Goal: Task Accomplishment & Management: Complete application form

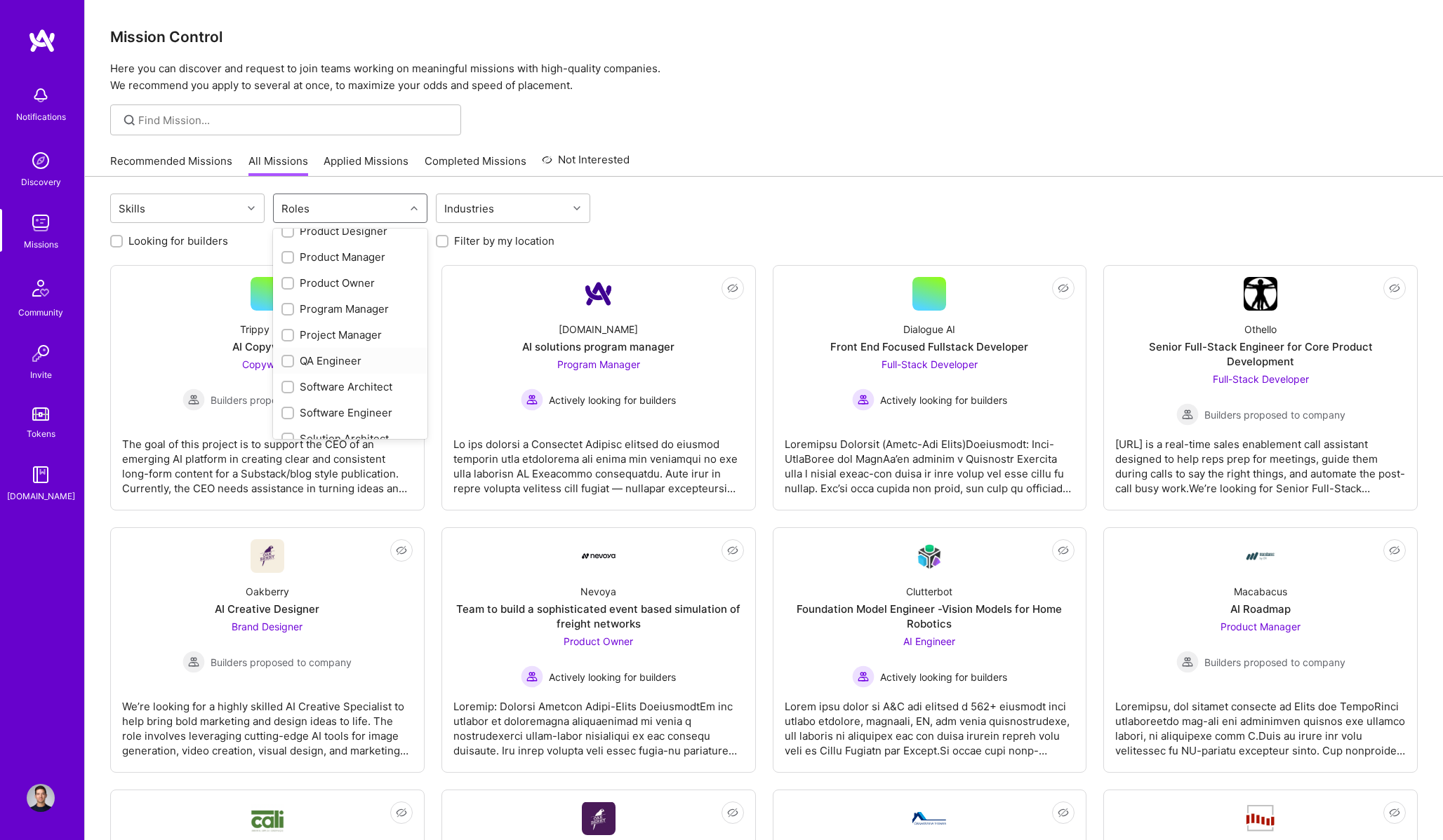
scroll to position [448, 0]
click at [342, 265] on div "Product Manager" at bounding box center [350, 263] width 137 height 15
checkbox input "true"
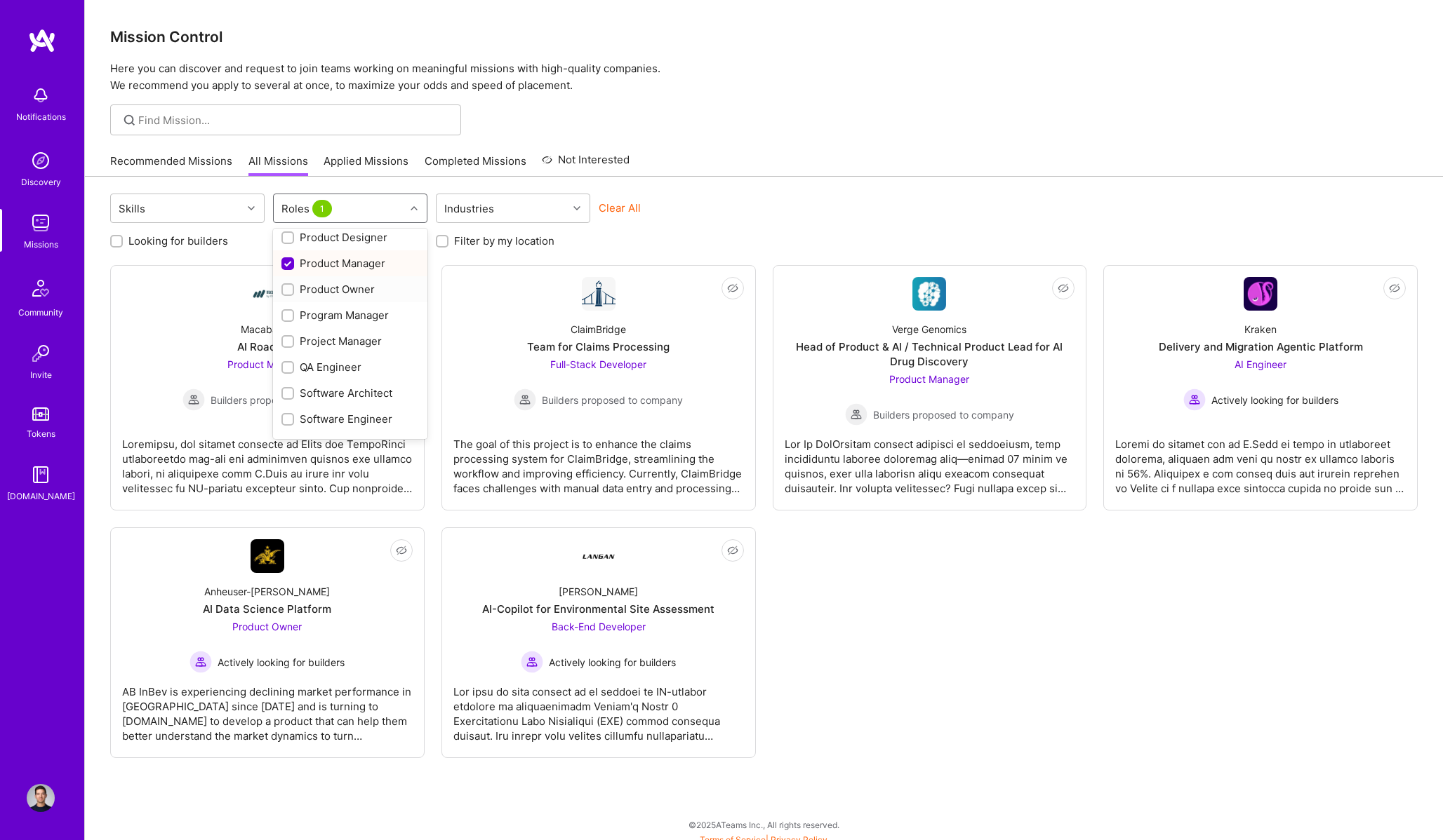
click at [334, 289] on div "Product Owner" at bounding box center [350, 289] width 137 height 15
checkbox input "true"
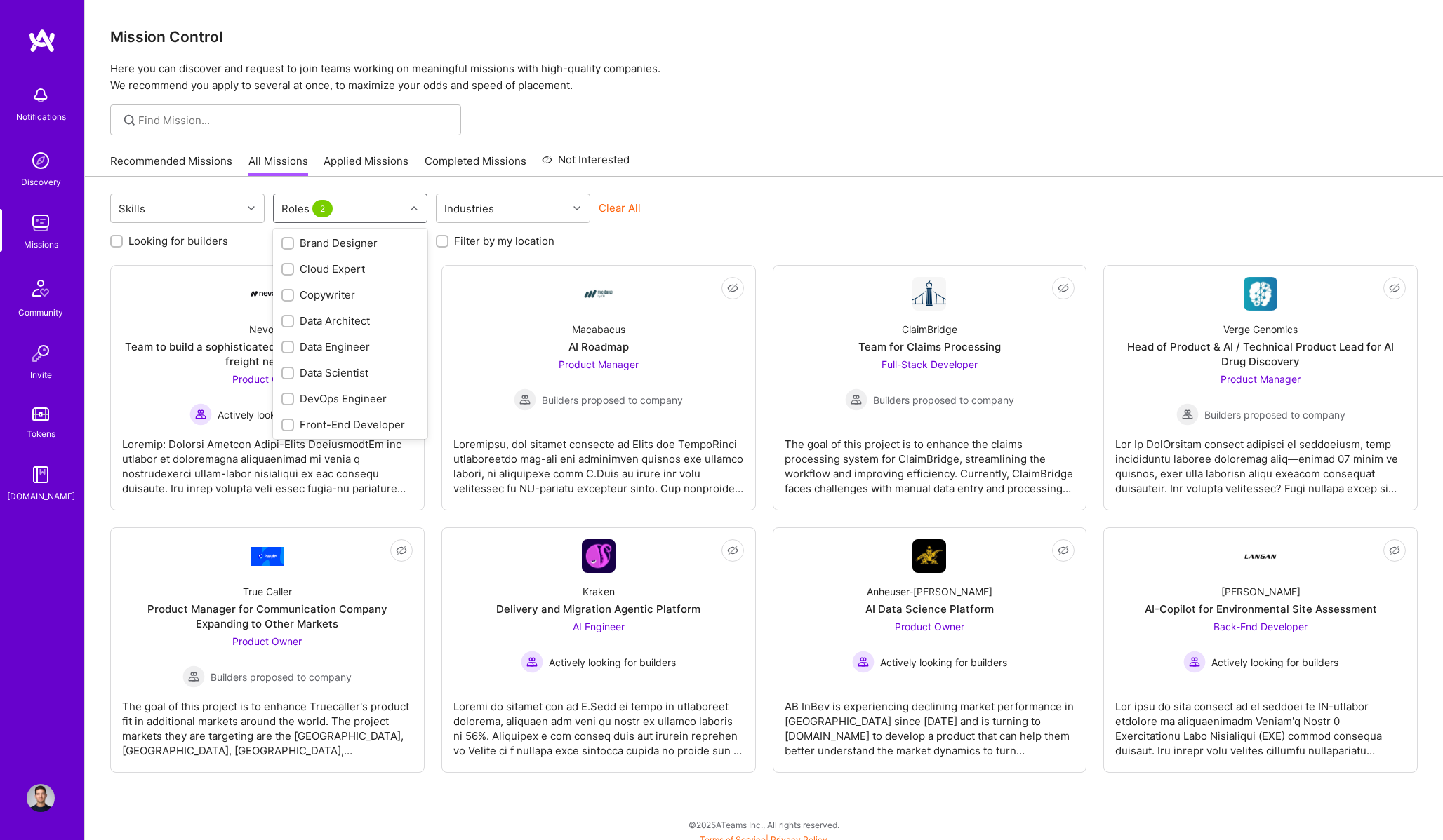
scroll to position [0, 0]
click at [335, 301] on div "AI Product Manager" at bounding box center [350, 296] width 137 height 15
checkbox input "true"
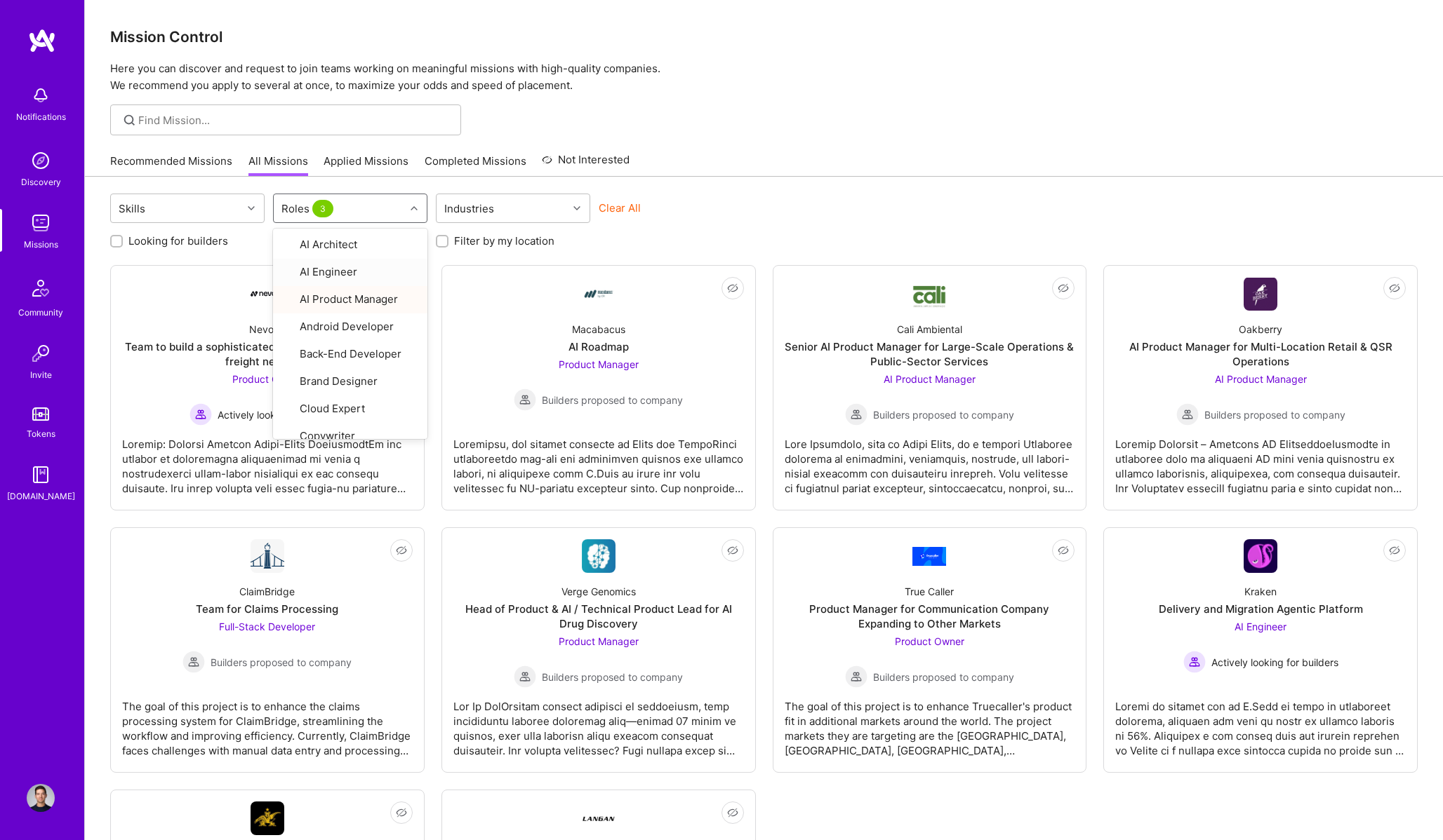
click at [818, 130] on div at bounding box center [763, 119] width 1357 height 31
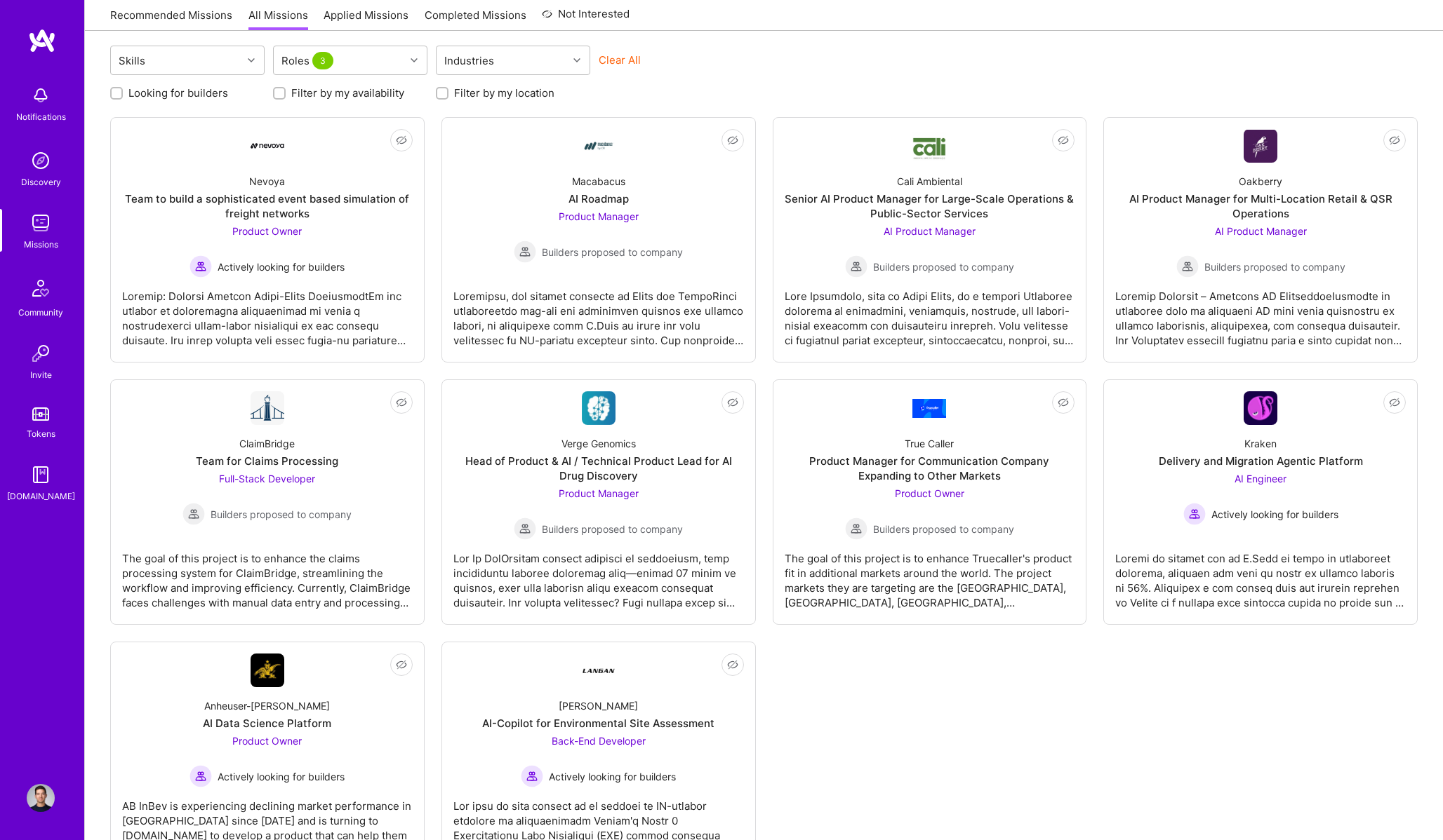
scroll to position [214, 0]
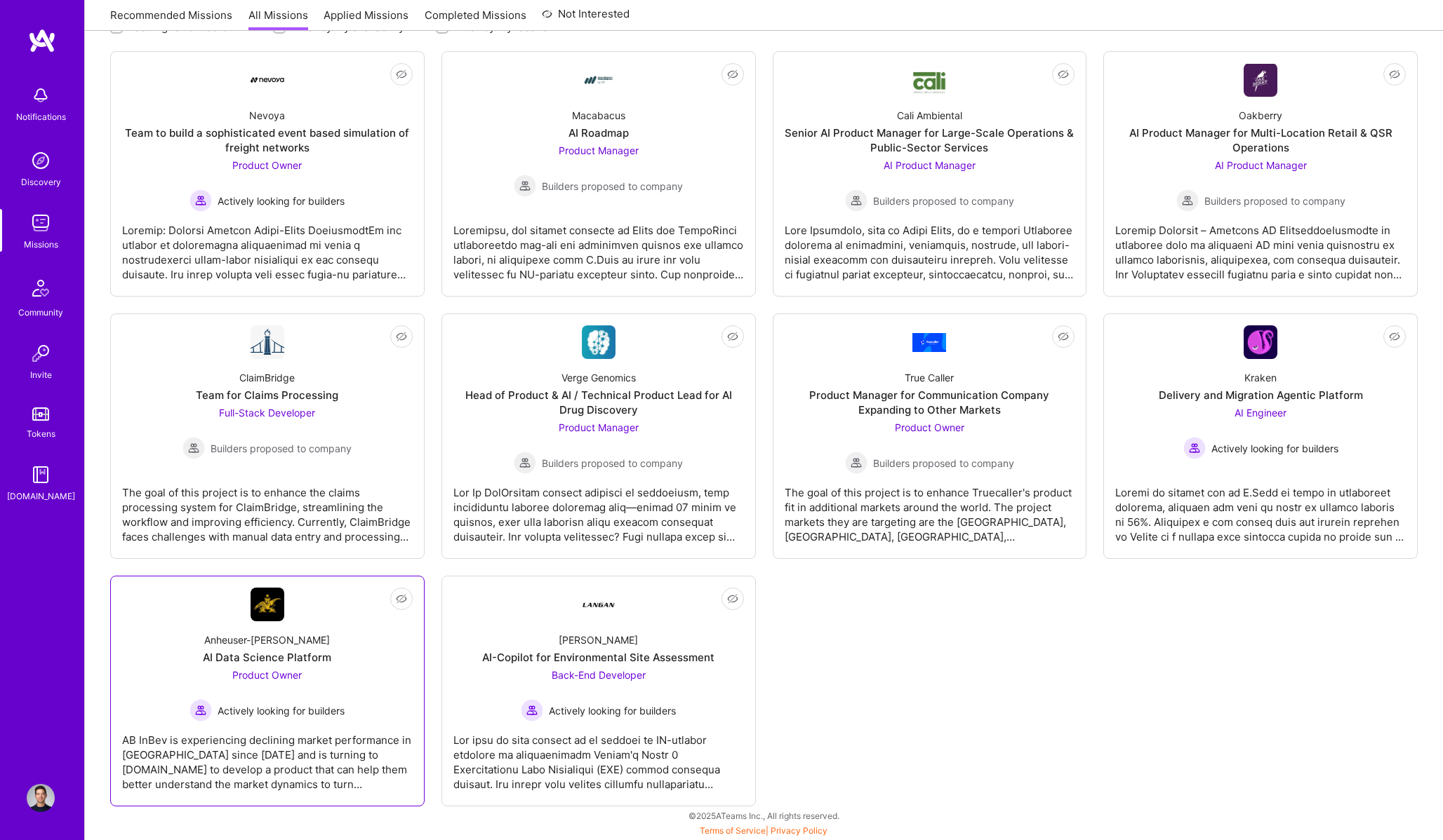
click at [363, 618] on link "Not Interested Anheuser-Busch AI Data Science Platform Product Owner Actively l…" at bounding box center [268, 691] width 290 height 207
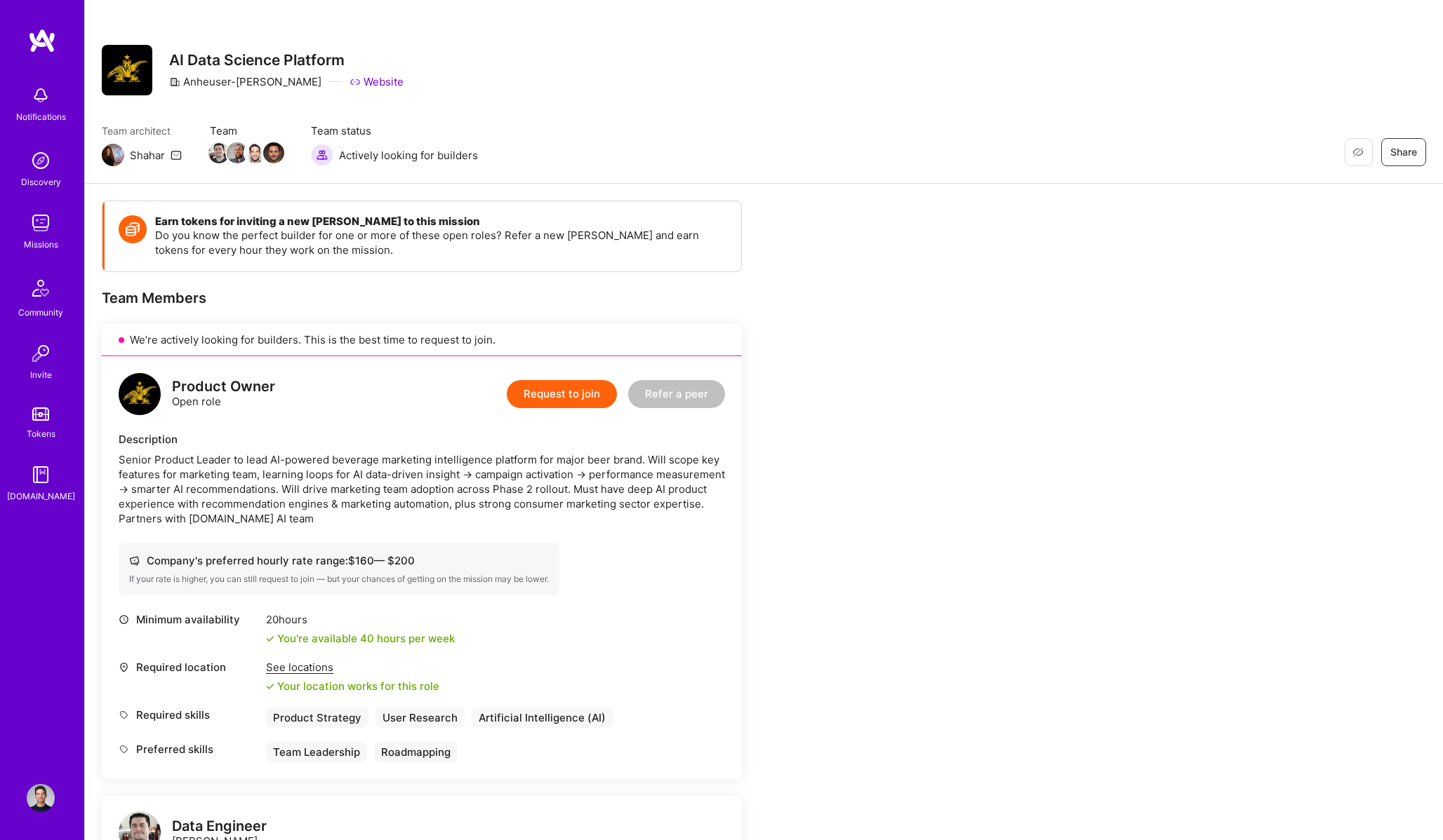
scroll to position [8, 0]
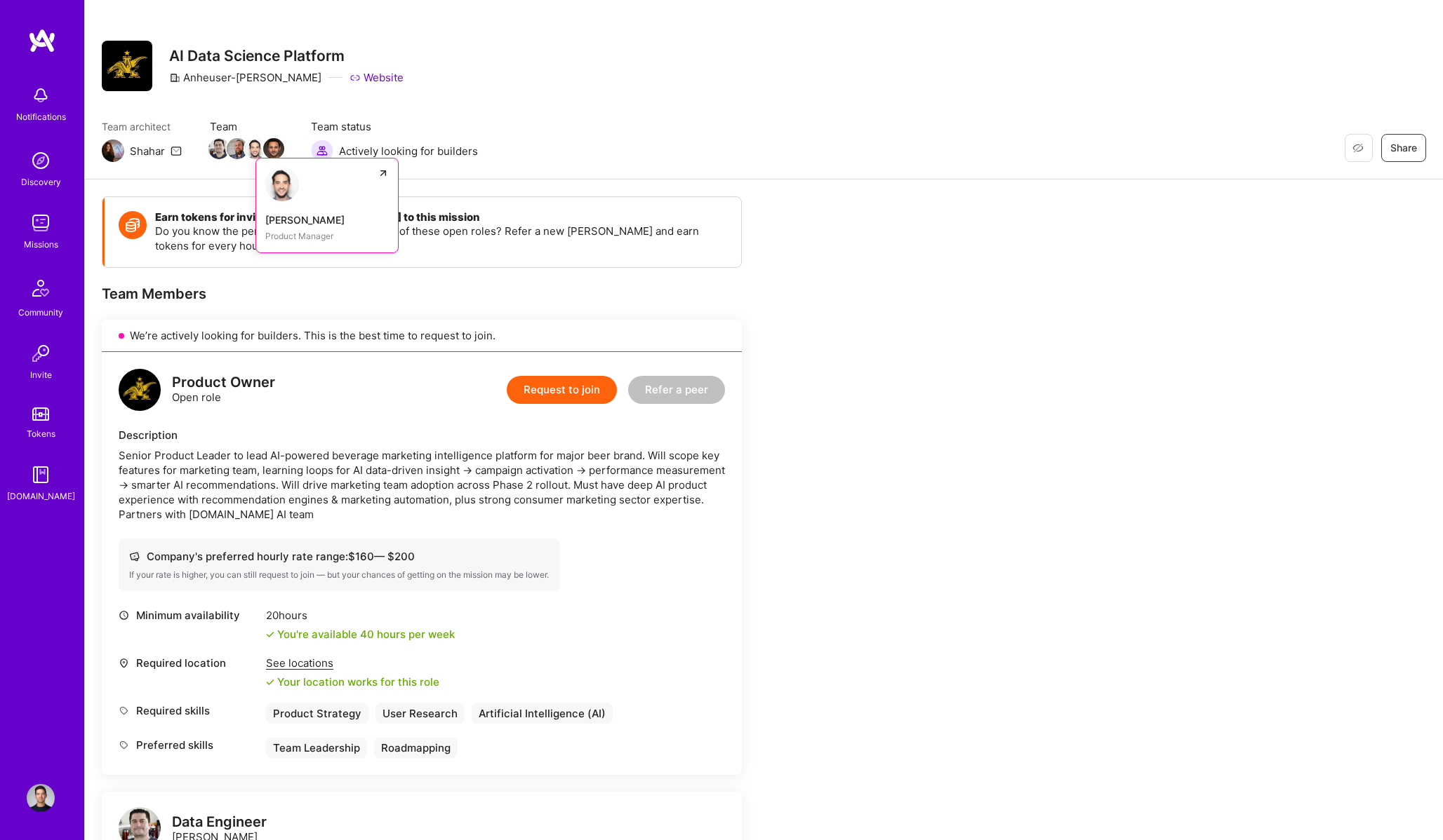
click at [289, 200] on img at bounding box center [282, 185] width 34 height 34
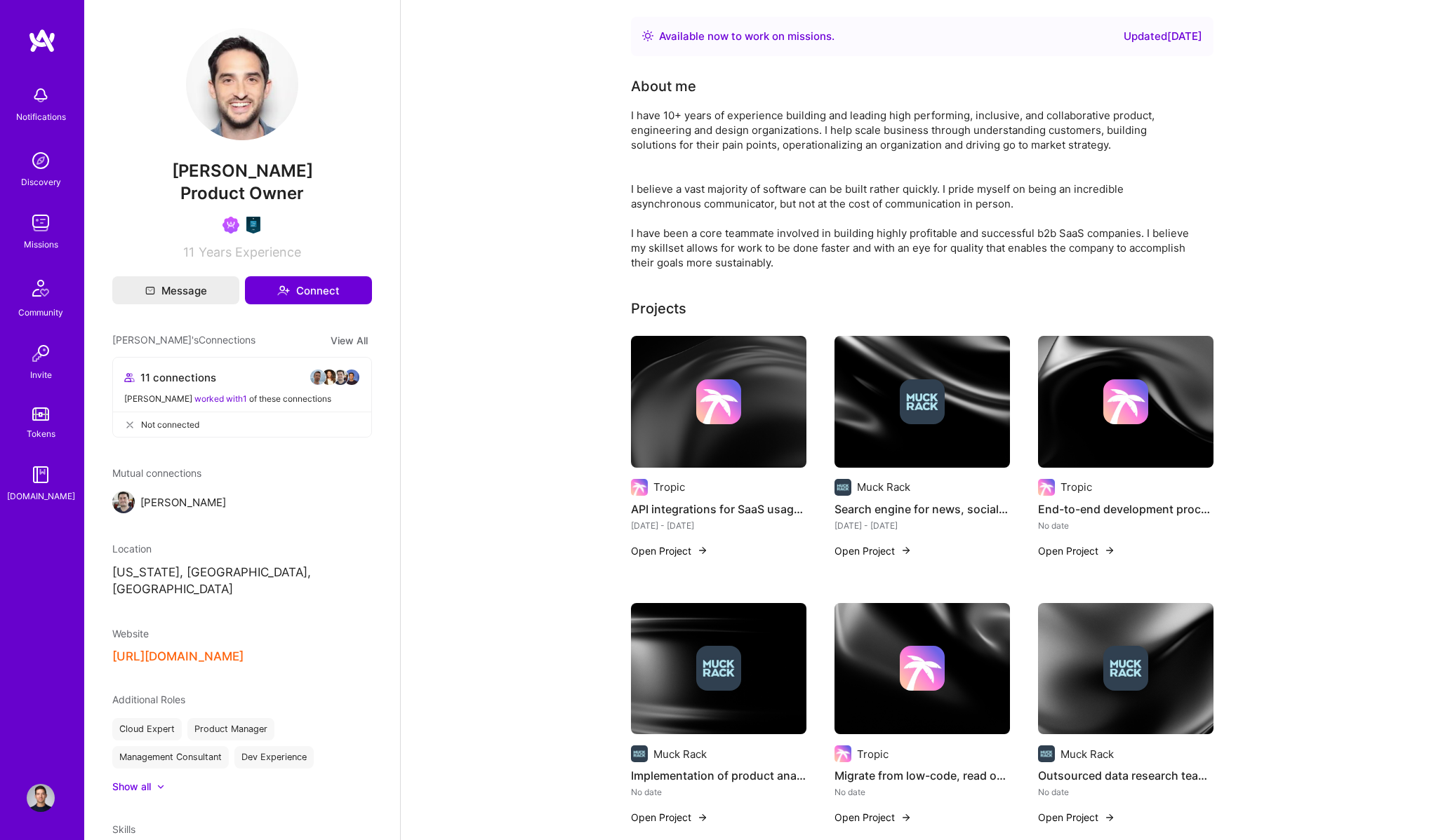
click at [167, 649] on button "https://robshap.com/" at bounding box center [178, 656] width 131 height 15
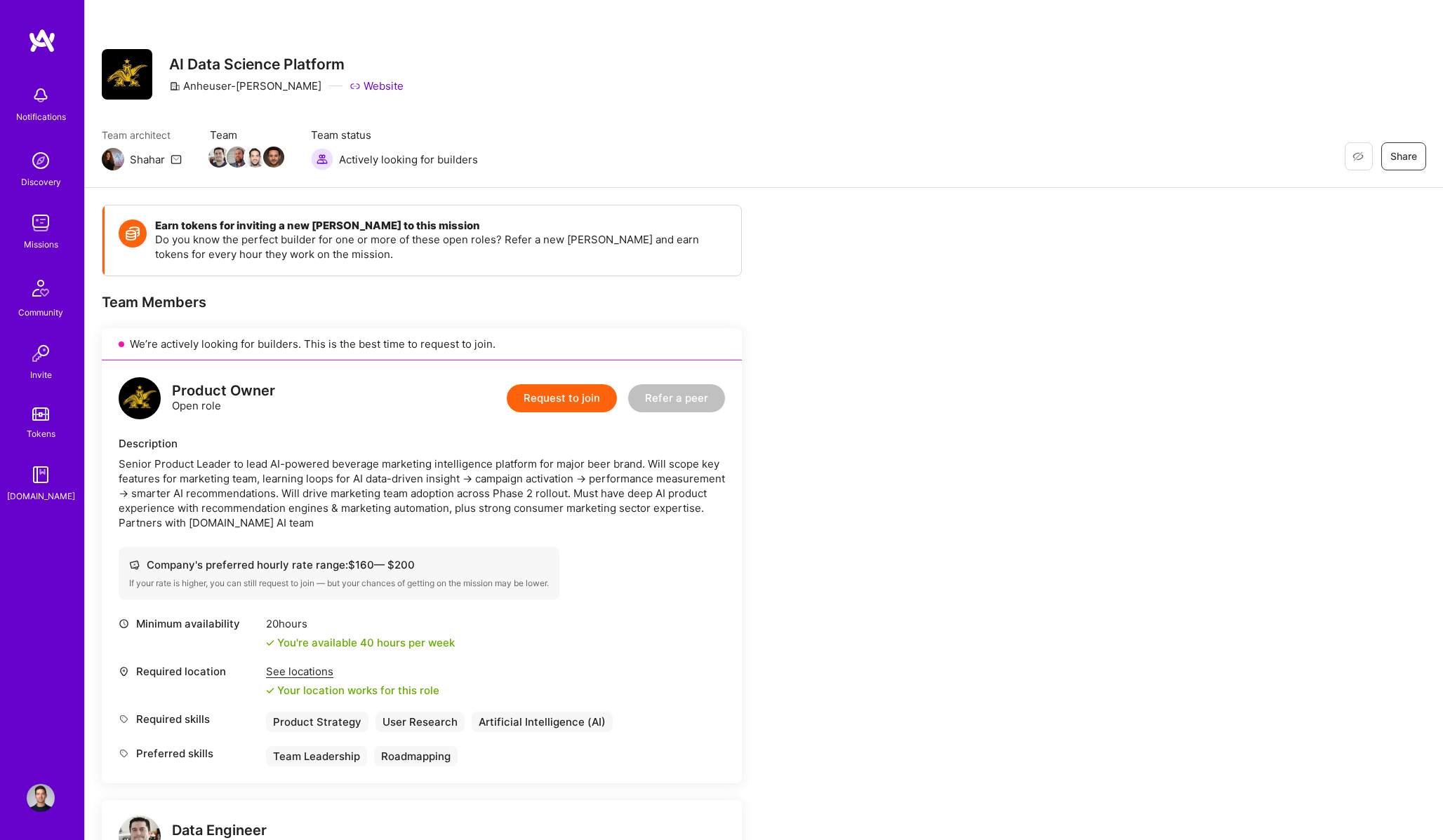
scroll to position [8, 0]
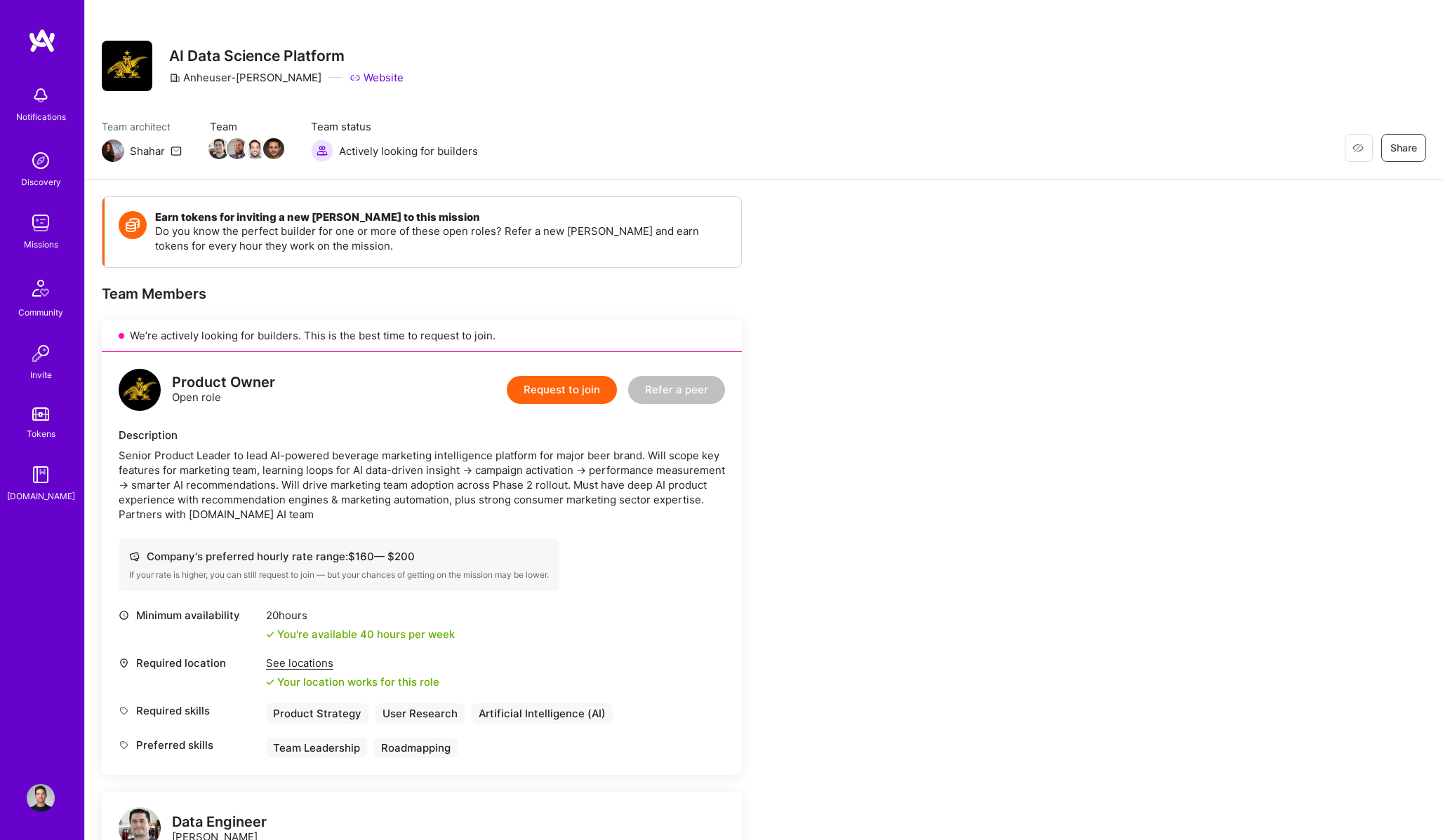
click at [569, 392] on button "Request to join" at bounding box center [561, 390] width 110 height 28
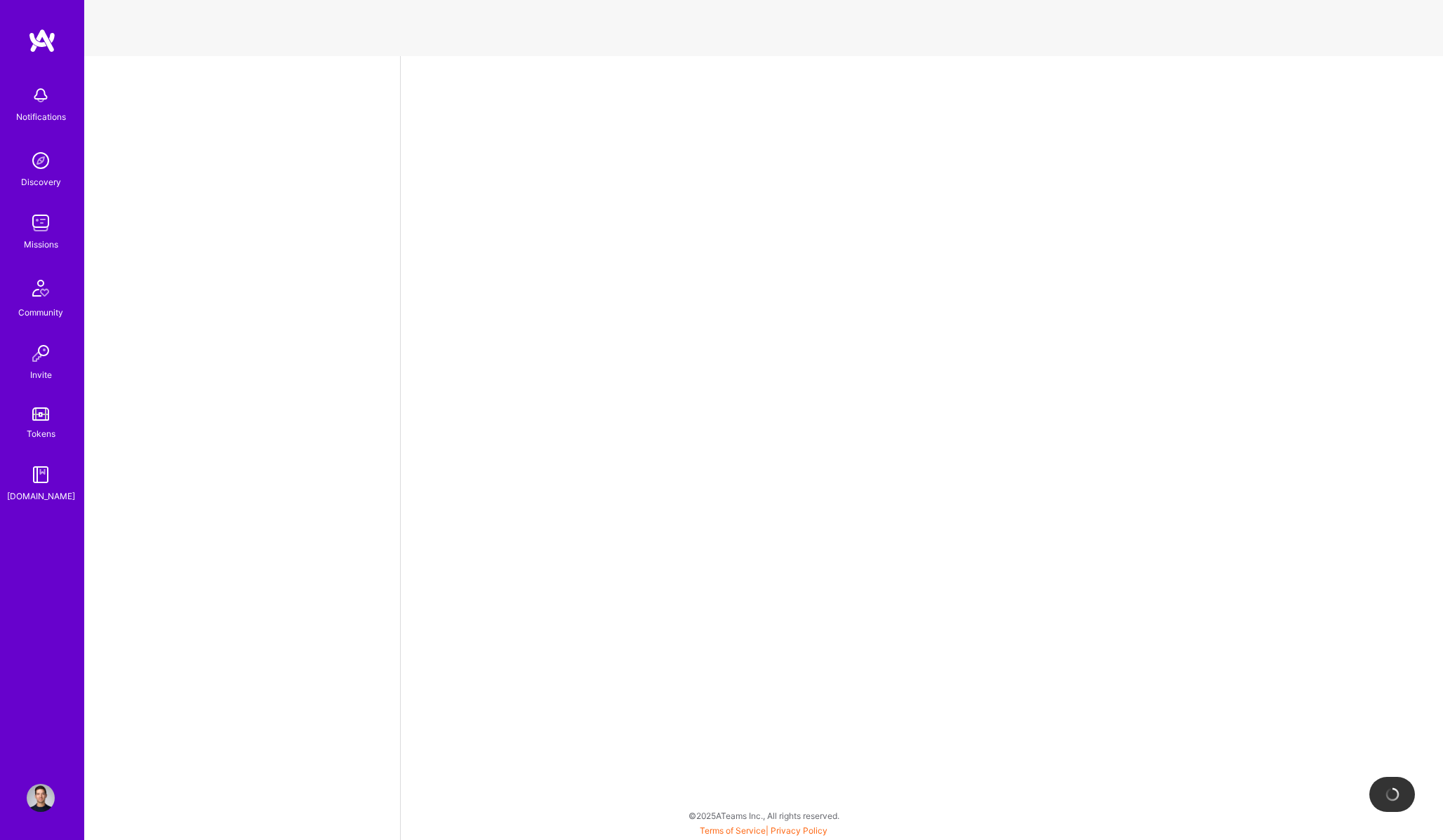
select select "CA"
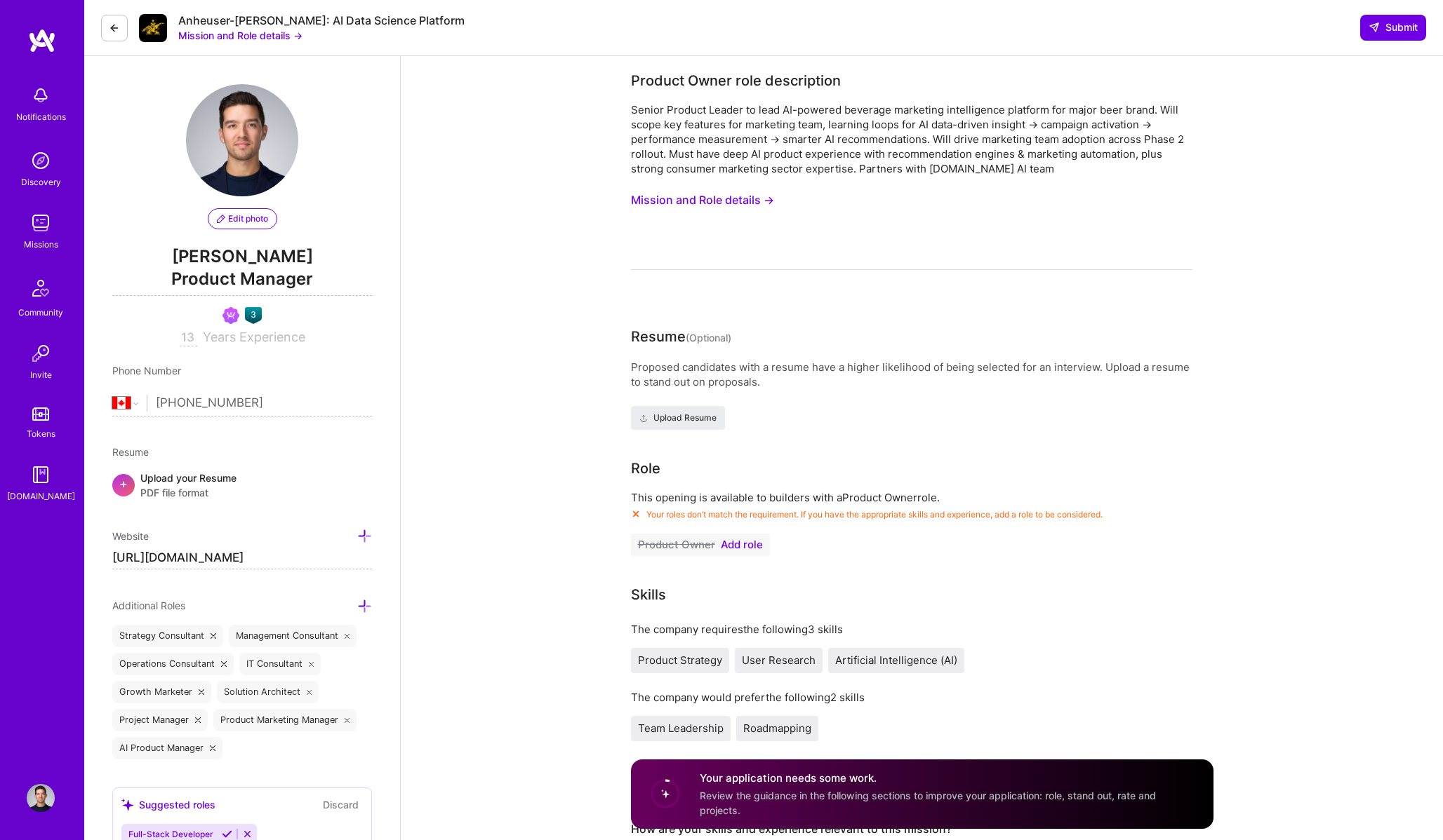
click at [747, 549] on span "Add role" at bounding box center [742, 545] width 42 height 11
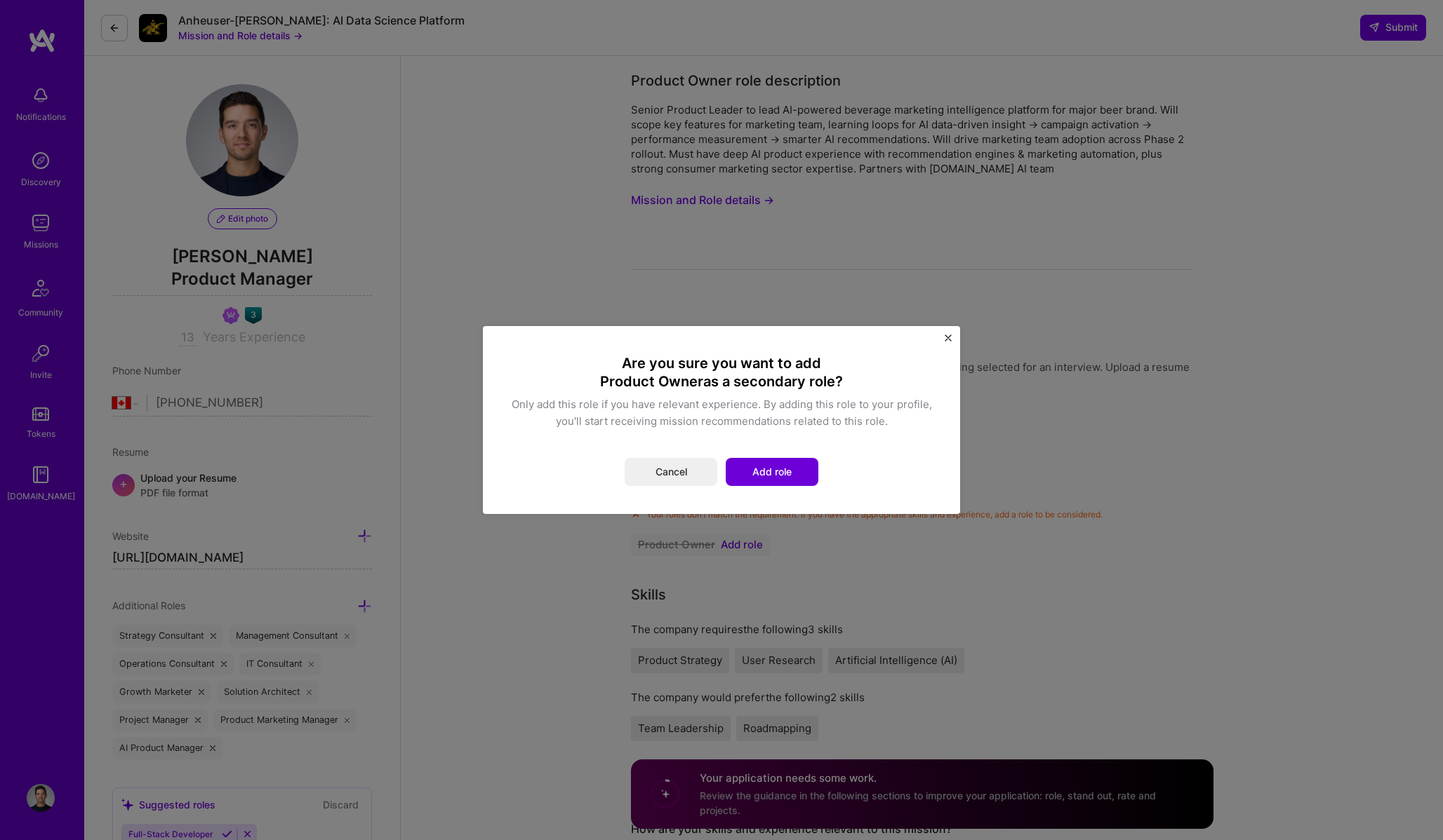
click at [945, 341] on img "Close" at bounding box center [948, 338] width 7 height 7
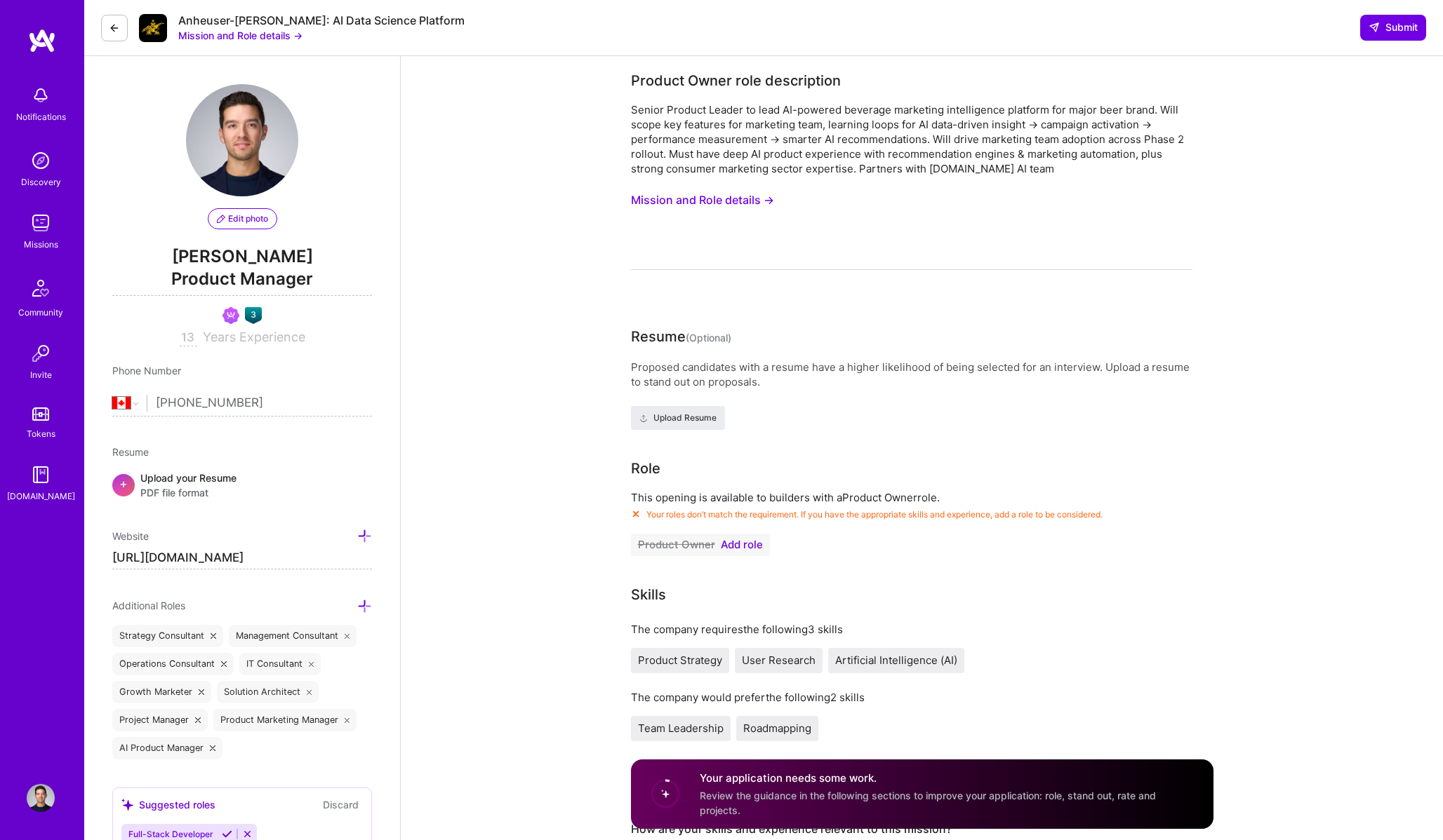
click at [749, 548] on span "Add role" at bounding box center [742, 545] width 42 height 11
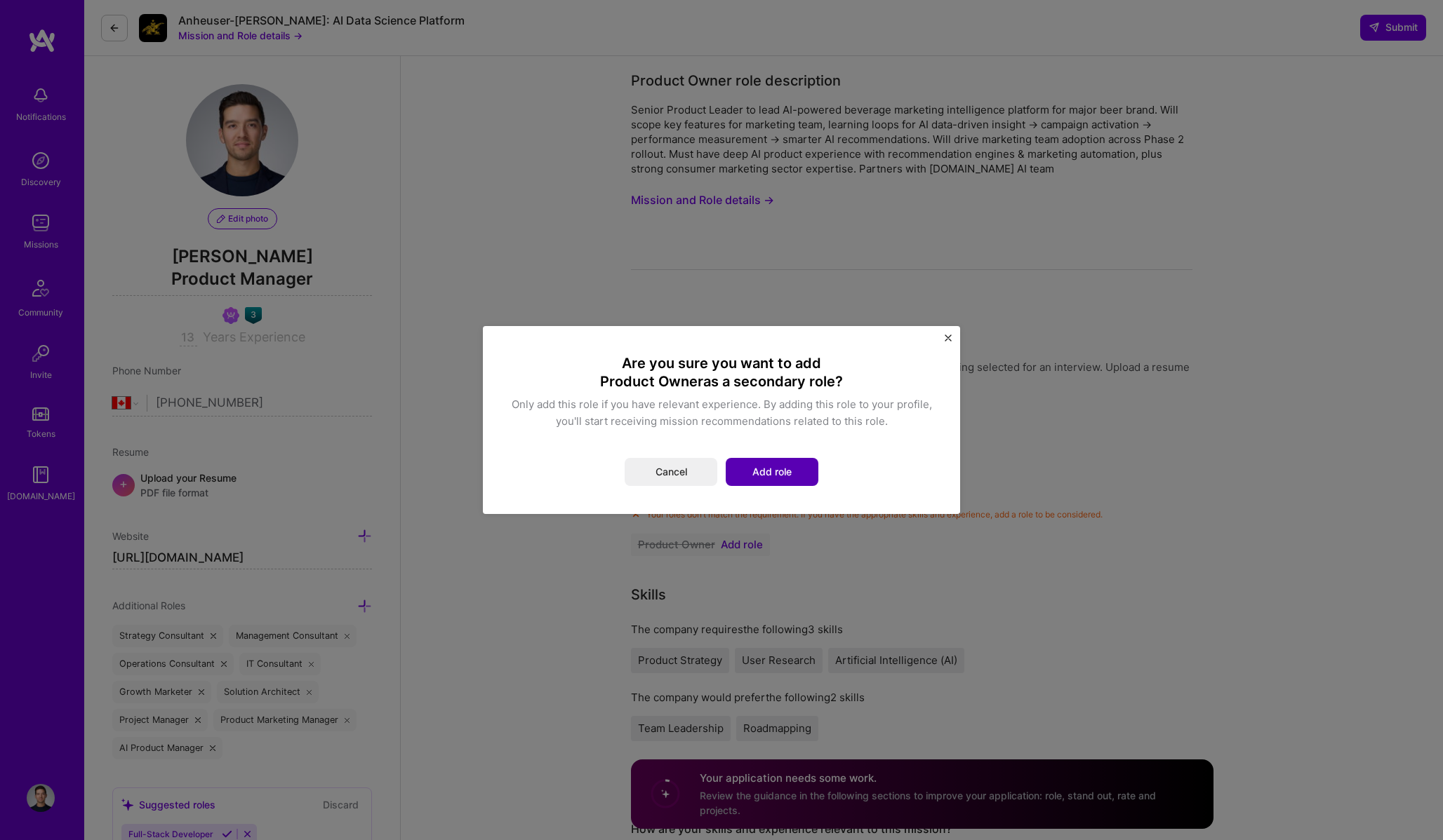
click at [754, 466] on button "Add role" at bounding box center [772, 472] width 92 height 28
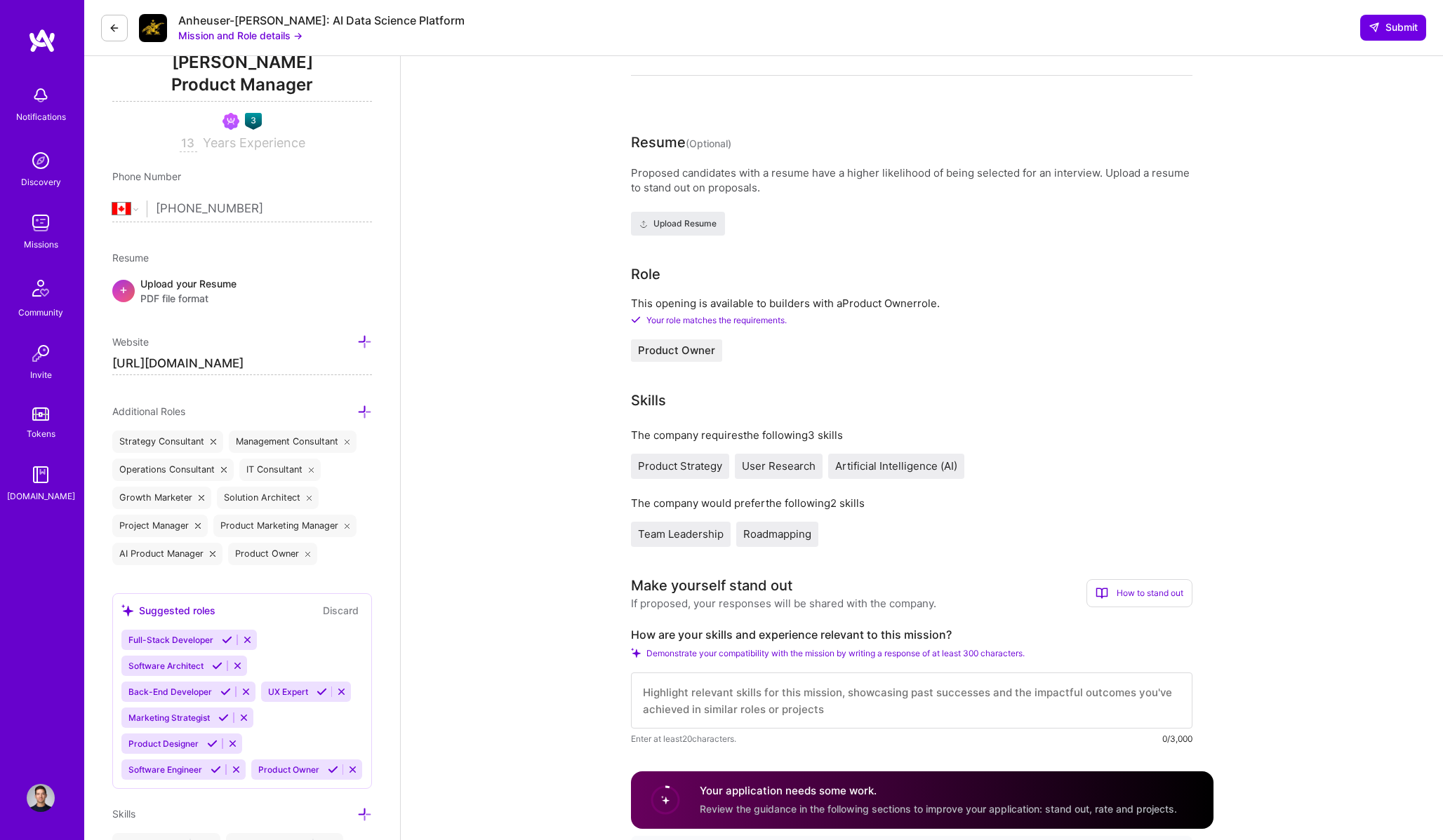
scroll to position [345, 0]
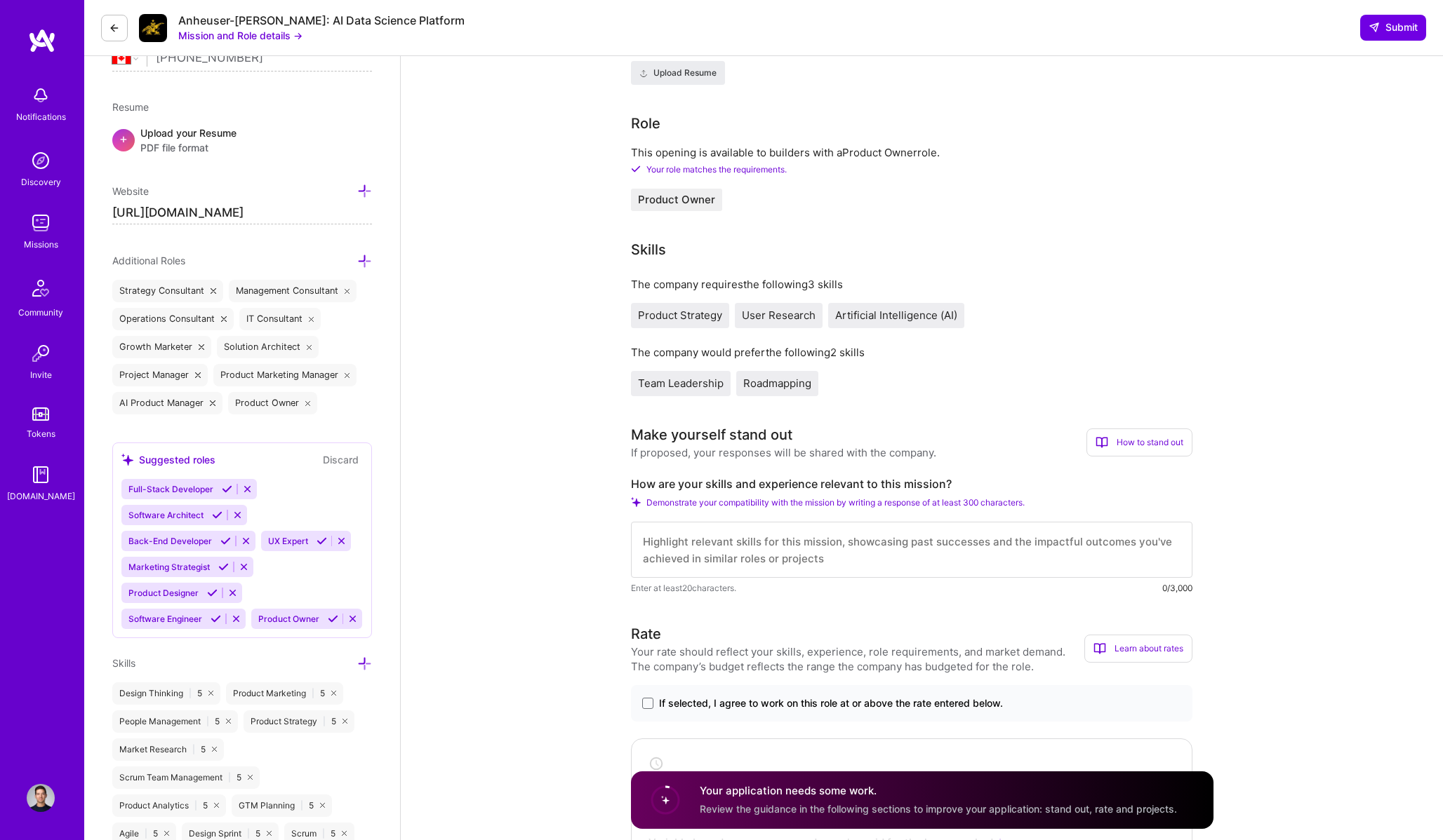
click at [747, 553] on textarea at bounding box center [911, 550] width 561 height 56
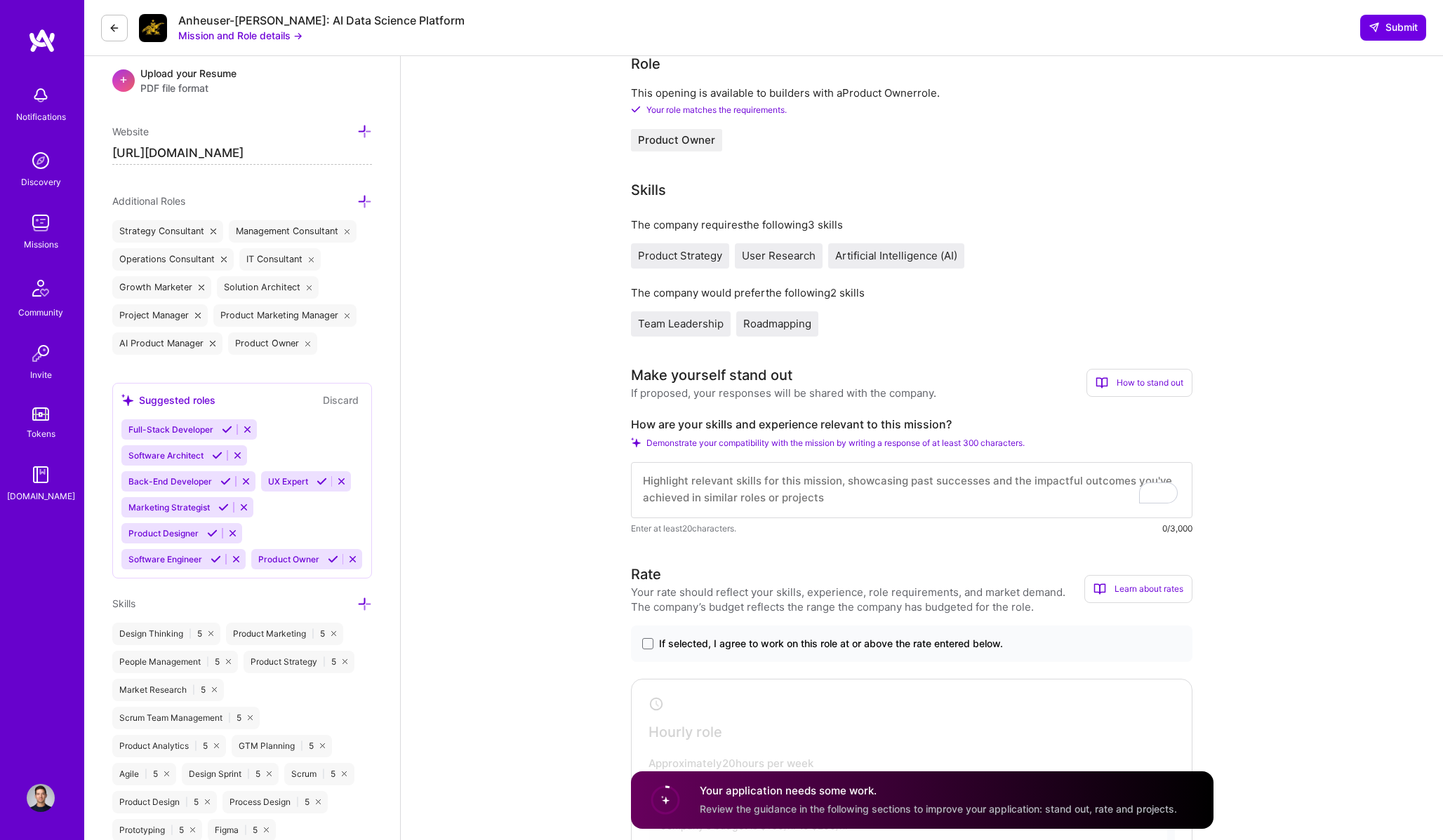
scroll to position [592, 0]
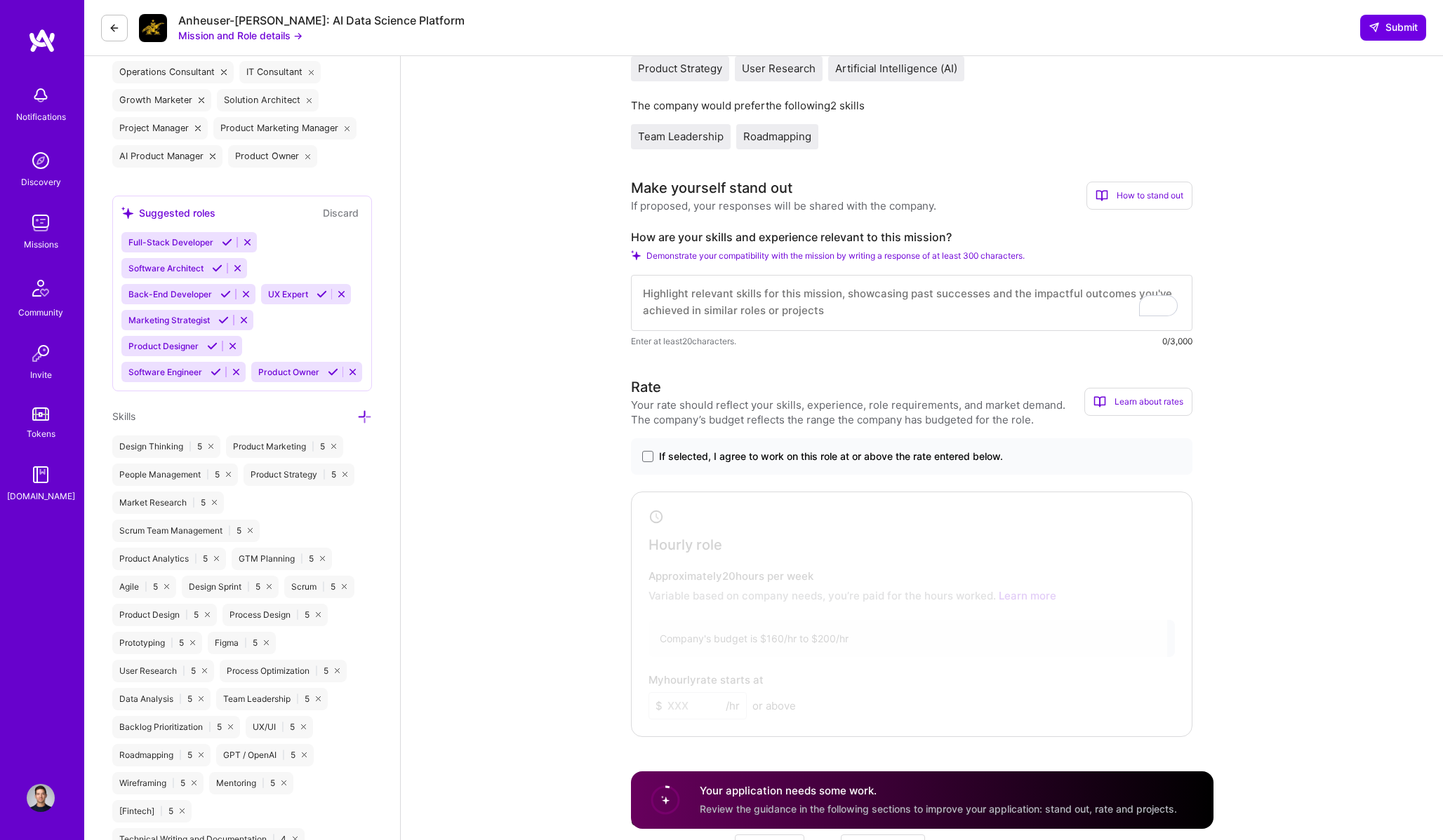
click at [833, 461] on span "If selected, I agree to work on this role at or above the rate entered below." at bounding box center [831, 456] width 344 height 14
click at [0, 0] on input "If selected, I agree to work on this role at or above the rate entered below." at bounding box center [0, 0] width 0 height 0
click at [695, 704] on input at bounding box center [697, 706] width 98 height 28
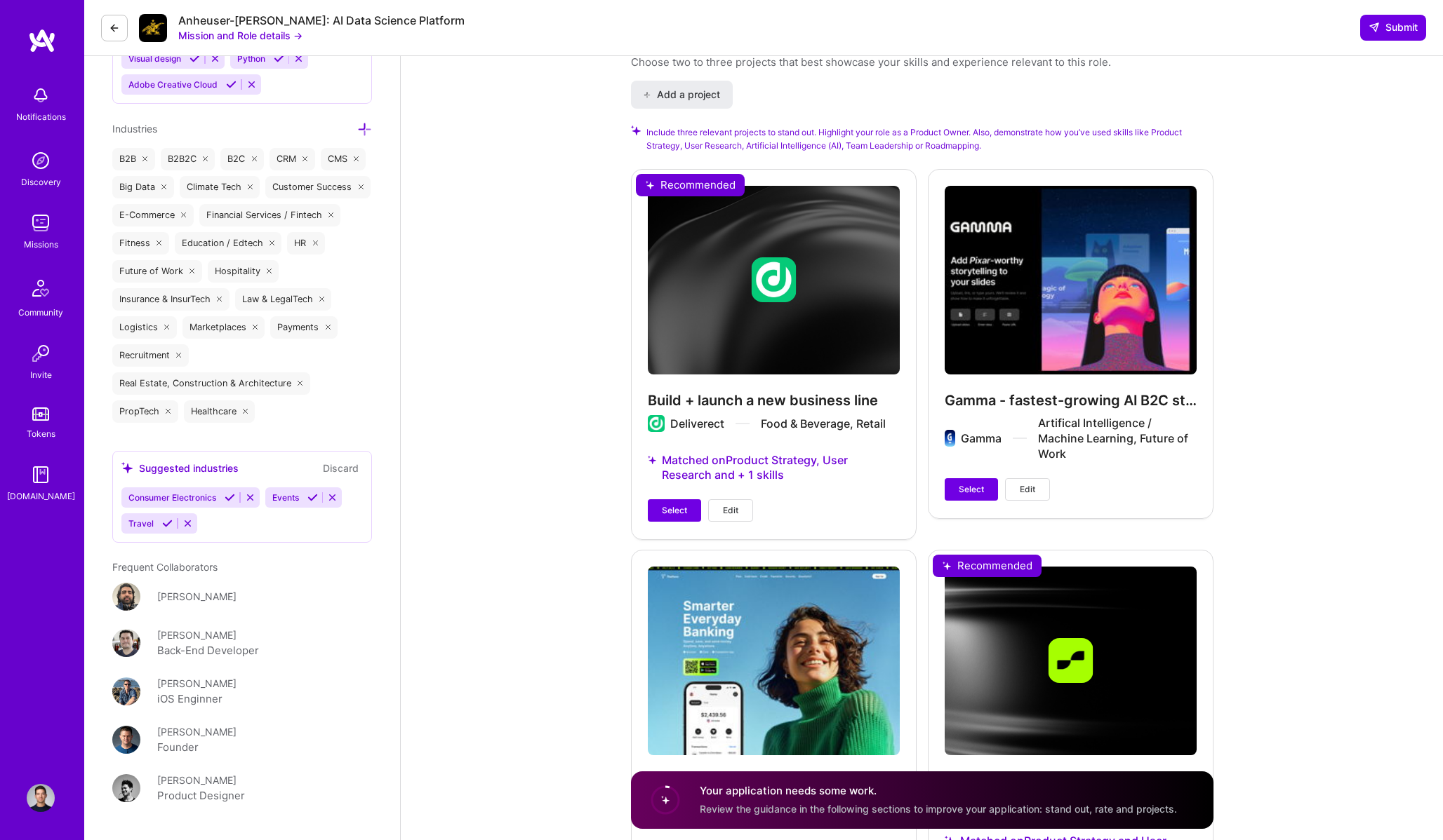
scroll to position [1717, 0]
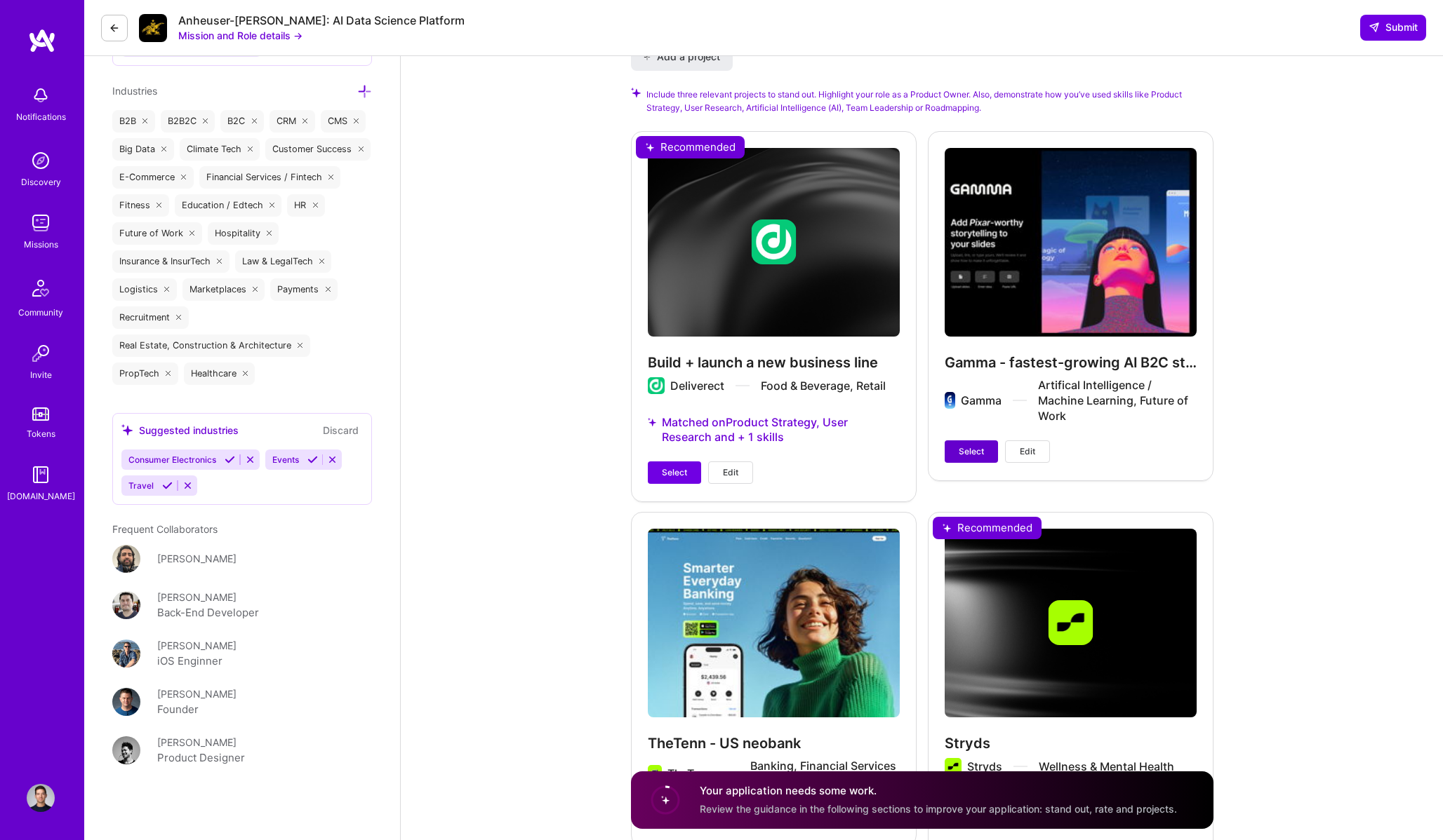
type input "160"
click at [976, 450] on span "Select" at bounding box center [971, 451] width 25 height 13
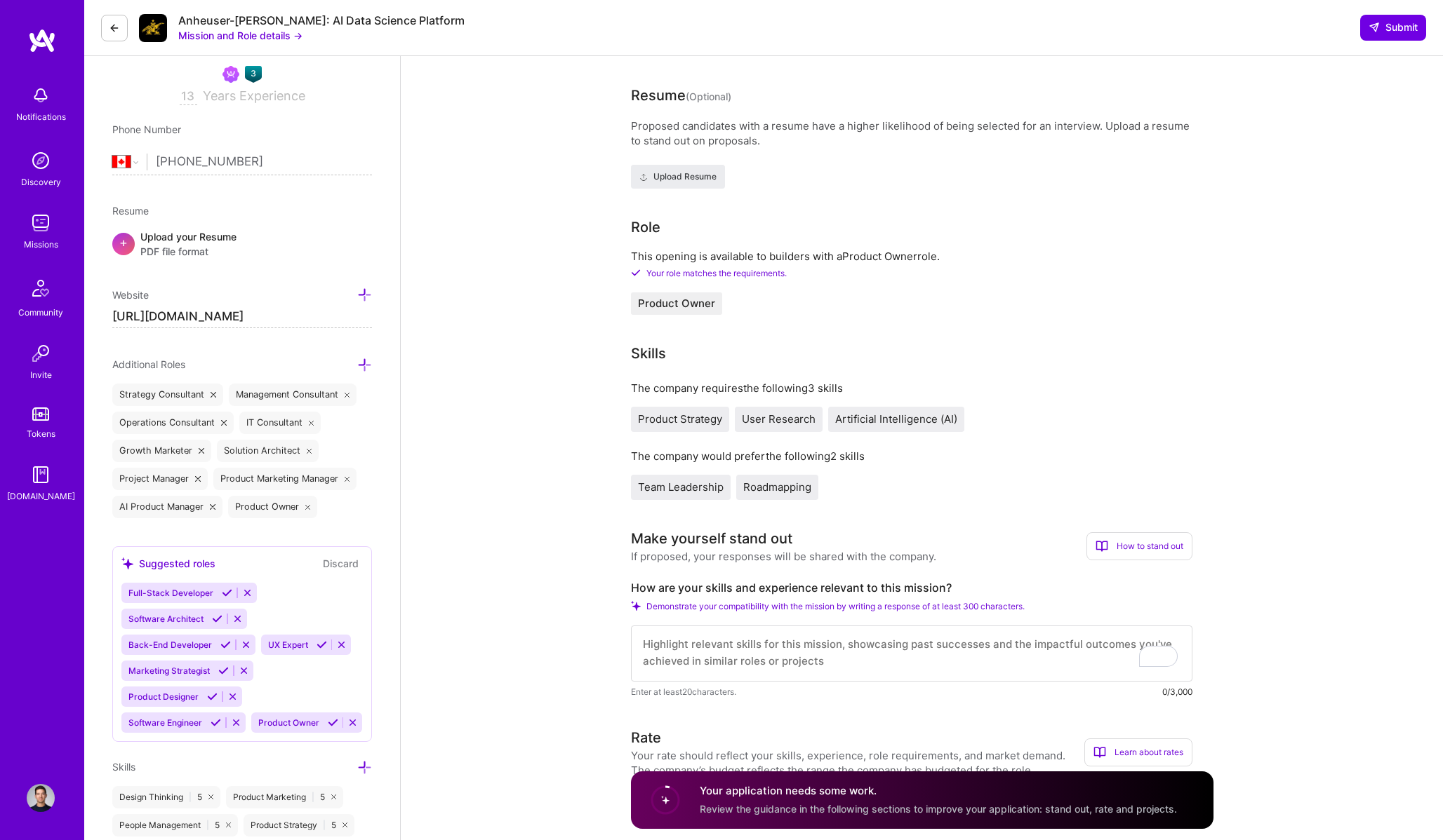
scroll to position [0, 0]
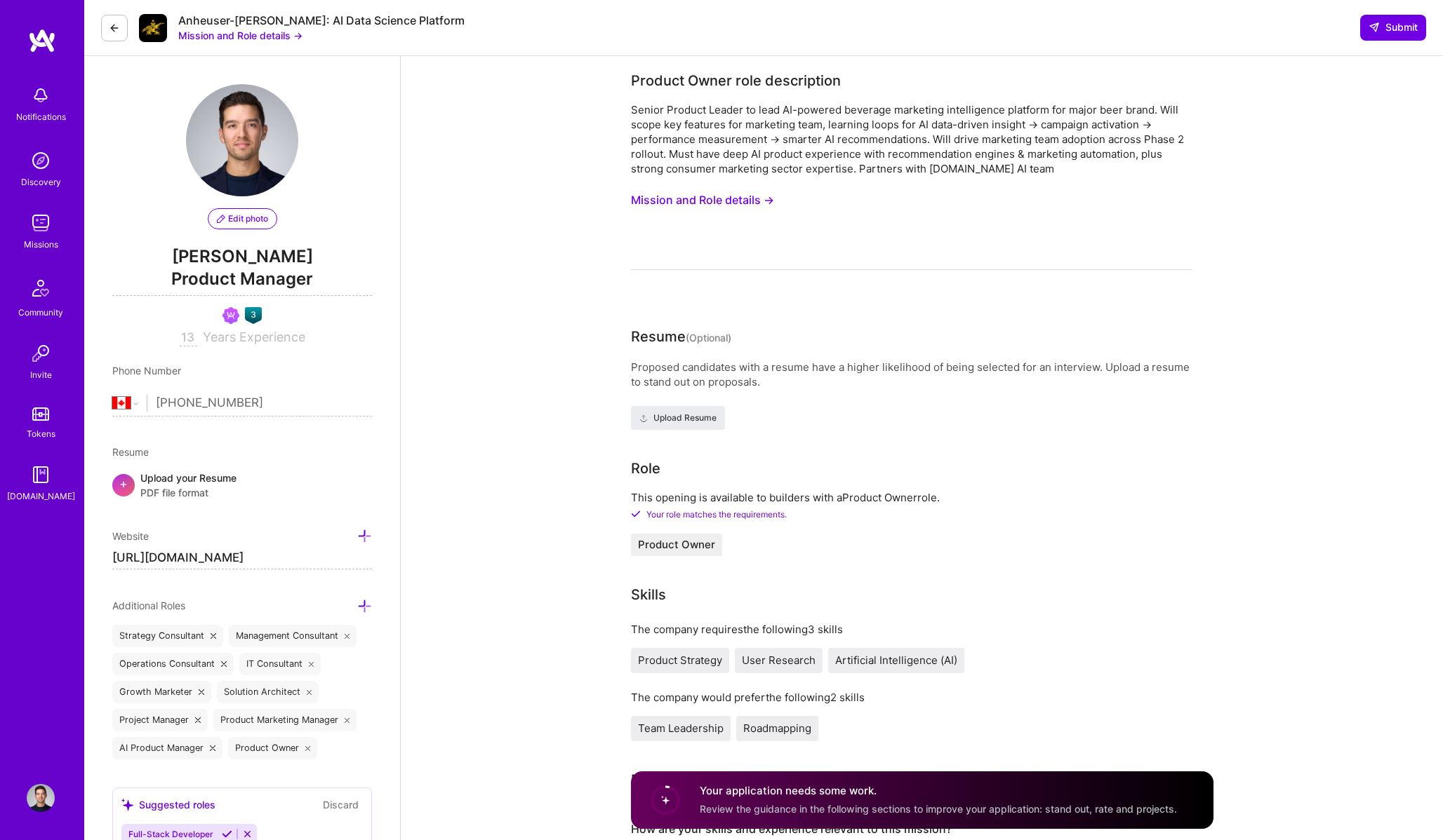
click at [745, 203] on button "Mission and Role details →" at bounding box center [702, 200] width 143 height 26
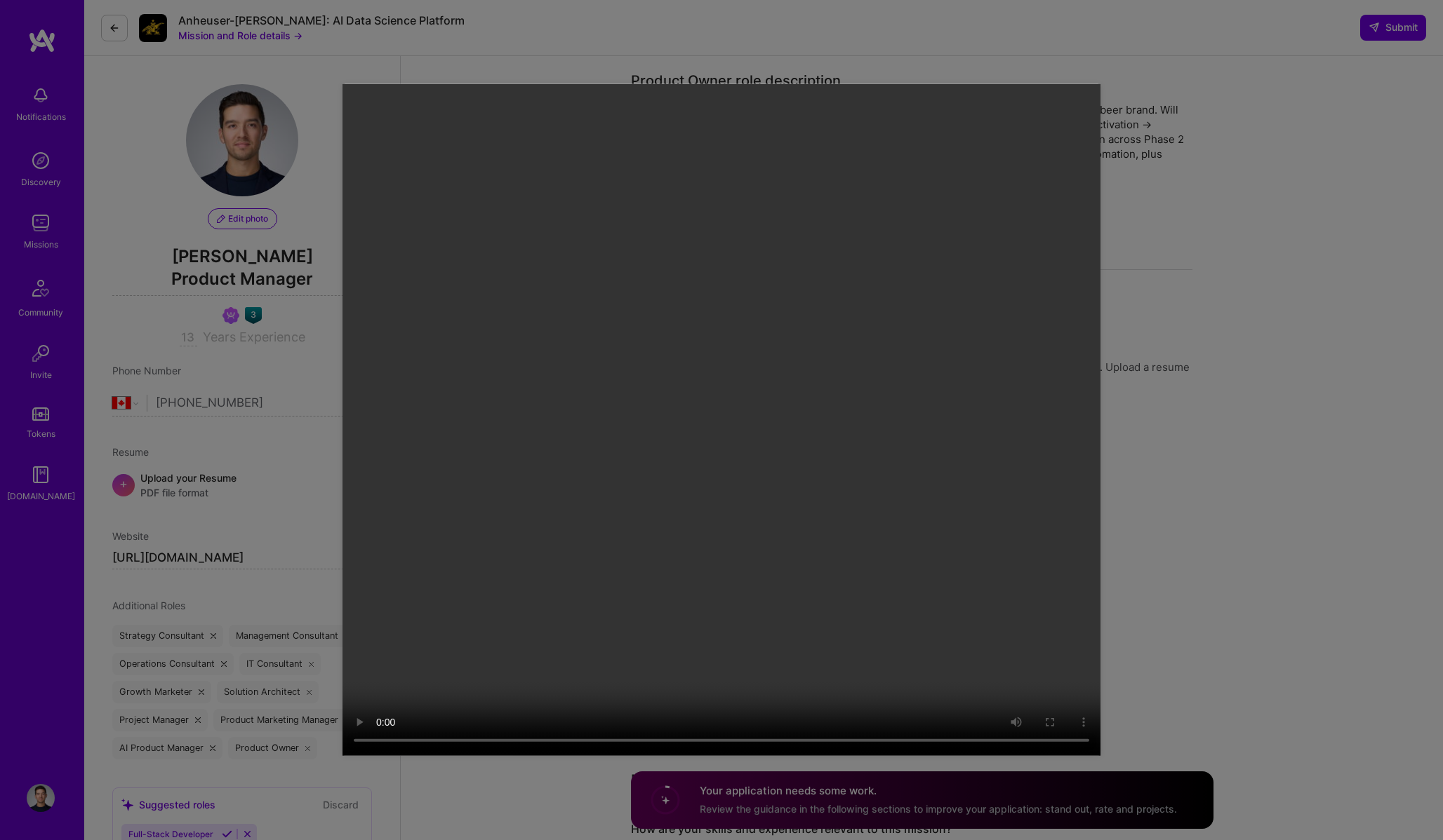
scroll to position [5, 0]
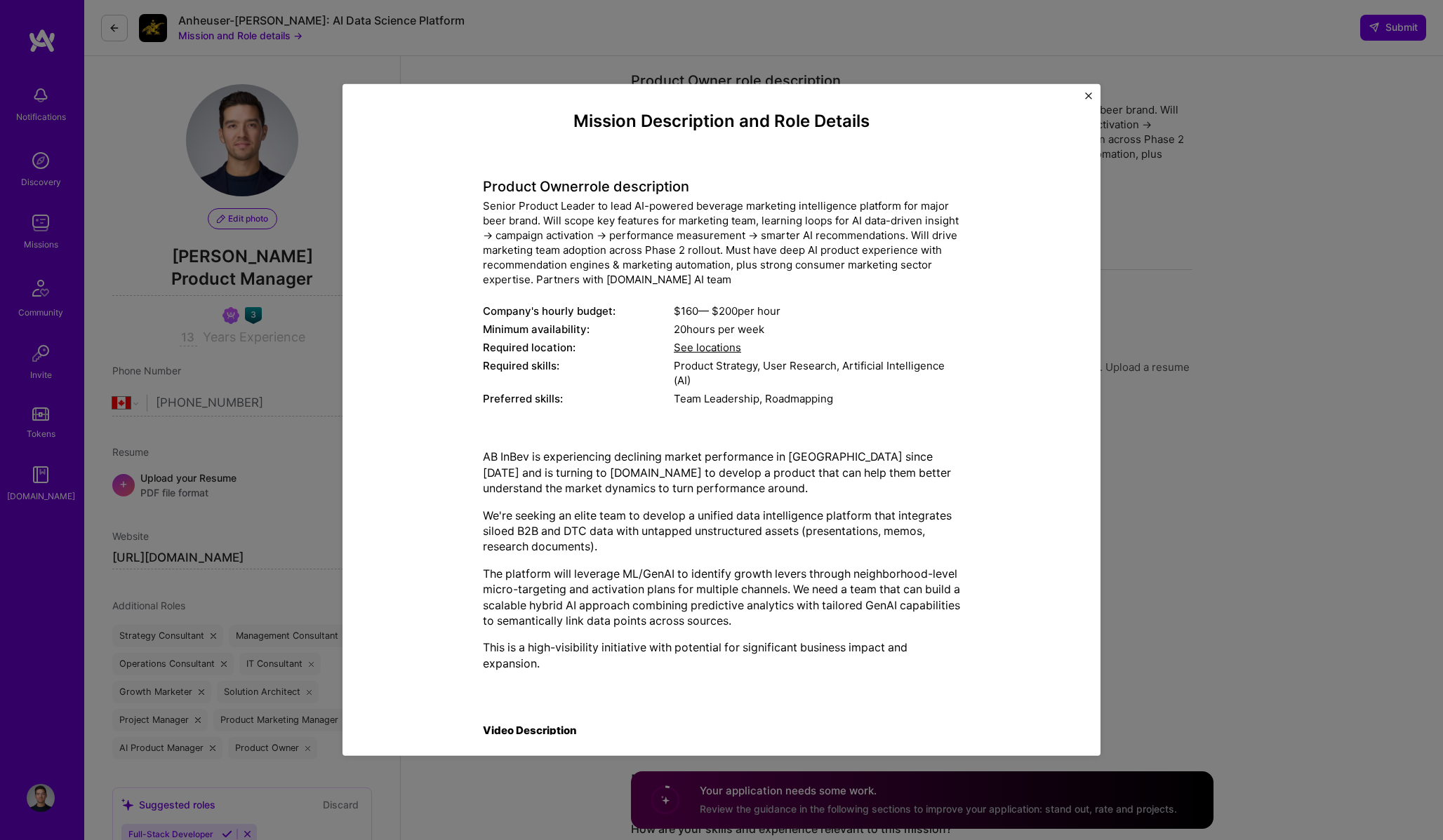
click at [1215, 291] on div "Mission Description and Role Details Product Owner role description Senior Prod…" at bounding box center [721, 420] width 1443 height 840
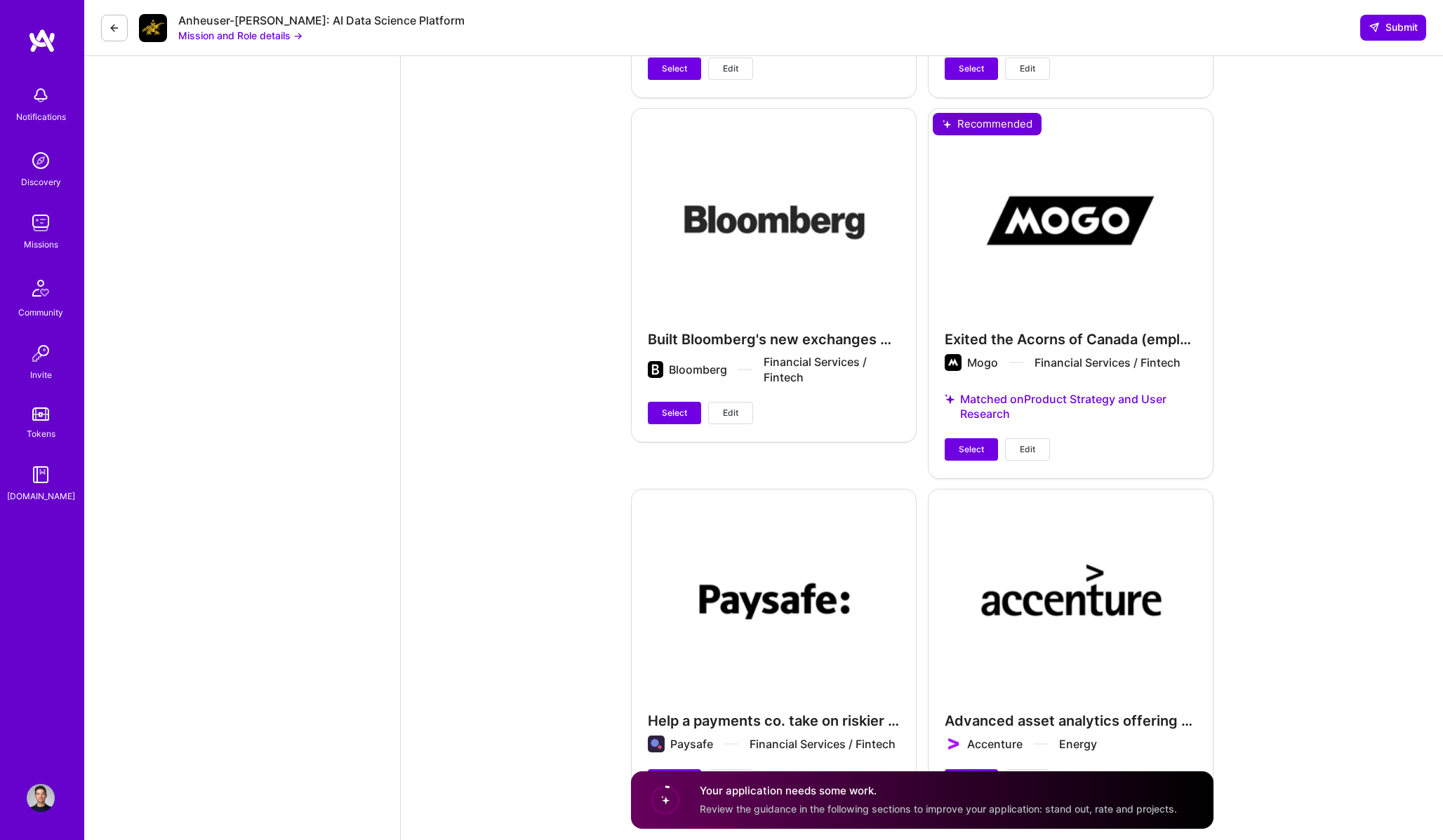
scroll to position [3920, 0]
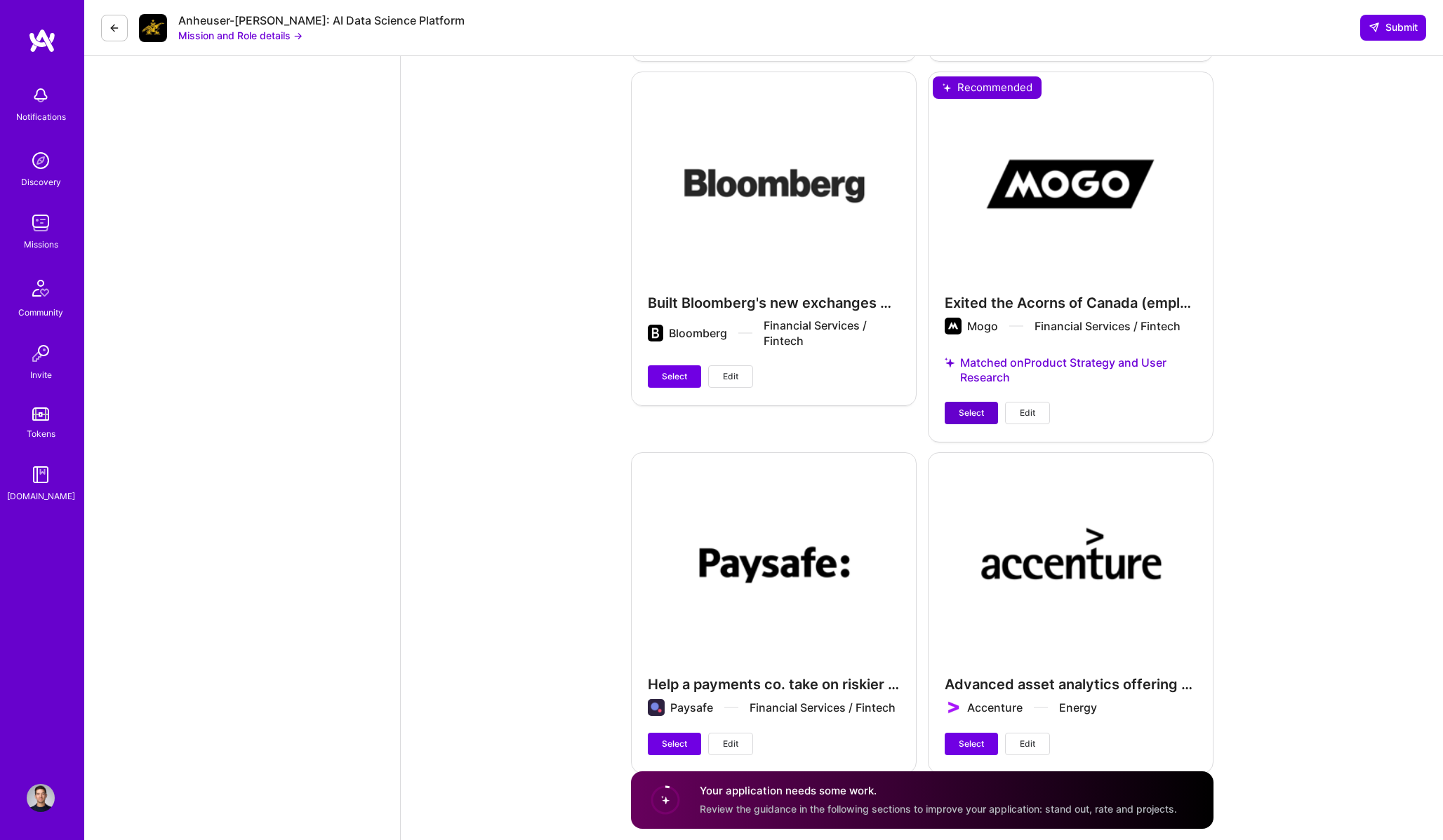
click at [972, 407] on span "Select" at bounding box center [971, 413] width 25 height 13
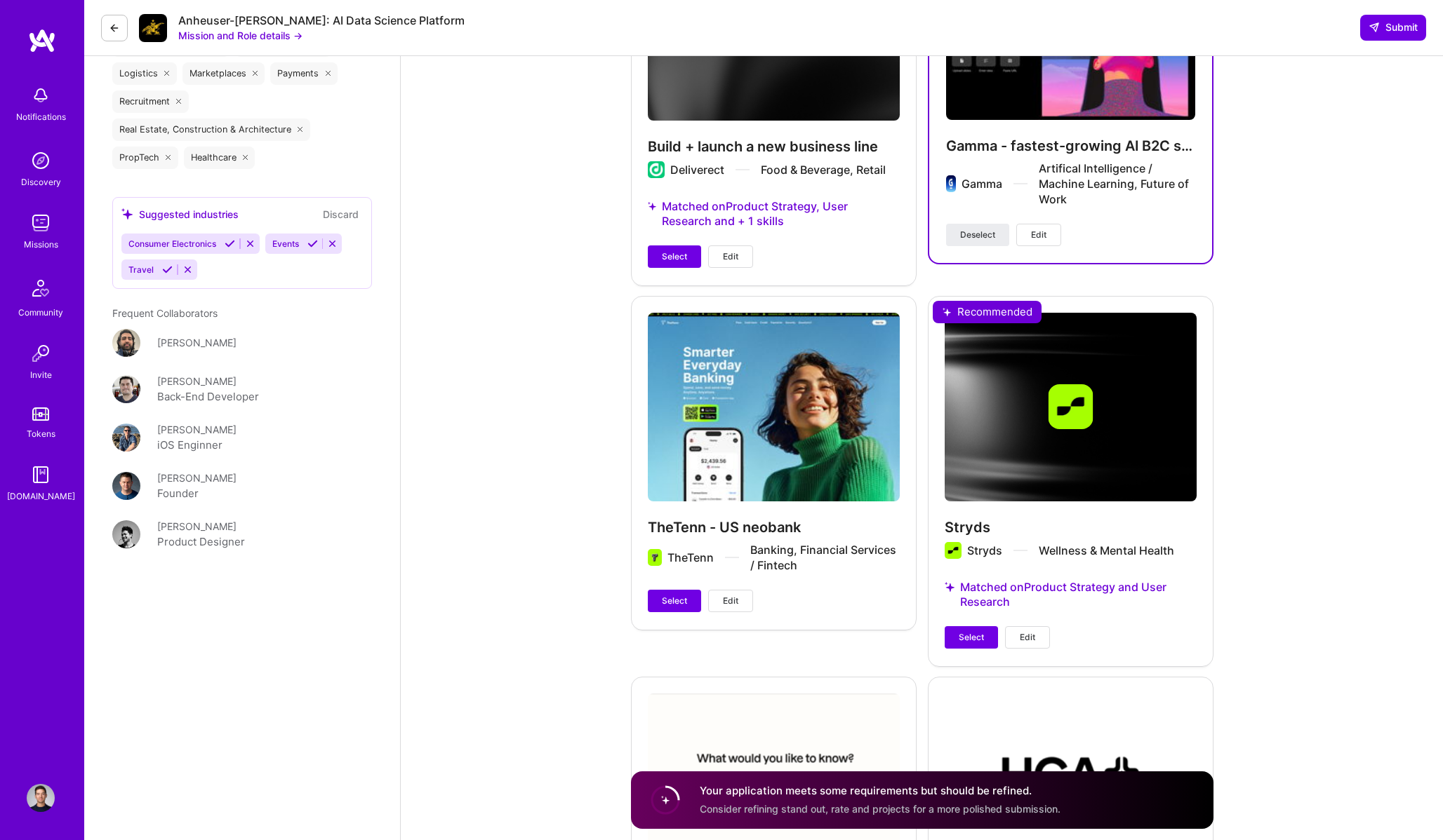
scroll to position [1824, 0]
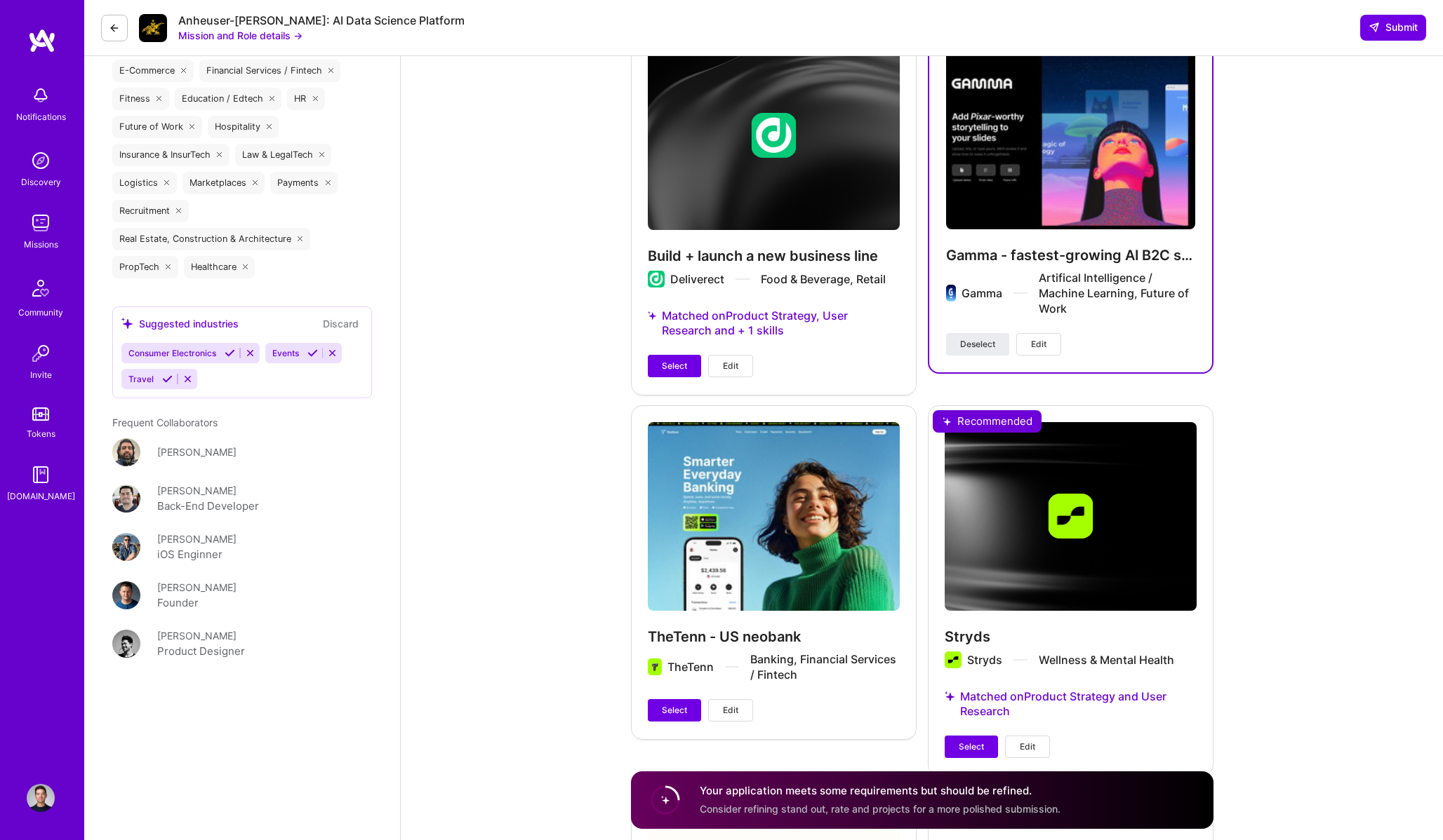
click at [1041, 338] on span "Edit" at bounding box center [1039, 344] width 16 height 13
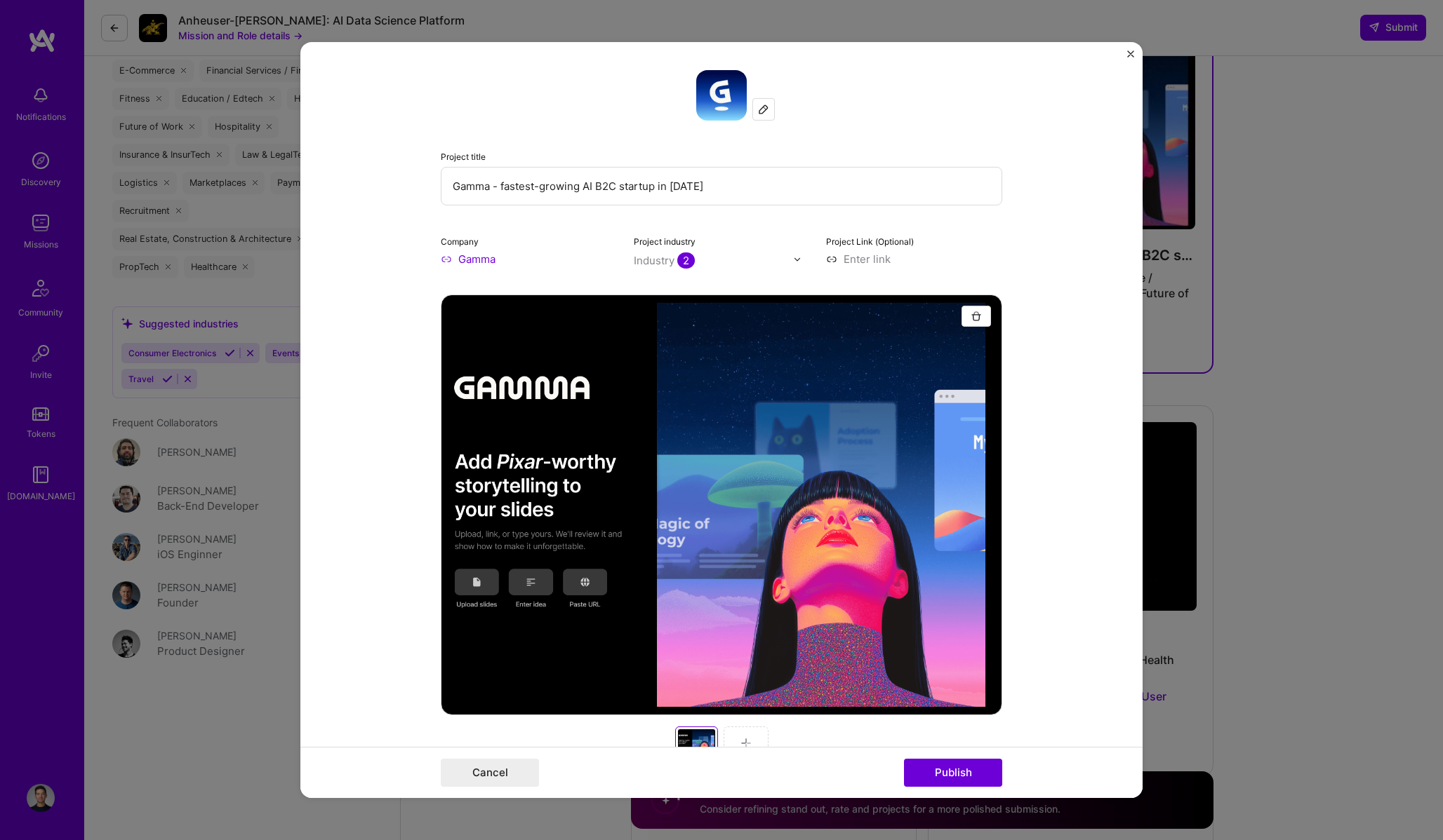
drag, startPoint x: 723, startPoint y: 188, endPoint x: 657, endPoint y: 191, distance: 66.1
click at [657, 191] on input "Gamma - fastest-growing AI B2C startup in 2025" at bounding box center [721, 186] width 561 height 39
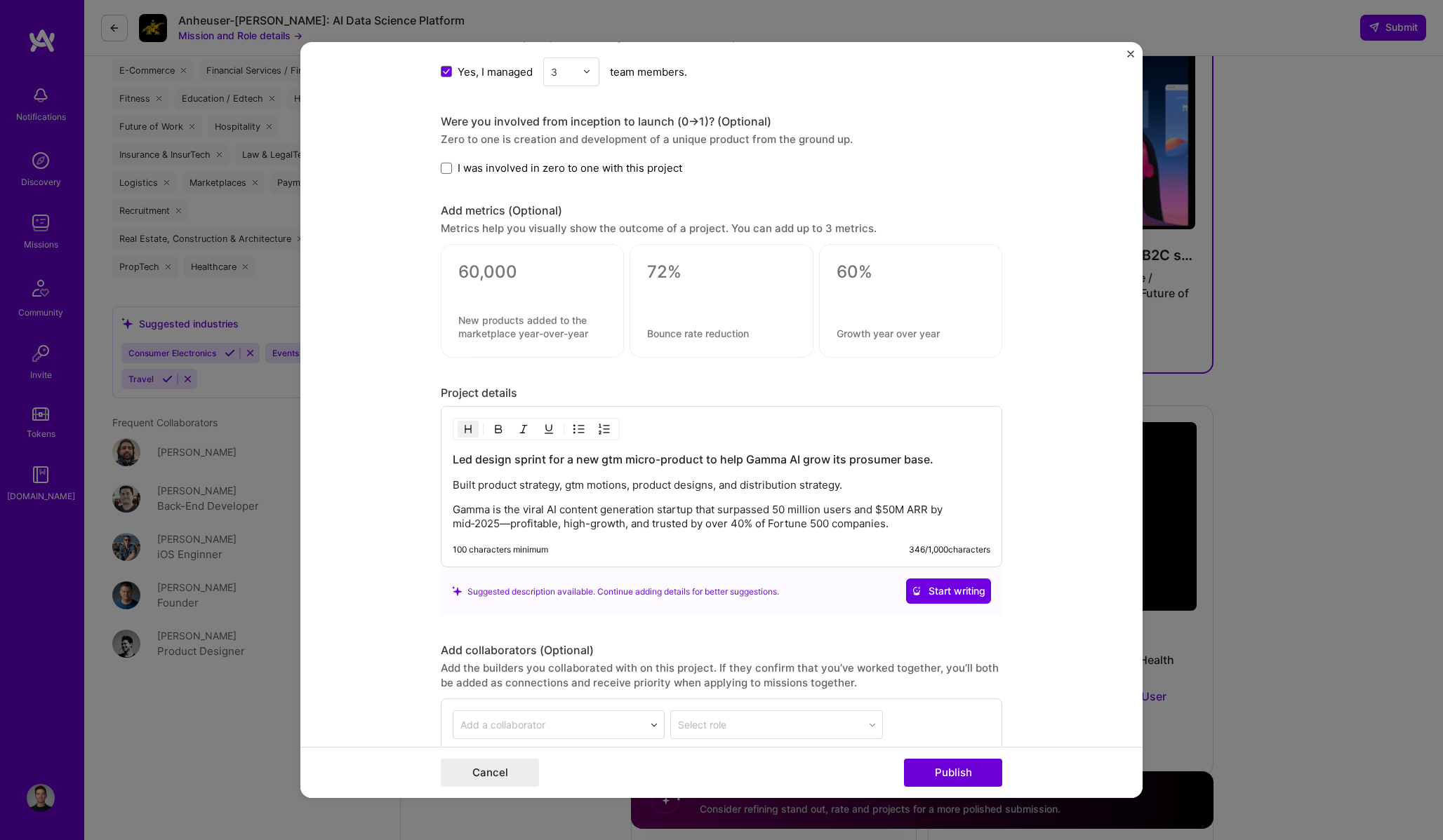
scroll to position [1540, 0]
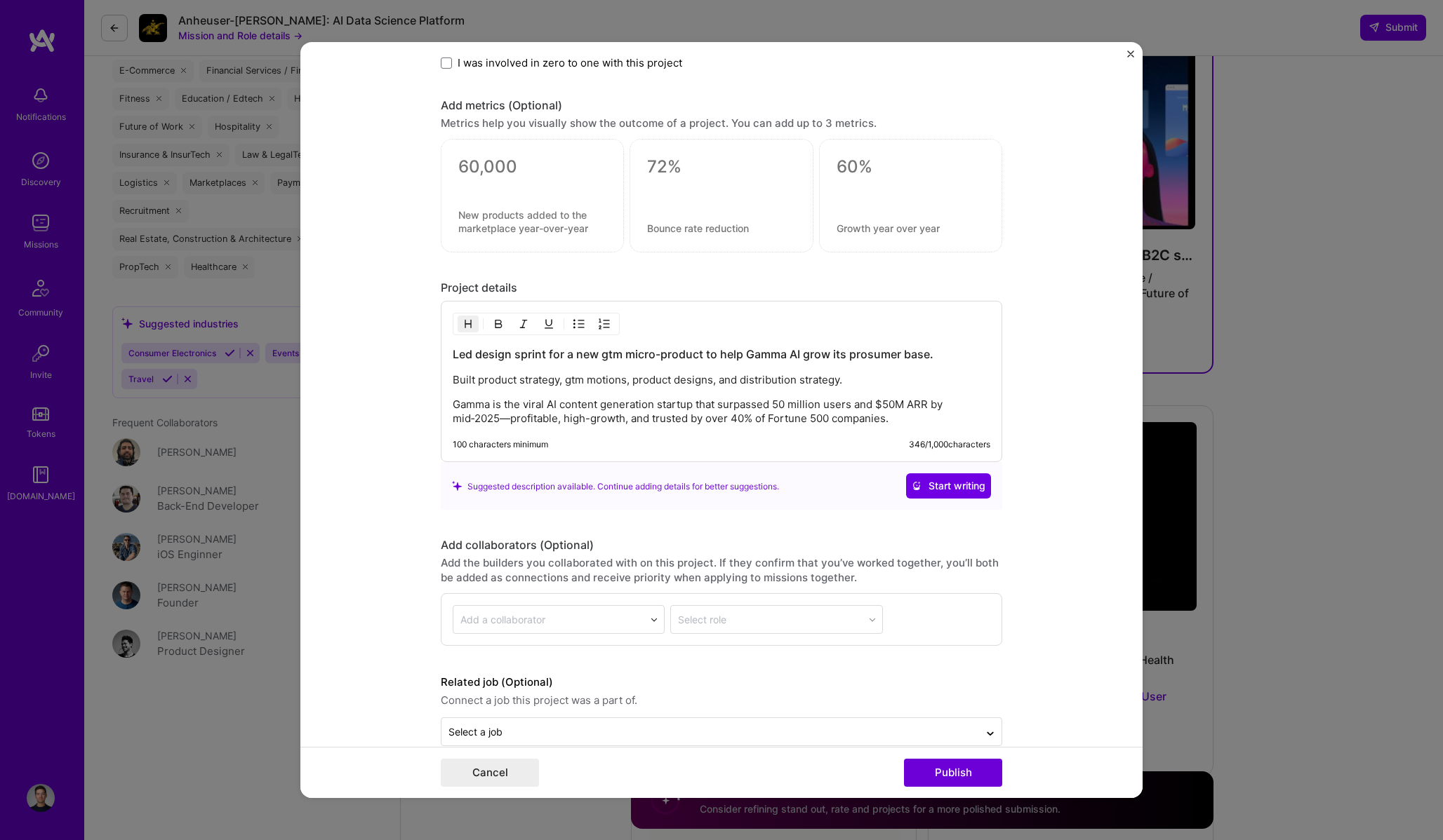
click at [797, 403] on p "Gamma is the viral AI content generation startup that surpassed 50 million user…" at bounding box center [721, 412] width 537 height 28
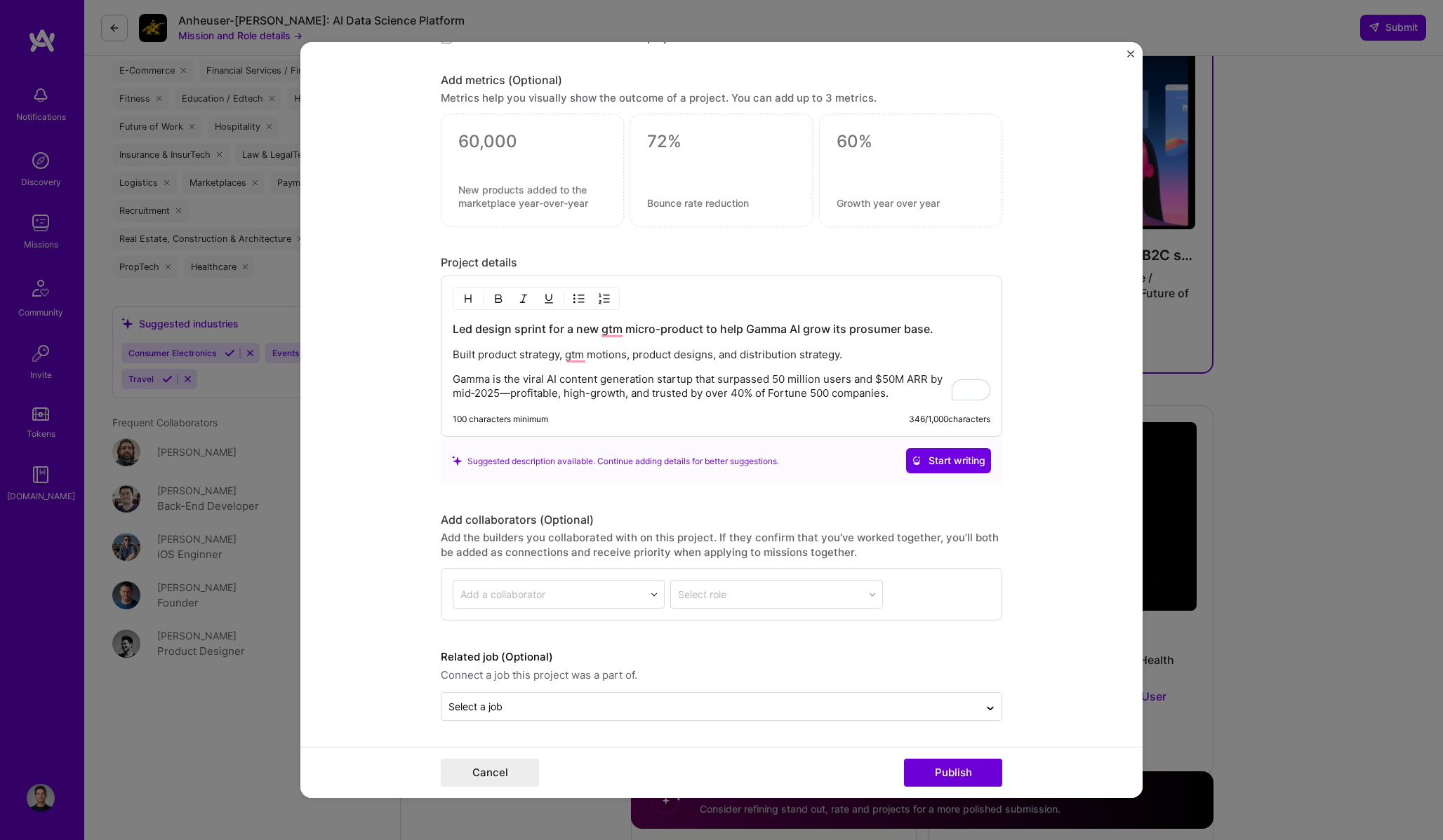
click at [1279, 428] on div "Project title Gamma - fastest-growing AI B2C startup in 2025 Company Gamma Proj…" at bounding box center [721, 420] width 1443 height 840
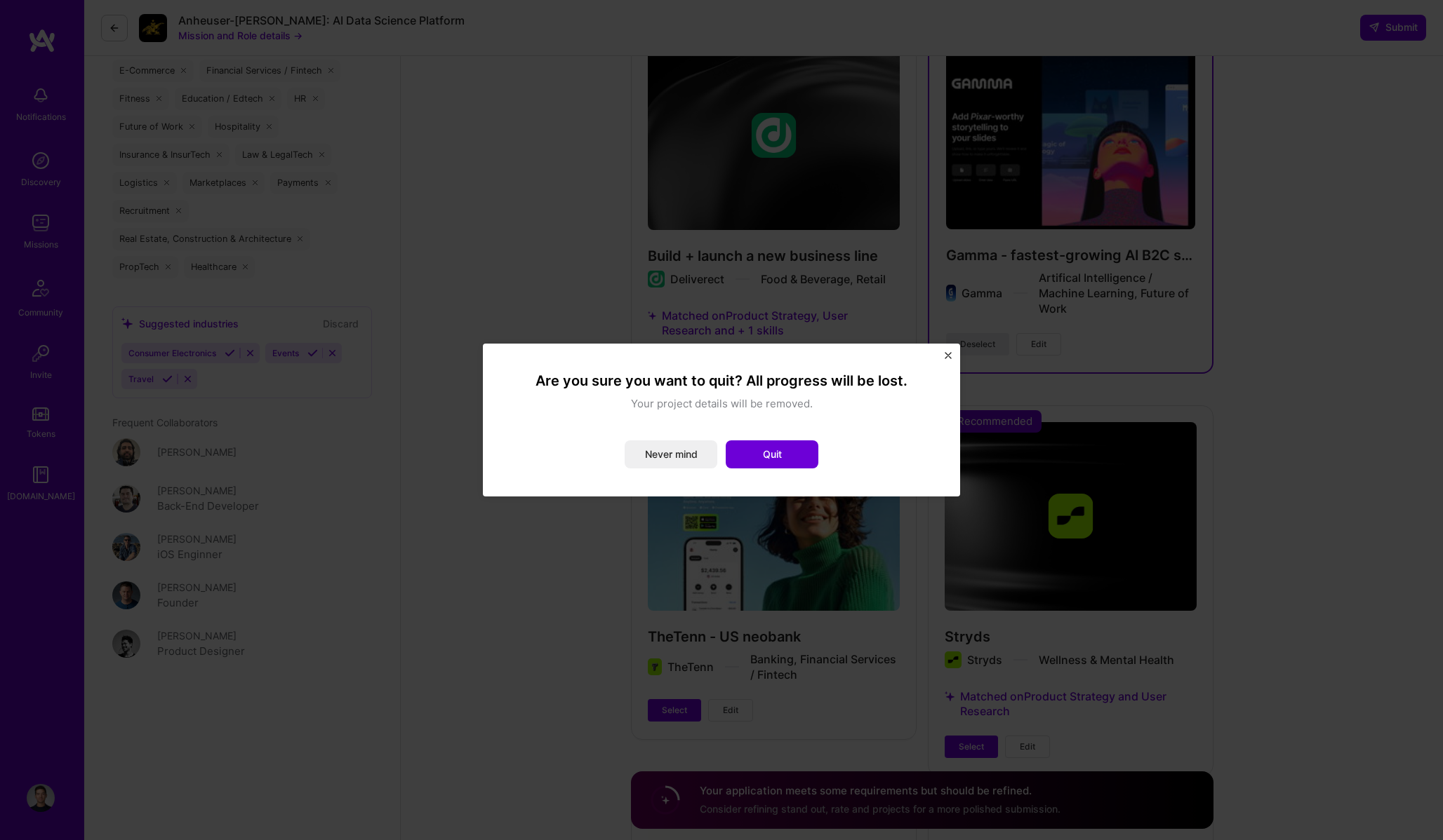
click at [948, 353] on img "Close" at bounding box center [948, 355] width 7 height 7
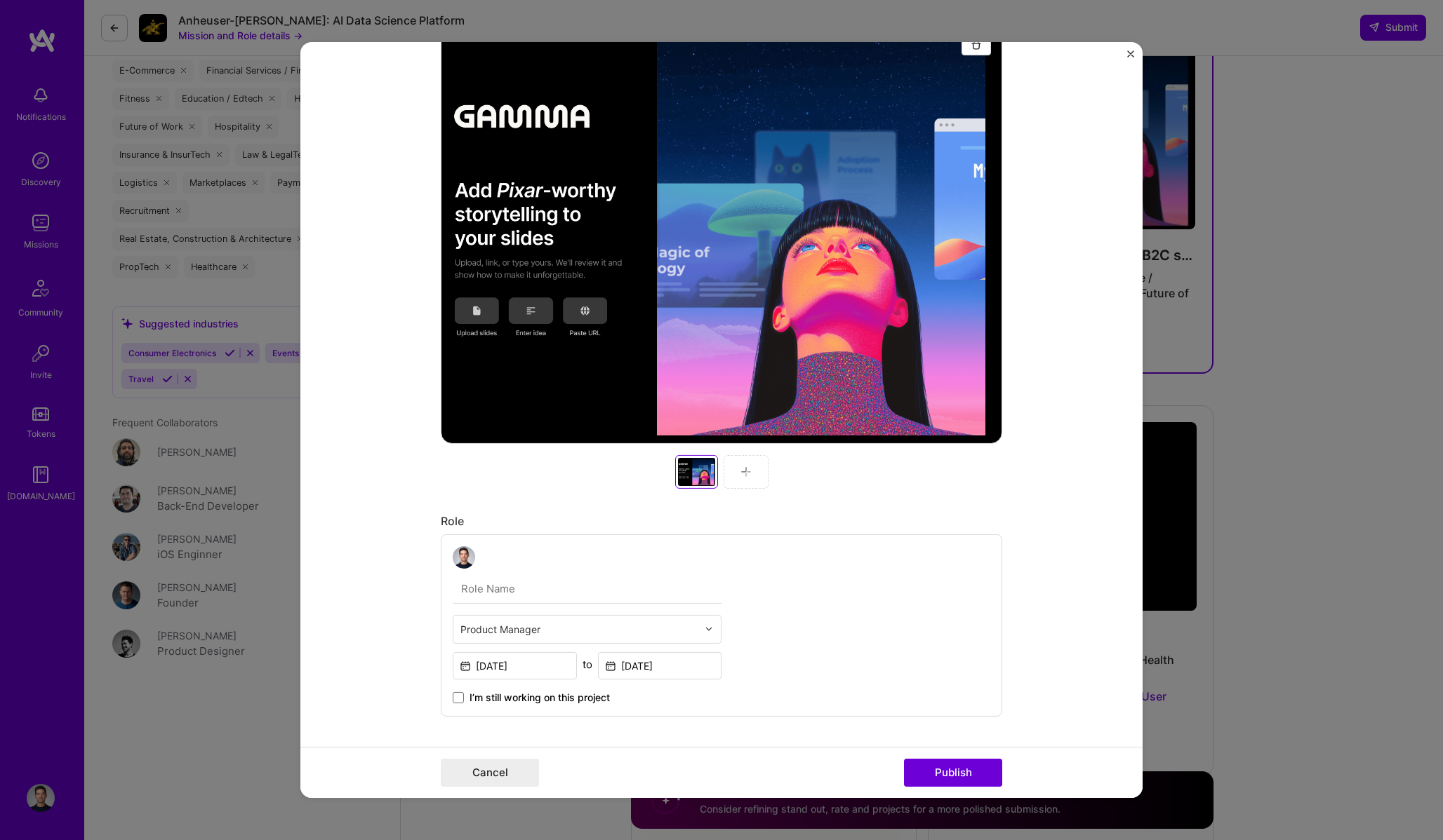
scroll to position [0, 0]
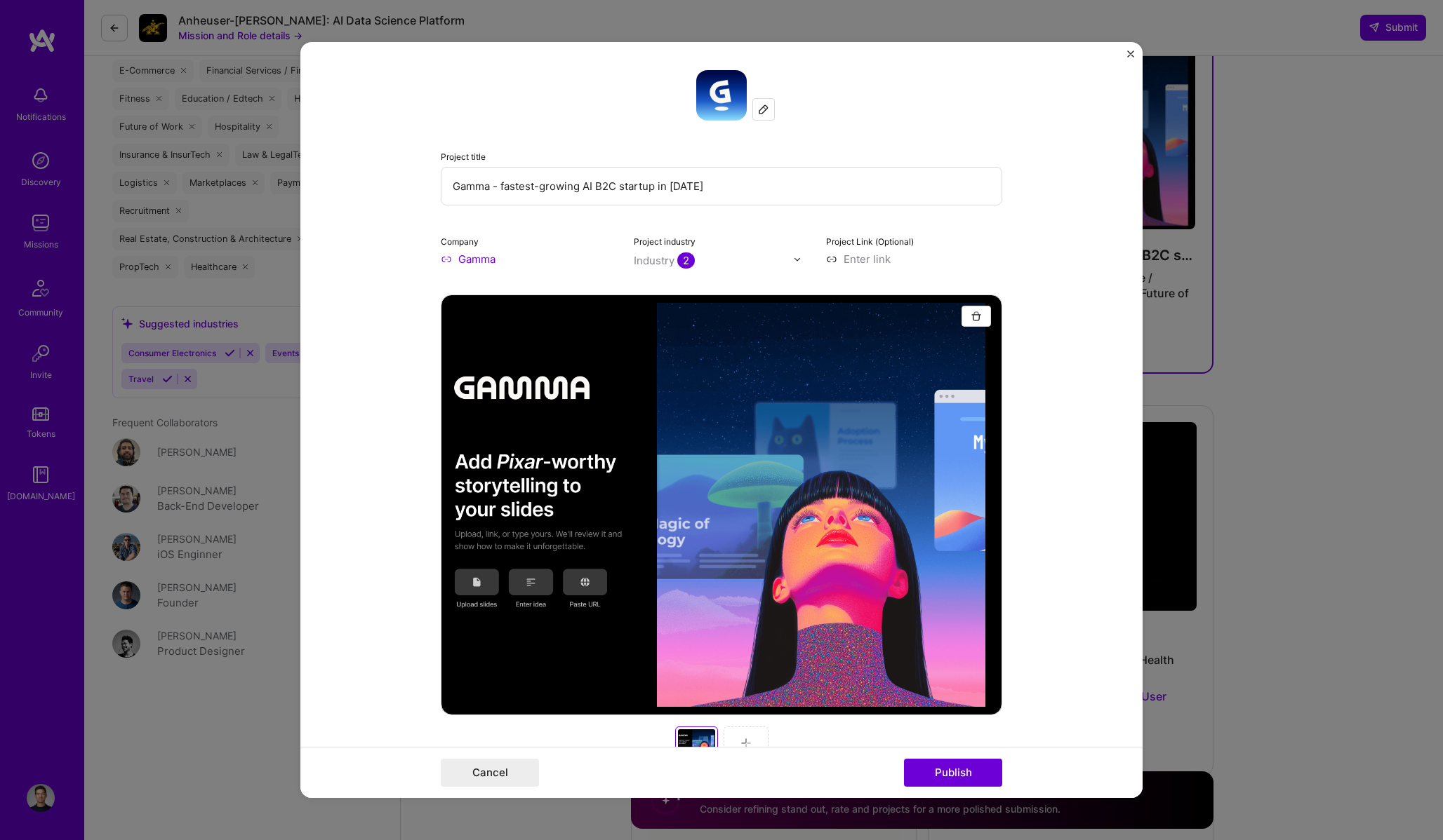
click at [502, 185] on input "Gamma - fastest-growing AI B2C startup in 2025" at bounding box center [721, 186] width 561 height 39
drag, startPoint x: 967, startPoint y: 768, endPoint x: 1071, endPoint y: 460, distance: 325.1
click at [1071, 460] on form "Project title Gamma - one fastest-growing AI B2C startups Company Gamma Project…" at bounding box center [721, 420] width 842 height 756
click at [501, 191] on input "Gamma - one fastest-growing AI B2C startups" at bounding box center [721, 186] width 561 height 39
drag, startPoint x: 501, startPoint y: 188, endPoint x: 750, endPoint y: 196, distance: 249.1
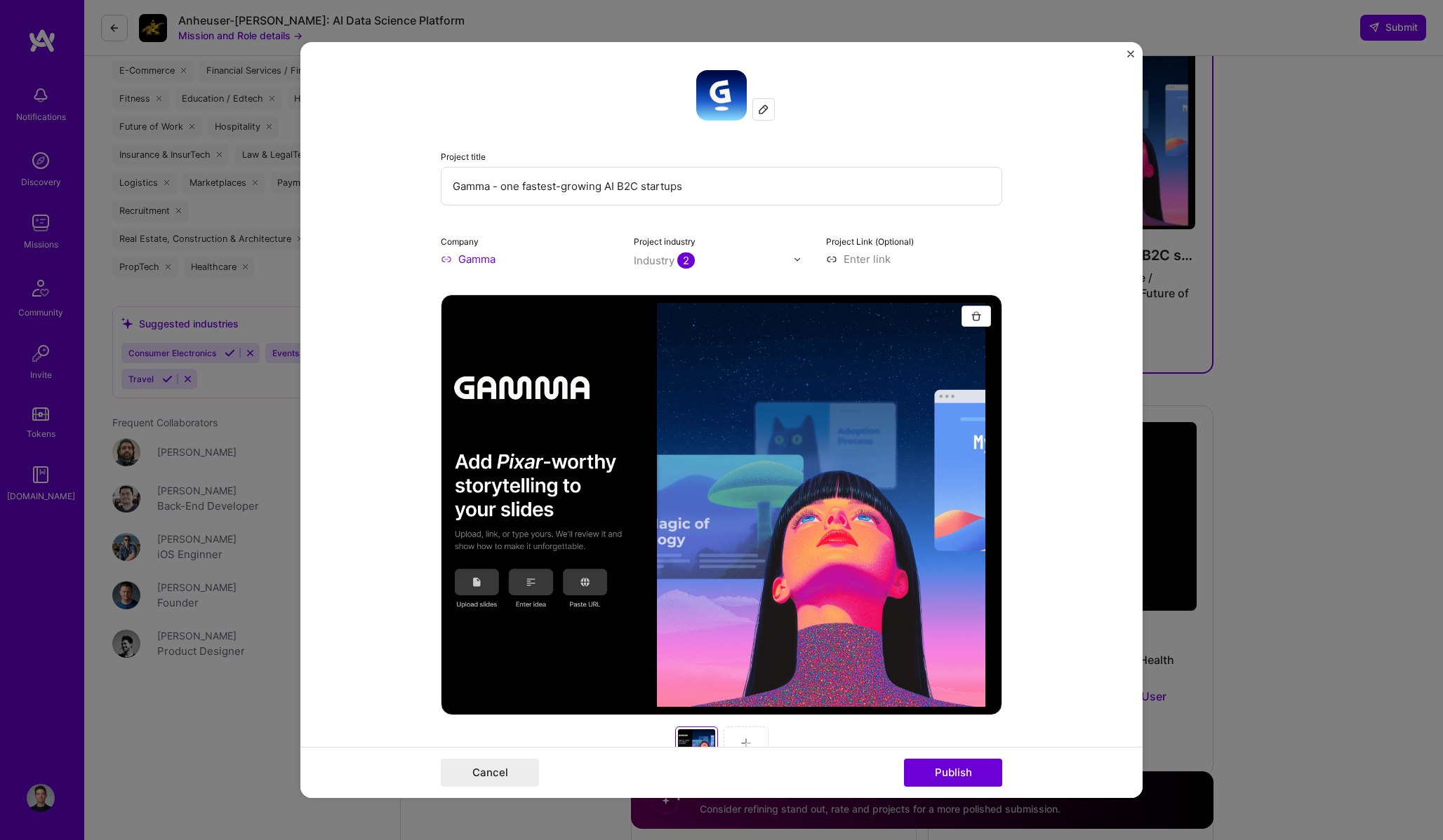
click at [750, 196] on input "Gamma - one fastest-growing AI B2C startups" at bounding box center [721, 186] width 561 height 39
click at [705, 185] on input "Gamma - Prototype a micro-product" at bounding box center [721, 186] width 561 height 39
type input "Gamma - Prototype a micro-product to grow prosumers"
click at [971, 775] on button "Publish" at bounding box center [953, 772] width 98 height 28
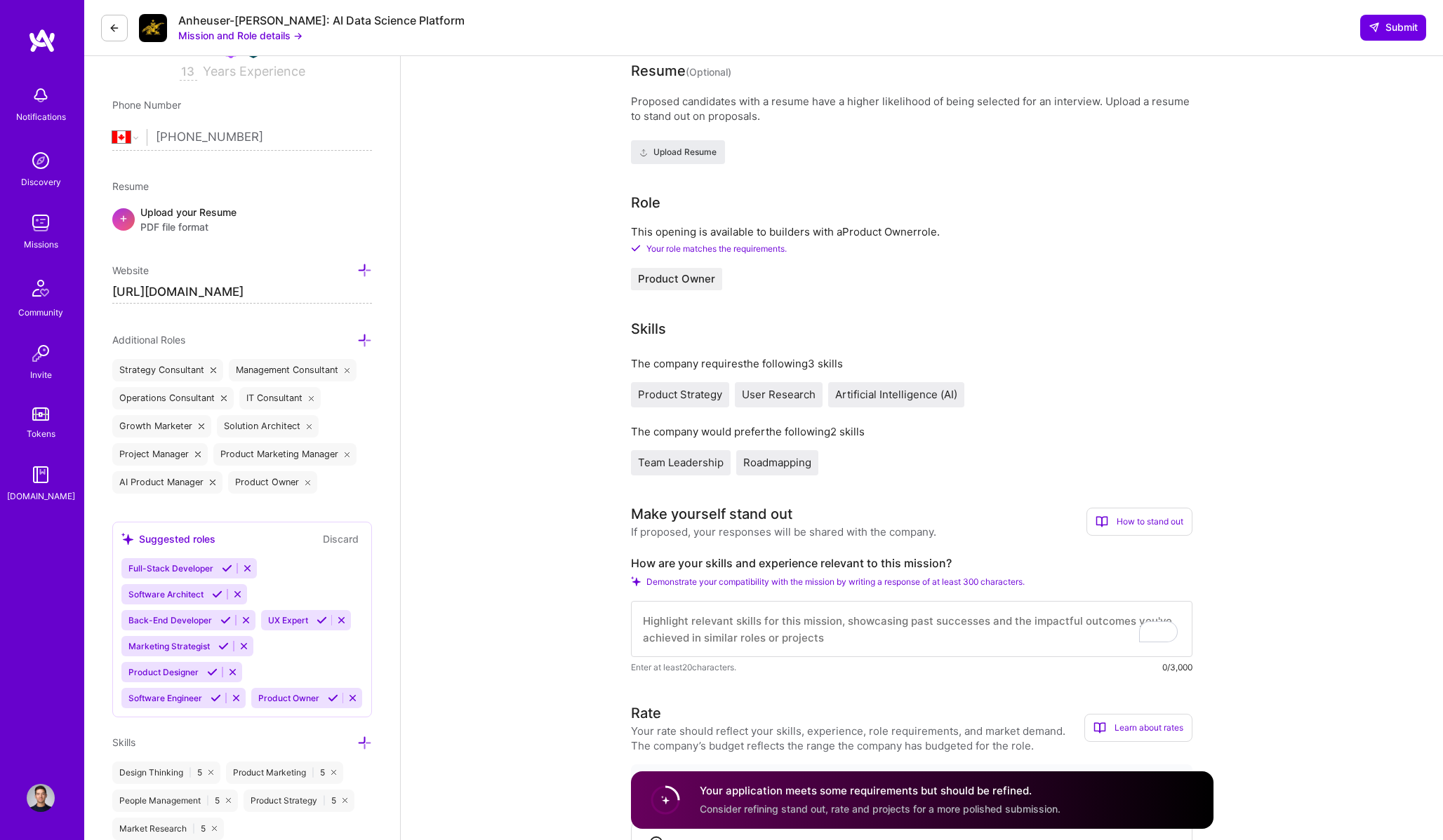
click at [922, 620] on textarea "To enrich screen reader interactions, please activate Accessibility in Grammarl…" at bounding box center [911, 629] width 561 height 56
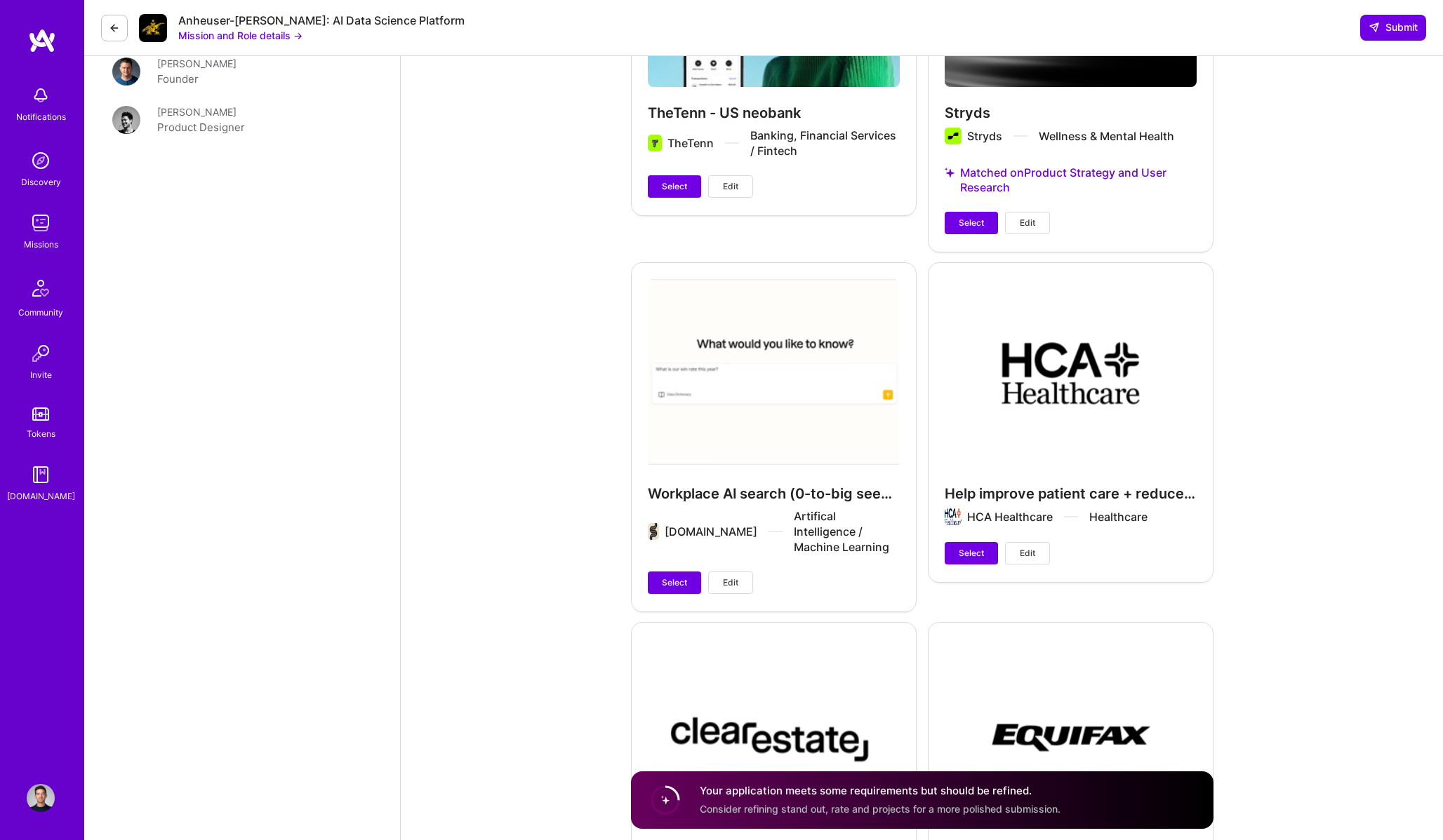
scroll to position [2357, 0]
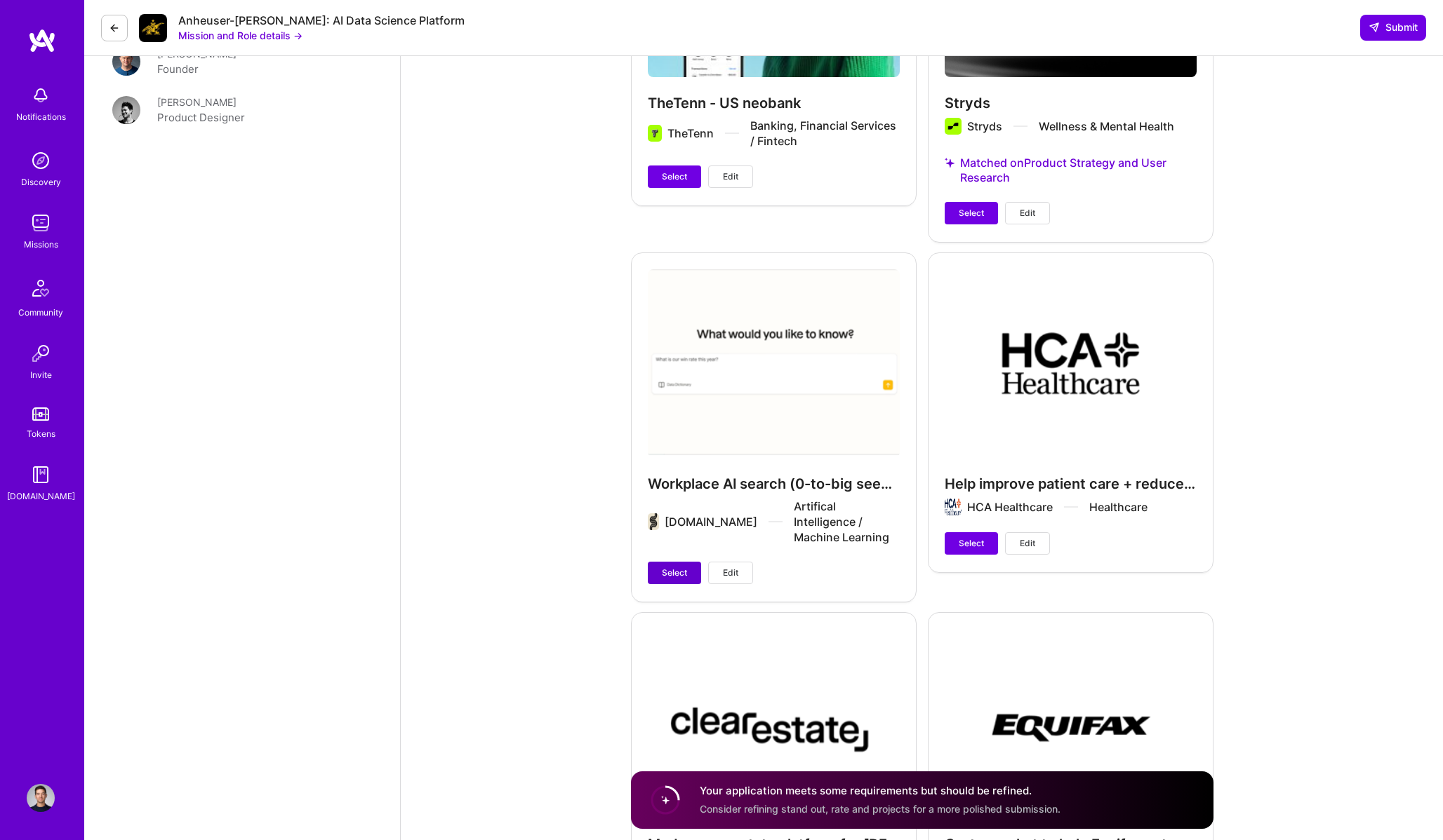
click at [685, 567] on span "Select" at bounding box center [673, 573] width 25 height 13
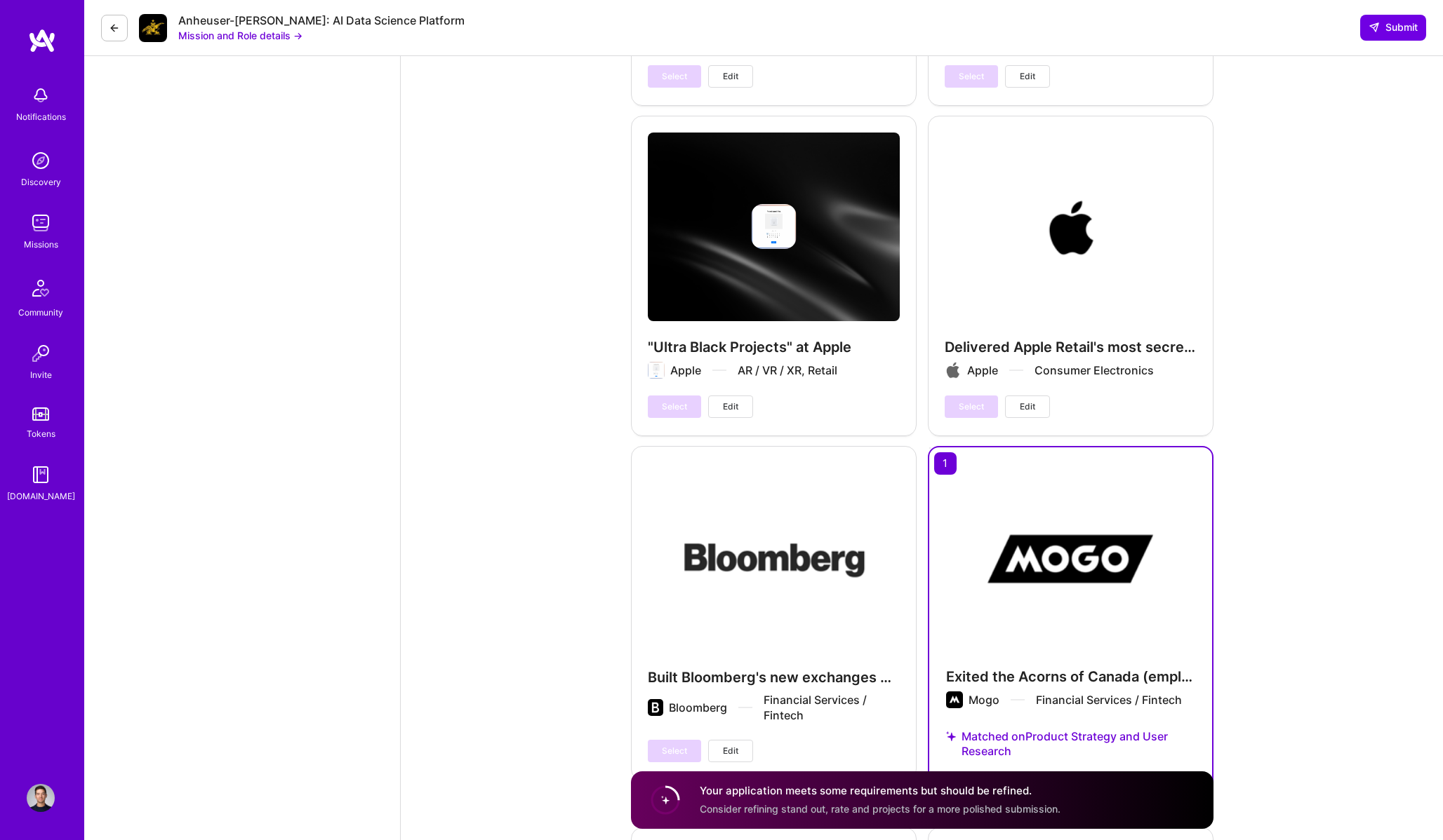
scroll to position [3648, 0]
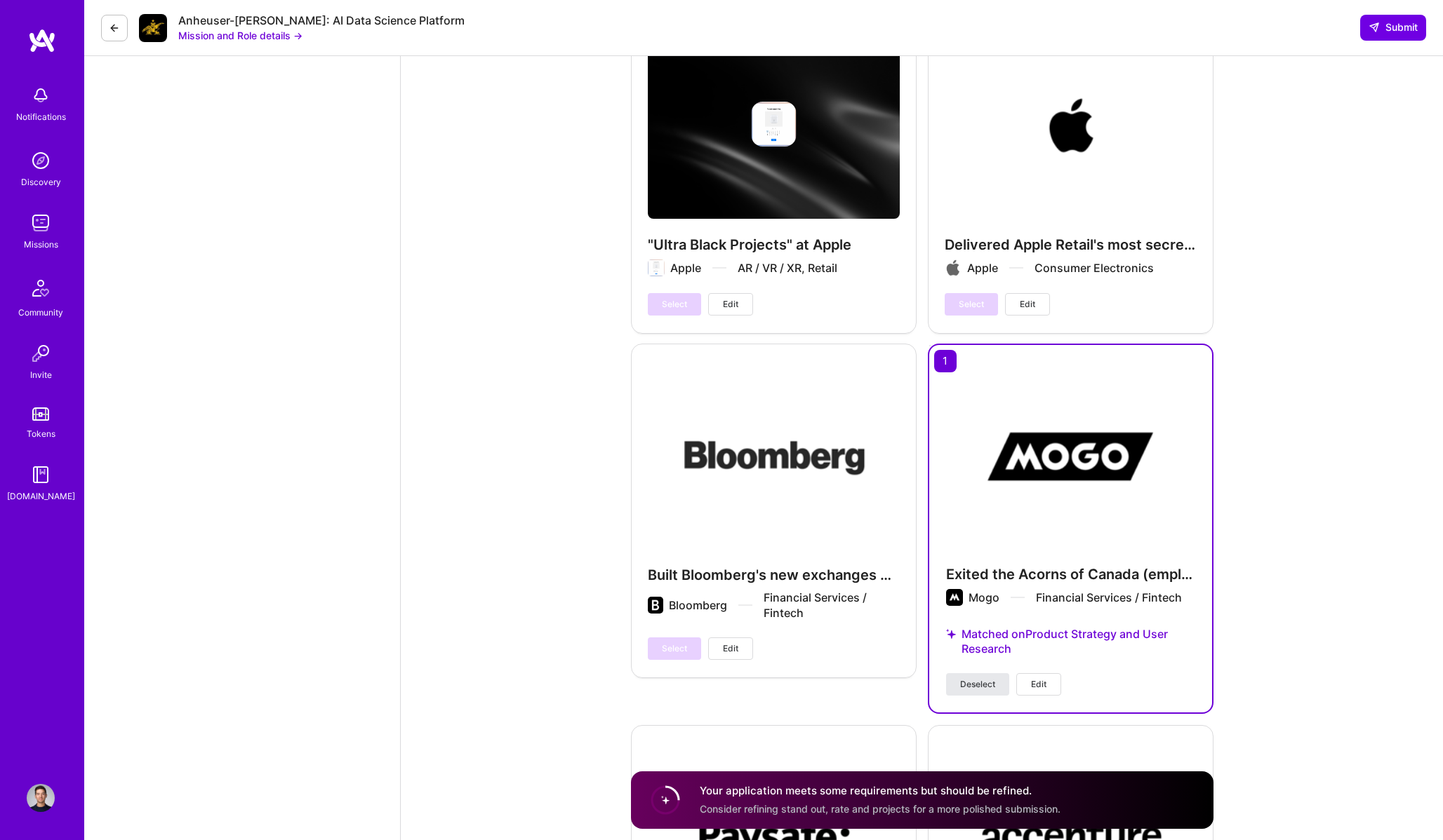
click at [972, 678] on span "Deselect" at bounding box center [977, 684] width 35 height 13
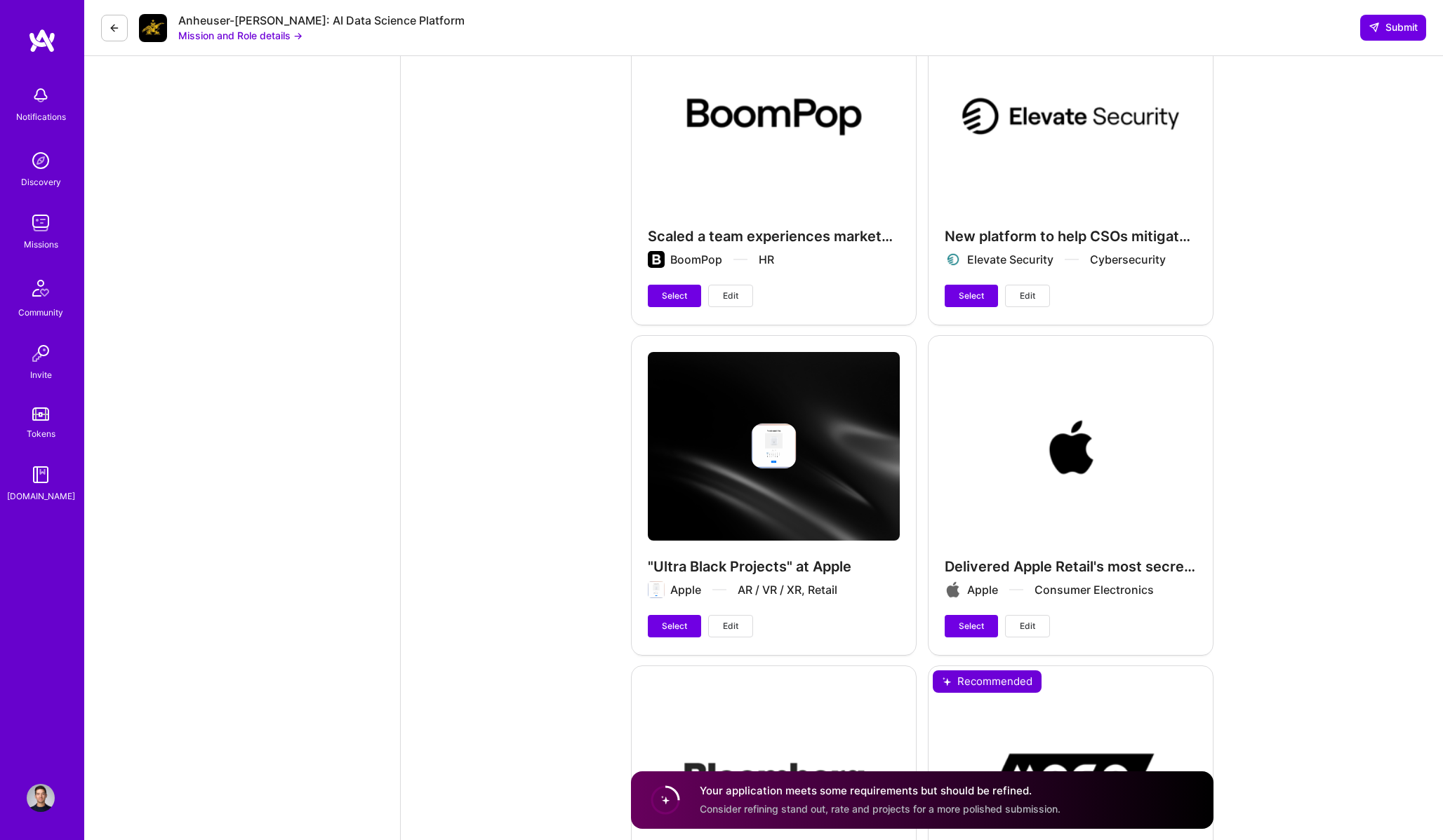
scroll to position [3418, 0]
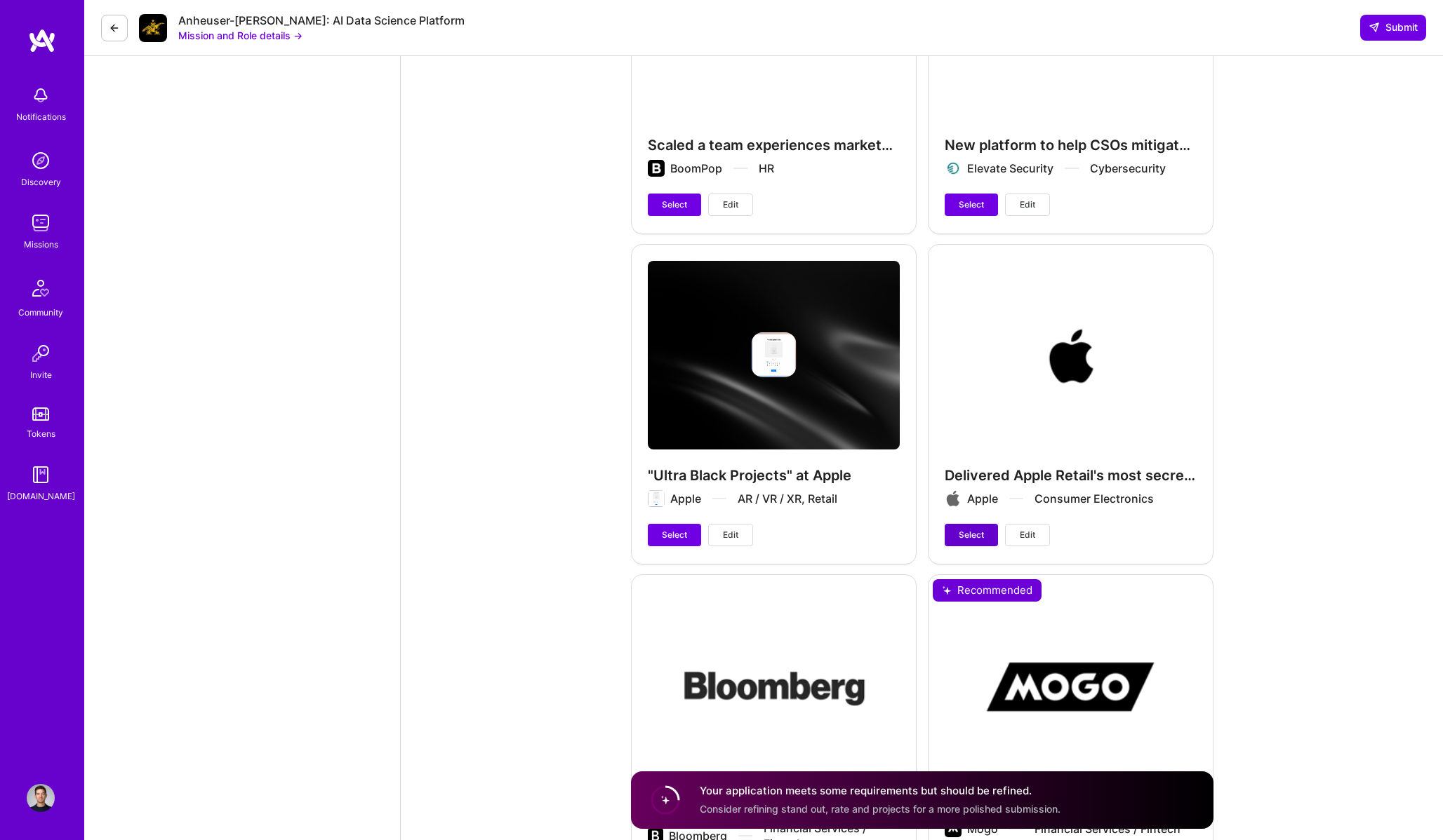
click at [970, 529] on span "Select" at bounding box center [971, 535] width 25 height 13
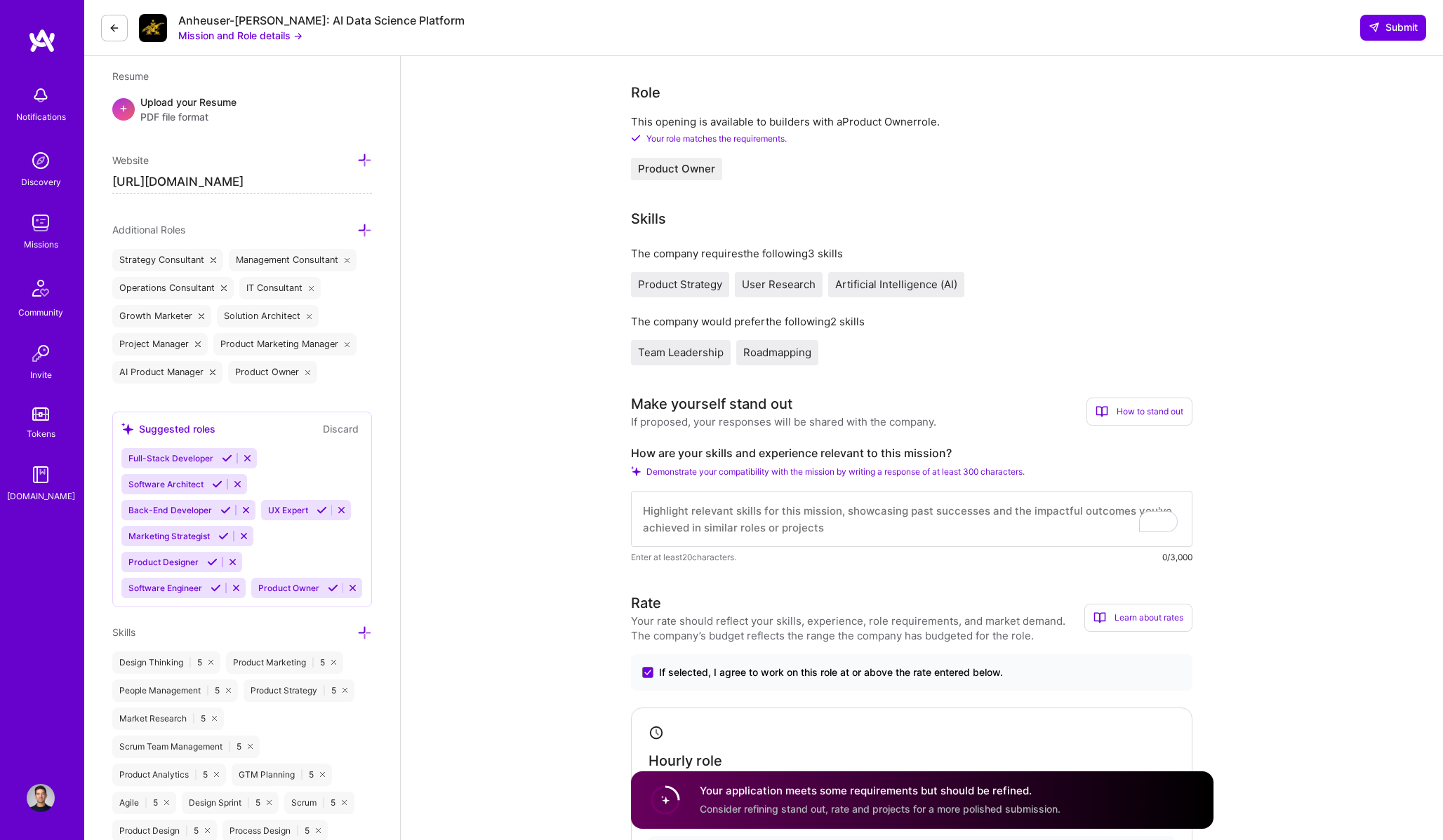
scroll to position [567, 0]
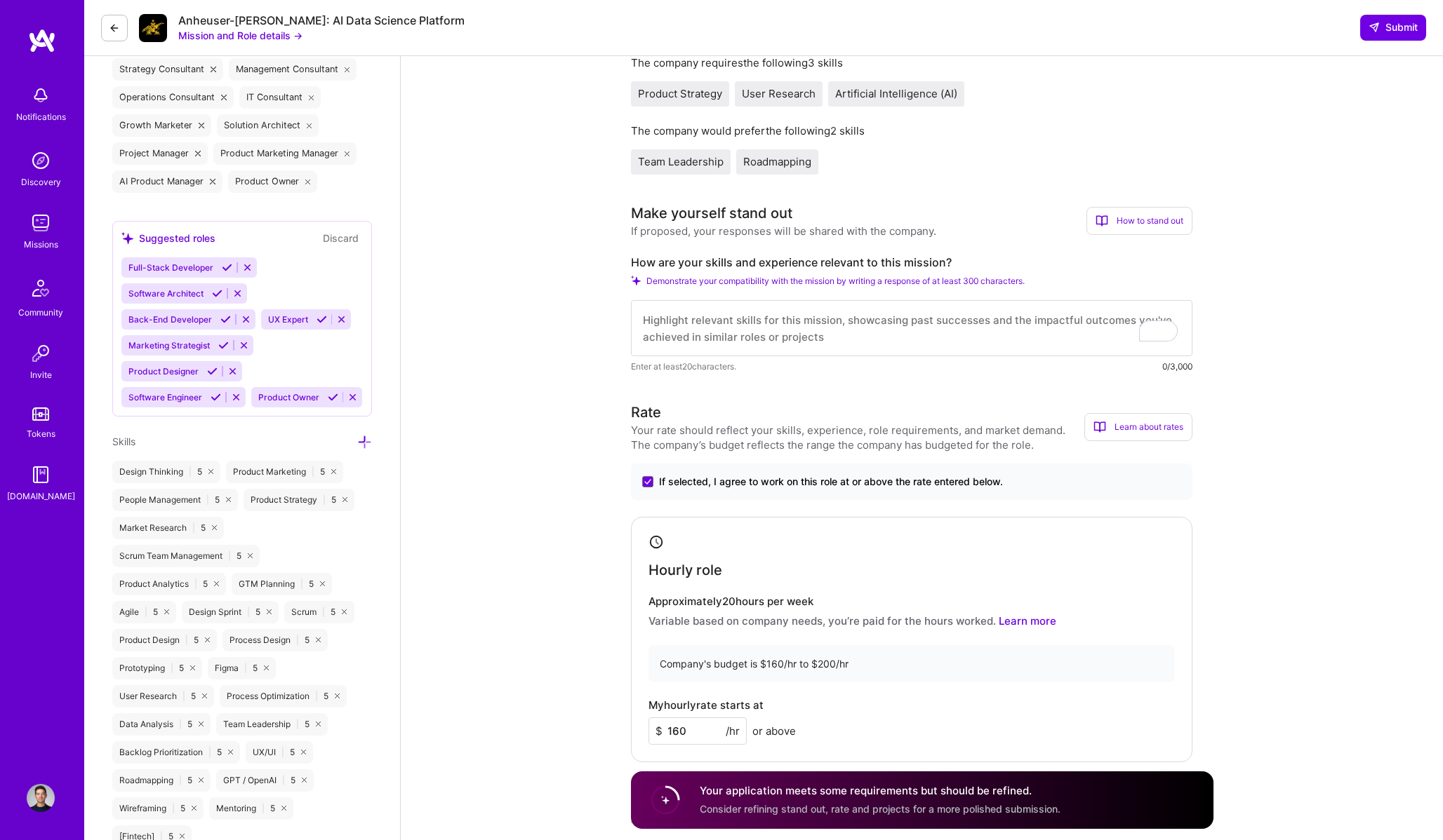
click at [870, 335] on textarea "To enrich screen reader interactions, please activate Accessibility in Grammarl…" at bounding box center [911, 328] width 561 height 56
click at [807, 280] on span "Demonstrate your compatibility with the mission by writing a response of at lea…" at bounding box center [835, 280] width 378 height 11
click at [966, 327] on textarea "To enrich screen reader interactions, please activate Accessibility in Grammarl…" at bounding box center [911, 328] width 561 height 56
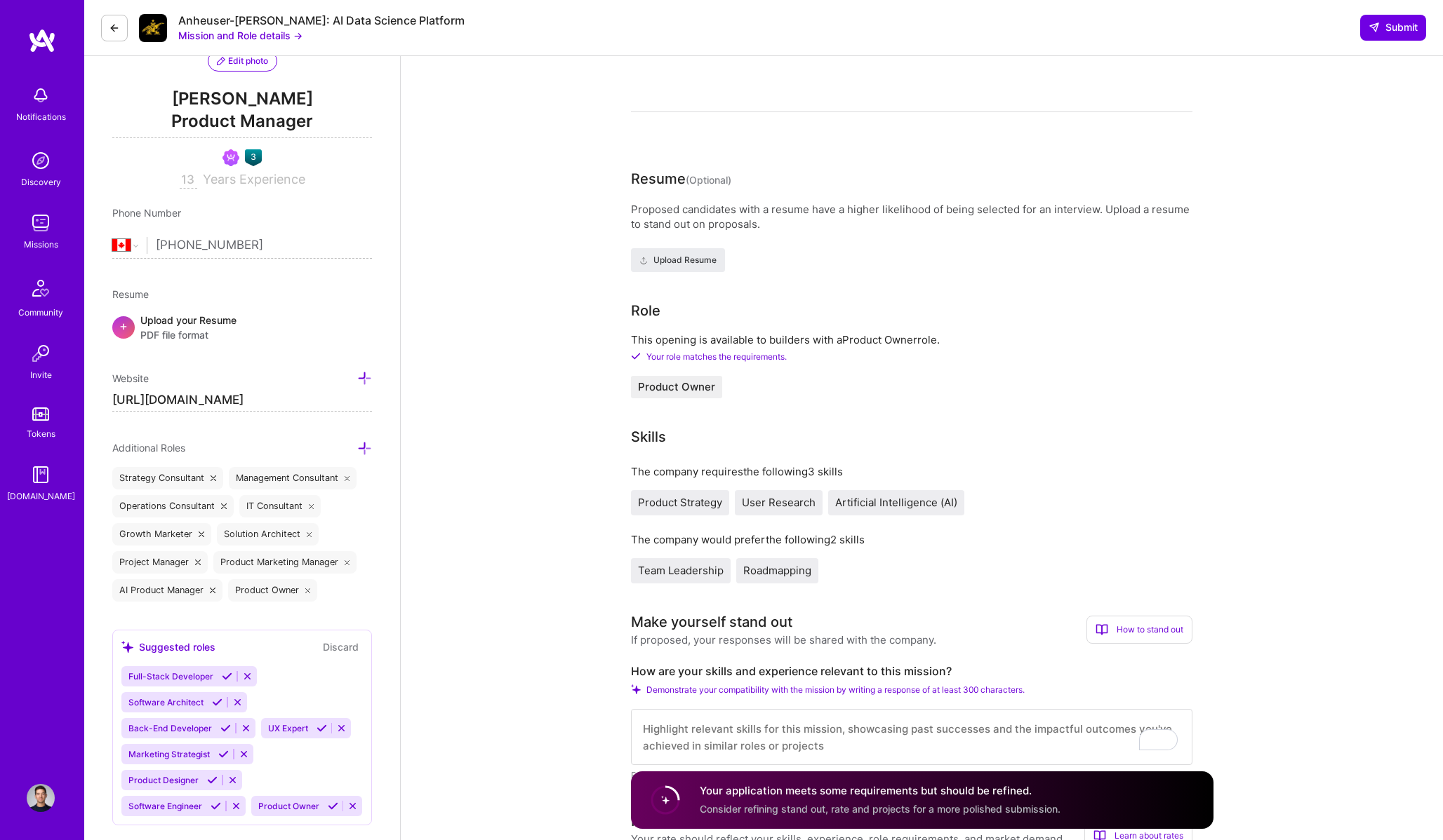
scroll to position [0, 0]
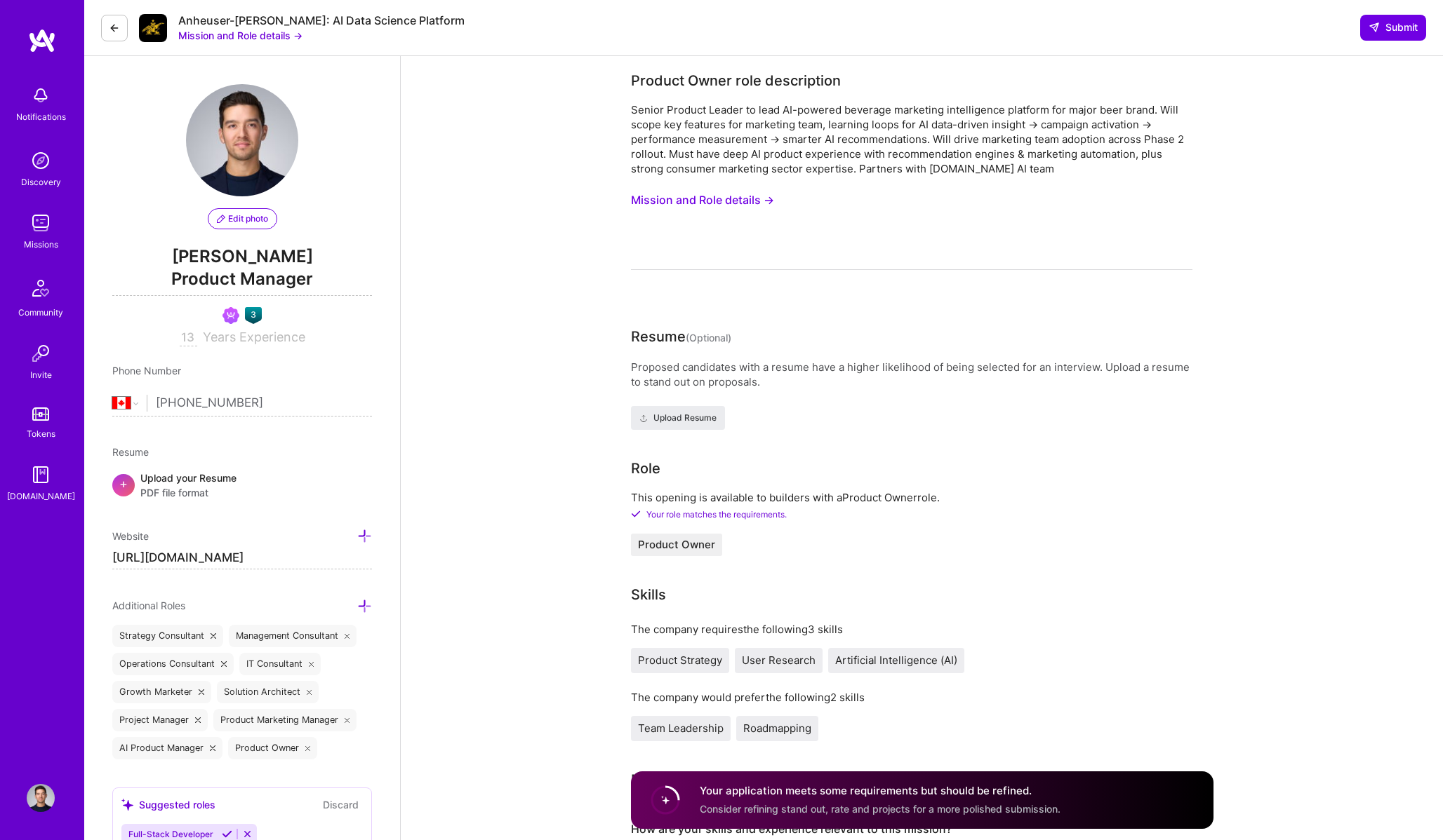
click at [738, 199] on button "Mission and Role details →" at bounding box center [702, 200] width 143 height 26
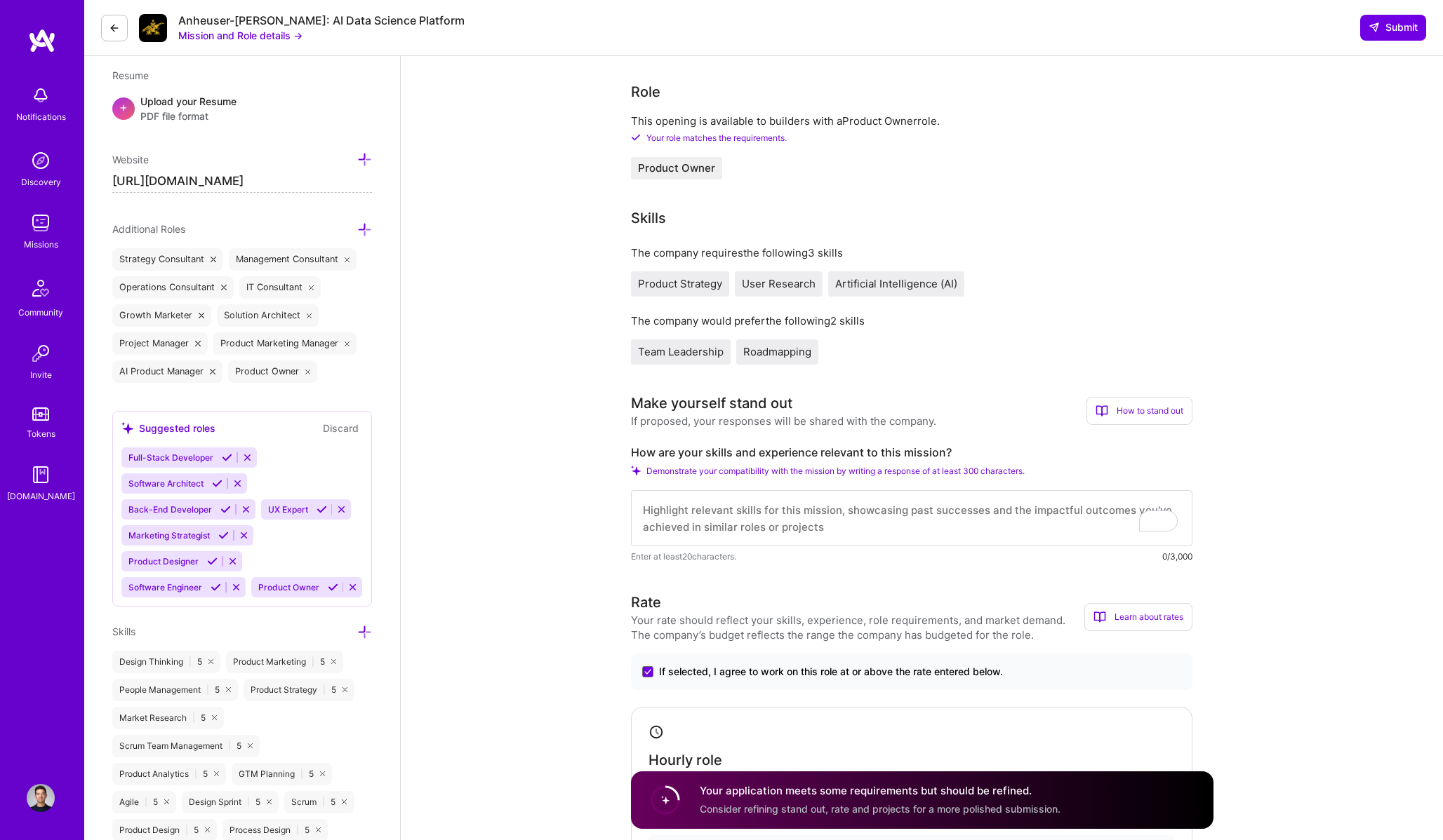
scroll to position [651, 0]
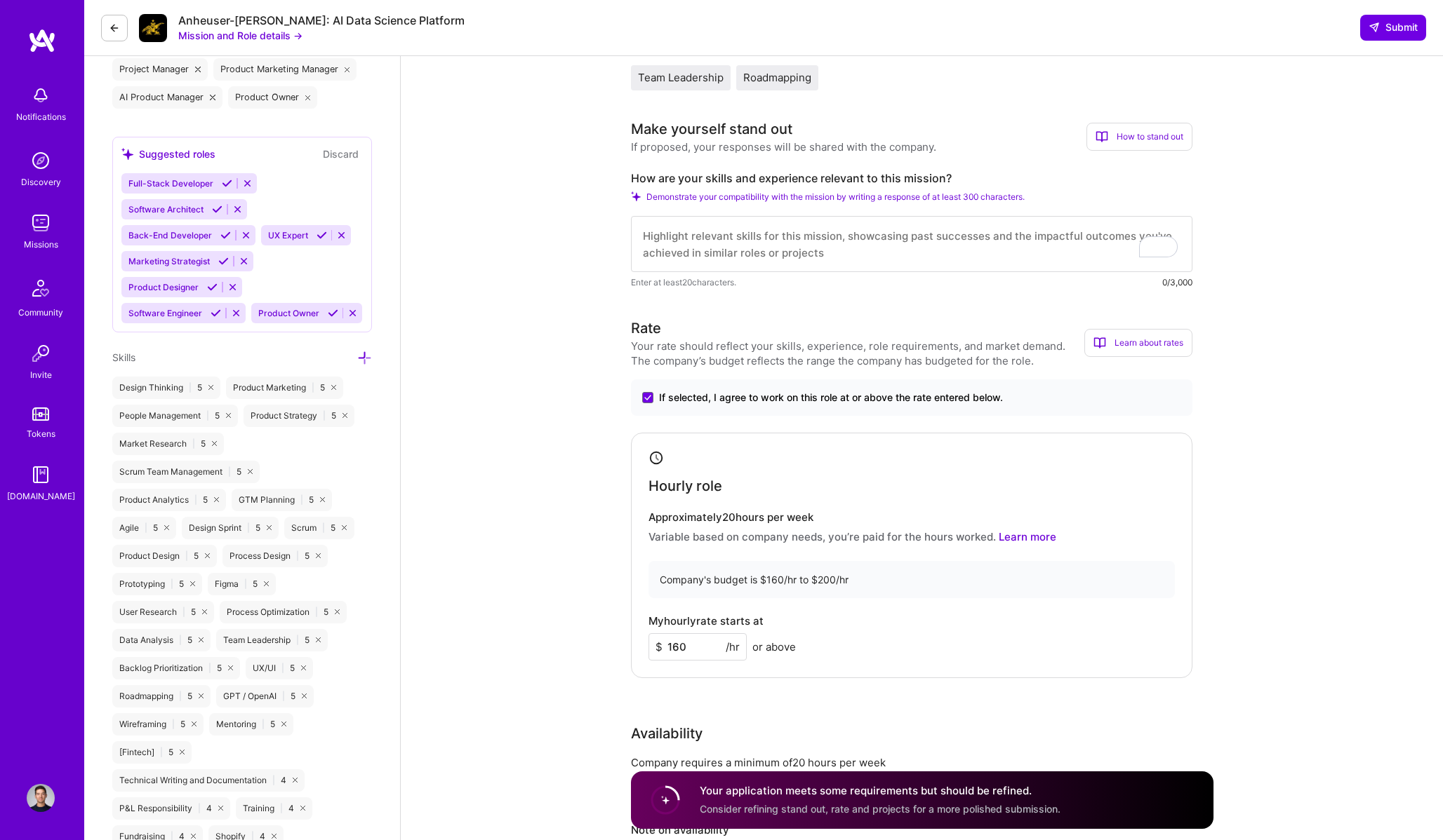
click at [745, 252] on textarea "To enrich screen reader interactions, please activate Accessibility in Grammarl…" at bounding box center [911, 244] width 561 height 56
paste textarea "I’ve built and shipped AI-powered products for both F500 giants (Apple, Bloombe…"
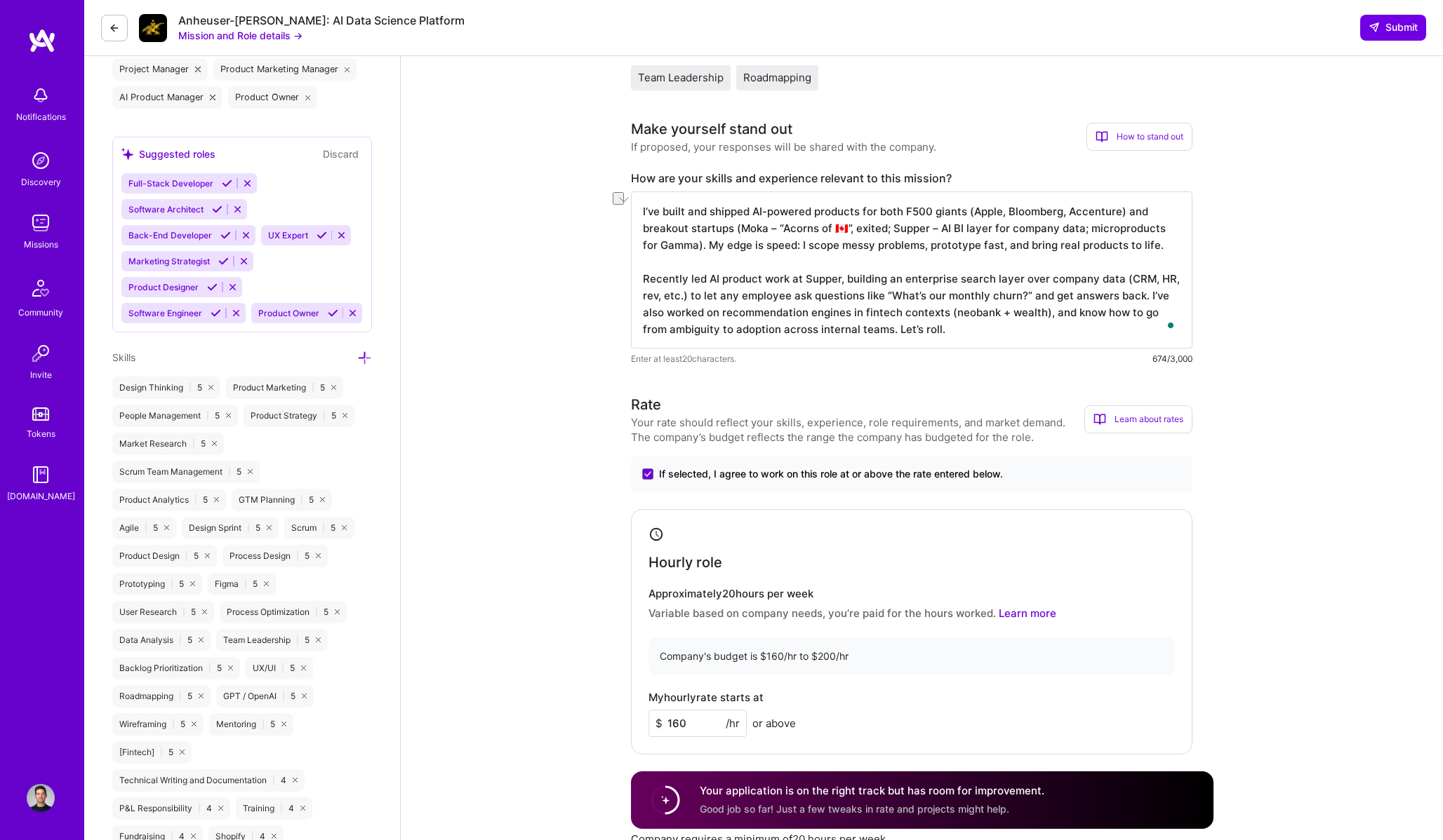
drag, startPoint x: 949, startPoint y: 333, endPoint x: 869, endPoint y: 335, distance: 80.0
click at [869, 335] on textarea "I’ve built and shipped AI-powered products for both F500 giants (Apple, Bloombe…" at bounding box center [911, 270] width 561 height 157
click at [659, 280] on textarea "I’ve built and shipped AI-powered products for both F500 giants (Apple, Bloombe…" at bounding box center [911, 270] width 561 height 157
click at [644, 278] on textarea "I’ve built and shipped AI-powered products for both F500 giants (Apple, Bloombe…" at bounding box center [911, 270] width 561 height 157
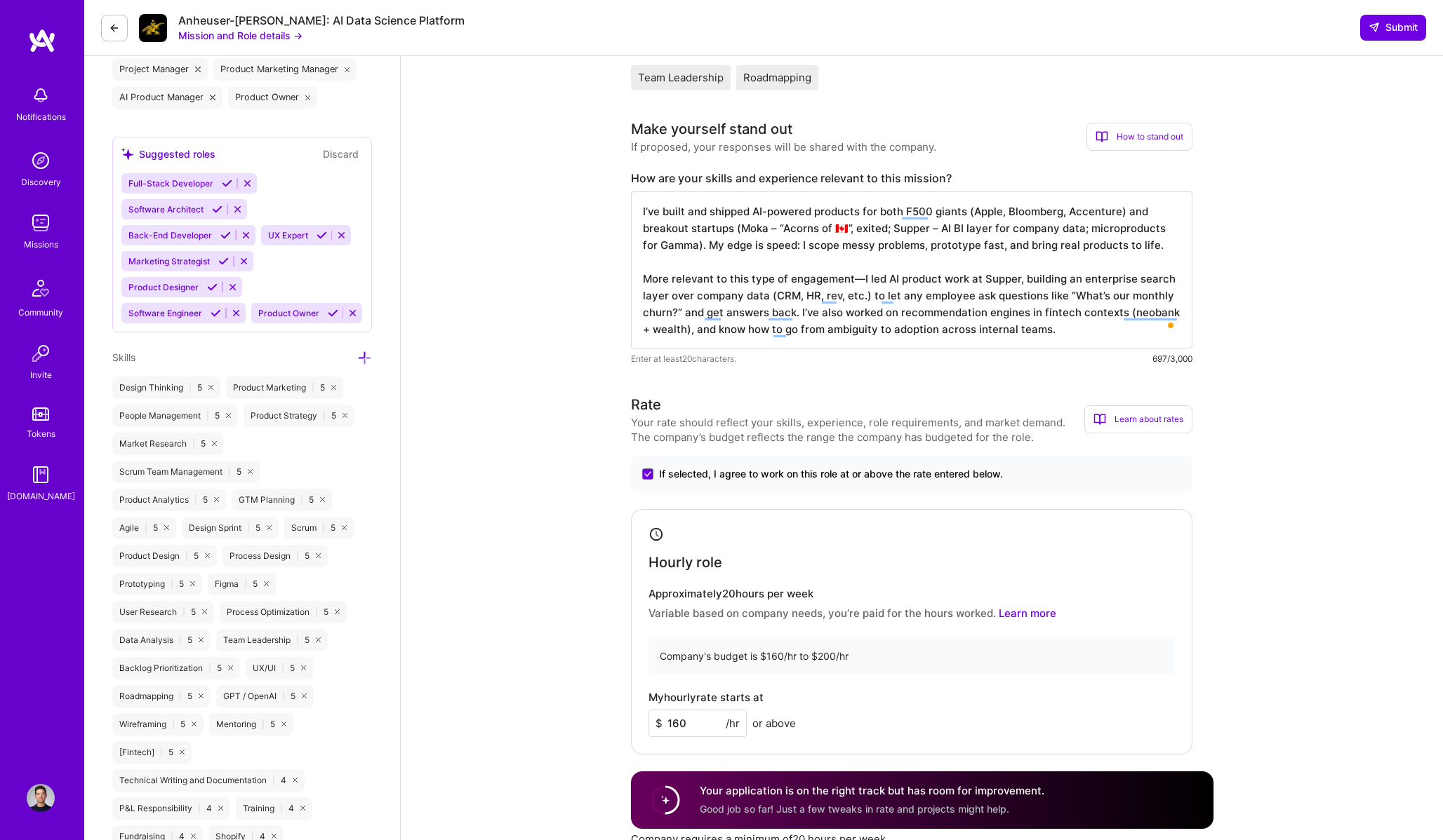
click at [644, 278] on textarea "I’ve built and shipped AI-powered products for both F500 giants (Apple, Bloombe…" at bounding box center [911, 270] width 561 height 157
click at [693, 277] on textarea "I’ve built and shipped AI-powered products for both F500 giants (Apple, Bloombe…" at bounding box center [911, 270] width 561 height 157
click at [714, 313] on textarea "I’ve built and shipped AI-powered products for both F500 giants (Apple, Bloombe…" at bounding box center [911, 270] width 561 height 157
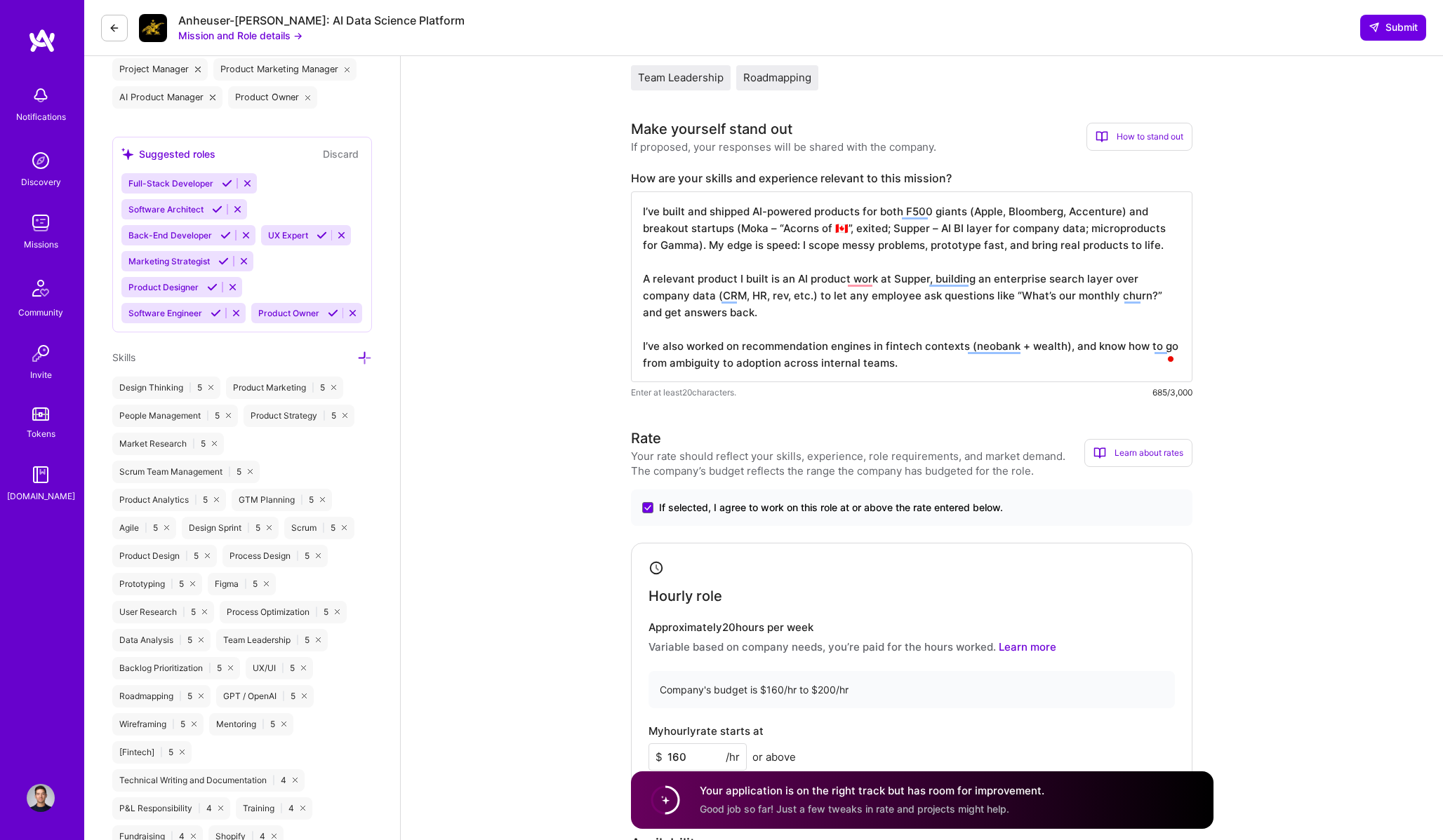
click at [978, 312] on textarea "I’ve built and shipped AI-powered products for both F500 giants (Apple, Bloombe…" at bounding box center [911, 287] width 561 height 191
click at [1102, 294] on textarea "I’ve built and shipped AI-powered products for both F500 giants (Apple, Bloombe…" at bounding box center [911, 287] width 561 height 191
click at [1067, 294] on textarea "I’ve built and shipped AI-powered products for both F500 giants (Apple, Bloombe…" at bounding box center [911, 287] width 561 height 191
click at [1070, 296] on textarea "I’ve built and shipped AI-powered products for both F500 giants (Apple, Bloombe…" at bounding box center [911, 287] width 561 height 191
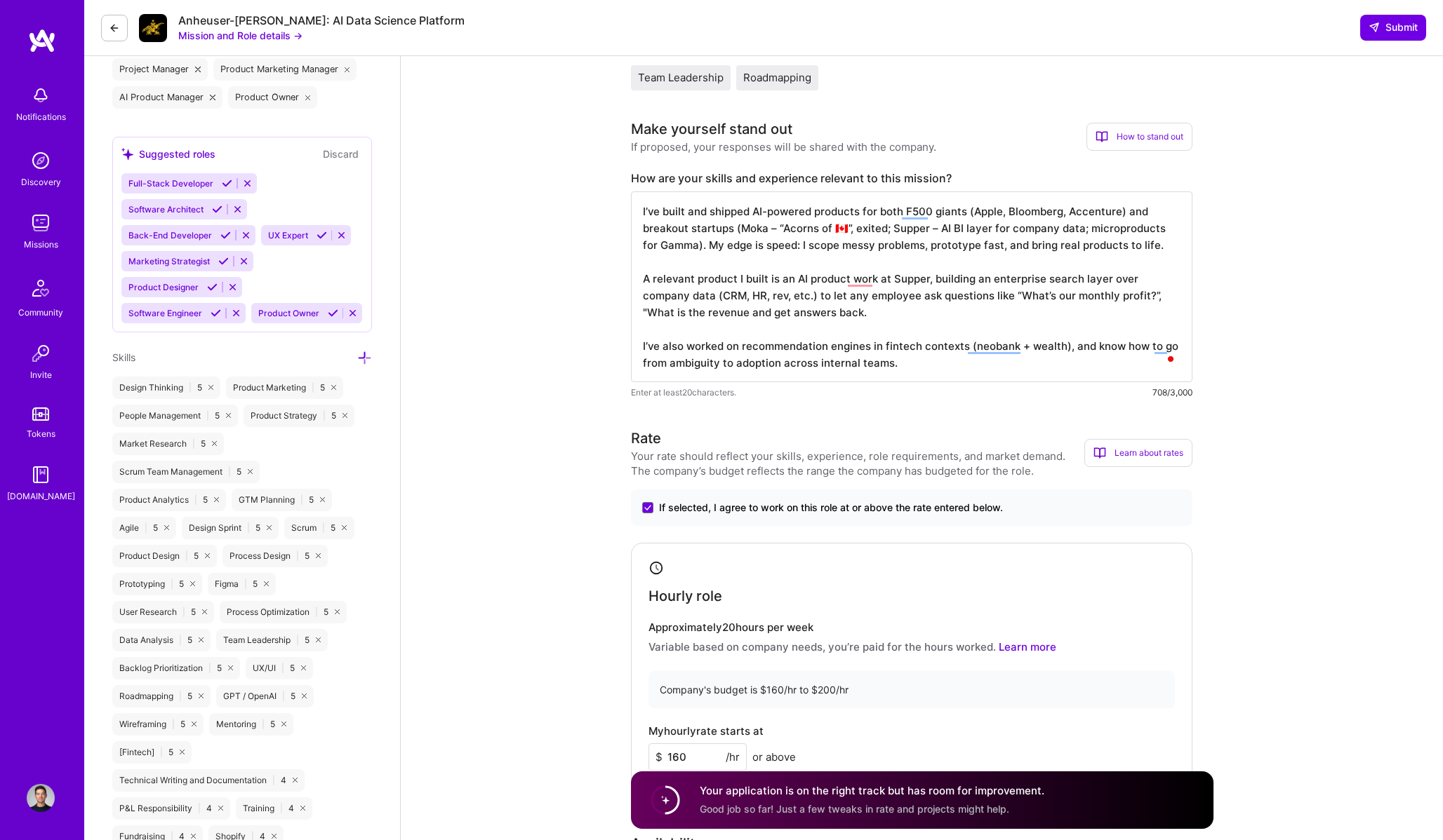
click at [1070, 296] on textarea "I’ve built and shipped AI-powered products for both F500 giants (Apple, Bloombe…" at bounding box center [911, 287] width 561 height 191
click at [686, 315] on textarea "I’ve built and shipped AI-powered products for both F500 giants (Apple, Bloombe…" at bounding box center [911, 287] width 561 height 191
click at [922, 320] on textarea "I’ve built and shipped AI-powered products for both F500 giants (Apple, Bloombe…" at bounding box center [911, 287] width 561 height 191
click at [911, 354] on textarea "I’ve built and shipped AI-powered products for both F500 giants (Apple, Bloombe…" at bounding box center [911, 287] width 561 height 191
click at [1074, 352] on textarea "I’ve built and shipped AI-powered products for both F500 giants (Apple, Bloombe…" at bounding box center [911, 287] width 561 height 191
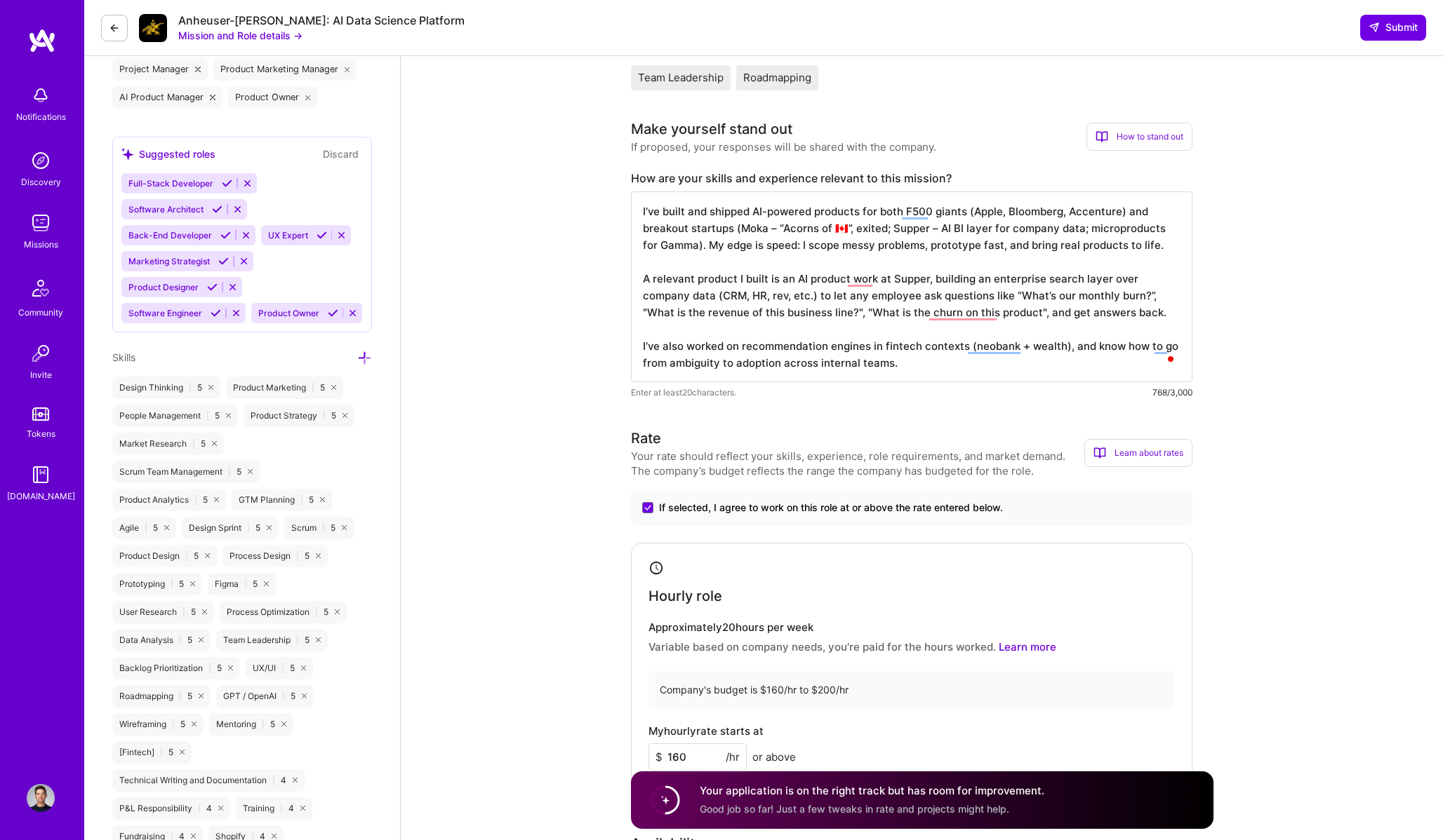
click at [1074, 352] on textarea "I’ve built and shipped AI-powered products for both F500 giants (Apple, Bloombe…" at bounding box center [911, 287] width 561 height 191
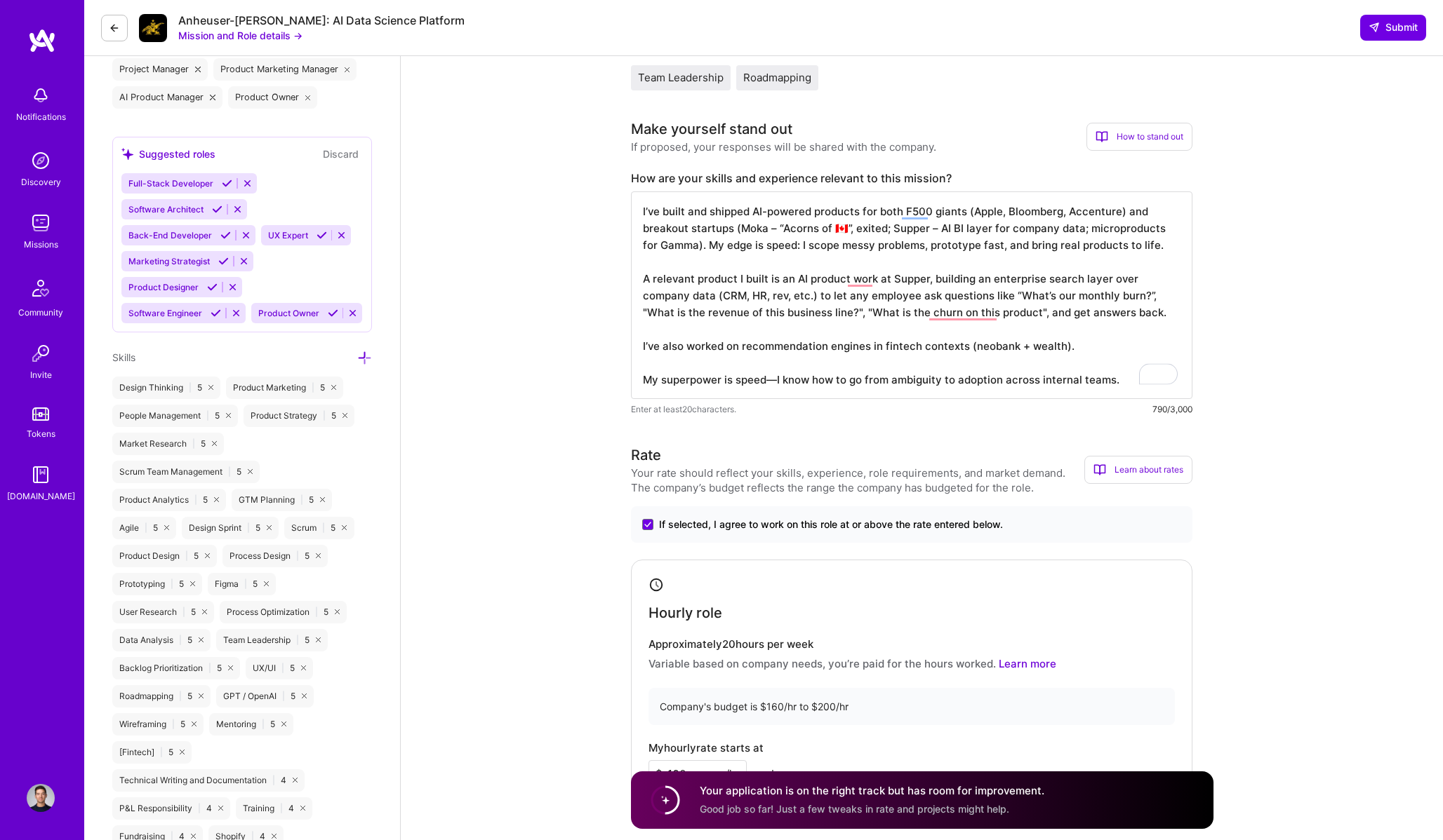
click at [1107, 253] on textarea "I’ve built and shipped AI-powered products for both F500 giants (Apple, Bloombe…" at bounding box center [911, 295] width 561 height 208
click at [1078, 234] on textarea "I’ve built and shipped AI-powered products for both F500 giants (Apple, Bloombe…" at bounding box center [911, 295] width 561 height 208
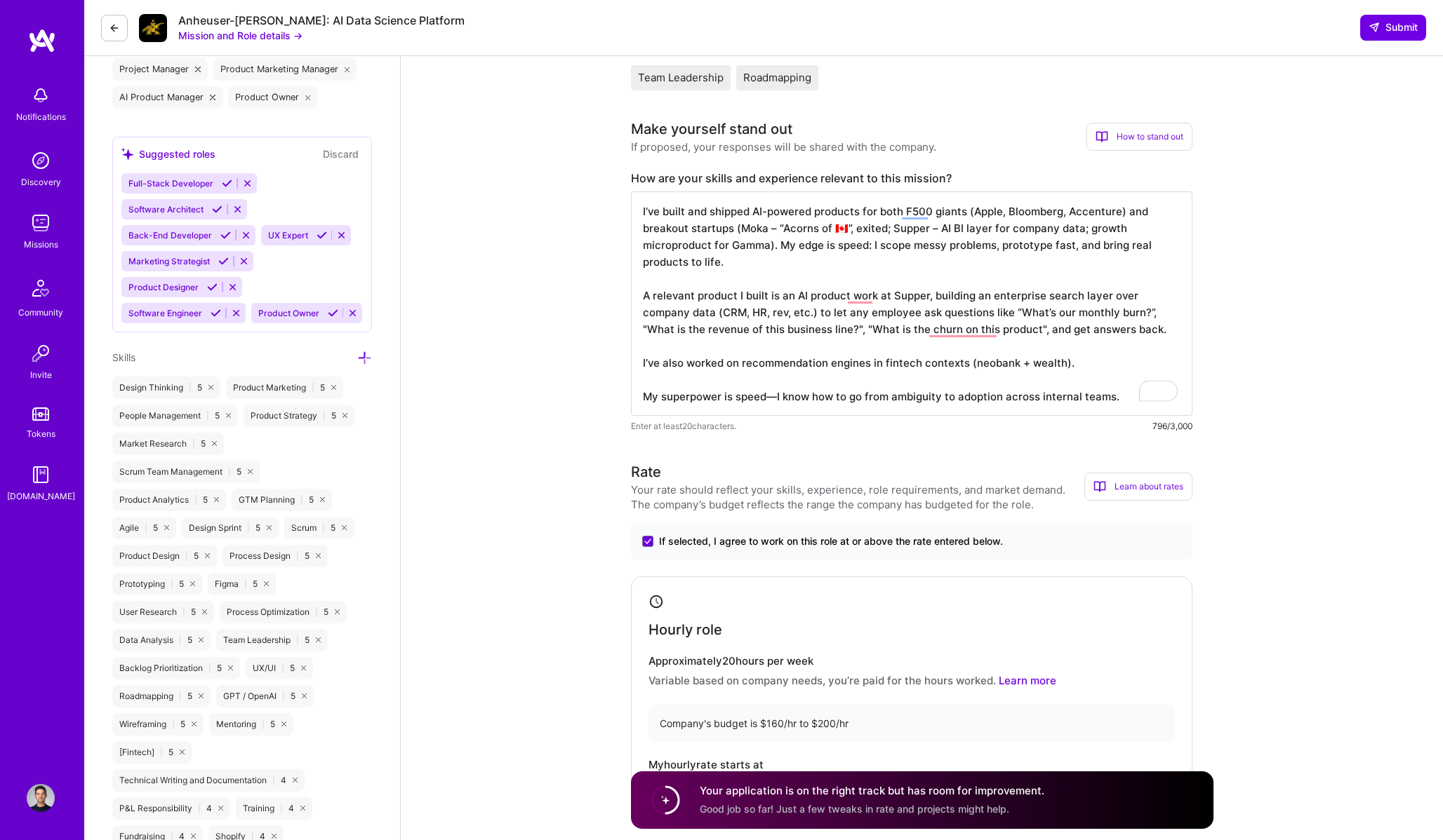
click at [778, 252] on textarea "I’ve built and shipped AI-powered products for both F500 giants (Apple, Bloombe…" at bounding box center [911, 304] width 561 height 225
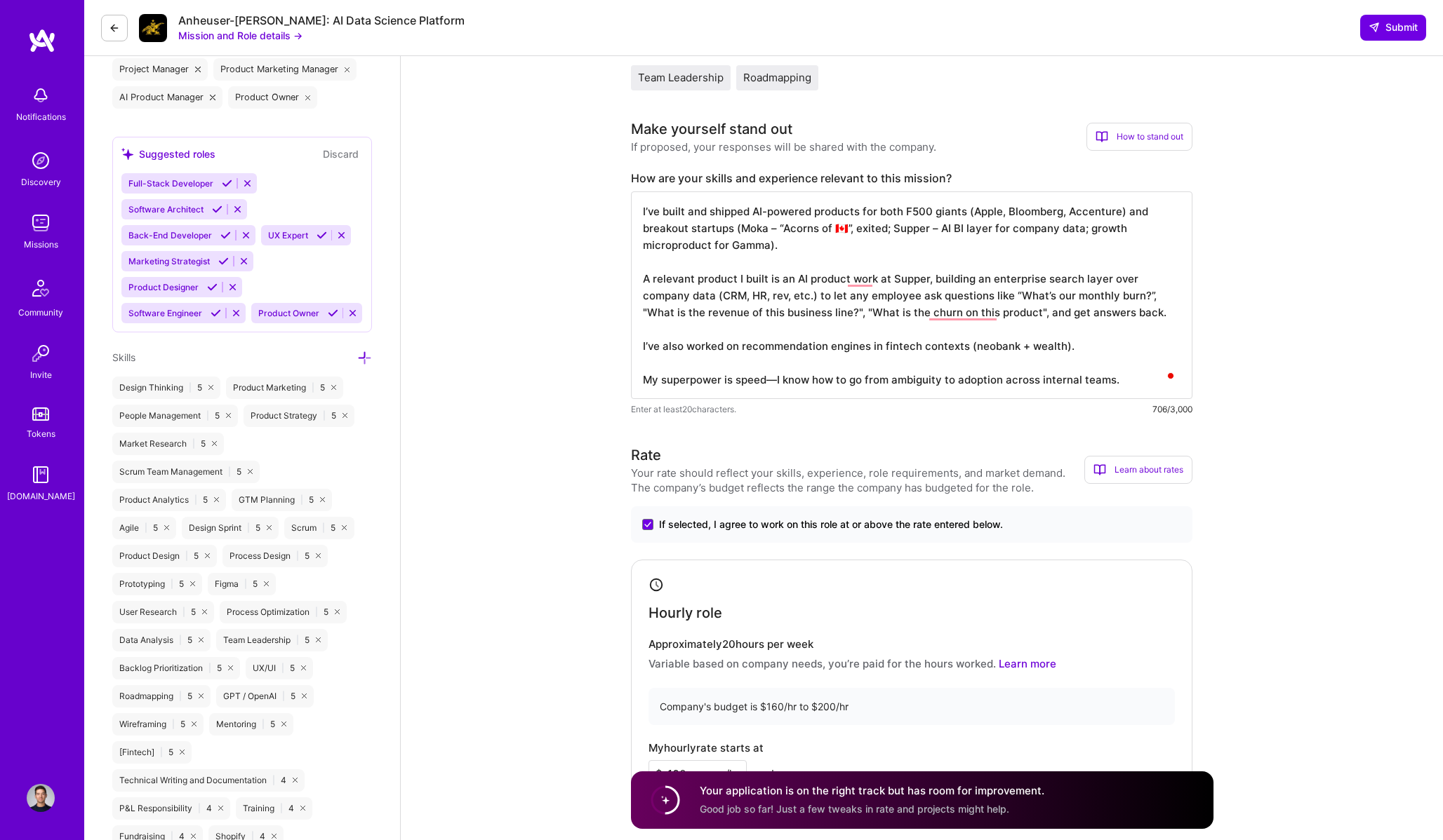
click at [773, 344] on textarea "I’ve built and shipped AI-powered products for both F500 giants (Apple, Bloombe…" at bounding box center [911, 295] width 561 height 208
click at [972, 361] on textarea "I’ve built and shipped AI-powered products for both F500 giants (Apple, Bloombe…" at bounding box center [911, 295] width 561 height 208
click at [1123, 385] on textarea "I’ve built and shipped AI-powered products for both F500 giants (Apple, Bloombe…" at bounding box center [911, 295] width 561 height 208
click at [973, 349] on textarea "I’ve built and shipped AI-powered products for both F500 giants (Apple, Bloombe…" at bounding box center [911, 295] width 561 height 208
click at [940, 347] on textarea "I’ve built and shipped AI-powered products for both F500 giants (Apple, Bloombe…" at bounding box center [911, 295] width 561 height 208
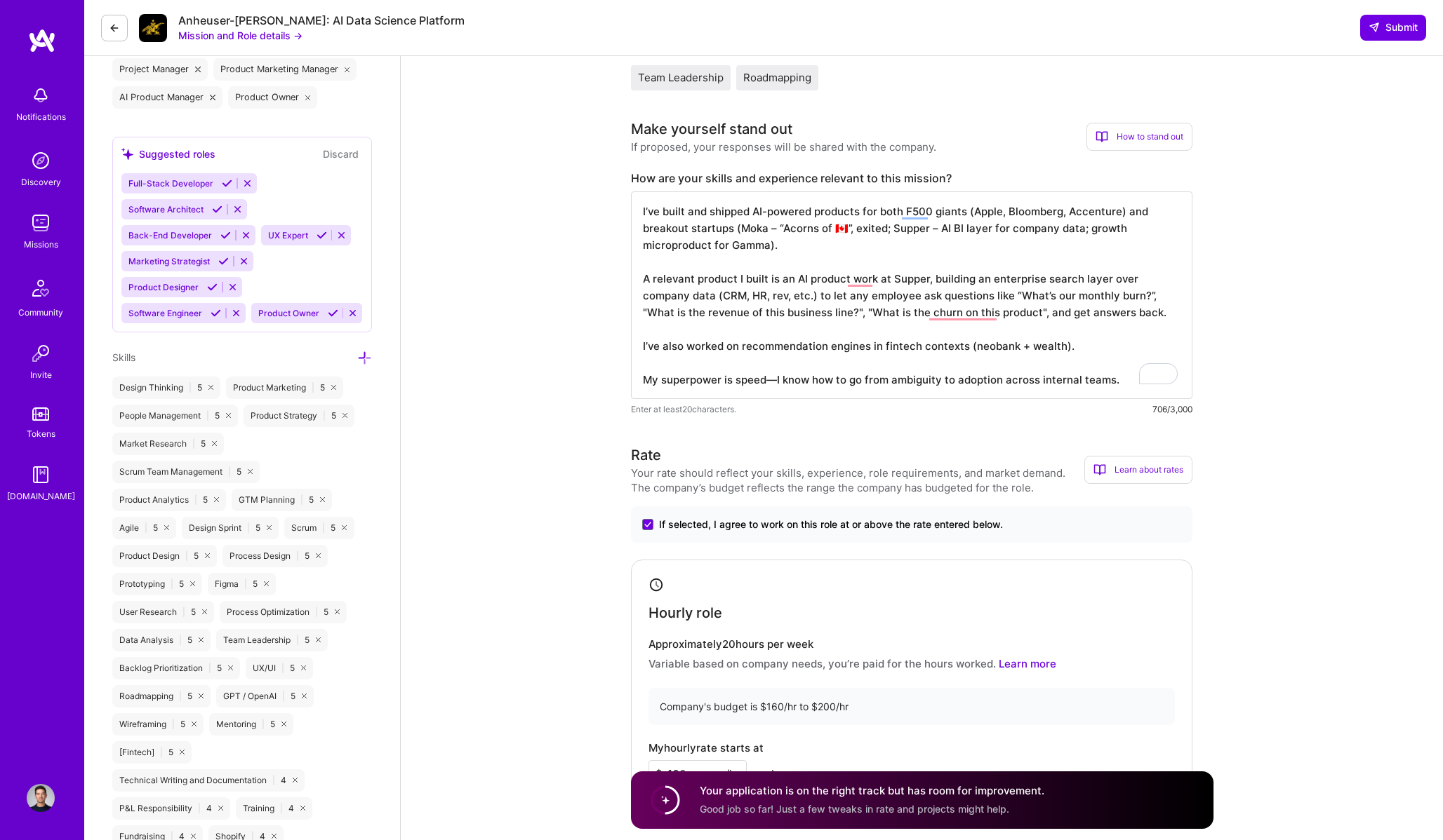
click at [940, 347] on textarea "I’ve built and shipped AI-powered products for both F500 giants (Apple, Bloombe…" at bounding box center [911, 295] width 561 height 208
click at [960, 347] on textarea "I’ve built and shipped AI-powered products for both F500 giants (Apple, Bloombe…" at bounding box center [911, 295] width 561 height 208
click at [1016, 251] on textarea "I’ve built and shipped AI-powered products for both F500 giants (Apple, Bloombe…" at bounding box center [911, 295] width 561 height 208
click at [1109, 209] on textarea "I’ve built and shipped AI-powered products for both F500 giants (Apple, Bloombe…" at bounding box center [911, 295] width 561 height 208
click at [944, 211] on textarea "I’ve built and shipped AI-powered products for both F500 giants (Apple, Bloombe…" at bounding box center [911, 295] width 561 height 208
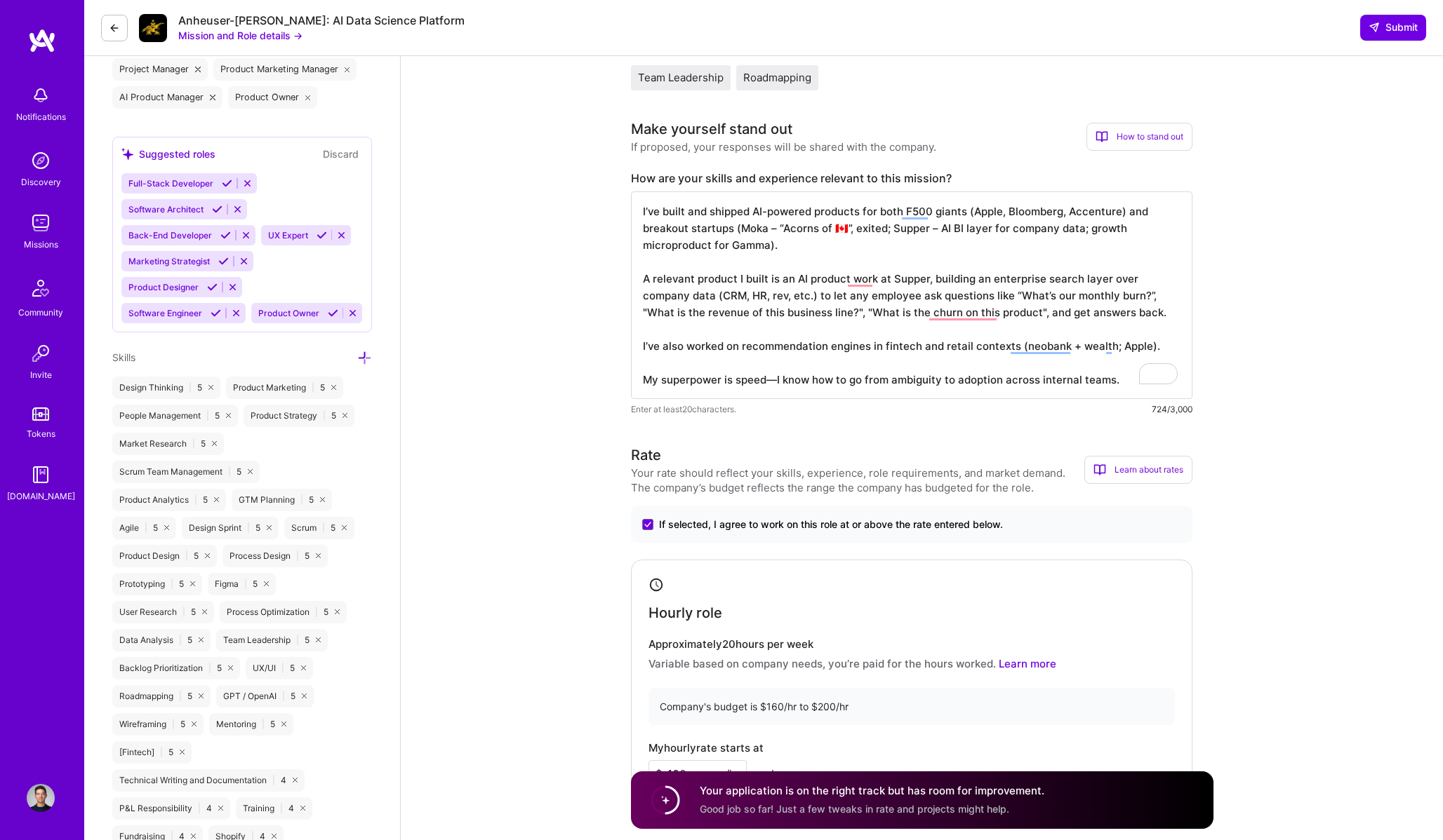
click at [944, 211] on textarea "I’ve built and shipped AI-powered products for both F500 giants (Apple, Bloombe…" at bounding box center [911, 295] width 561 height 208
click at [780, 245] on textarea "I’ve built and shipped AI-powered products for both F500s (Apple, Bloomberg, Ac…" at bounding box center [911, 295] width 561 height 208
click at [798, 231] on textarea "I’ve built and shipped AI-powered products for both F500s (Apple, Bloomberg, Ac…" at bounding box center [911, 295] width 561 height 208
click at [893, 239] on textarea "I’ve built and shipped AI-powered products for both F500s (Apple, Bloomberg, Ac…" at bounding box center [911, 295] width 561 height 208
click at [850, 228] on textarea "I’ve built and shipped AI-powered products for both F500s (Apple, Bloomberg, Ac…" at bounding box center [911, 295] width 561 height 208
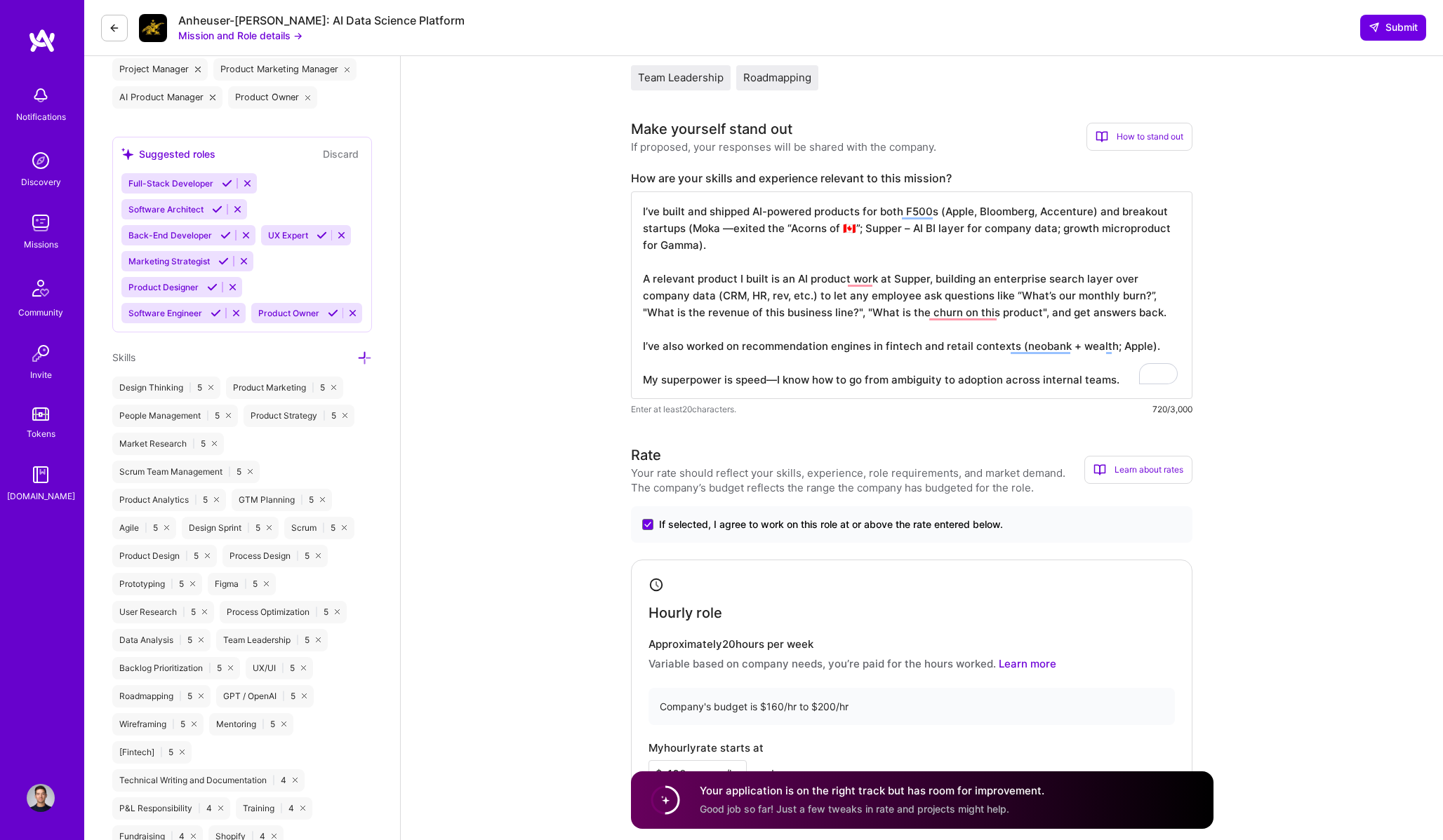
click at [963, 230] on textarea "I’ve built and shipped AI-powered products for both F500s (Apple, Bloomberg, Ac…" at bounding box center [911, 295] width 561 height 208
click at [1008, 252] on textarea "I’ve built and shipped AI-powered products for both F500s (Apple, Bloomberg, Ac…" at bounding box center [911, 295] width 561 height 208
click at [1053, 228] on textarea "I’ve built and shipped AI-powered products for both F500s (Apple, Bloomberg, Ac…" at bounding box center [911, 295] width 561 height 208
click at [730, 230] on textarea "I’ve built and shipped AI-powered products for both F500s (Apple, Bloomberg, Ac…" at bounding box center [911, 295] width 561 height 208
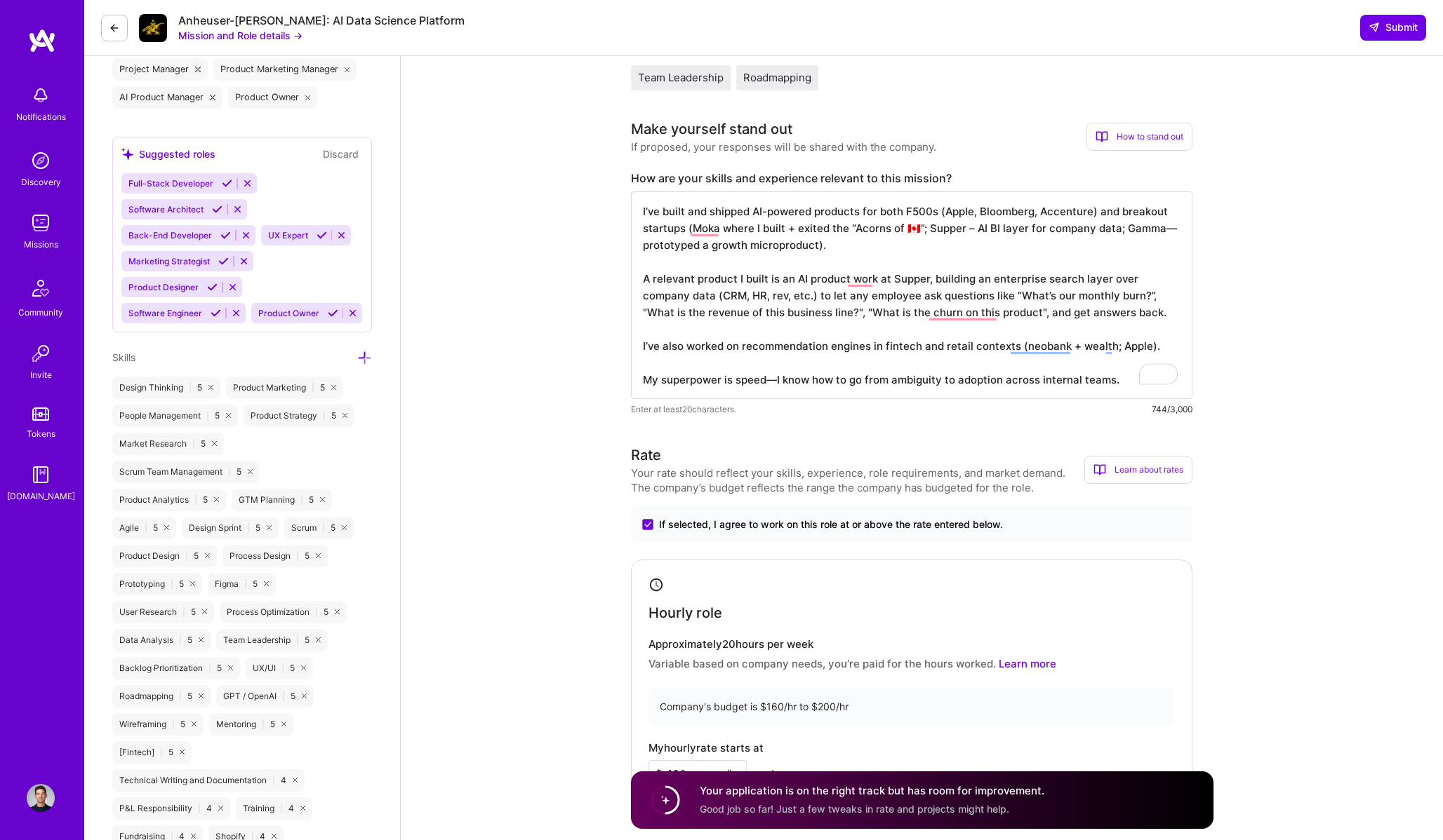
click at [921, 233] on textarea "I’ve built and shipped AI-powered products for both F500s (Apple, Bloomberg, Ac…" at bounding box center [911, 295] width 561 height 208
click at [687, 234] on textarea "I’ve built and shipped AI-powered products for both F500s (Apple, Bloomberg, Ac…" at bounding box center [911, 295] width 561 height 208
click at [859, 239] on textarea "I’ve built and shipped AI-powered products for both F500s (Apple, Bloomberg, Ac…" at bounding box center [911, 295] width 561 height 208
click at [964, 233] on textarea "I’ve built and shipped AI-powered products for both F500s (Apple, Bloomberg, Ac…" at bounding box center [911, 295] width 561 height 208
click at [1038, 229] on textarea "I’ve built and shipped AI-powered products for both F500s (Apple, Bloomberg, Ac…" at bounding box center [911, 295] width 561 height 208
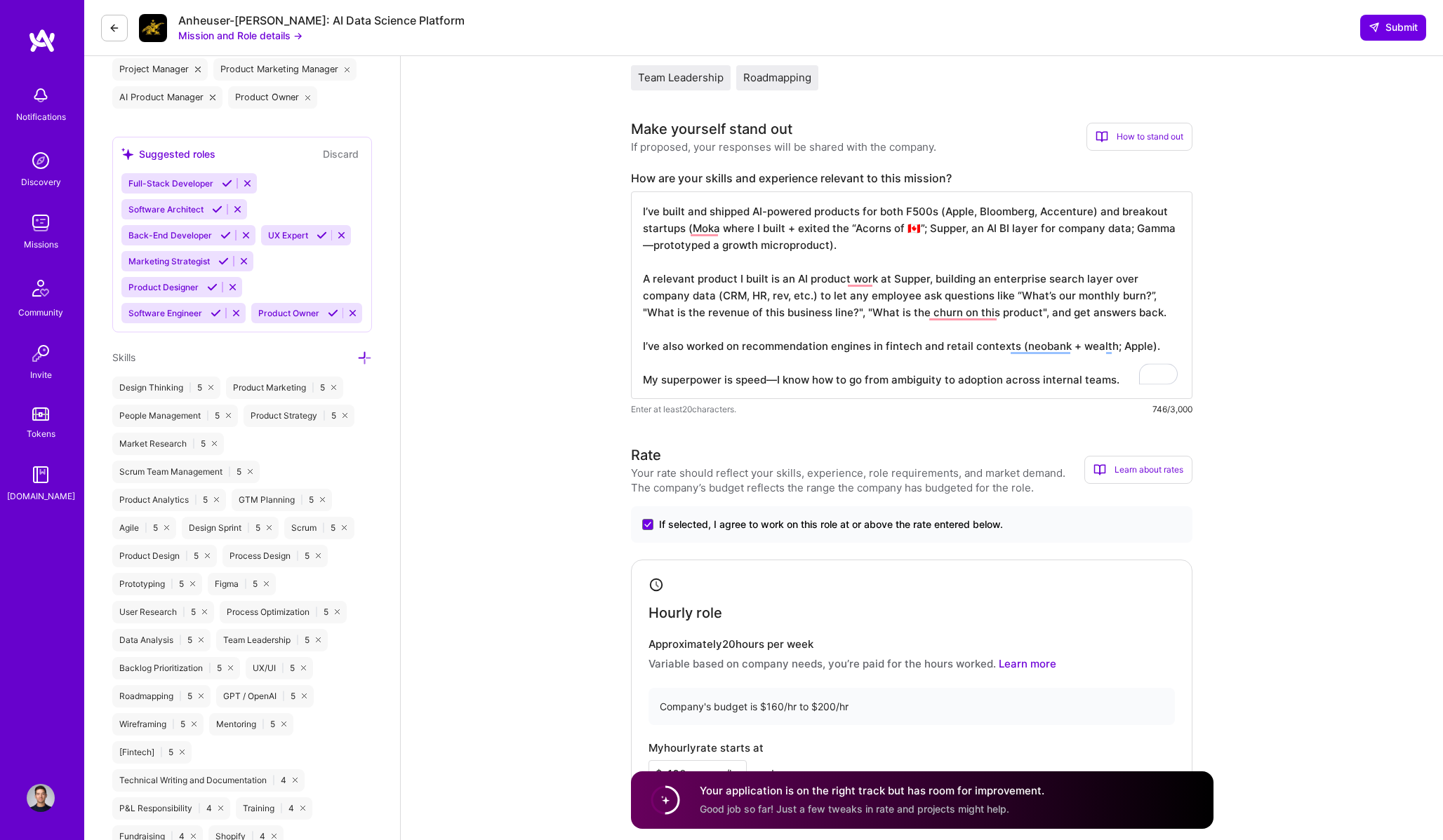
click at [1038, 229] on textarea "I’ve built and shipped AI-powered products for both F500s (Apple, Bloomberg, Ac…" at bounding box center [911, 295] width 561 height 208
click at [692, 247] on textarea "I’ve built and shipped AI-powered products for both F500s (Apple, Bloomberg, Ac…" at bounding box center [911, 295] width 561 height 208
click at [800, 287] on textarea "I’ve built and shipped AI-powered products for both F500s (Apple, Bloomberg, Ac…" at bounding box center [911, 295] width 561 height 208
click at [745, 250] on textarea "I’ve built and shipped AI-powered products for both F500s (Apple, Bloomberg, Ac…" at bounding box center [911, 295] width 561 height 208
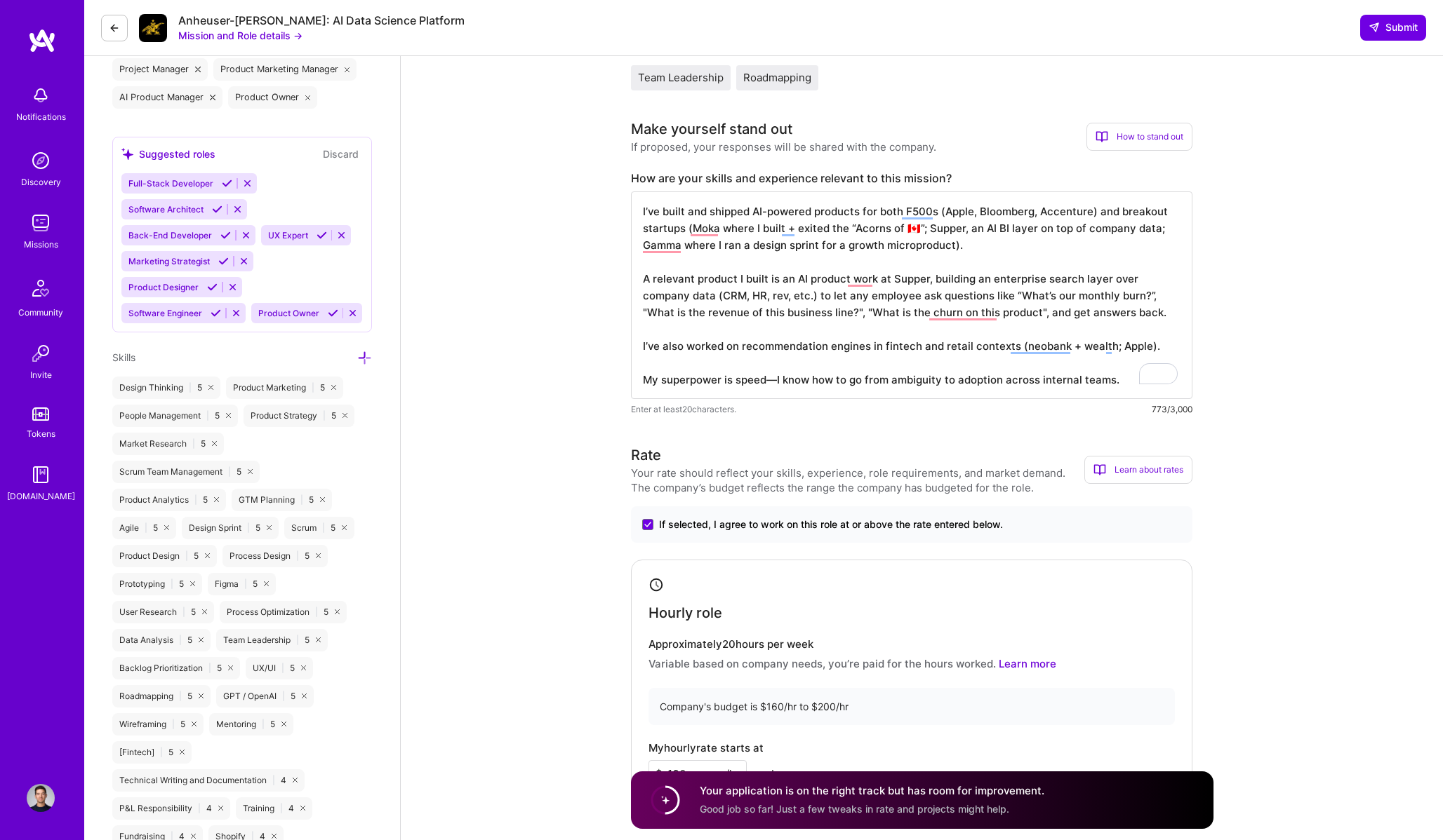
click at [733, 275] on textarea "I’ve built and shipped AI-powered products for both F500s (Apple, Bloomberg, Ac…" at bounding box center [911, 295] width 561 height 208
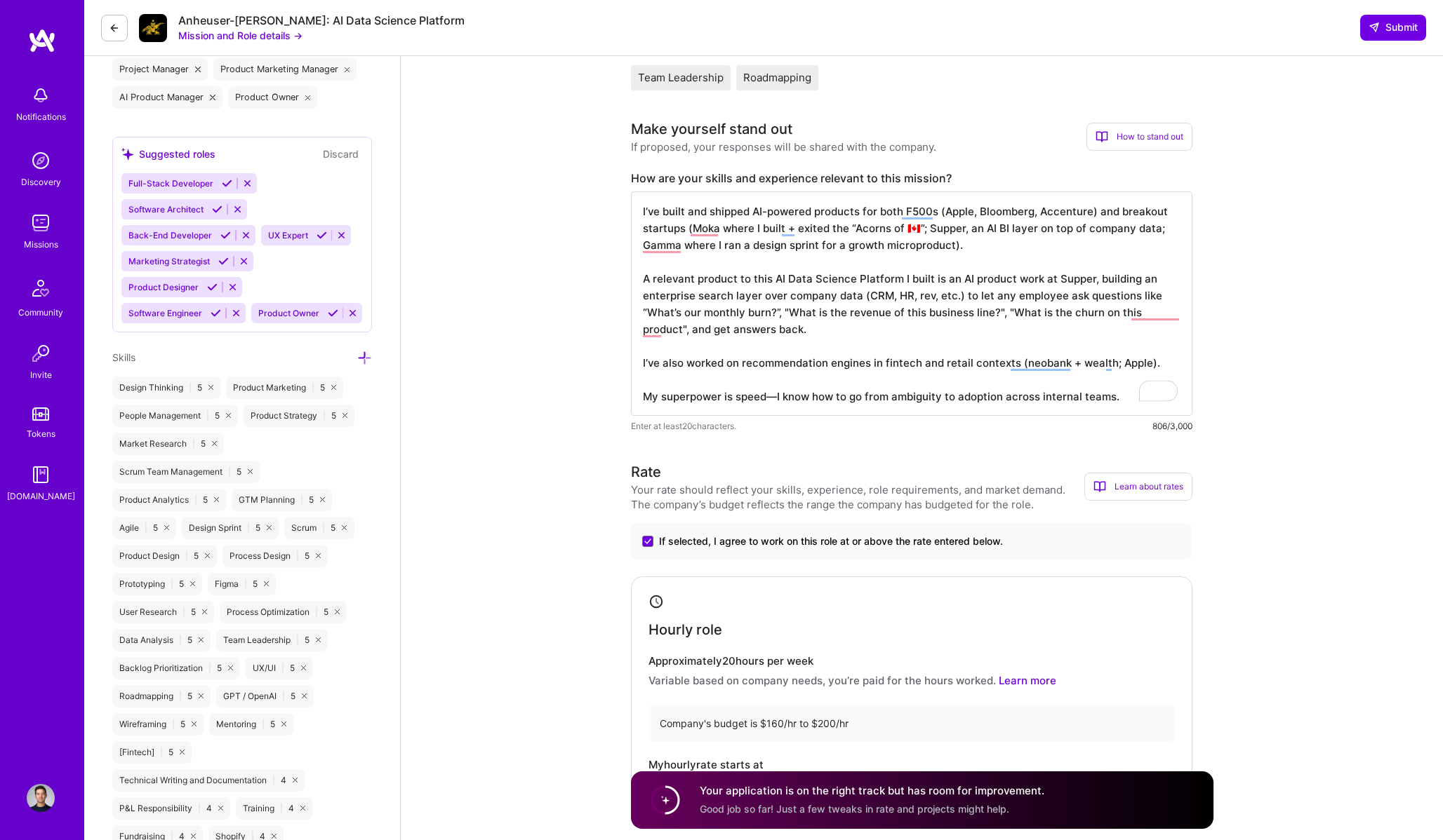
click at [1023, 275] on textarea "I’ve built and shipped AI-powered products for both F500s (Apple, Bloomberg, Ac…" at bounding box center [911, 304] width 561 height 225
click at [952, 270] on textarea "I’ve built and shipped AI-powered products for both F500s (Apple, Bloomberg, Ac…" at bounding box center [911, 304] width 561 height 225
click at [813, 308] on textarea "I’ve built and shipped AI-powered products for both F500s (Apple, Bloomberg, Ac…" at bounding box center [911, 304] width 561 height 225
drag, startPoint x: 896, startPoint y: 279, endPoint x: 632, endPoint y: 278, distance: 264.0
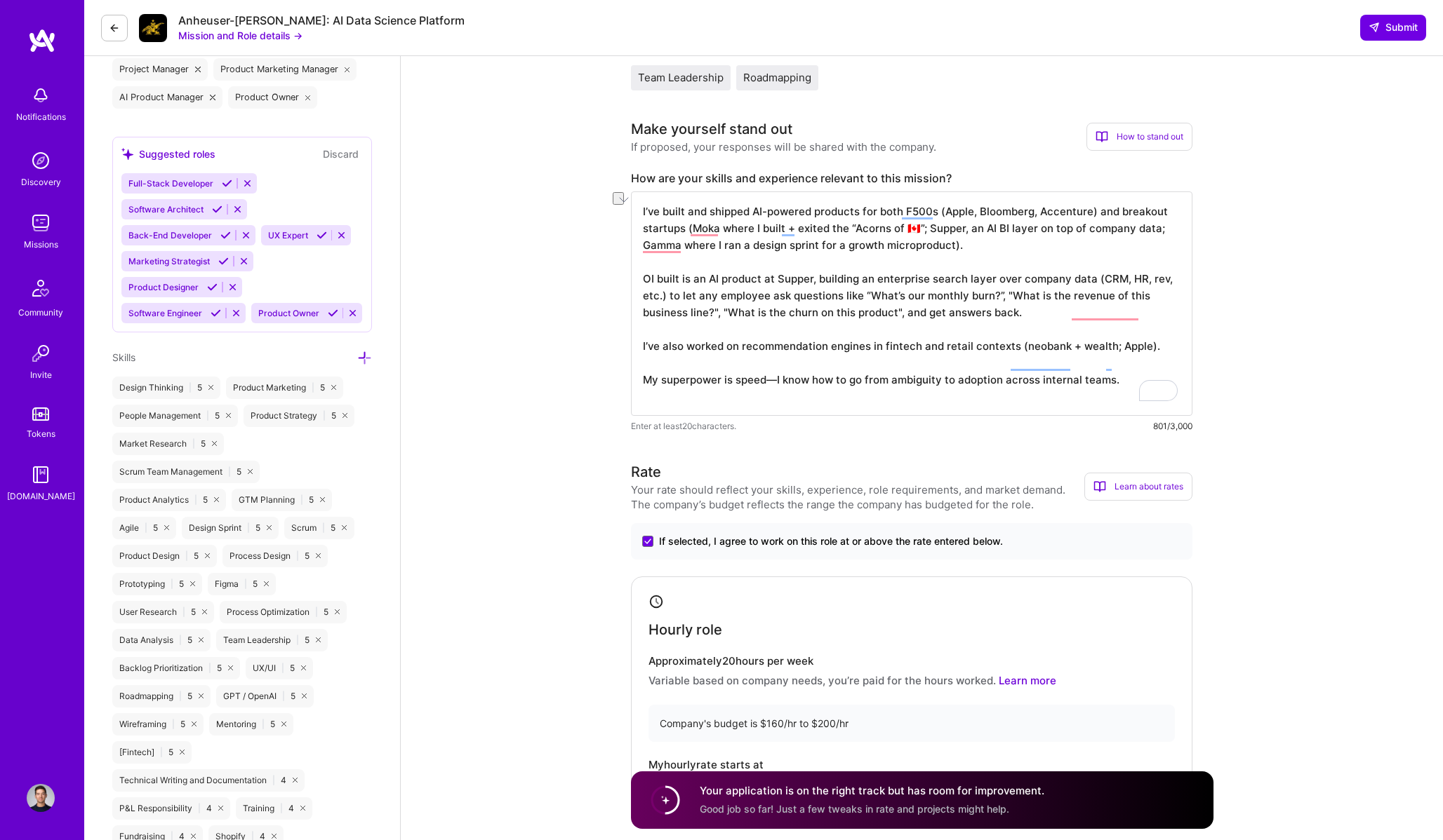
type textarea "I’ve built and shipped AI-powered products for both F500s (Apple, Bloomberg, Ac…"
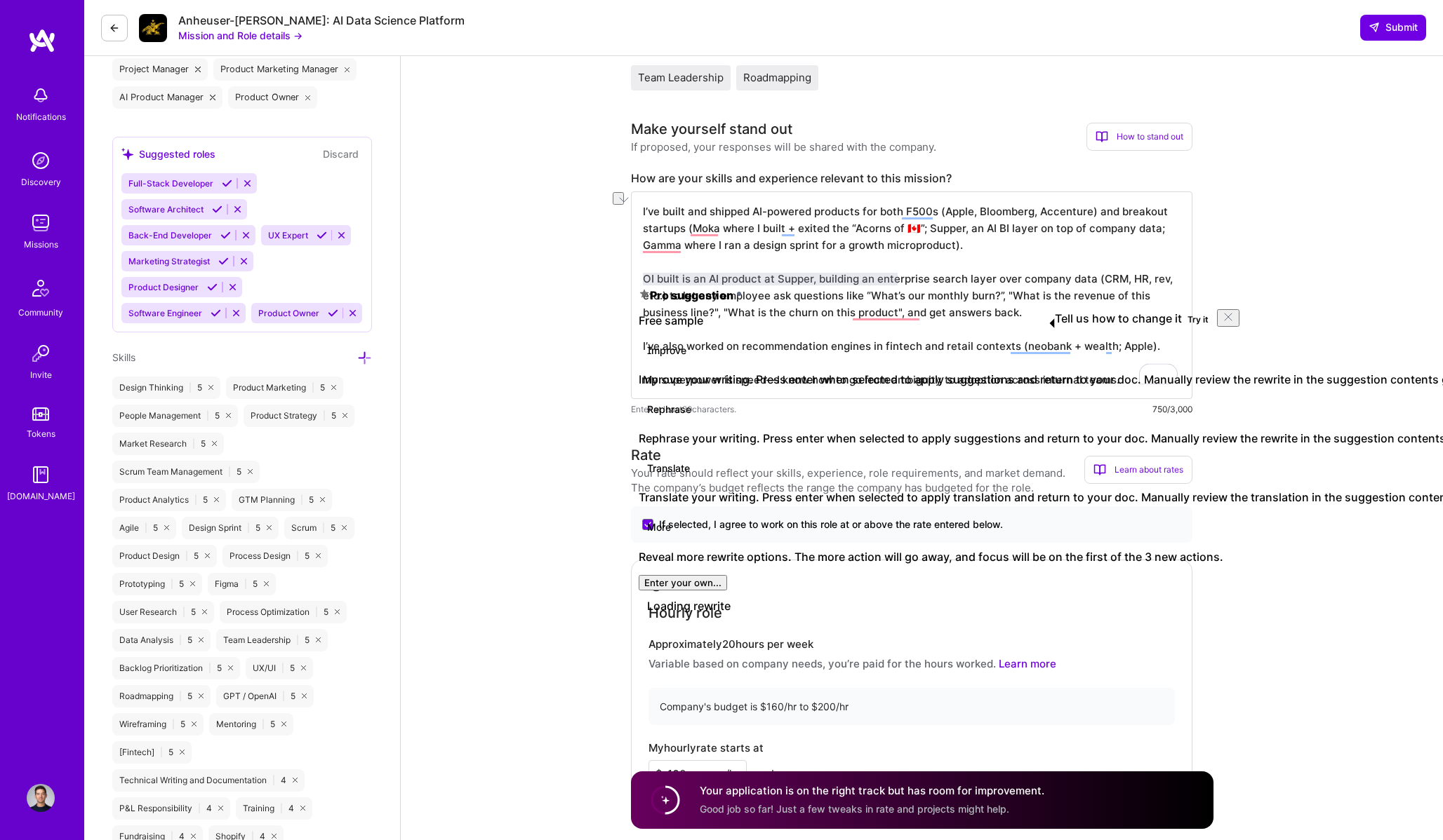
click button "Try it" at bounding box center [1197, 319] width 32 height 17
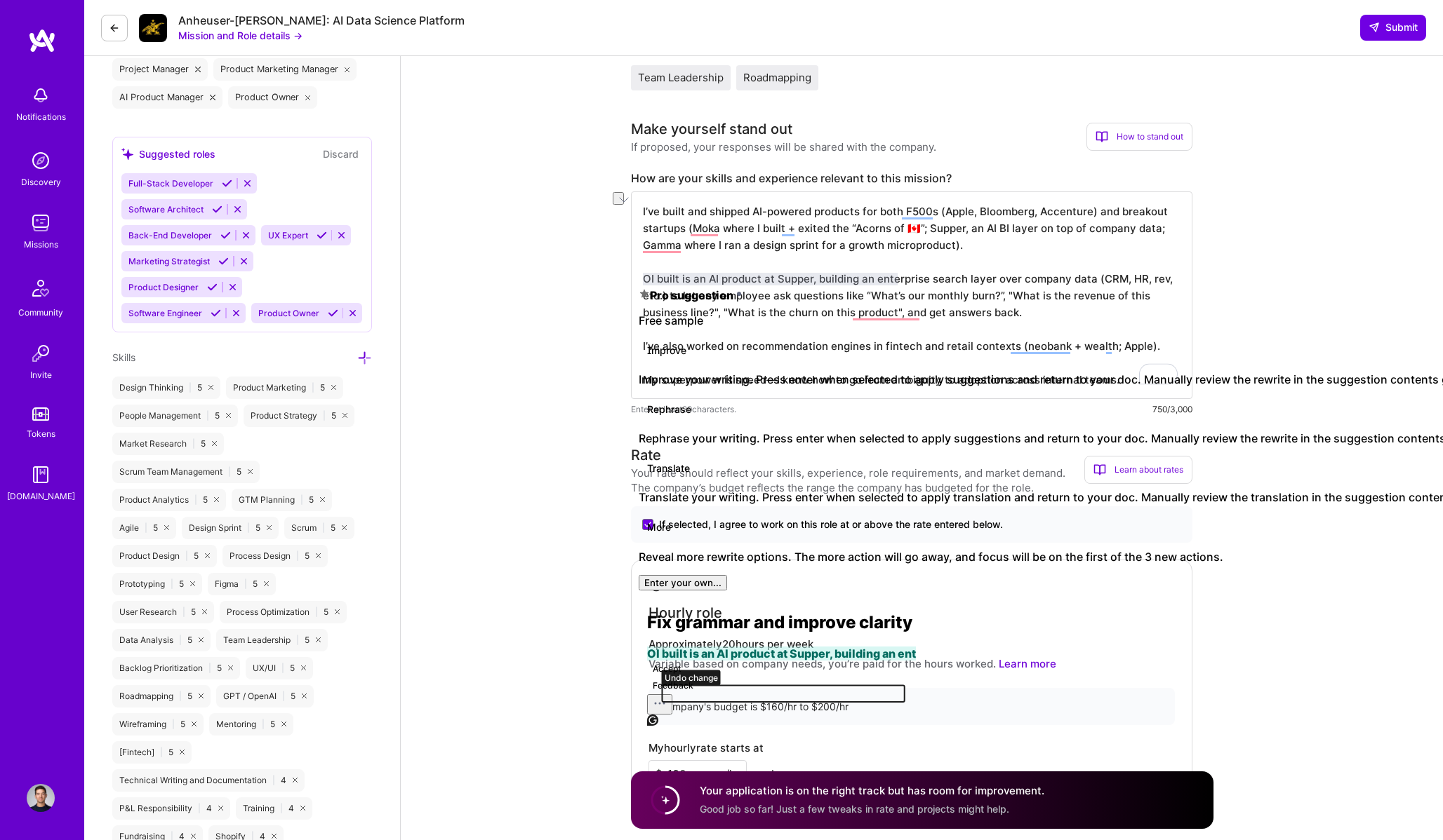
click at [660, 258] on textarea "I’ve built and shipped AI-powered products for both F500s (Apple, Bloomberg, Ac…" at bounding box center [911, 295] width 561 height 208
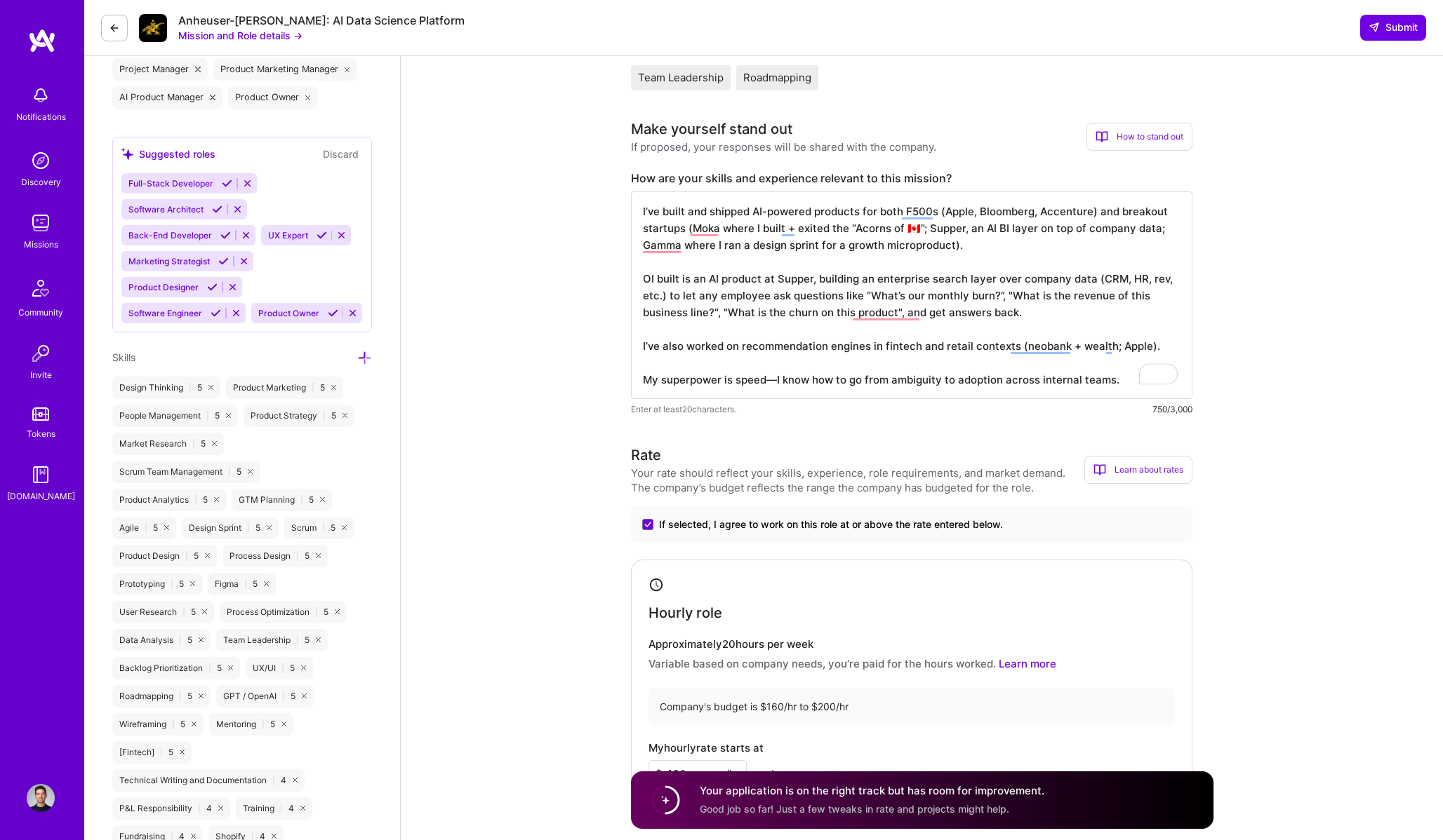
click at [649, 282] on textarea "I’ve built and shipped AI-powered products for both F500s (Apple, Bloomberg, Ac…" at bounding box center [911, 295] width 561 height 208
click at [920, 276] on textarea "I’ve built and shipped AI-powered products for both F500s (Apple, Bloomberg, Ac…" at bounding box center [911, 295] width 561 height 208
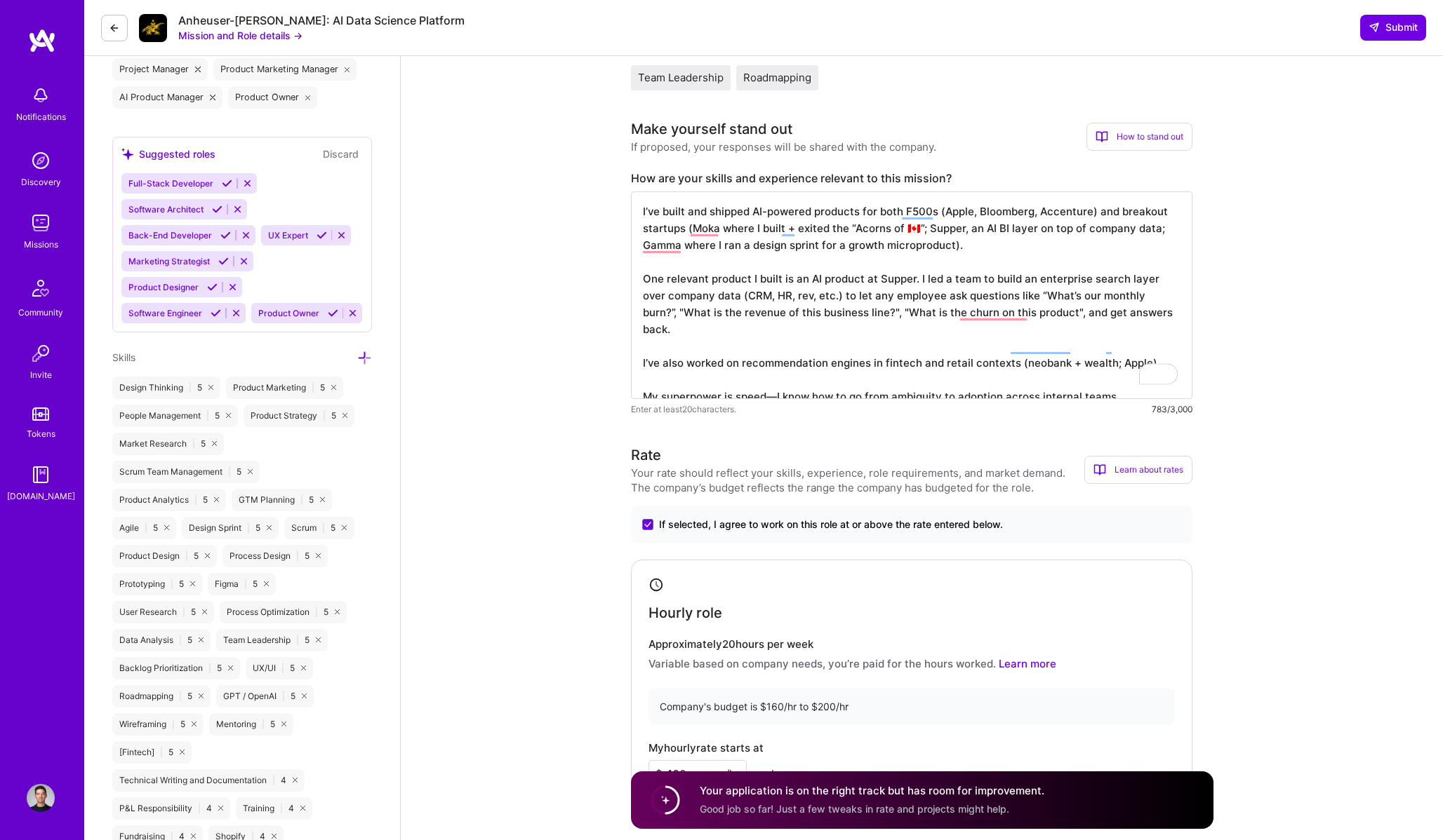
click at [1155, 316] on textarea "I’ve built and shipped AI-powered products for both F500s (Apple, Bloomberg, Ac…" at bounding box center [911, 295] width 561 height 208
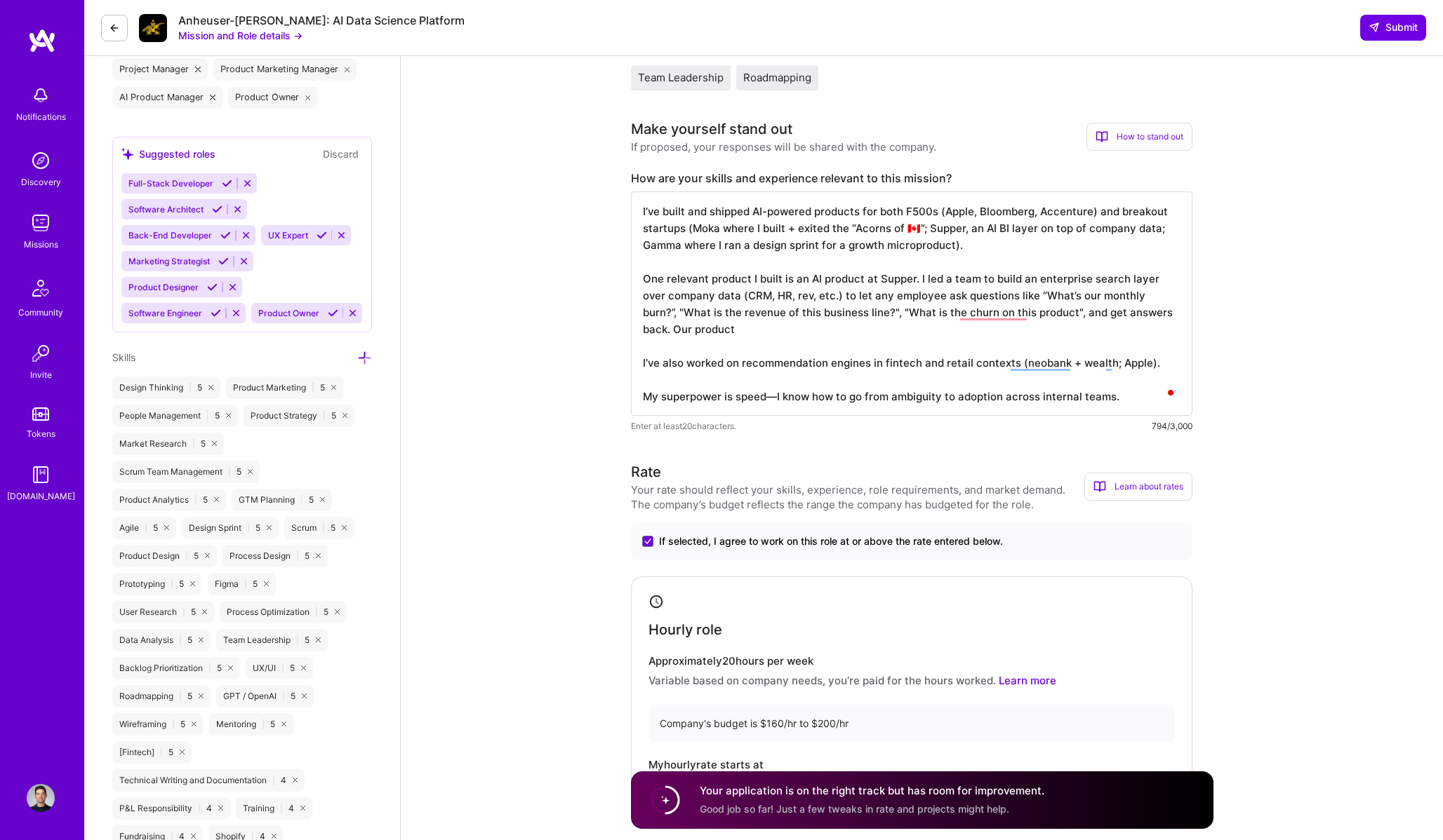
type textarea "I’ve built and shipped AI-powered products for both F500s (Apple, Bloomberg, Ac…"
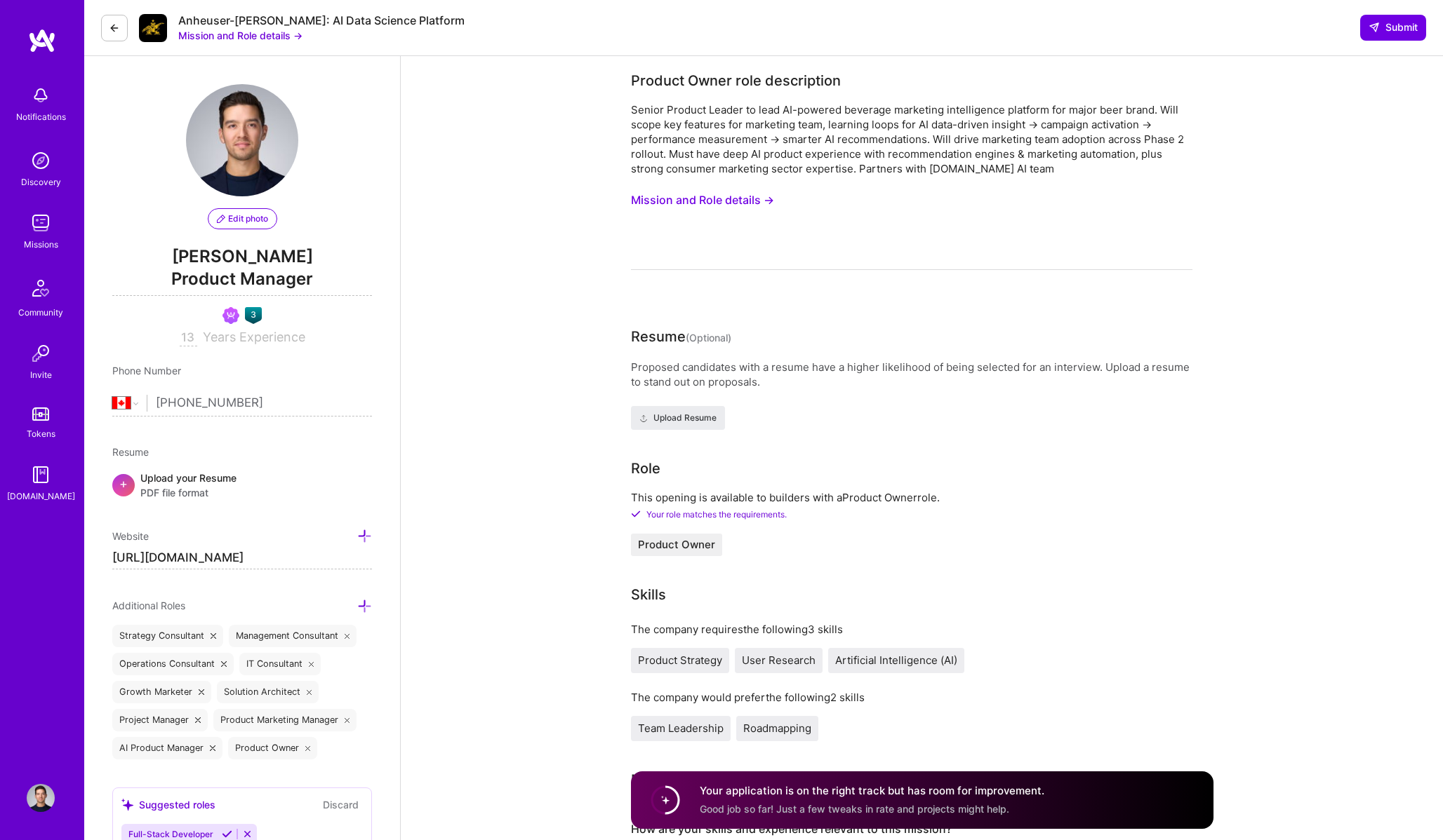
select select "CA"
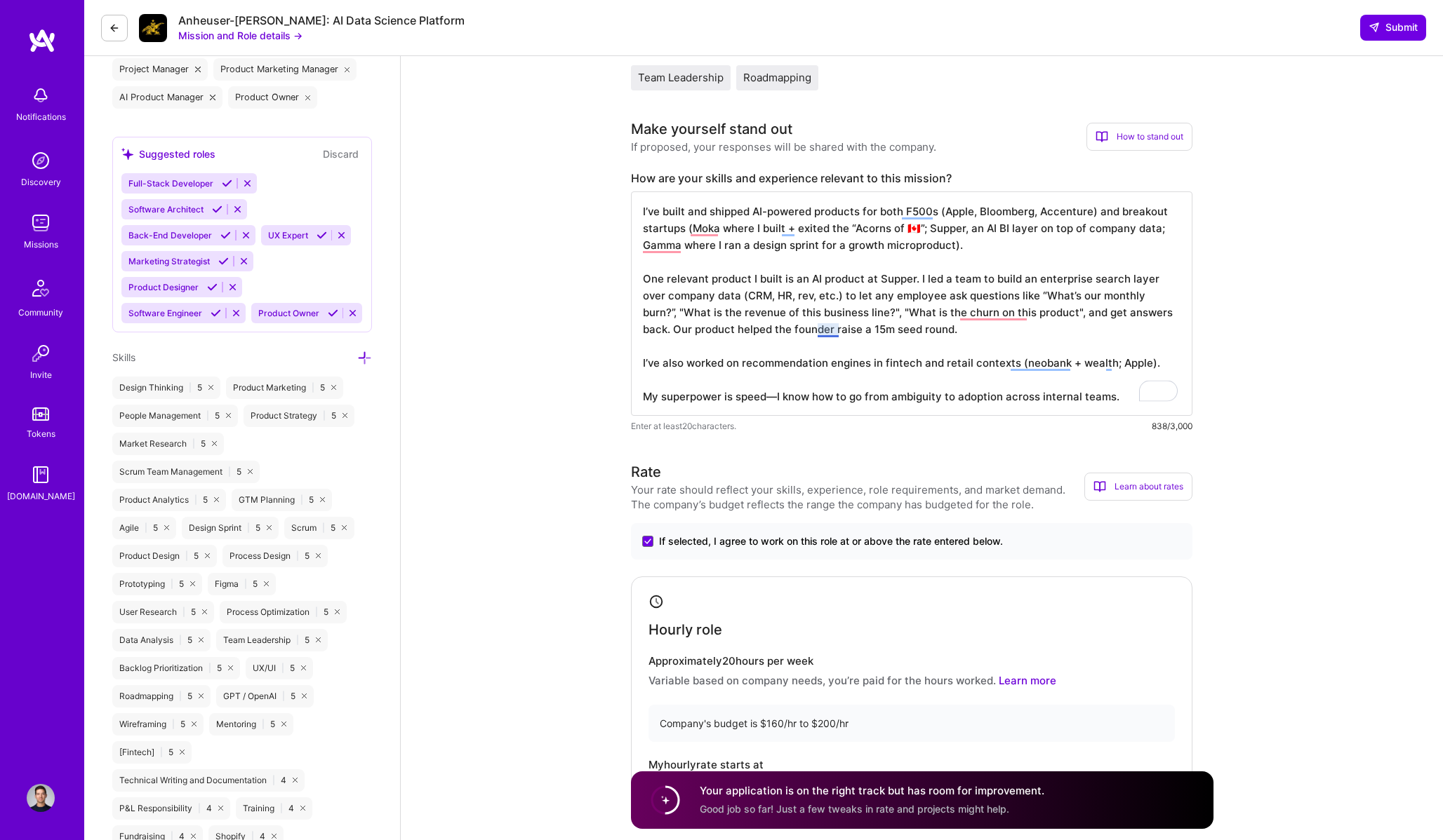
click at [830, 326] on textarea "I’ve built and shipped AI-powered products for both F500s (Apple, Bloomberg, Ac…" at bounding box center [911, 304] width 561 height 225
click at [877, 372] on textarea "I’ve built and shipped AI-powered products for both F500s (Apple, Bloomberg, Ac…" at bounding box center [911, 304] width 561 height 225
click at [781, 369] on textarea "I’ve built and shipped AI-powered products for both F500s (Apple, Bloomberg, Ac…" at bounding box center [911, 304] width 561 height 225
click at [997, 405] on textarea "I’ve built and shipped AI-powered products for both F500s (Apple, Bloomberg, Ac…" at bounding box center [911, 304] width 561 height 225
click at [1131, 366] on textarea "I’ve built and shipped AI-powered products for both F500s (Apple, Bloomberg, Ac…" at bounding box center [911, 304] width 561 height 225
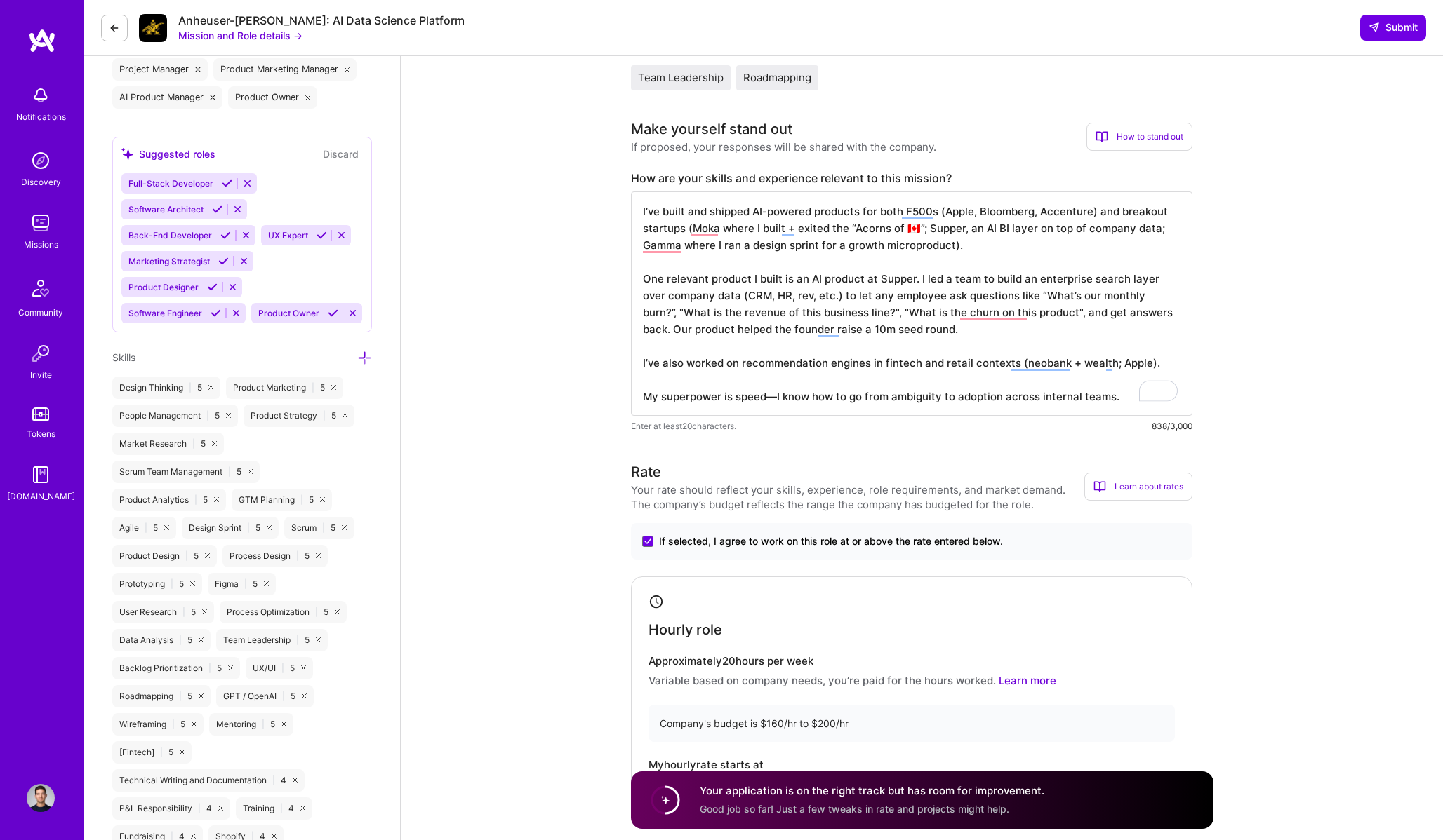
click at [1131, 366] on textarea "I’ve built and shipped AI-powered products for both F500s (Apple, Bloomberg, Ac…" at bounding box center [911, 304] width 561 height 225
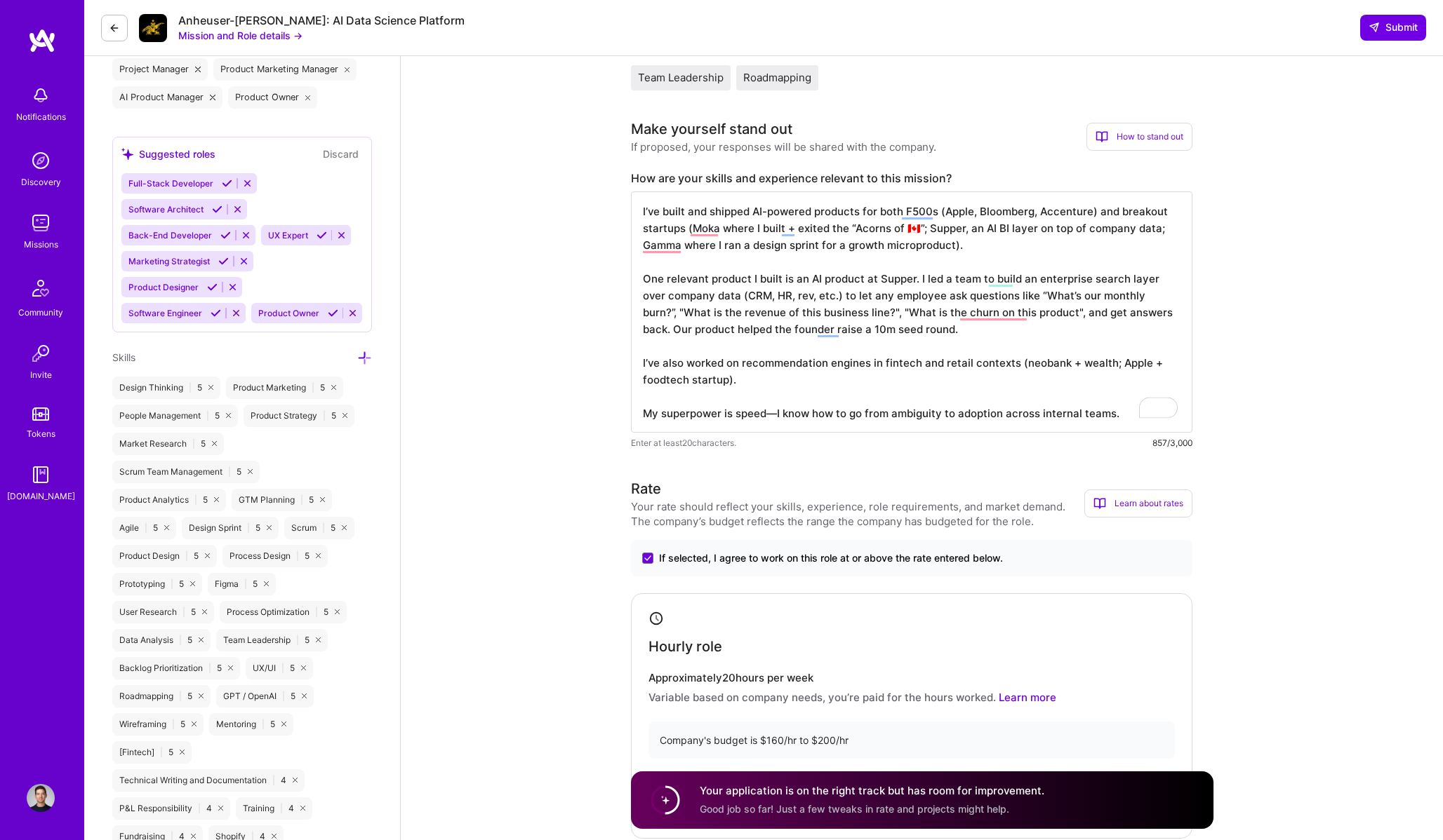
click at [670, 379] on textarea "I’ve built and shipped AI-powered products for both F500s (Apple, Bloomberg, Ac…" at bounding box center [911, 312] width 561 height 242
click at [729, 402] on textarea "I’ve built and shipped AI-powered products for both F500s (Apple, Bloomberg, Ac…" at bounding box center [911, 312] width 561 height 242
click at [1110, 415] on textarea "I’ve built and shipped AI-powered products for both F500s (Apple, Bloomberg, Ac…" at bounding box center [911, 312] width 561 height 242
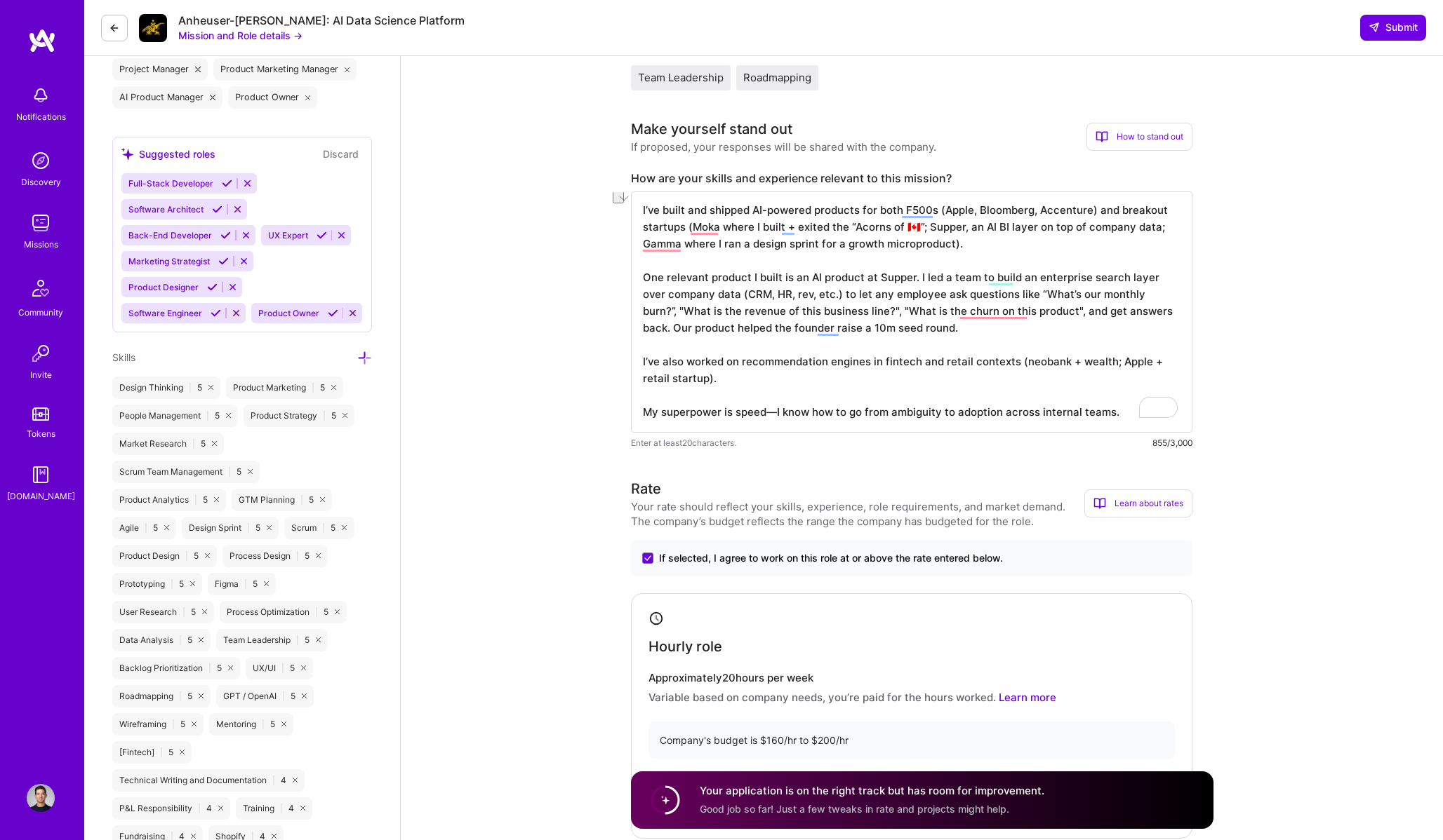
drag, startPoint x: 1112, startPoint y: 414, endPoint x: 768, endPoint y: 415, distance: 344.0
click at [768, 415] on textarea "I’ve built and shipped AI-powered products for both F500s (Apple, Bloomberg, Ac…" at bounding box center [911, 312] width 561 height 242
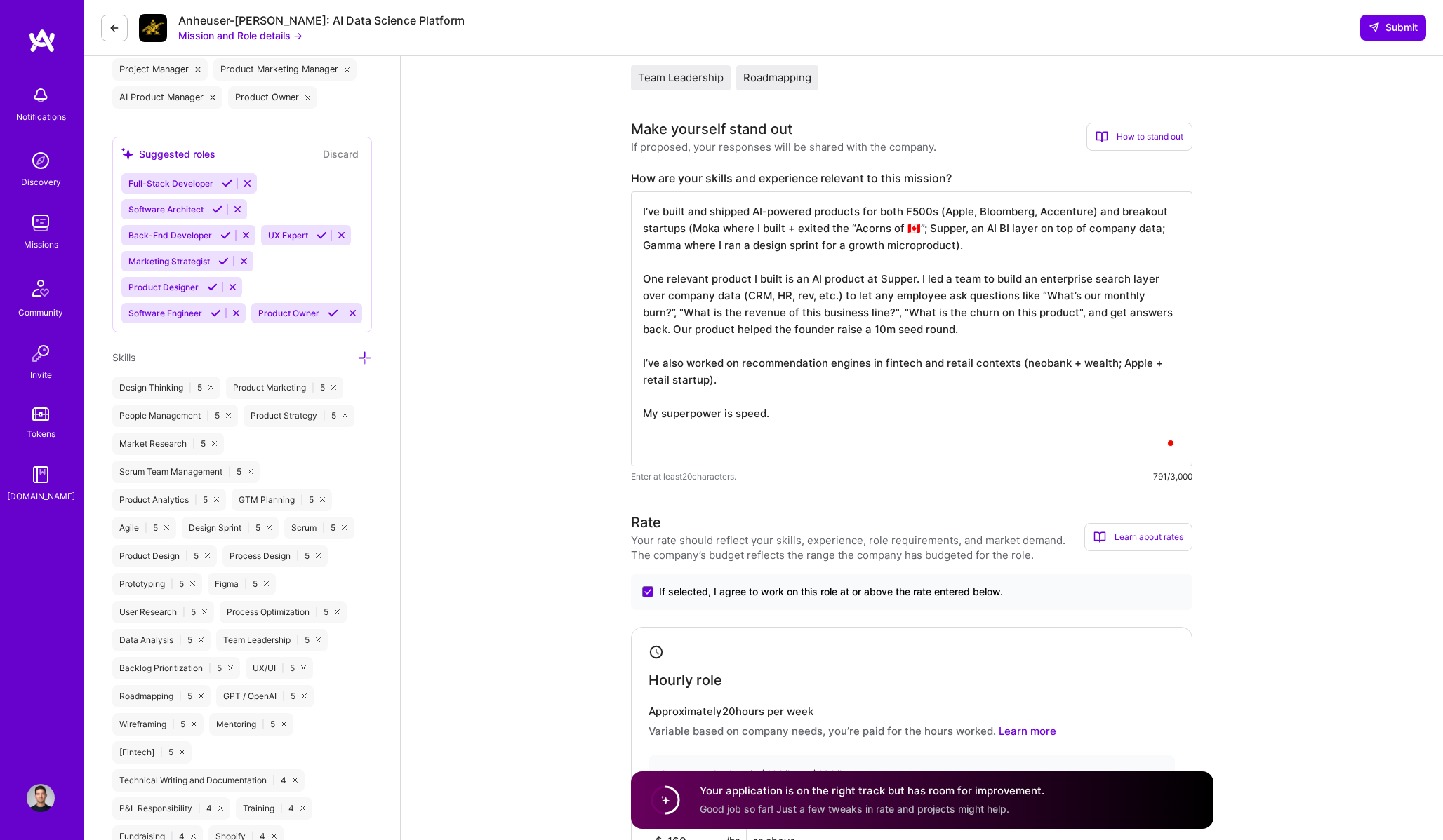
scroll to position [0, 0]
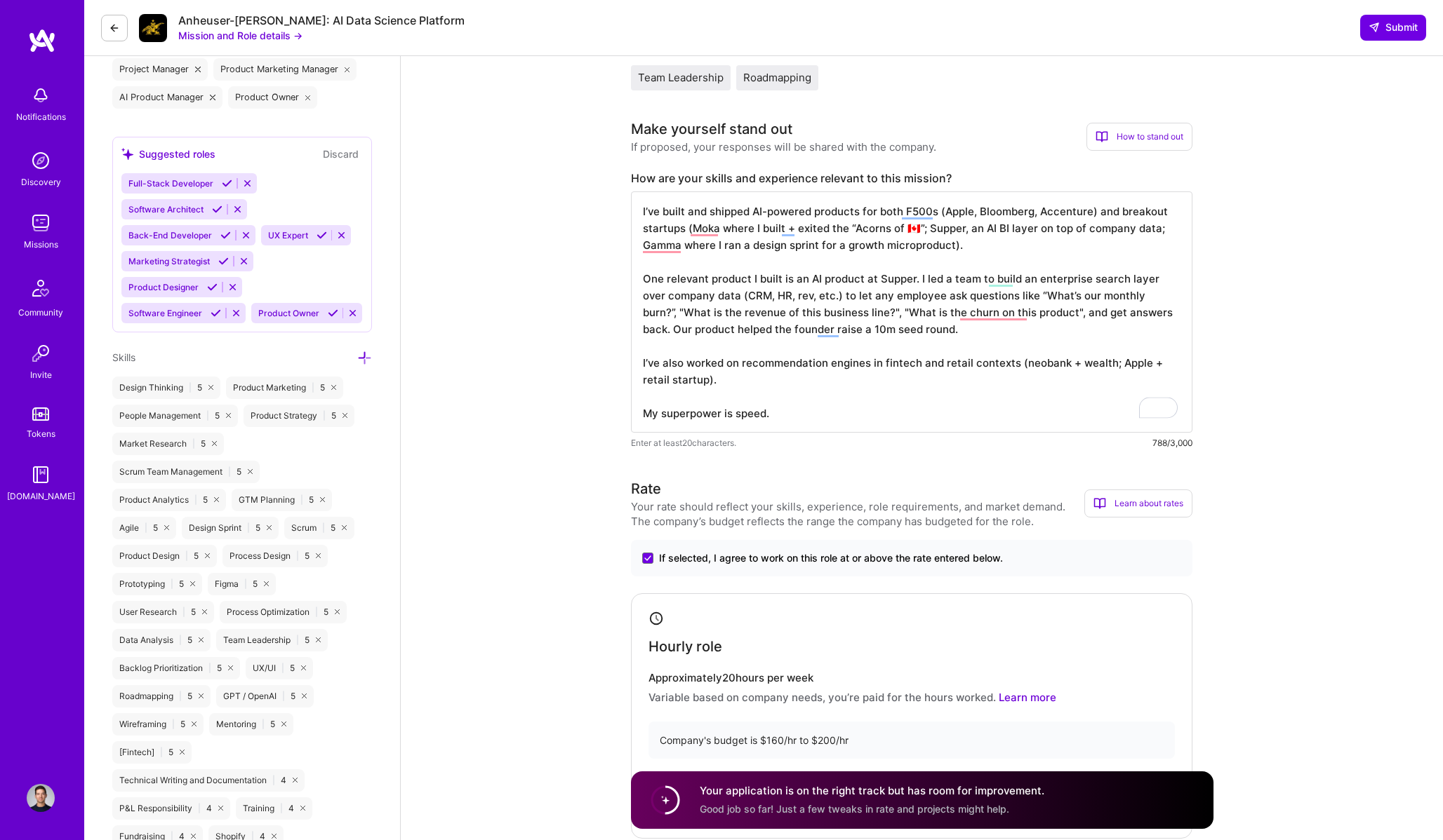
click at [816, 371] on textarea "I’ve built and shipped AI-powered products for both F500s (Apple, Bloomberg, Ac…" at bounding box center [911, 312] width 561 height 242
click at [740, 371] on textarea "I’ve built and shipped AI-powered products for both F500s (Apple, Bloomberg, Ac…" at bounding box center [911, 312] width 561 height 242
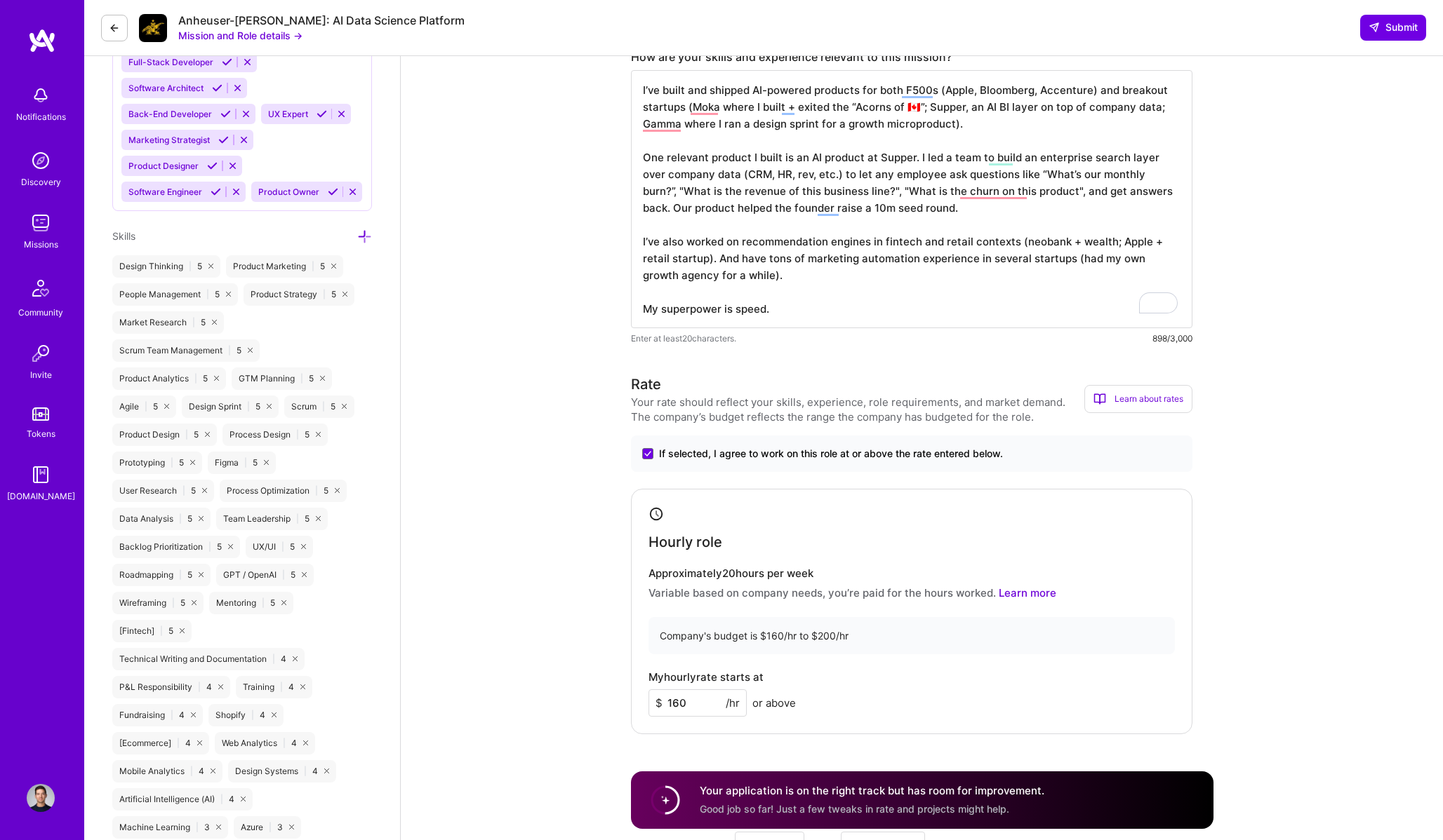
scroll to position [705, 0]
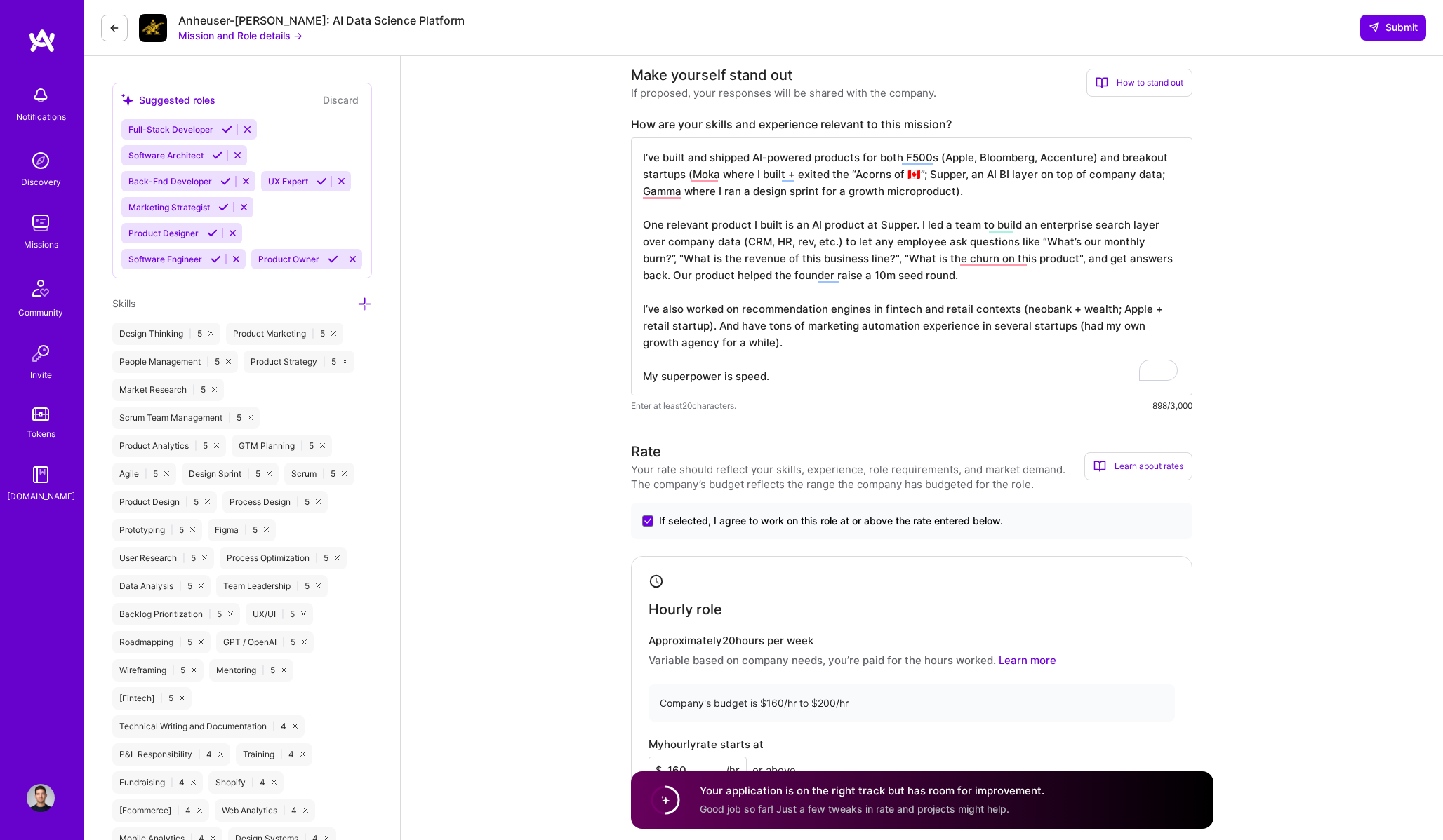
click at [748, 325] on textarea "I’ve built and shipped AI-powered products for both F500s (Apple, Bloomberg, Ac…" at bounding box center [911, 266] width 561 height 258
click at [818, 352] on textarea "I’ve built and shipped AI-powered products for both F500s (Apple, Bloomberg, Ac…" at bounding box center [911, 266] width 561 height 258
drag, startPoint x: 785, startPoint y: 381, endPoint x: 600, endPoint y: 381, distance: 185.0
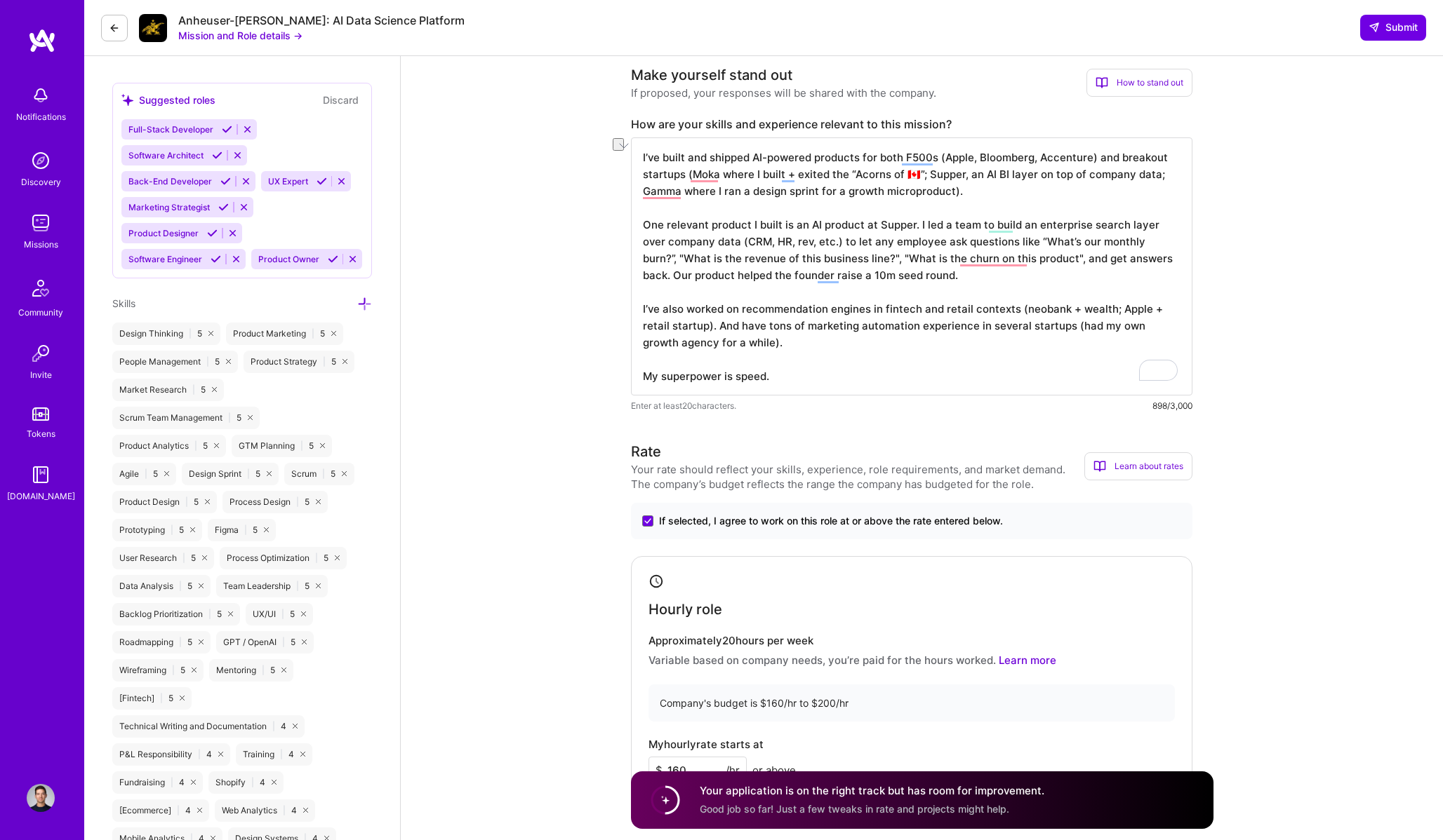
click at [805, 383] on textarea "I’ve built and shipped AI-powered products for both F500s (Apple, Bloomberg, Ac…" at bounding box center [911, 266] width 561 height 258
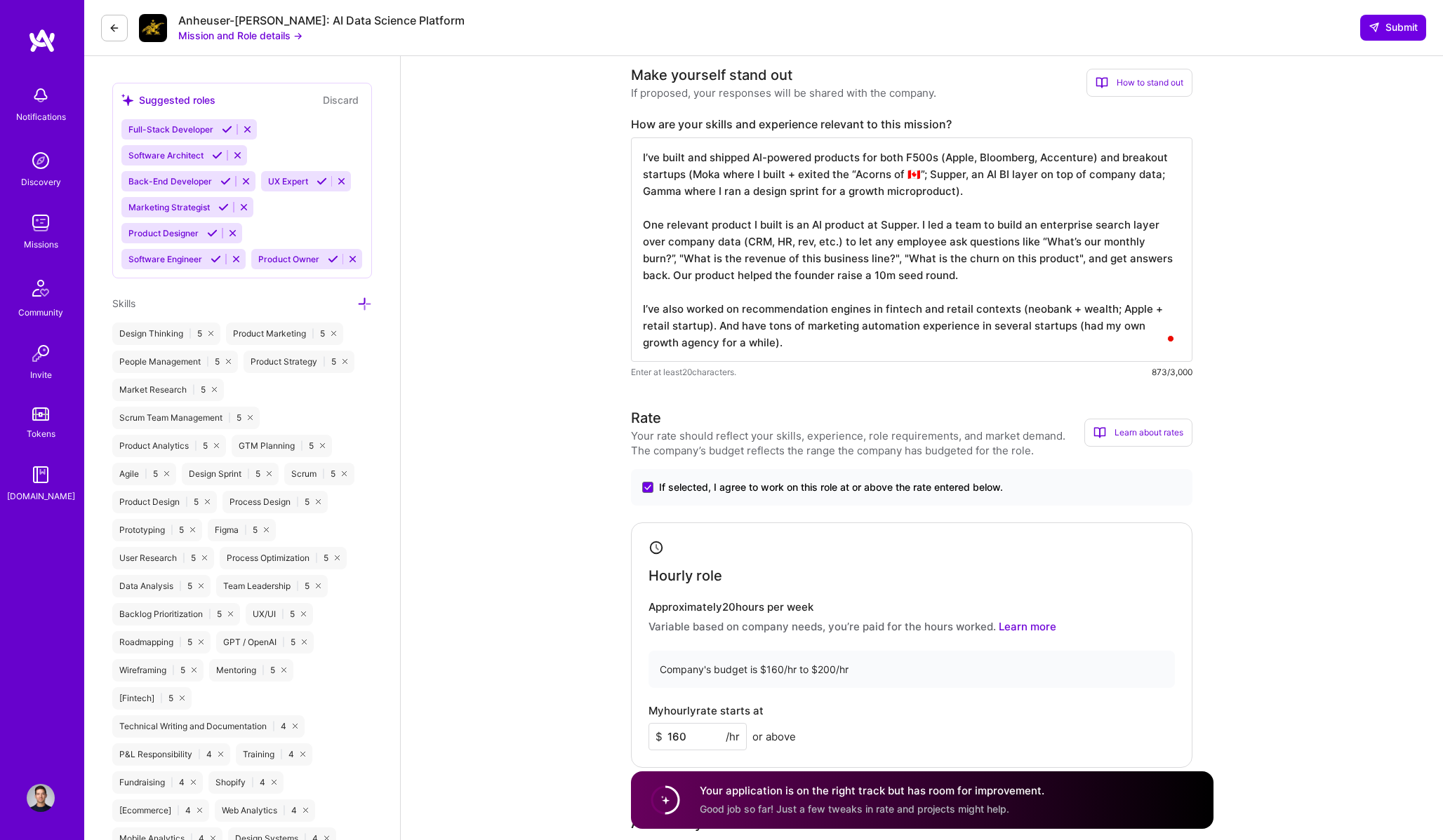
click at [741, 330] on textarea "I’ve built and shipped AI-powered products for both F500s (Apple, Bloomberg, Ac…" at bounding box center [911, 250] width 561 height 225
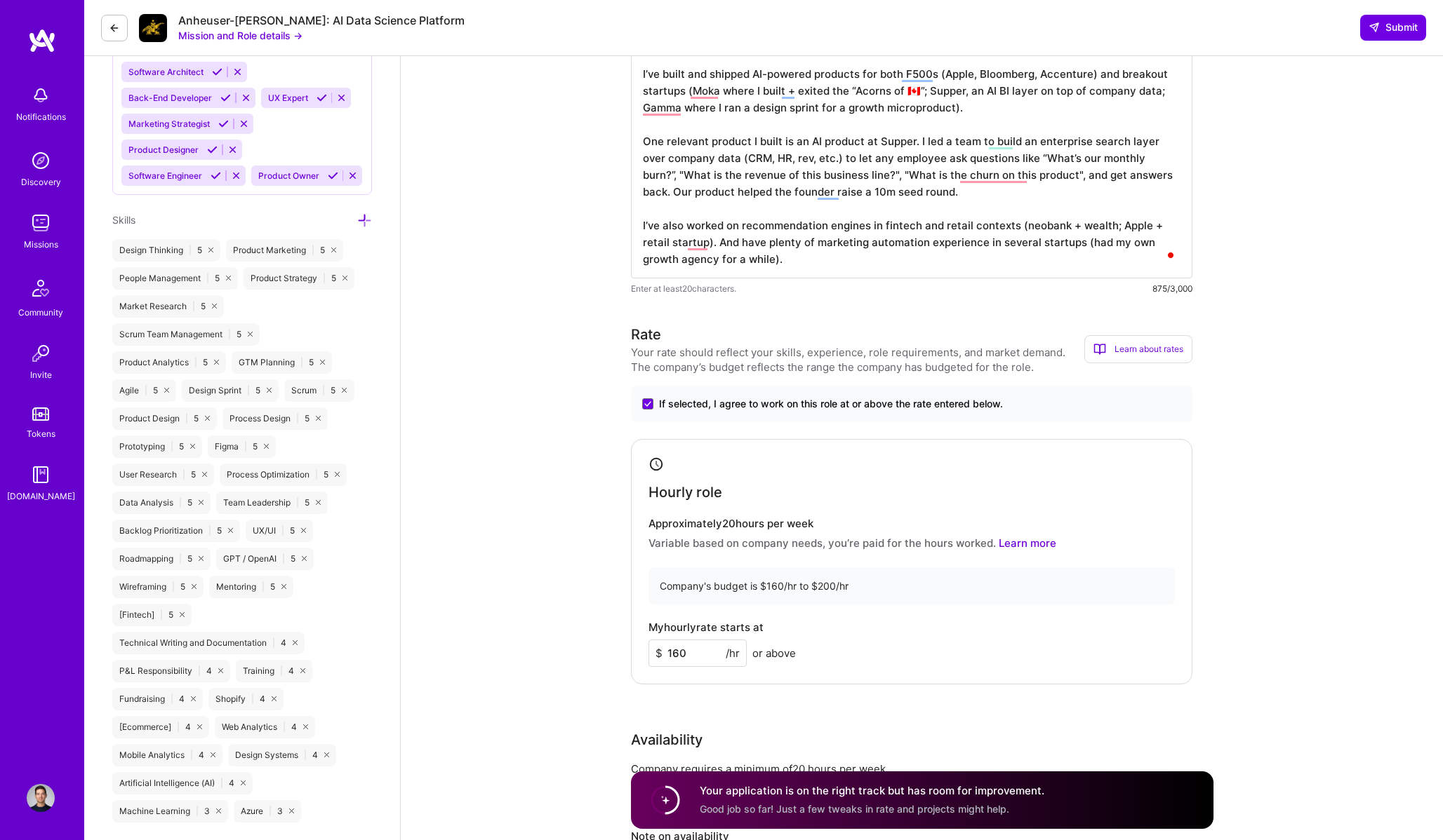
scroll to position [780, 0]
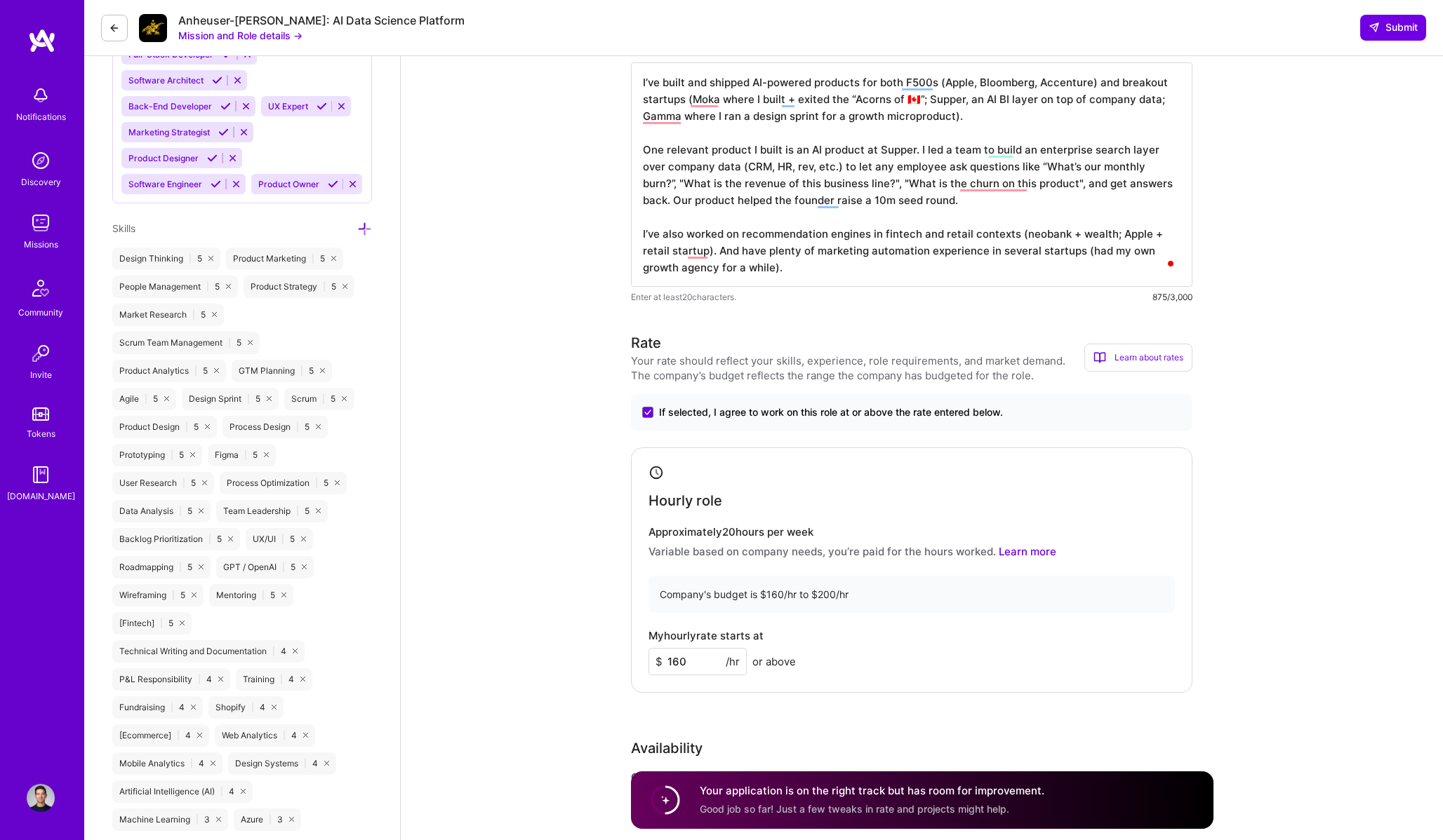
click at [893, 265] on textarea "I’ve built and shipped AI-powered products for both F500s (Apple, Bloomberg, Ac…" at bounding box center [911, 175] width 561 height 225
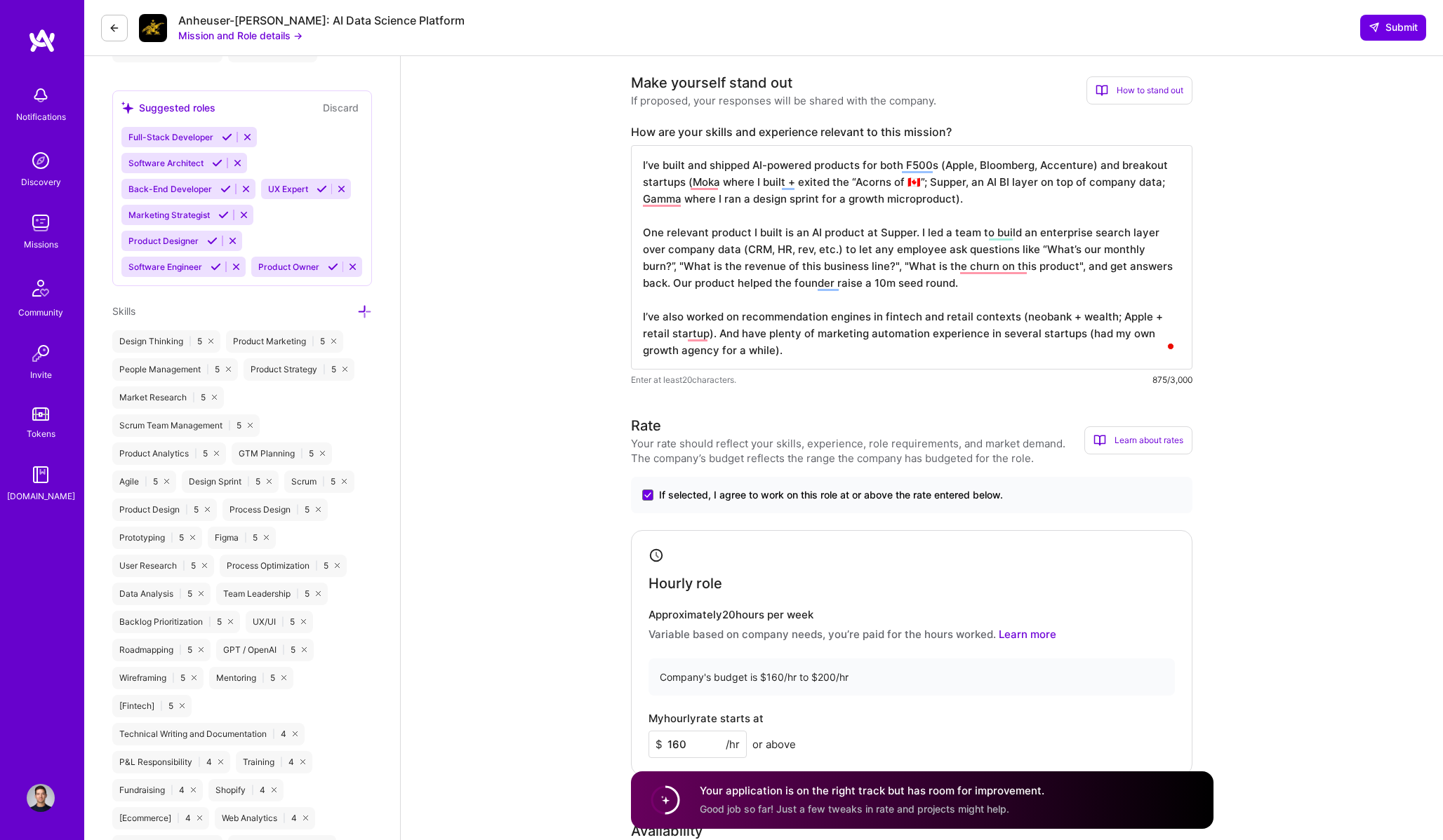
scroll to position [699, 0]
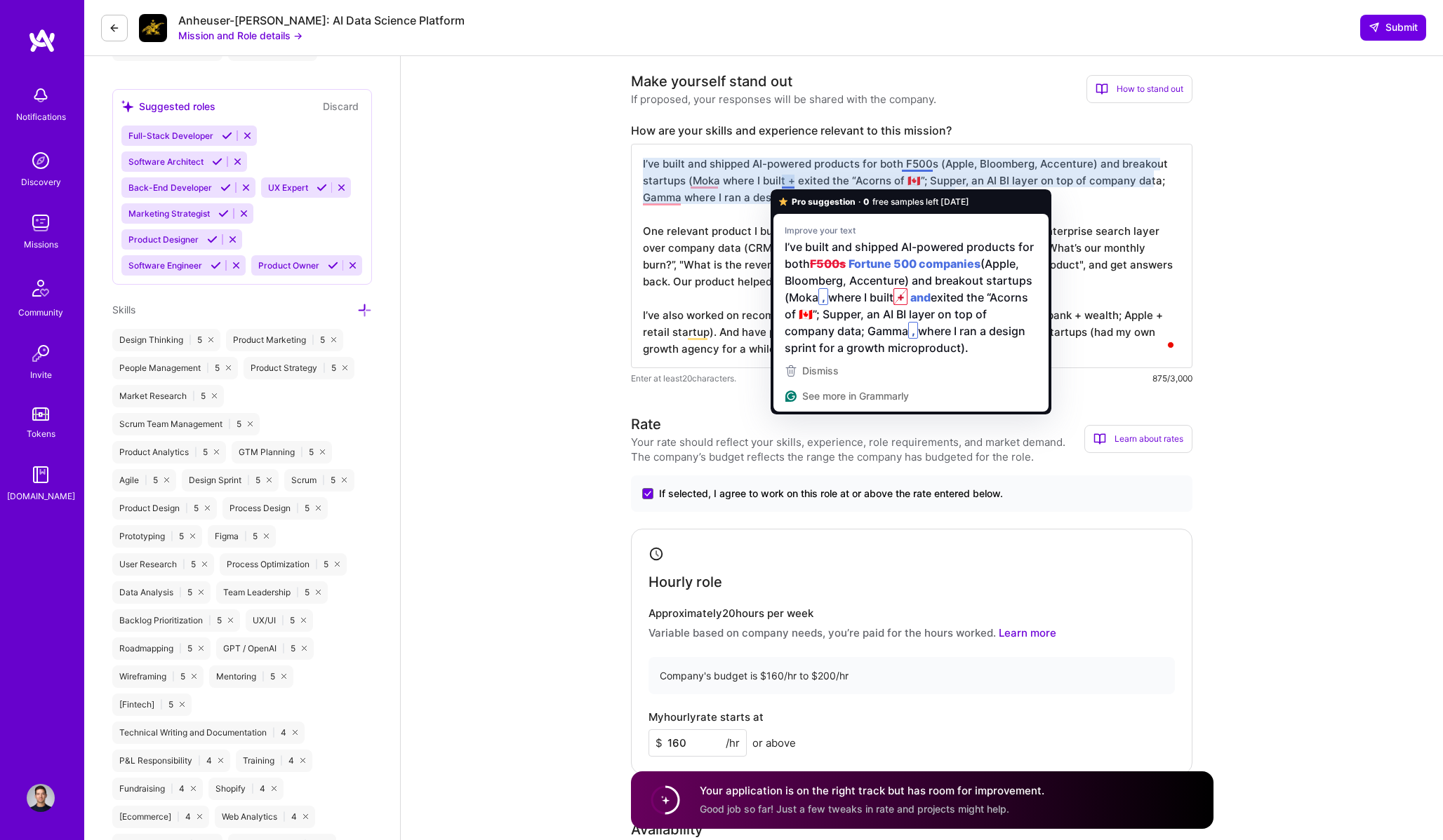
click at [798, 180] on textarea "I’ve built and shipped AI-powered products for both F500s (Apple, Bloomberg, Ac…" at bounding box center [911, 256] width 561 height 225
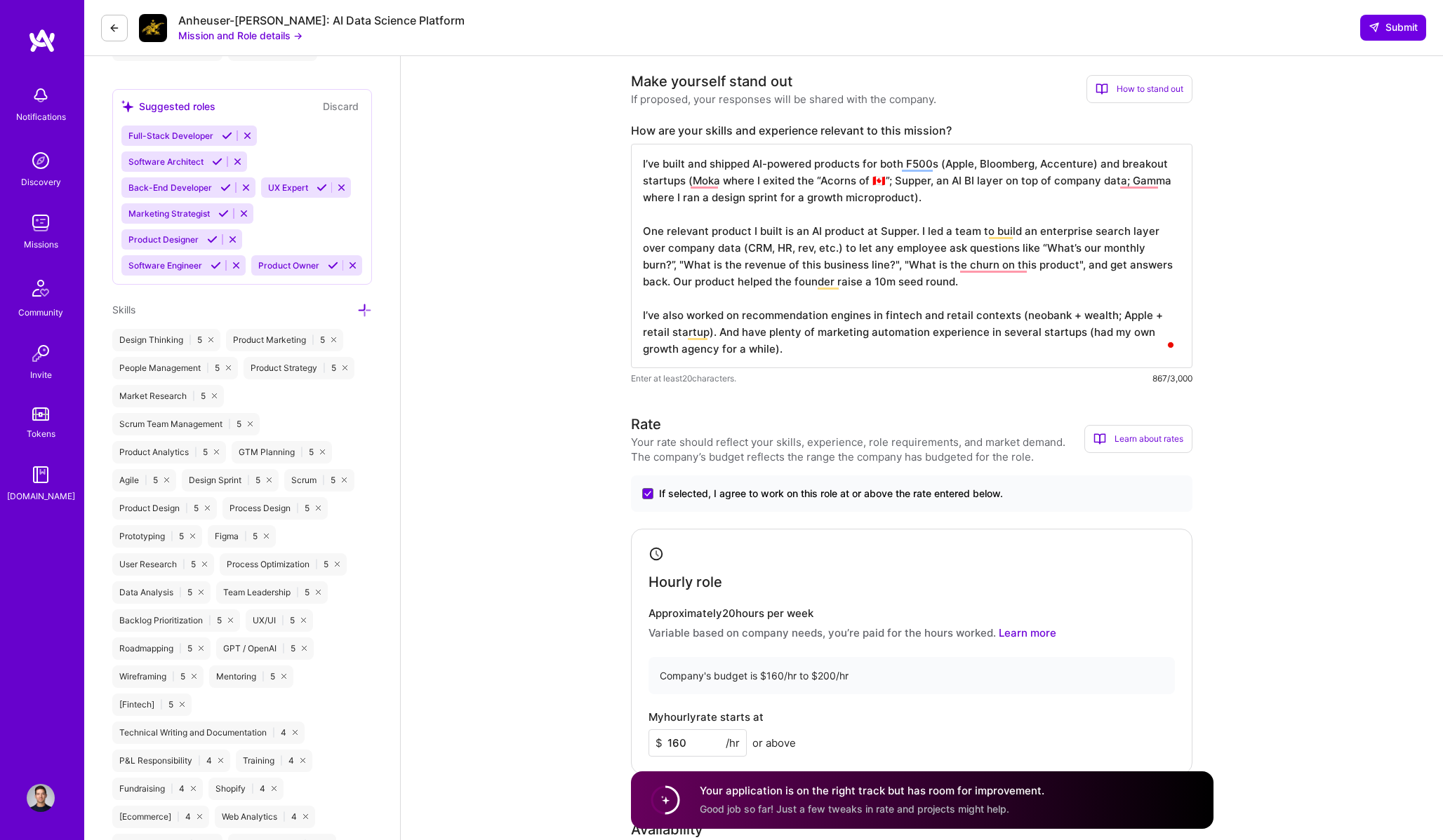
click at [813, 177] on textarea "I’ve built and shipped AI-powered products for both F500s (Apple, Bloomberg, Ac…" at bounding box center [911, 256] width 561 height 225
click at [995, 204] on textarea "I’ve built and shipped AI-powered products for both F500s (Apple, Bloomberg, Ac…" at bounding box center [911, 256] width 561 height 225
click at [915, 346] on textarea "I’ve built and shipped AI-powered products for both F500s (Apple, Bloomberg, Ac…" at bounding box center [911, 256] width 561 height 225
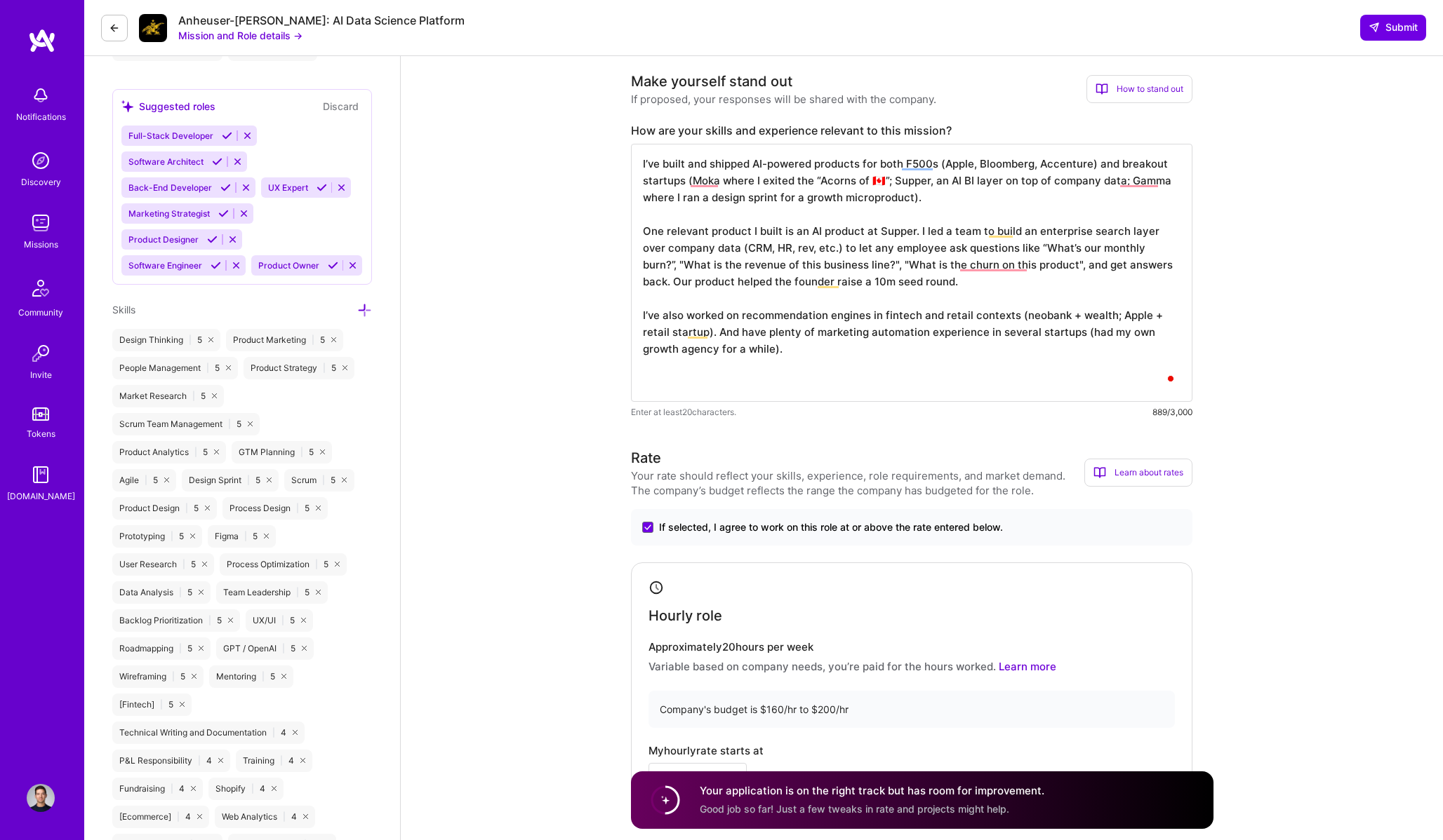
scroll to position [0, 0]
click at [672, 387] on textarea "I’ve built and shipped AI-powered products for both F500s (Apple, Bloomberg, Ac…" at bounding box center [911, 273] width 561 height 258
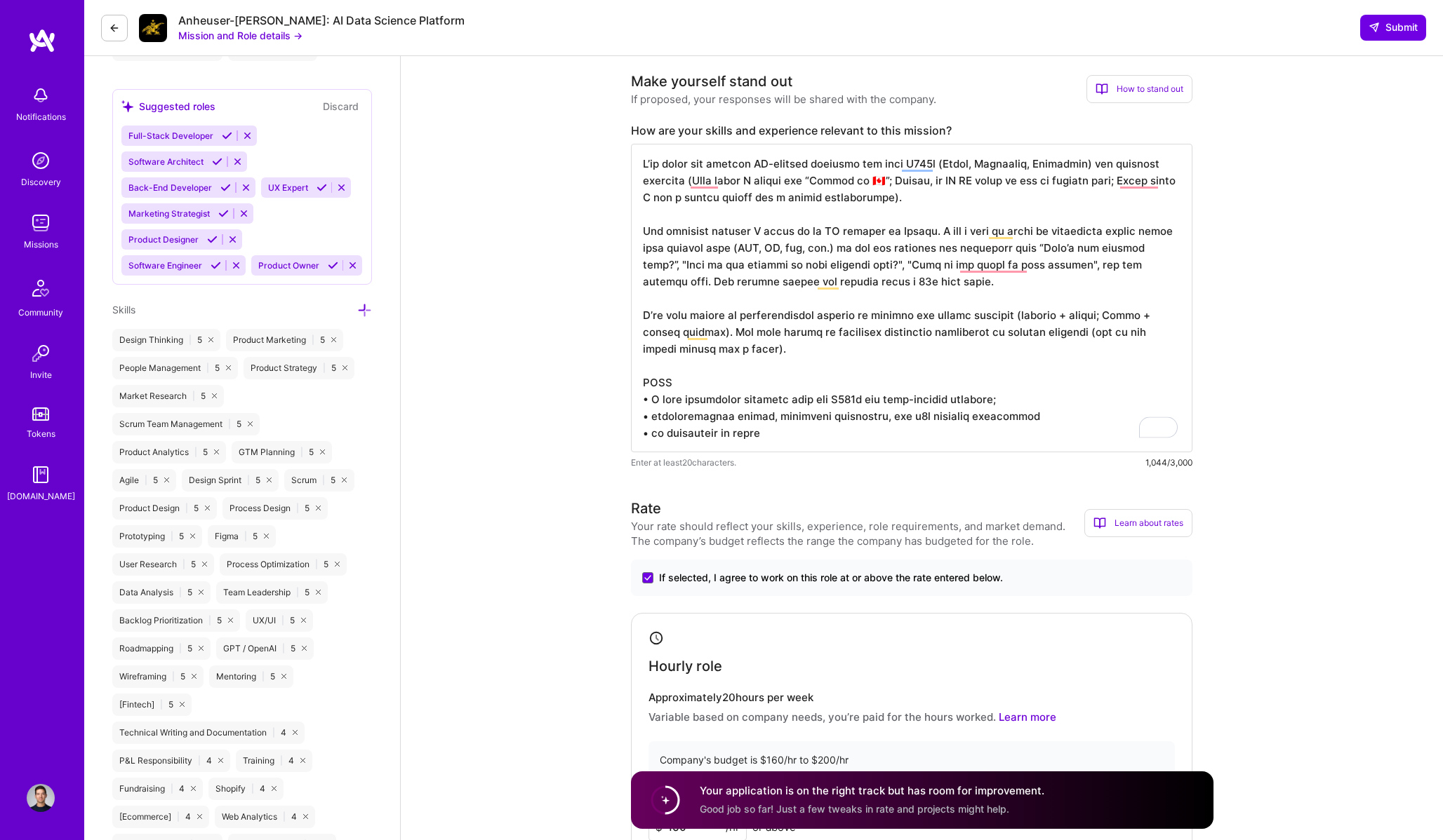
click at [1022, 399] on textarea "To enrich screen reader interactions, please activate Accessibility in Grammarl…" at bounding box center [911, 298] width 561 height 308
click at [857, 399] on textarea "To enrich screen reader interactions, please activate Accessibility in Grammarl…" at bounding box center [911, 298] width 561 height 308
click at [986, 402] on textarea "To enrich screen reader interactions, please activate Accessibility in Grammarl…" at bounding box center [911, 298] width 561 height 308
click at [797, 432] on textarea "To enrich screen reader interactions, please activate Accessibility in Grammarl…" at bounding box center [911, 298] width 561 height 308
click at [1047, 420] on textarea "To enrich screen reader interactions, please activate Accessibility in Grammarl…" at bounding box center [911, 298] width 561 height 308
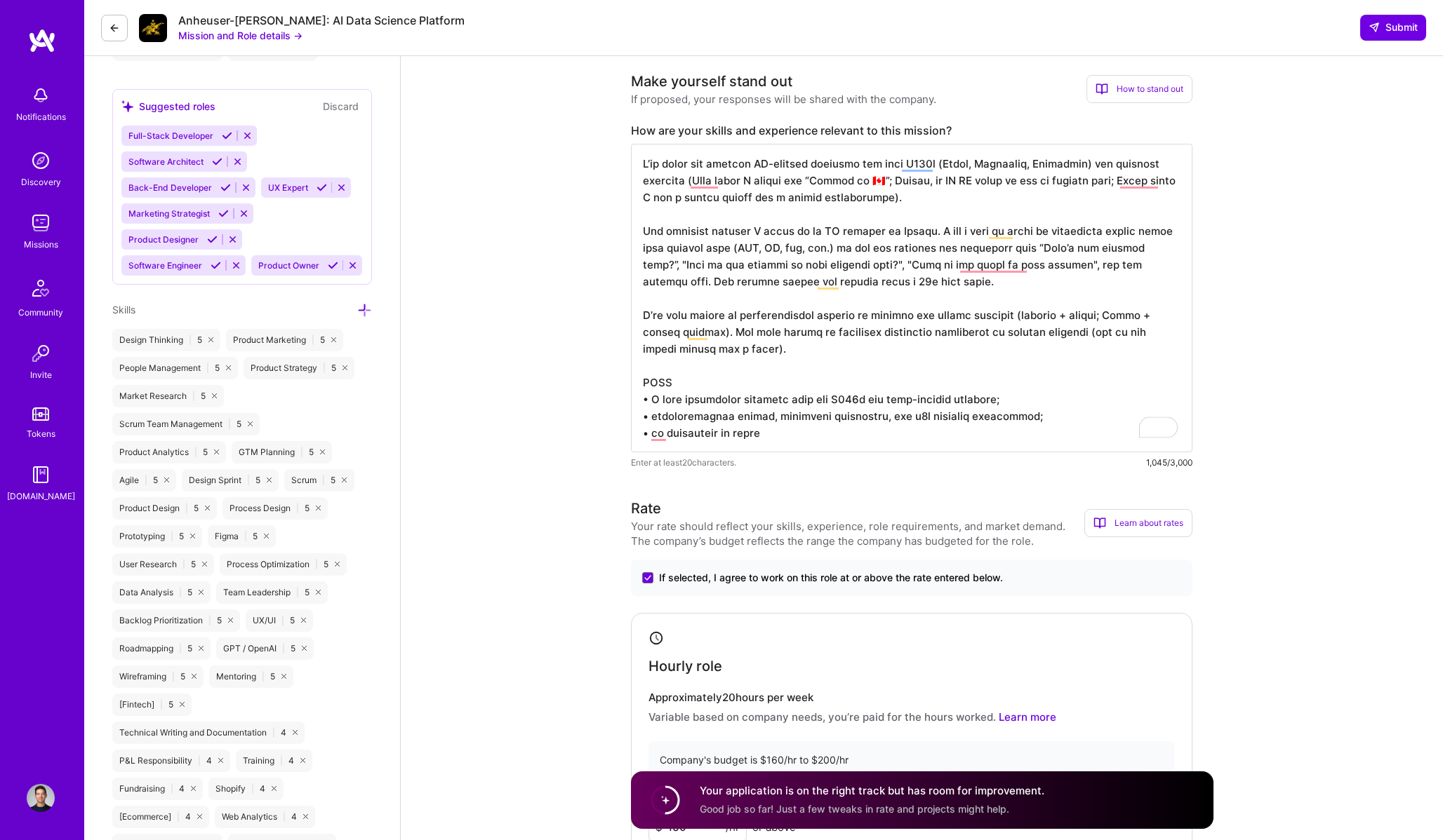
click at [866, 430] on textarea "To enrich screen reader interactions, please activate Accessibility in Grammarl…" at bounding box center [911, 298] width 561 height 308
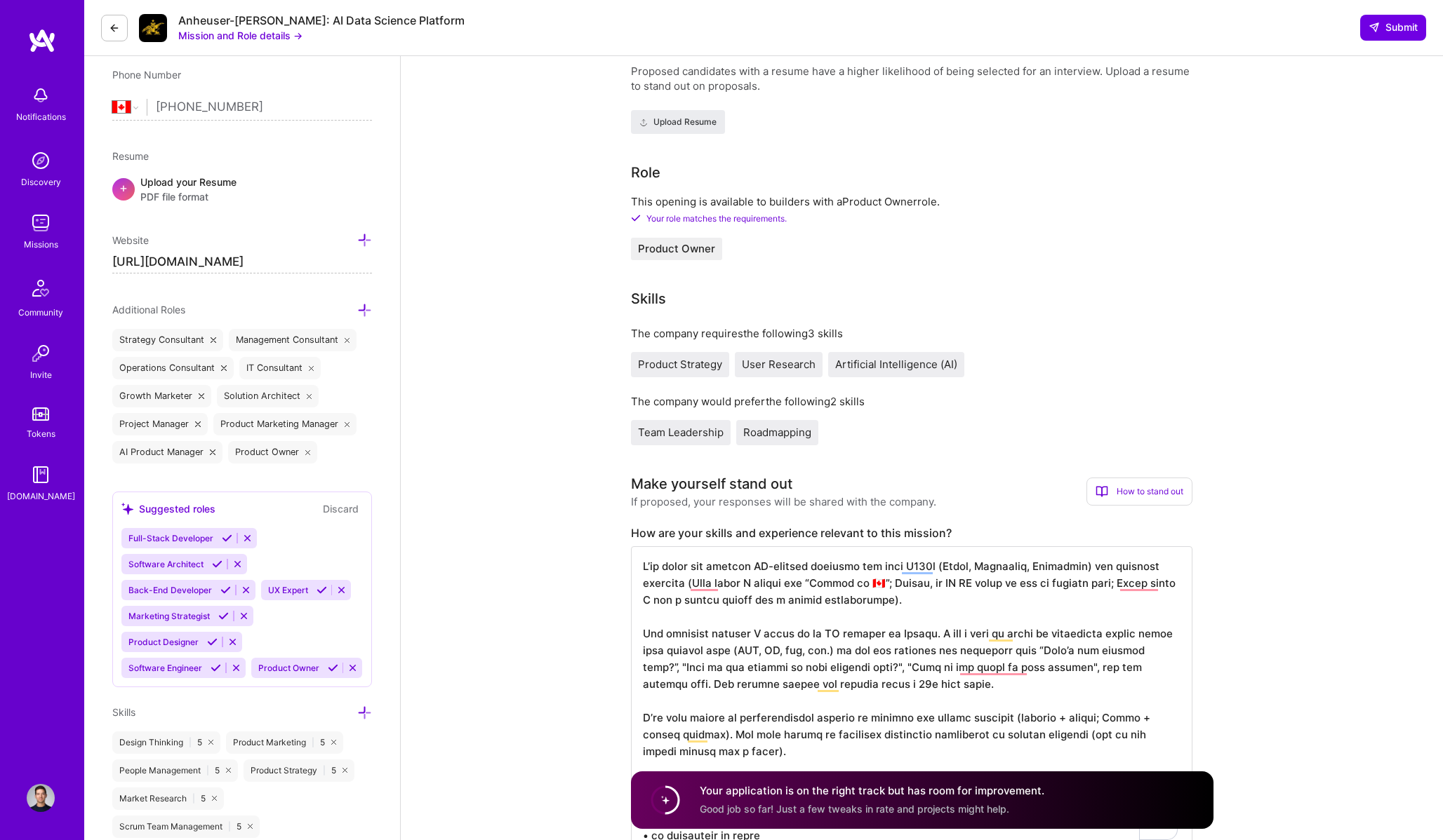
scroll to position [516, 0]
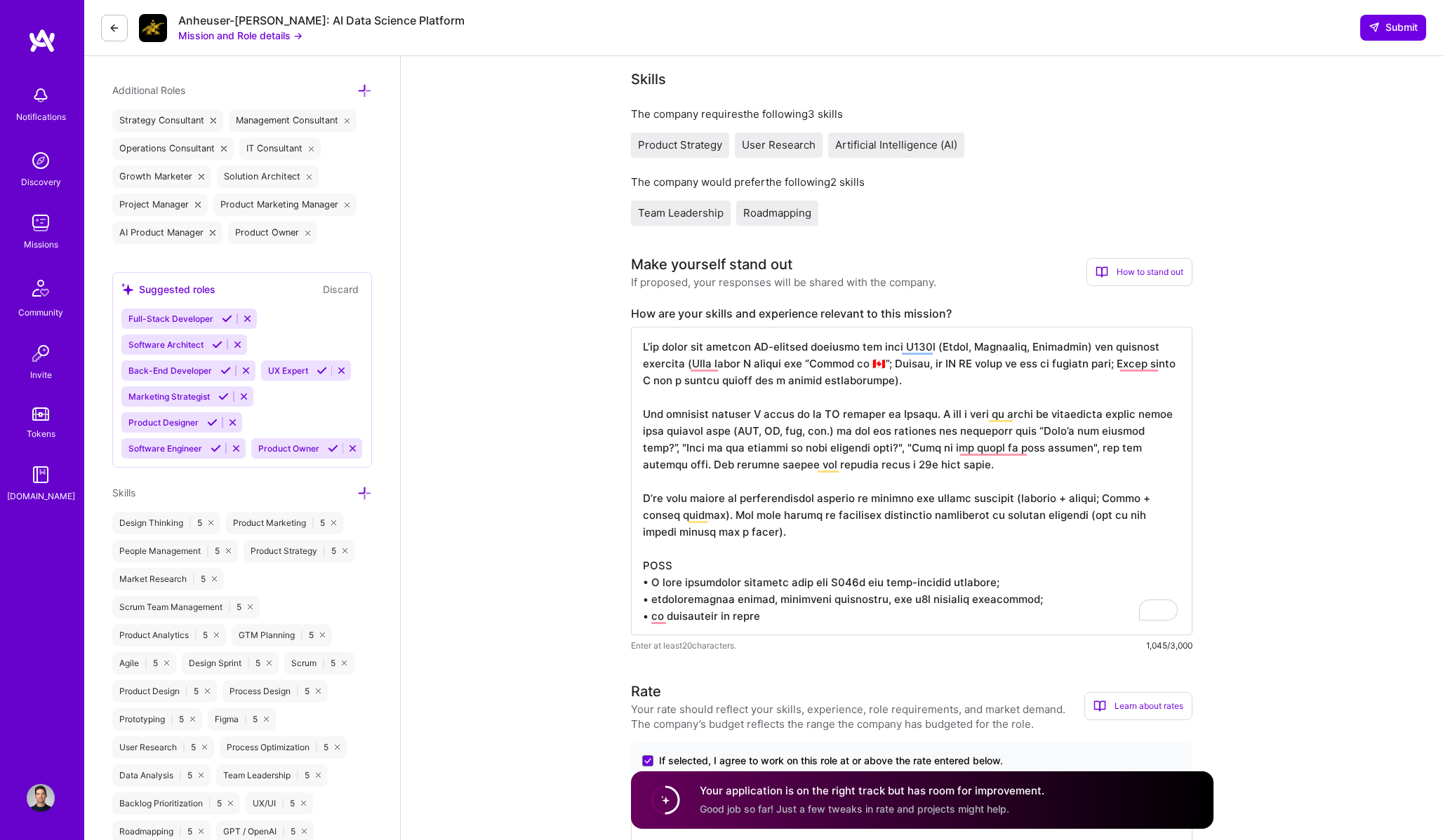
click at [951, 518] on textarea "To enrich screen reader interactions, please activate Accessibility in Grammarl…" at bounding box center [911, 481] width 561 height 308
click at [1129, 541] on textarea "To enrich screen reader interactions, please activate Accessibility in Grammarl…" at bounding box center [911, 481] width 561 height 308
click at [721, 533] on textarea "To enrich screen reader interactions, please activate Accessibility in Grammarl…" at bounding box center [911, 481] width 561 height 308
drag, startPoint x: 1052, startPoint y: 516, endPoint x: 1112, endPoint y: 519, distance: 60.1
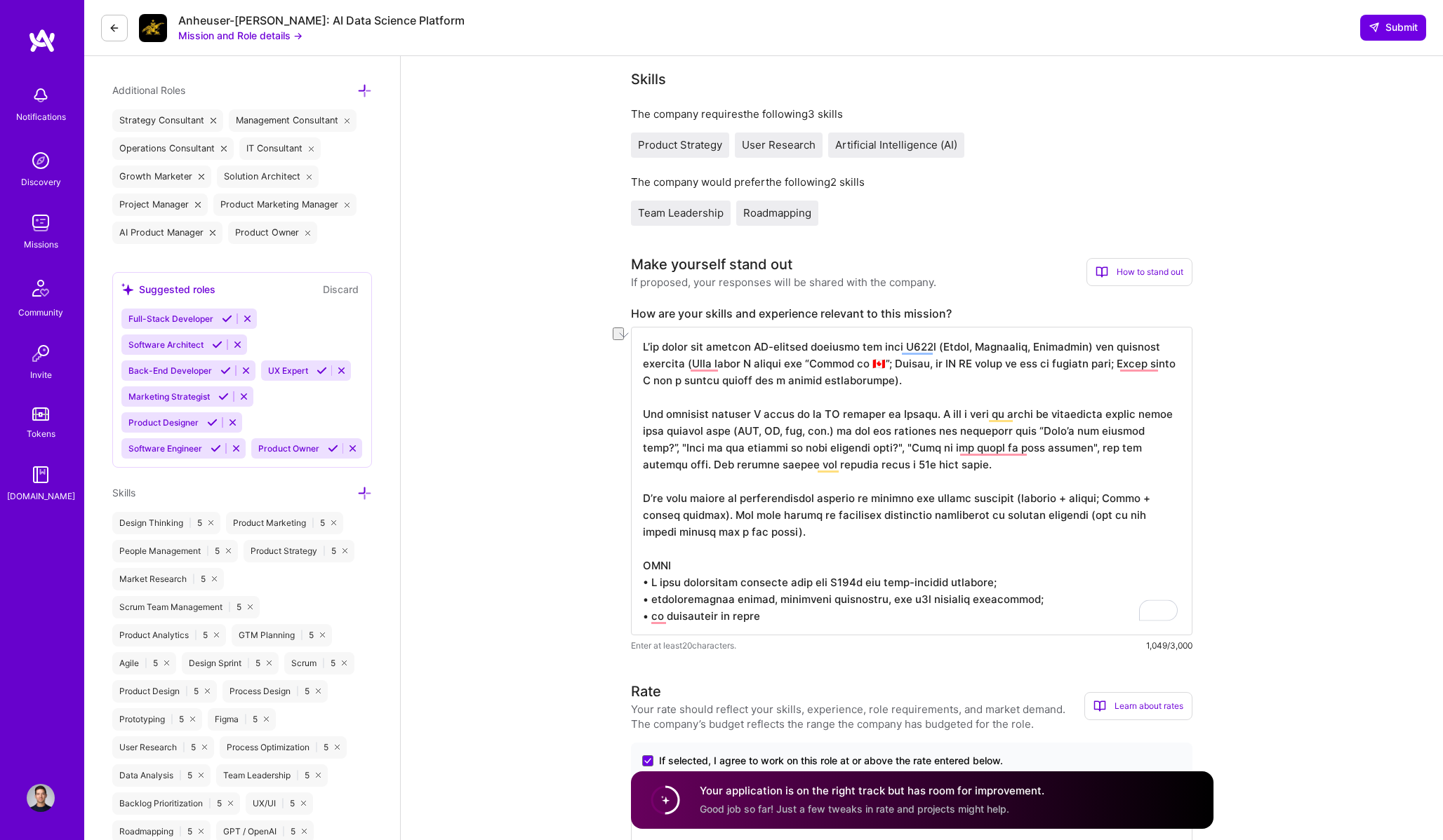
click at [1112, 519] on textarea "To enrich screen reader interactions, please activate Accessibility in Grammarl…" at bounding box center [911, 481] width 561 height 308
click at [801, 564] on textarea "To enrich screen reader interactions, please activate Accessibility in Grammarl…" at bounding box center [911, 481] width 561 height 308
click at [821, 542] on textarea "To enrich screen reader interactions, please activate Accessibility in Grammarl…" at bounding box center [911, 481] width 561 height 308
drag, startPoint x: 785, startPoint y: 516, endPoint x: 738, endPoint y: 518, distance: 47.0
click at [738, 518] on textarea "To enrich screen reader interactions, please activate Accessibility in Grammarl…" at bounding box center [911, 481] width 561 height 308
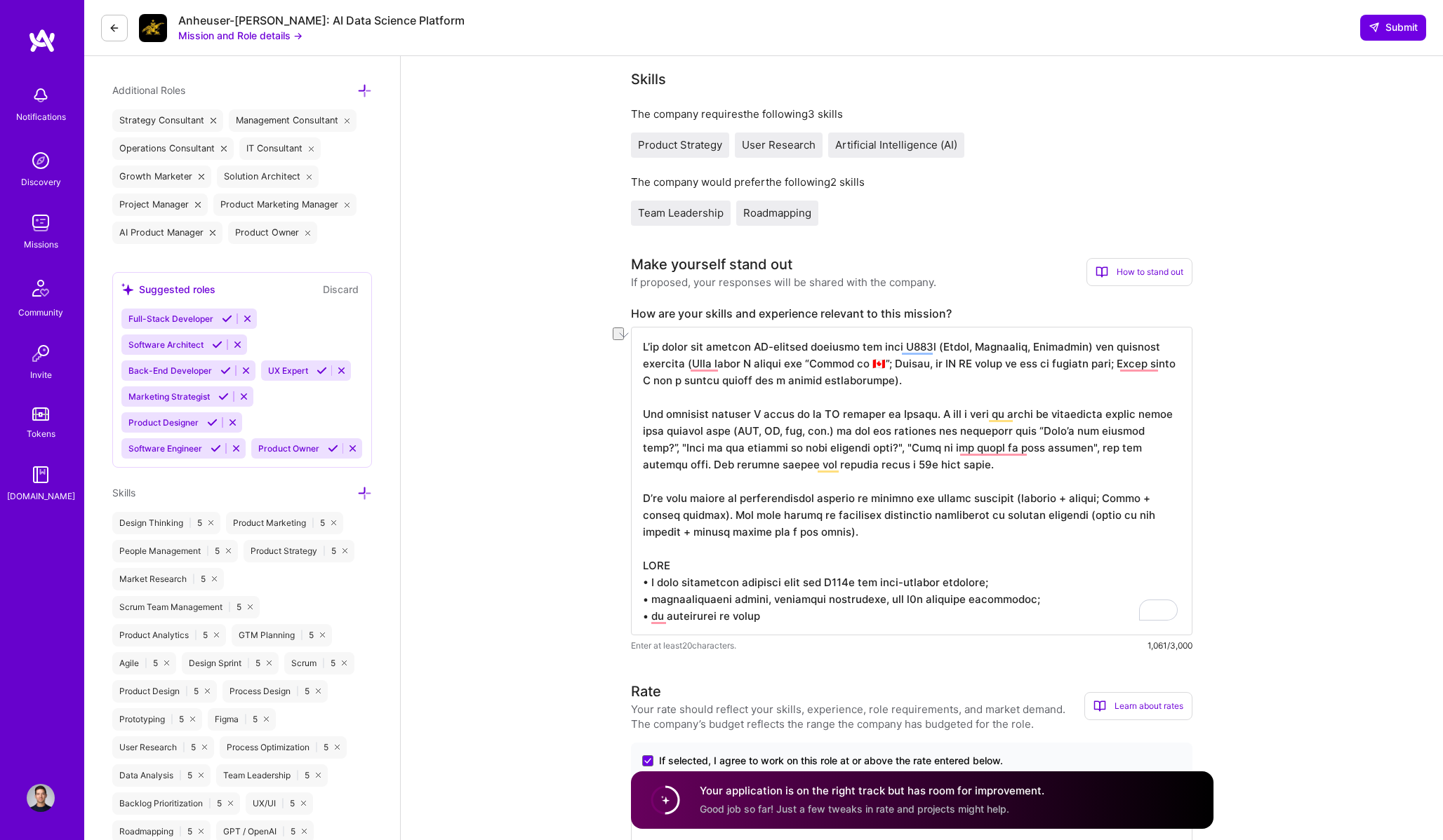
click at [833, 616] on textarea "To enrich screen reader interactions, please activate Accessibility in Grammarl…" at bounding box center [911, 481] width 561 height 308
click at [672, 618] on textarea "To enrich screen reader interactions, please activate Accessibility in Grammarl…" at bounding box center [911, 481] width 561 height 308
click at [786, 629] on textarea "To enrich screen reader interactions, please activate Accessibility in Grammarl…" at bounding box center [911, 481] width 561 height 308
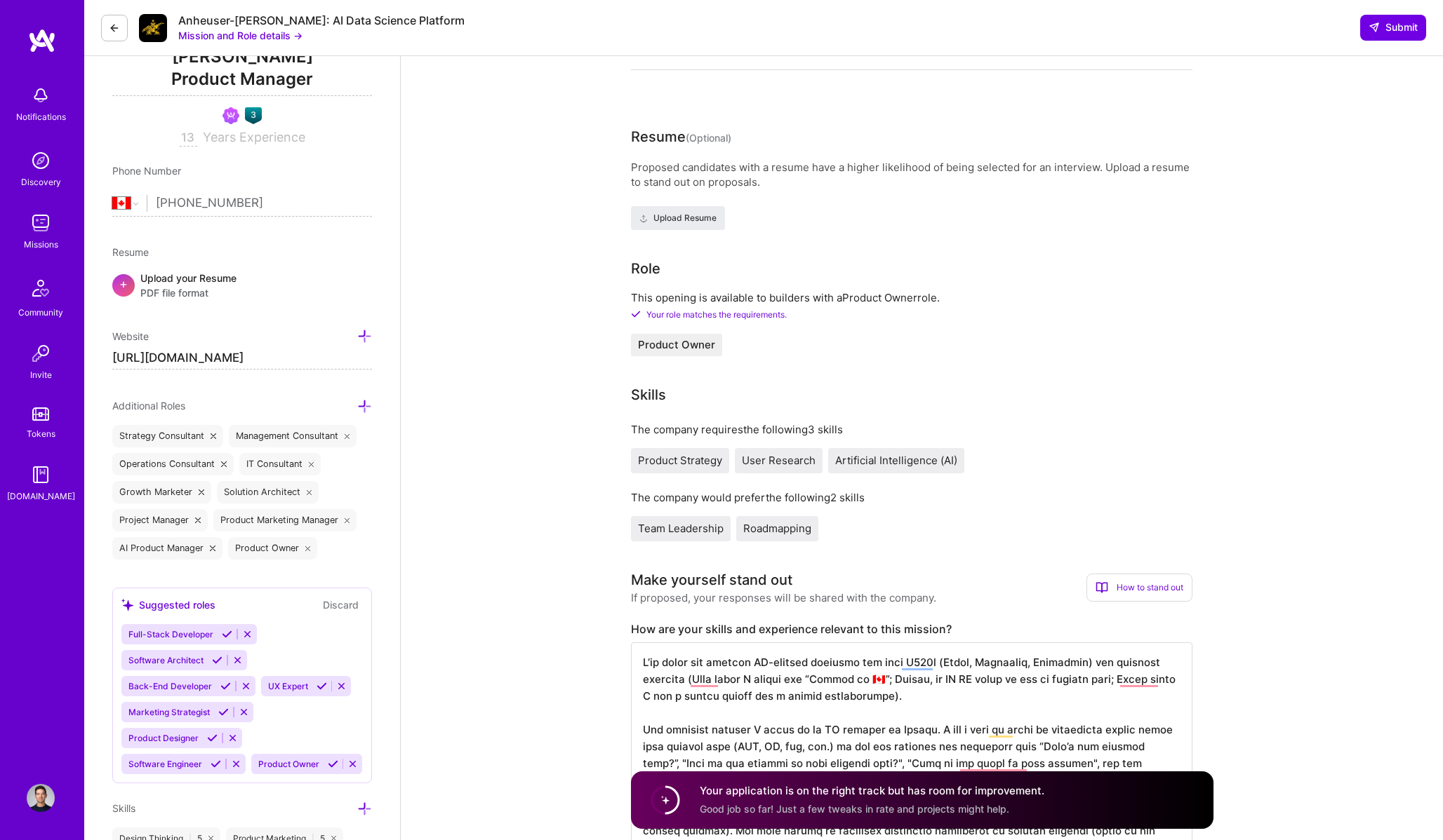
scroll to position [0, 0]
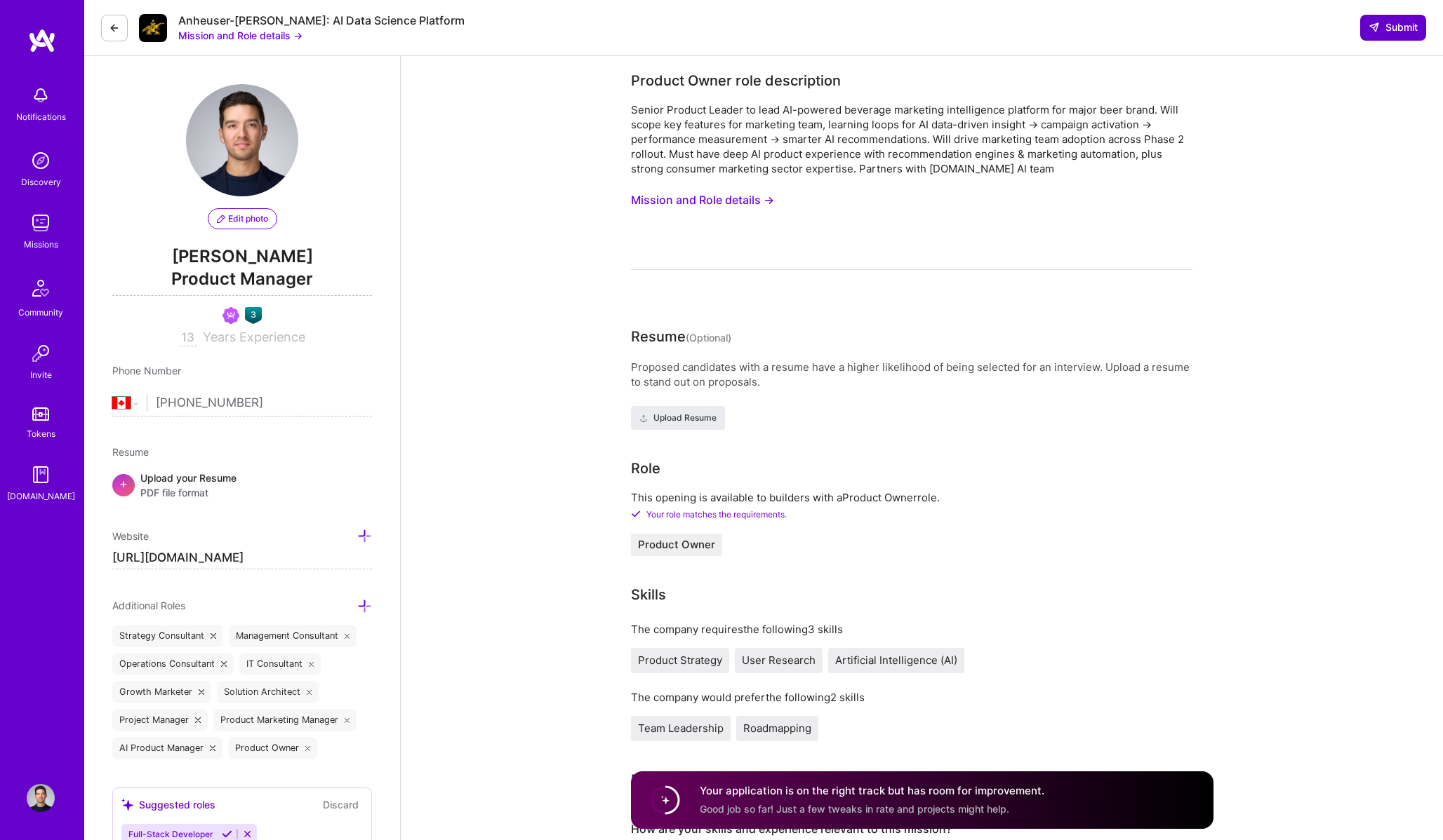
type textarea "I’ve built and shipped AI-powered products for both F500s (Apple, Bloomberg, Ac…"
click at [1403, 25] on span "Submit" at bounding box center [1392, 27] width 49 height 14
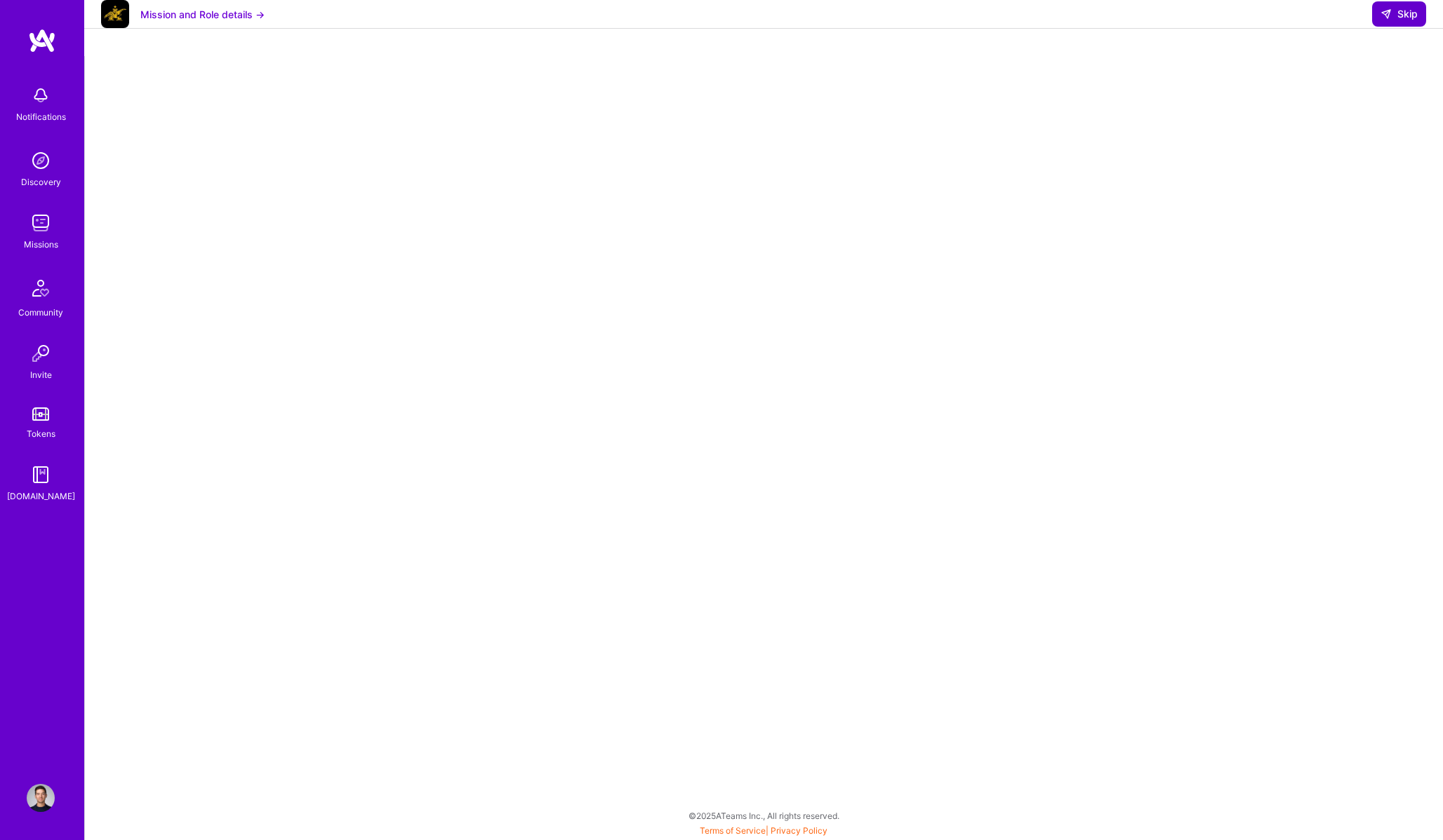
click at [1410, 21] on span "Skip" at bounding box center [1398, 14] width 37 height 14
select select "CA"
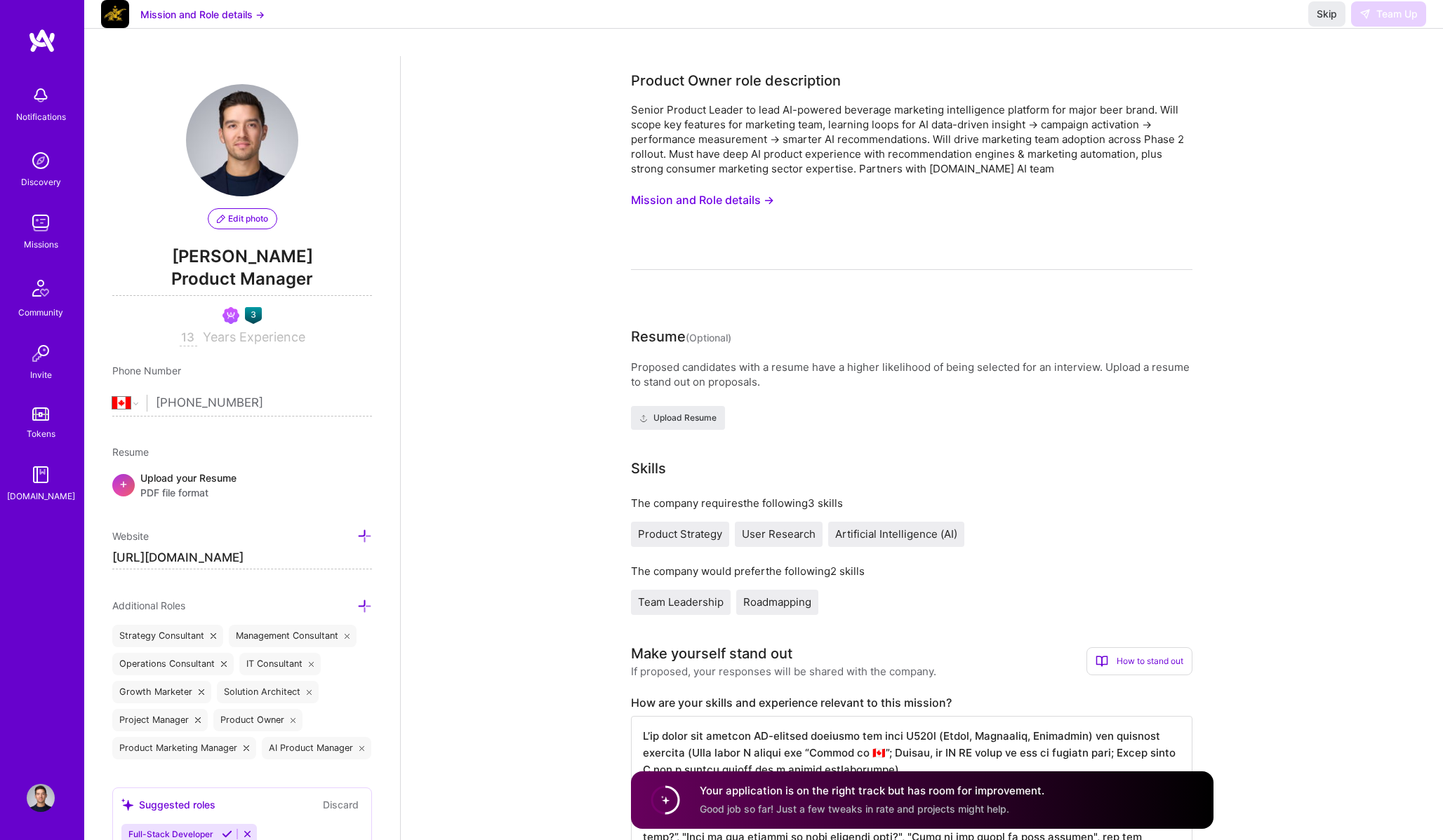
click at [204, 22] on button "Mission and Role details →" at bounding box center [202, 14] width 124 height 15
select select "CA"
click at [47, 242] on div "Missions" at bounding box center [41, 244] width 35 height 15
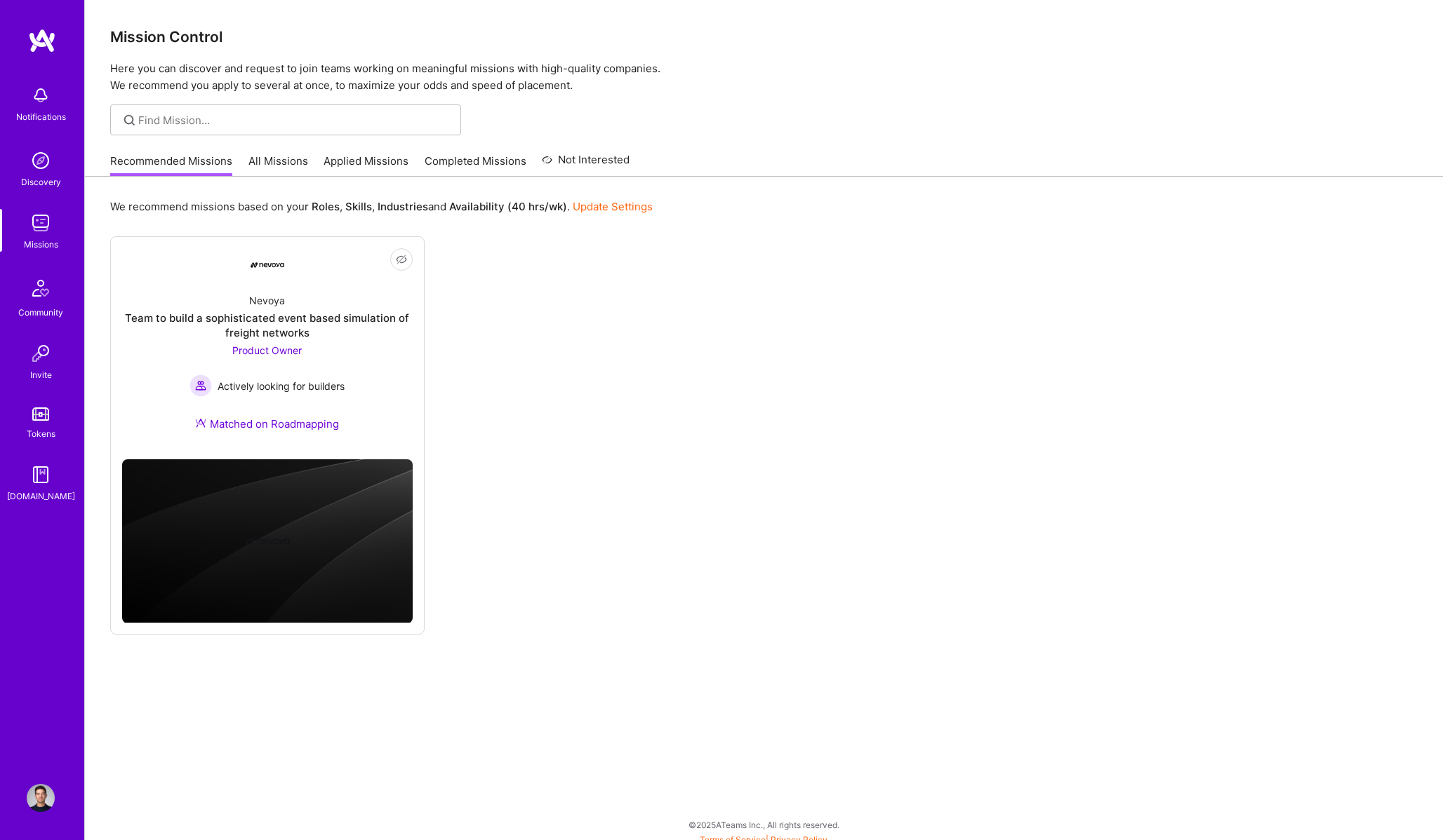
click at [280, 157] on link "All Missions" at bounding box center [278, 165] width 60 height 23
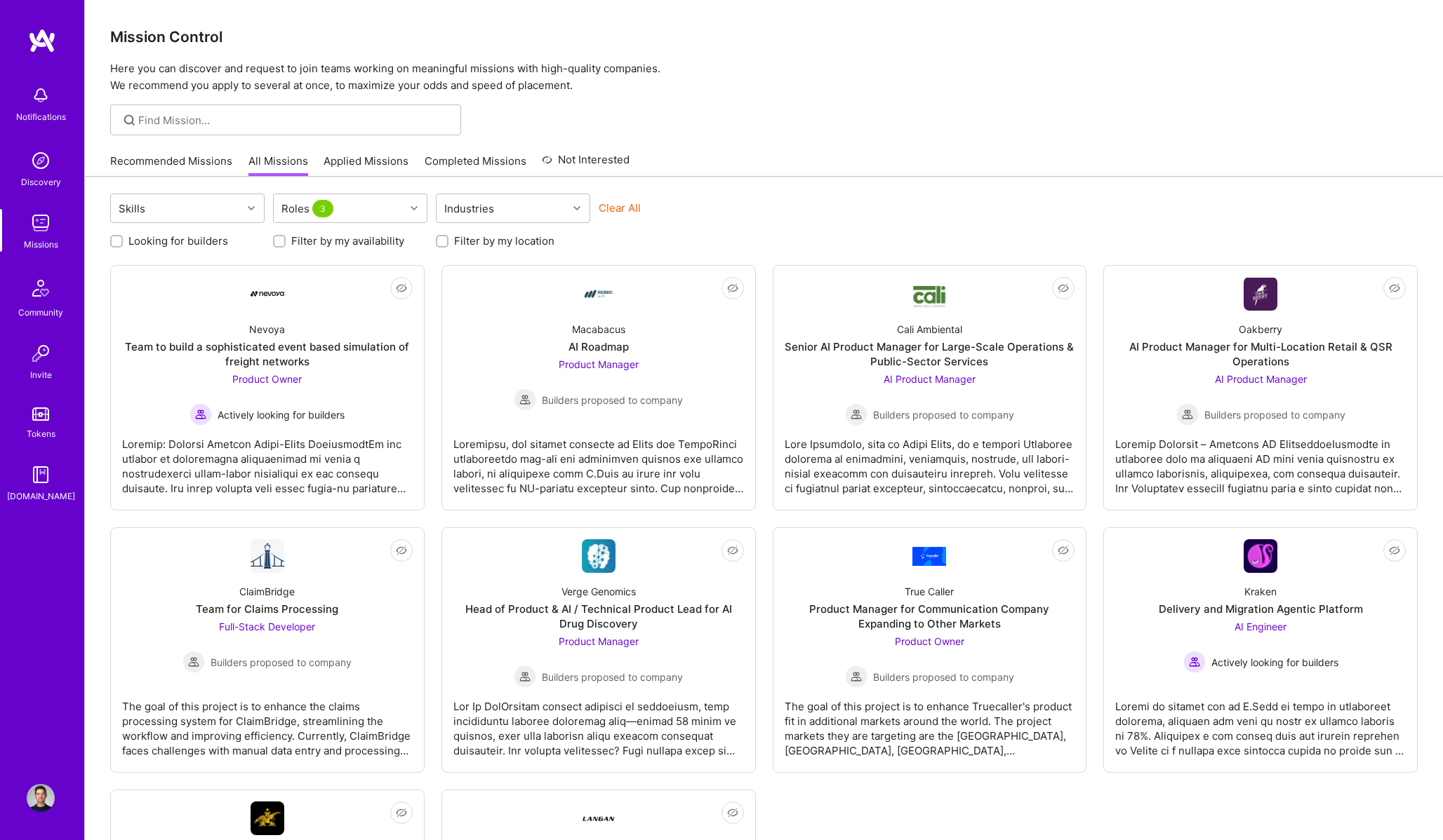
click at [337, 163] on link "Applied Missions" at bounding box center [365, 165] width 85 height 23
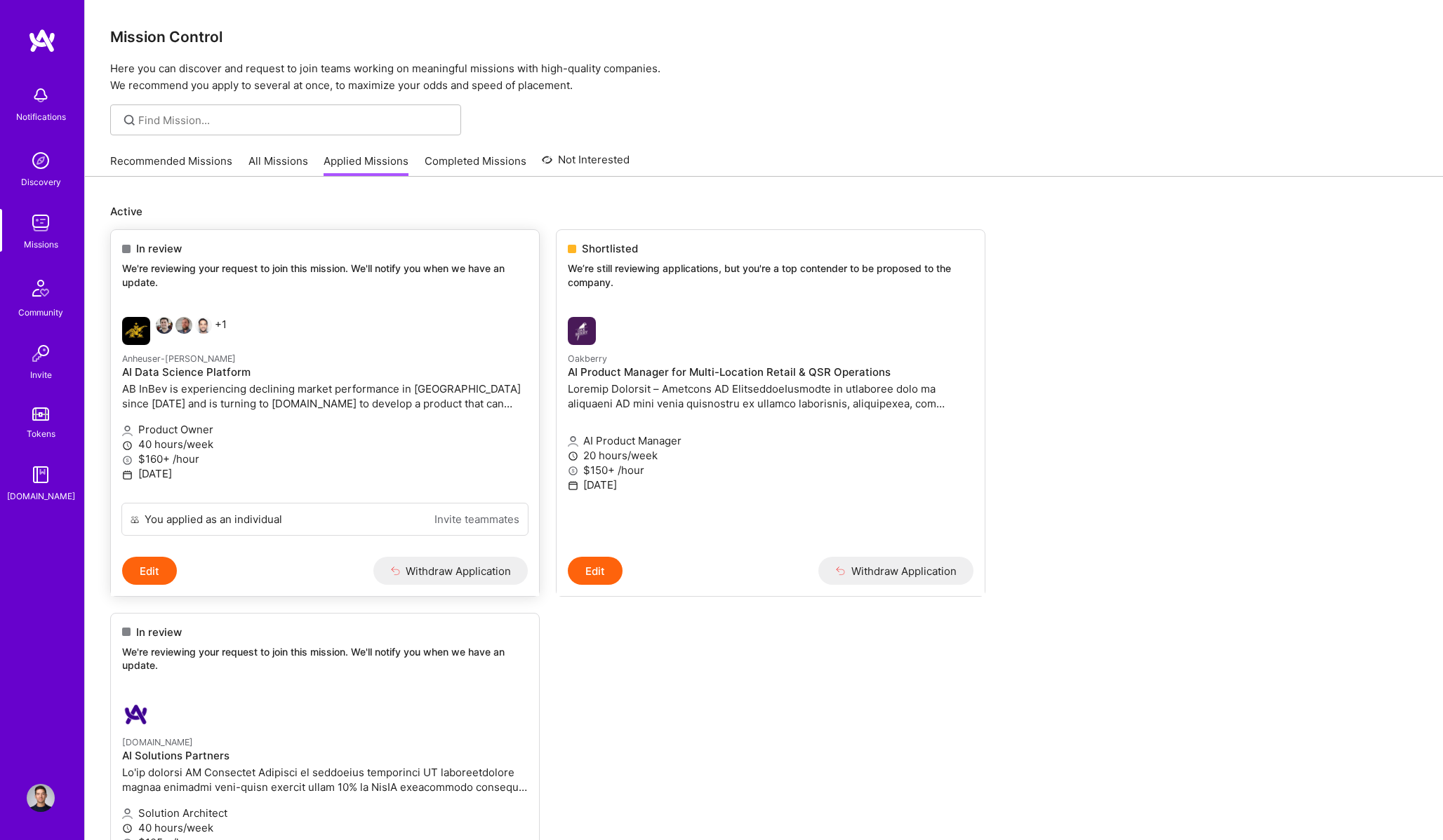
click at [342, 399] on p "AB InBev is experiencing declining market performance in Rio de Janeiro since 2…" at bounding box center [325, 397] width 406 height 30
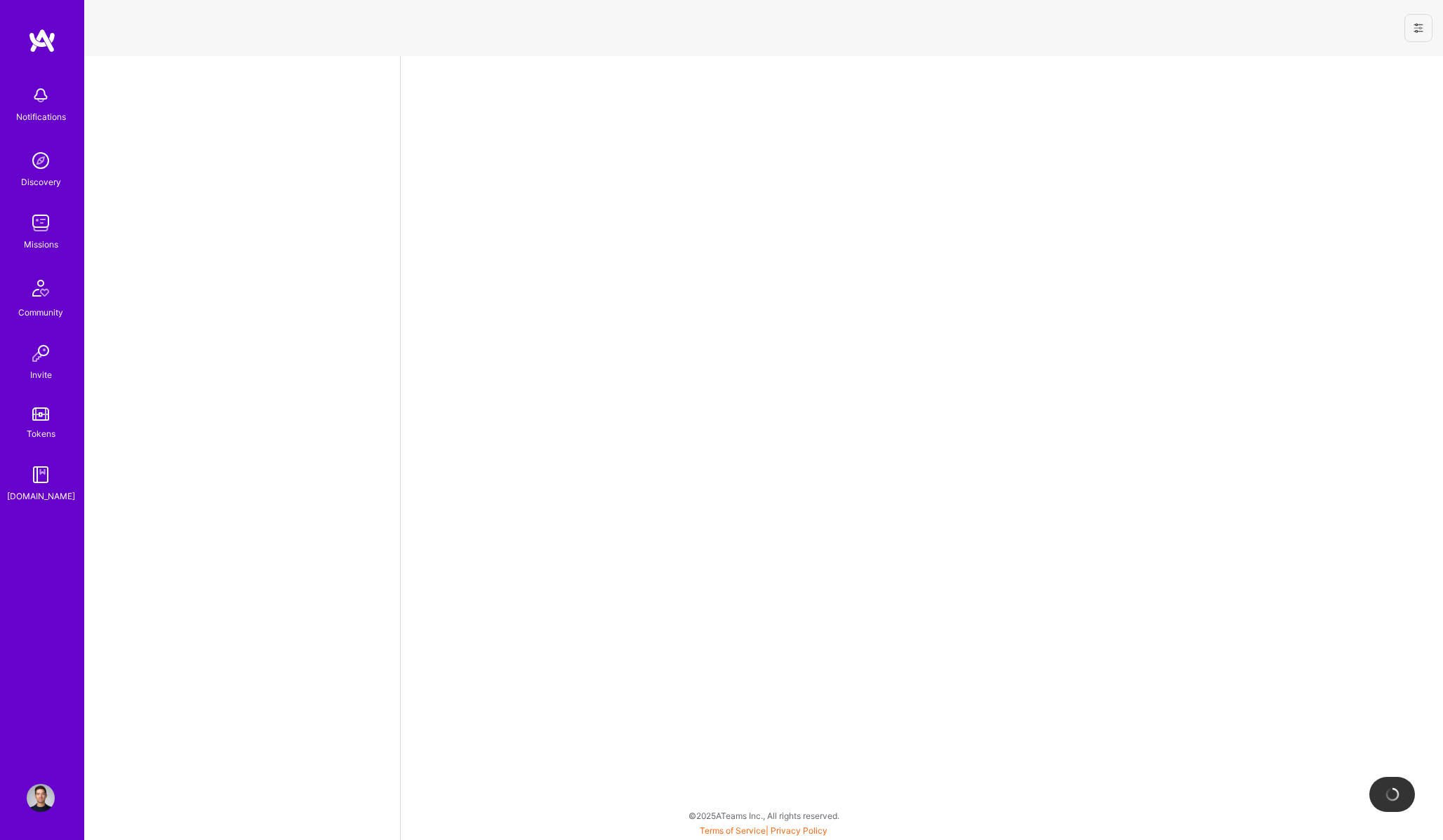
select select "CA"
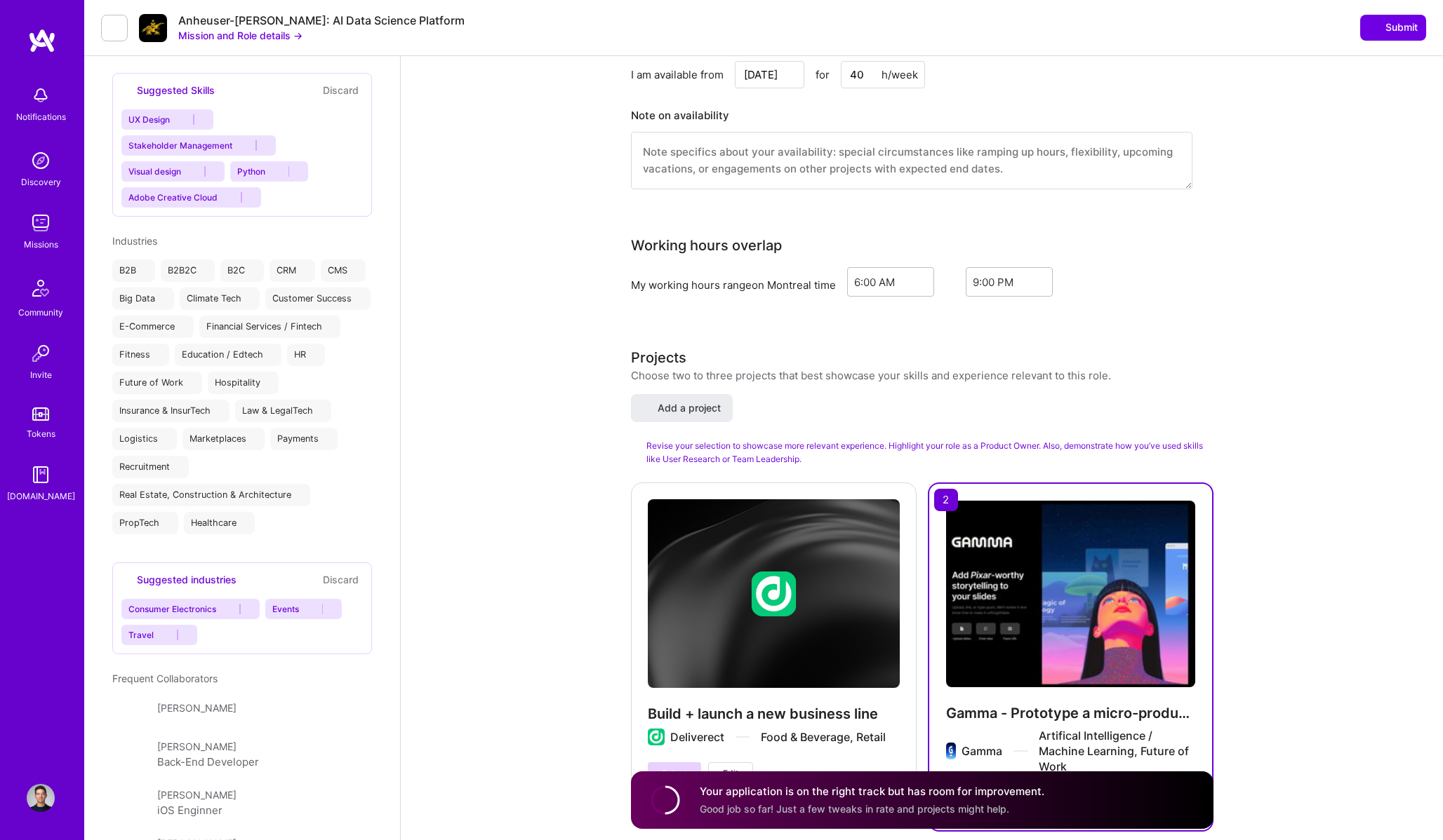
scroll to position [1147, 0]
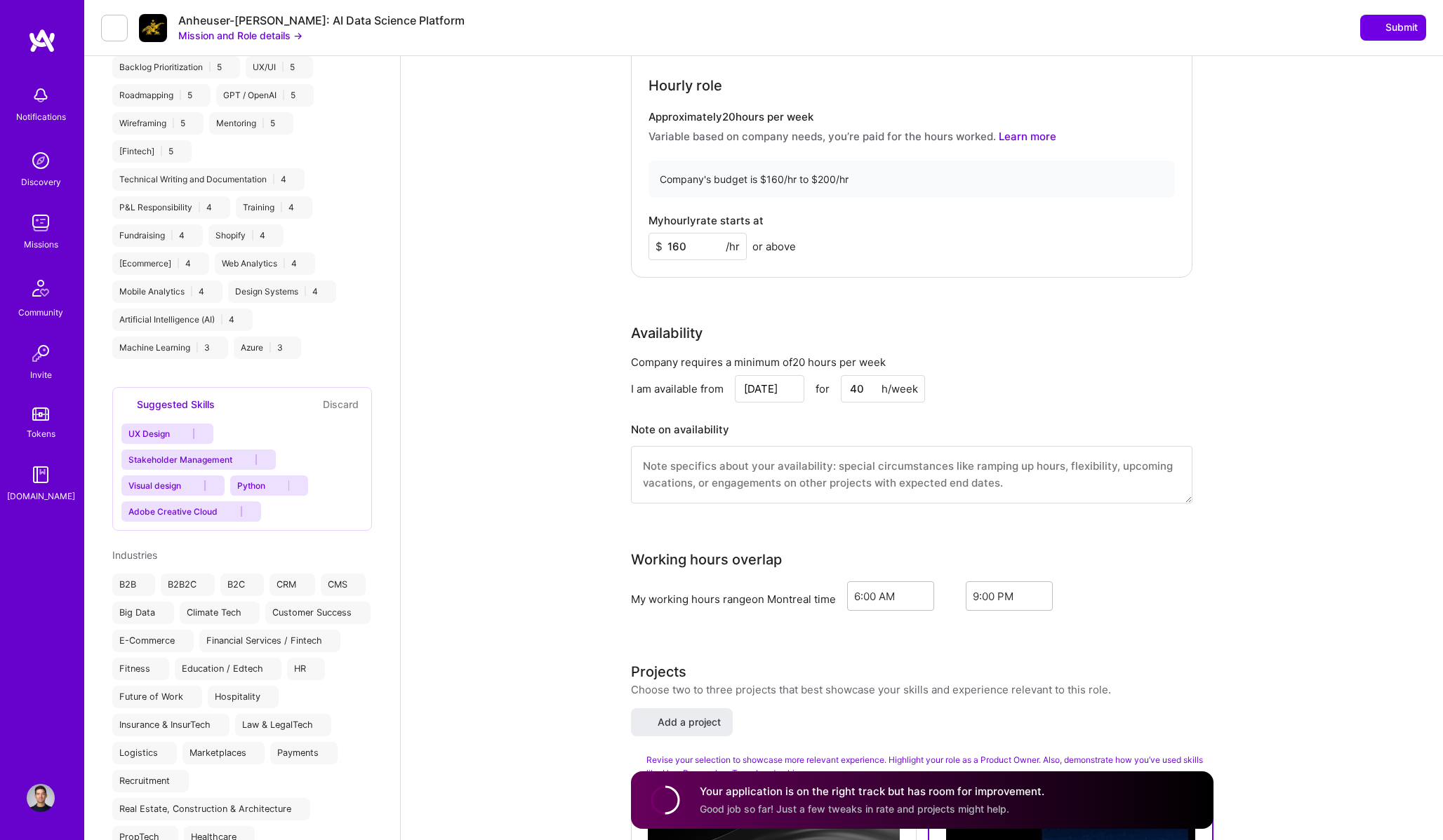
click at [110, 38] on button at bounding box center [114, 28] width 27 height 27
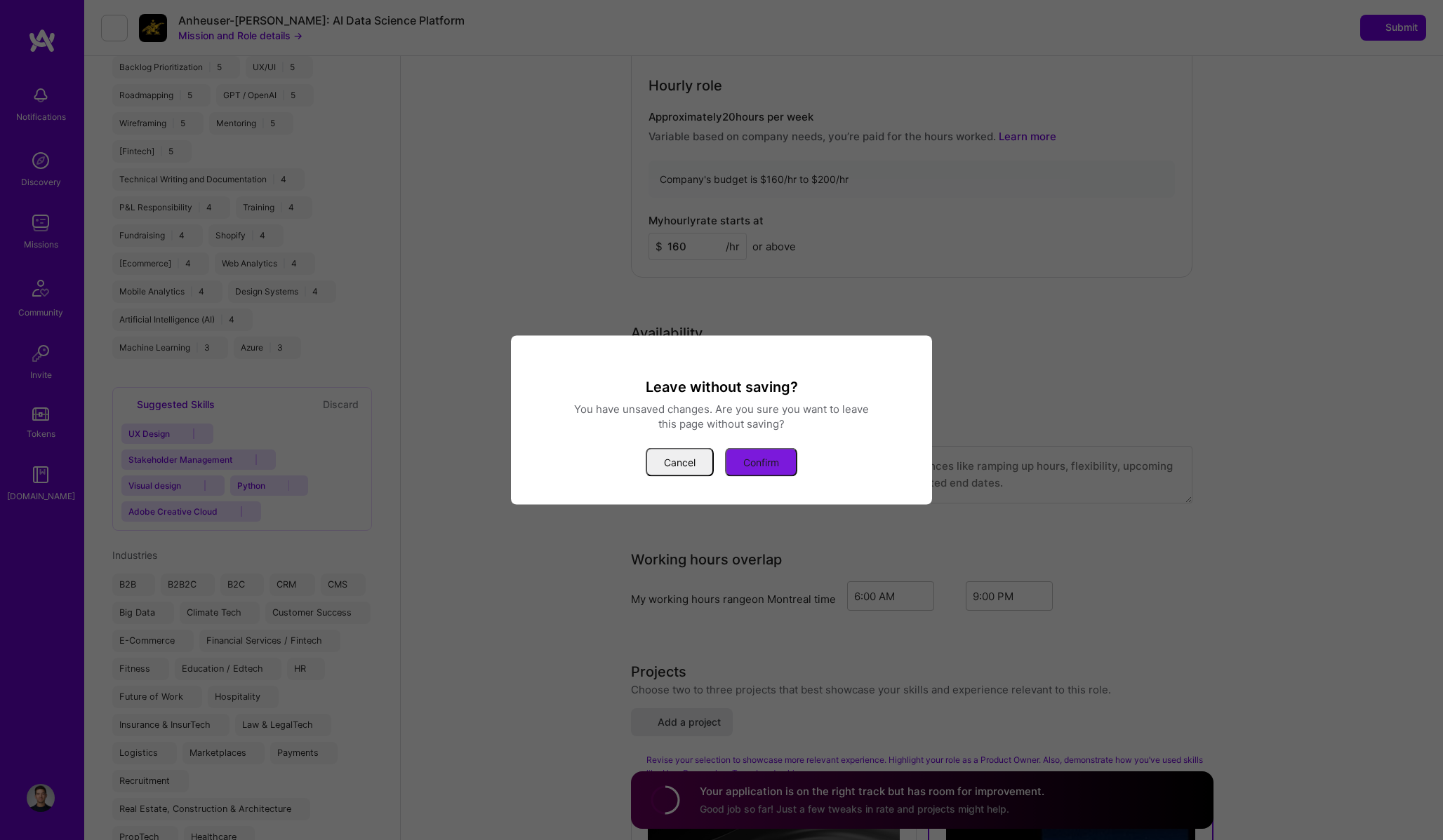
click at [767, 458] on button "Confirm" at bounding box center [761, 462] width 73 height 29
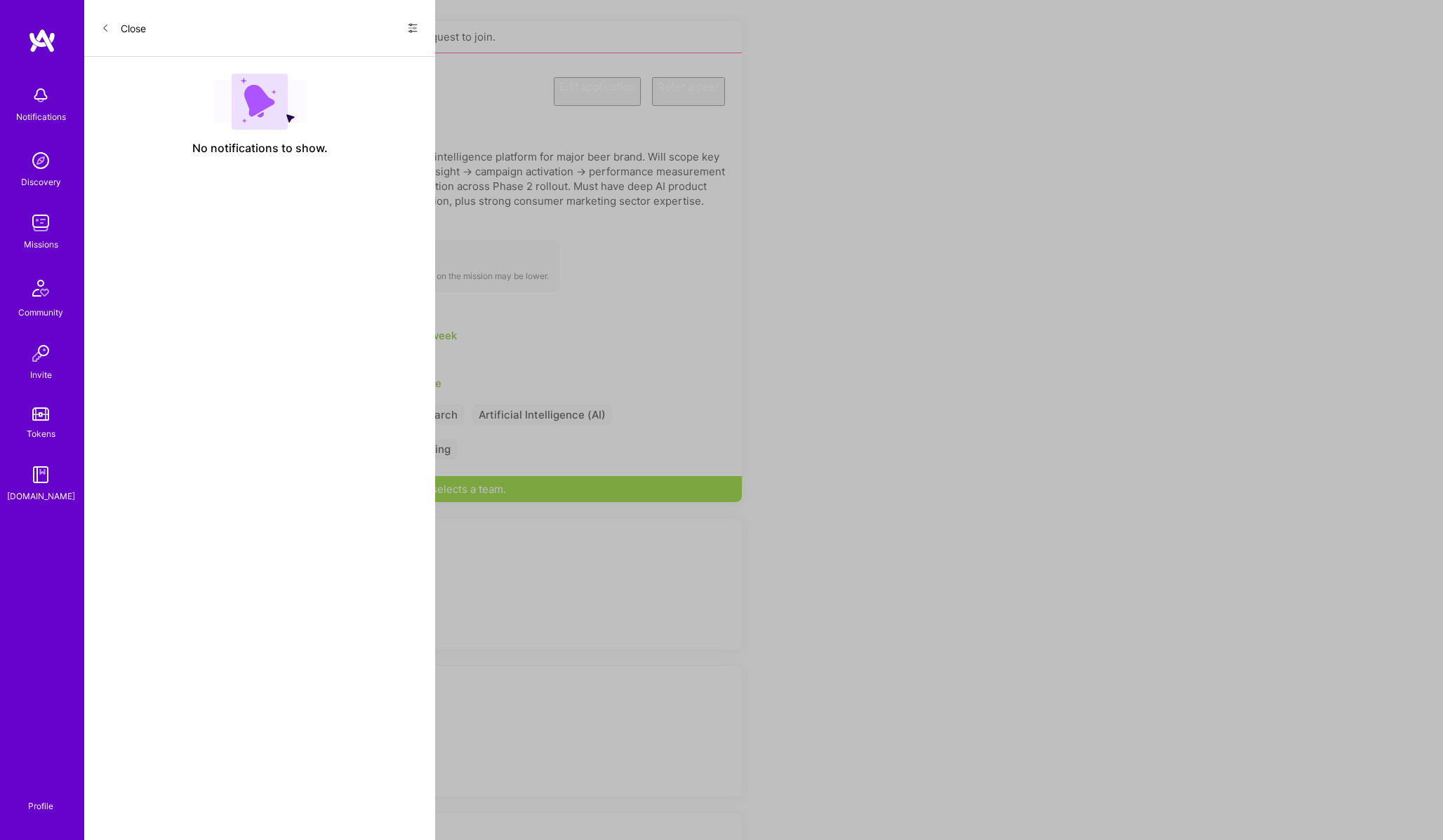
scroll to position [416, 0]
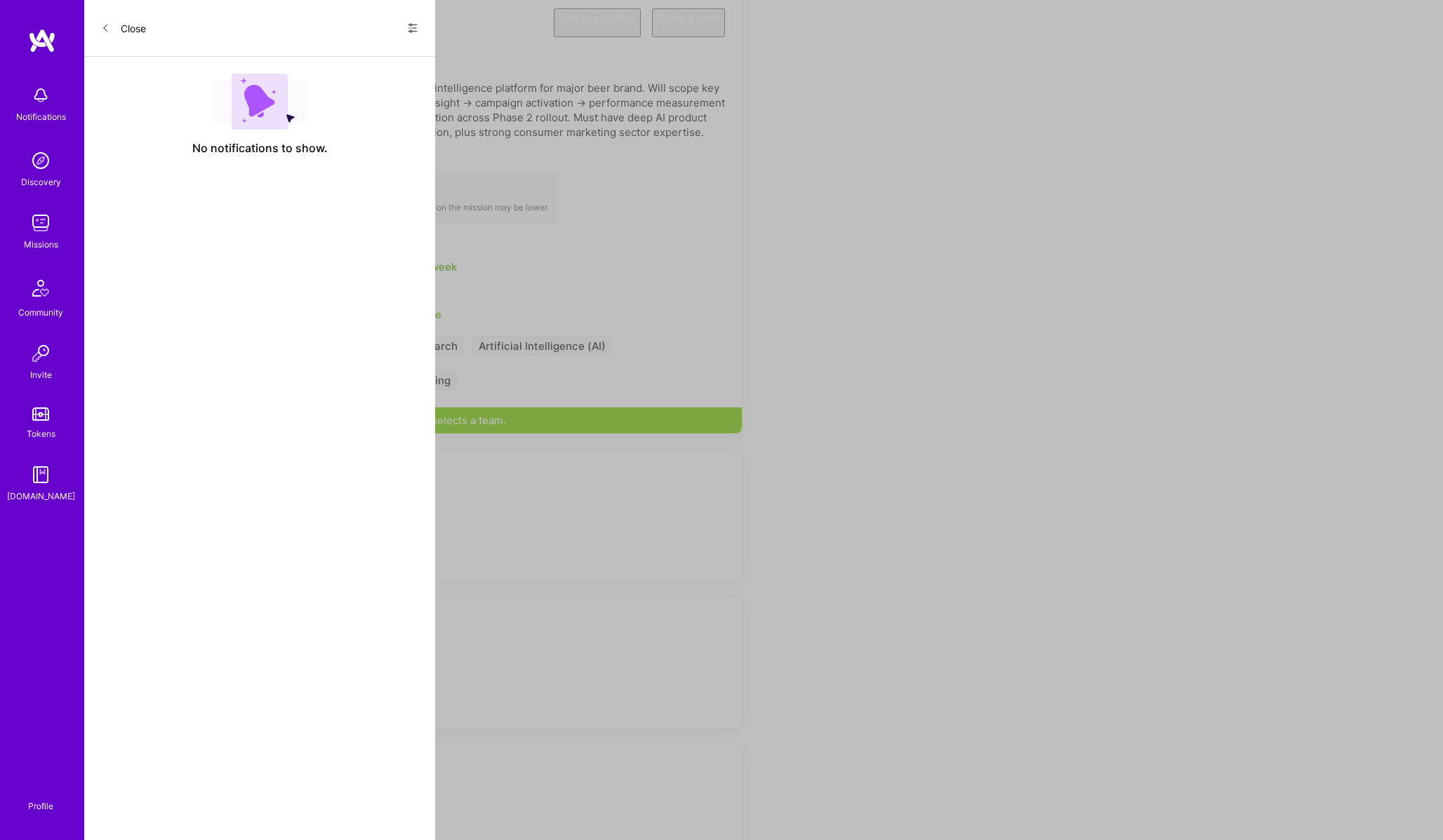
click at [145, 466] on img at bounding box center [139, 487] width 42 height 42
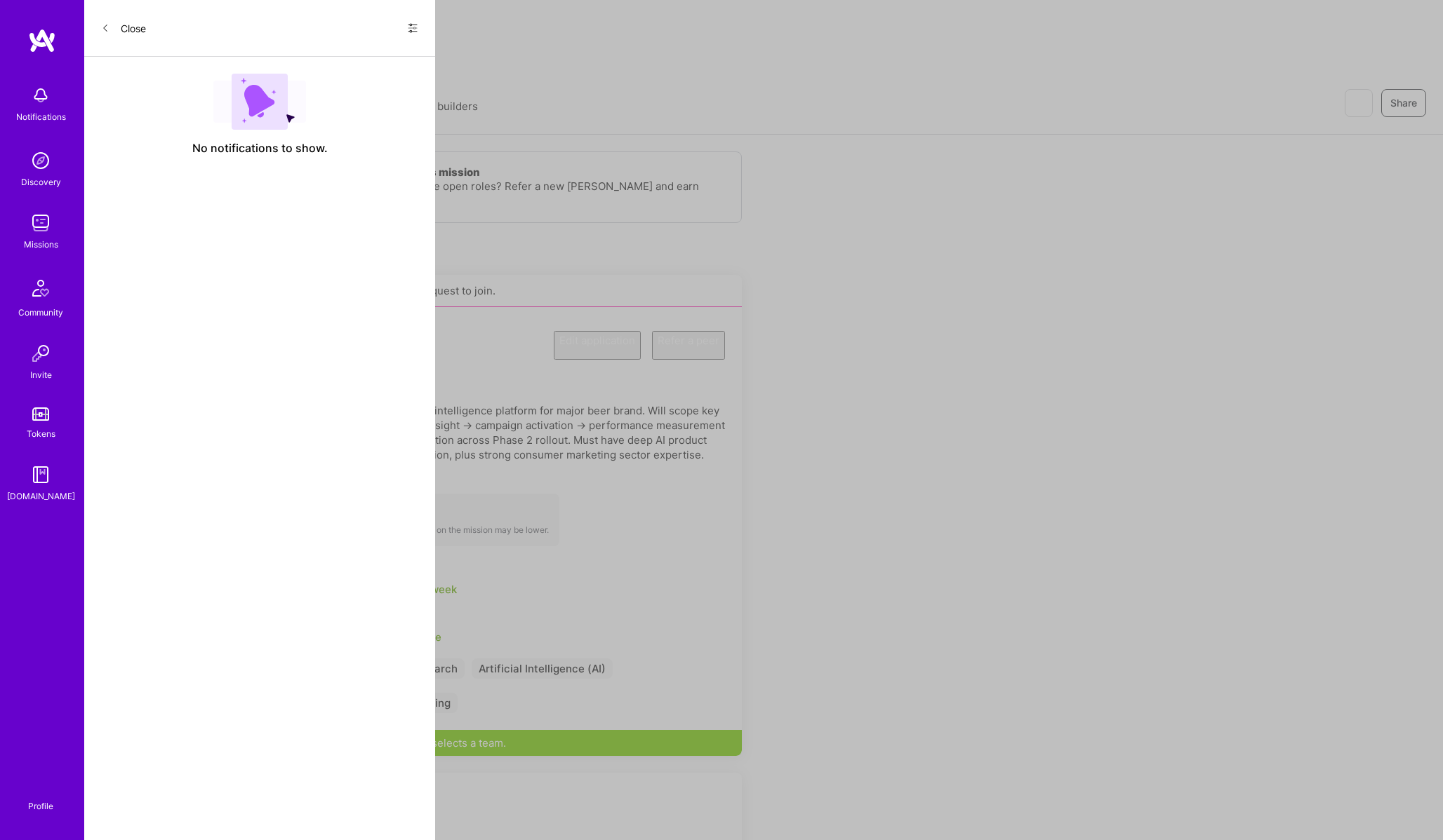
scroll to position [73, 0]
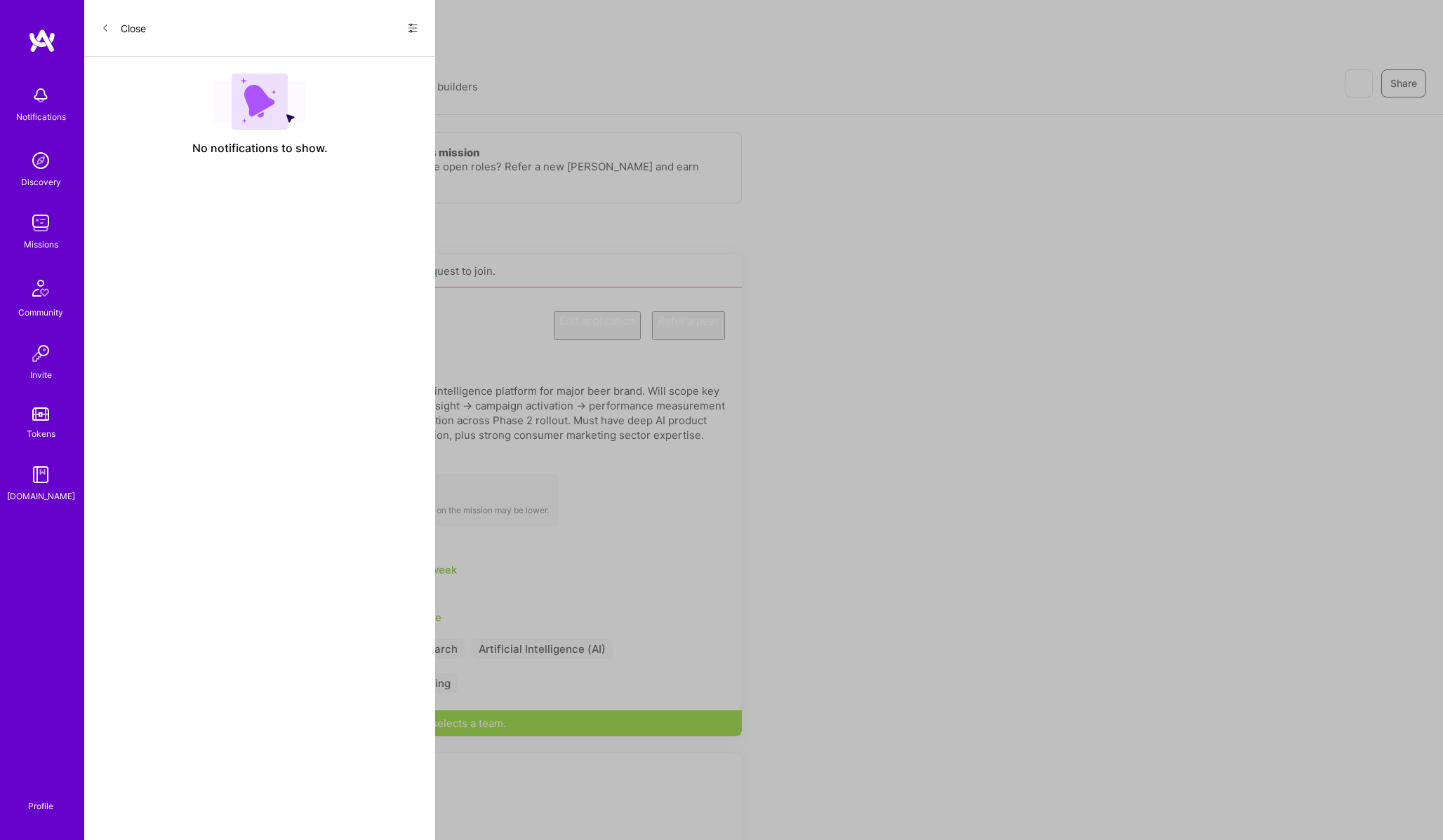
click at [601, 313] on button "Edit application" at bounding box center [597, 325] width 87 height 29
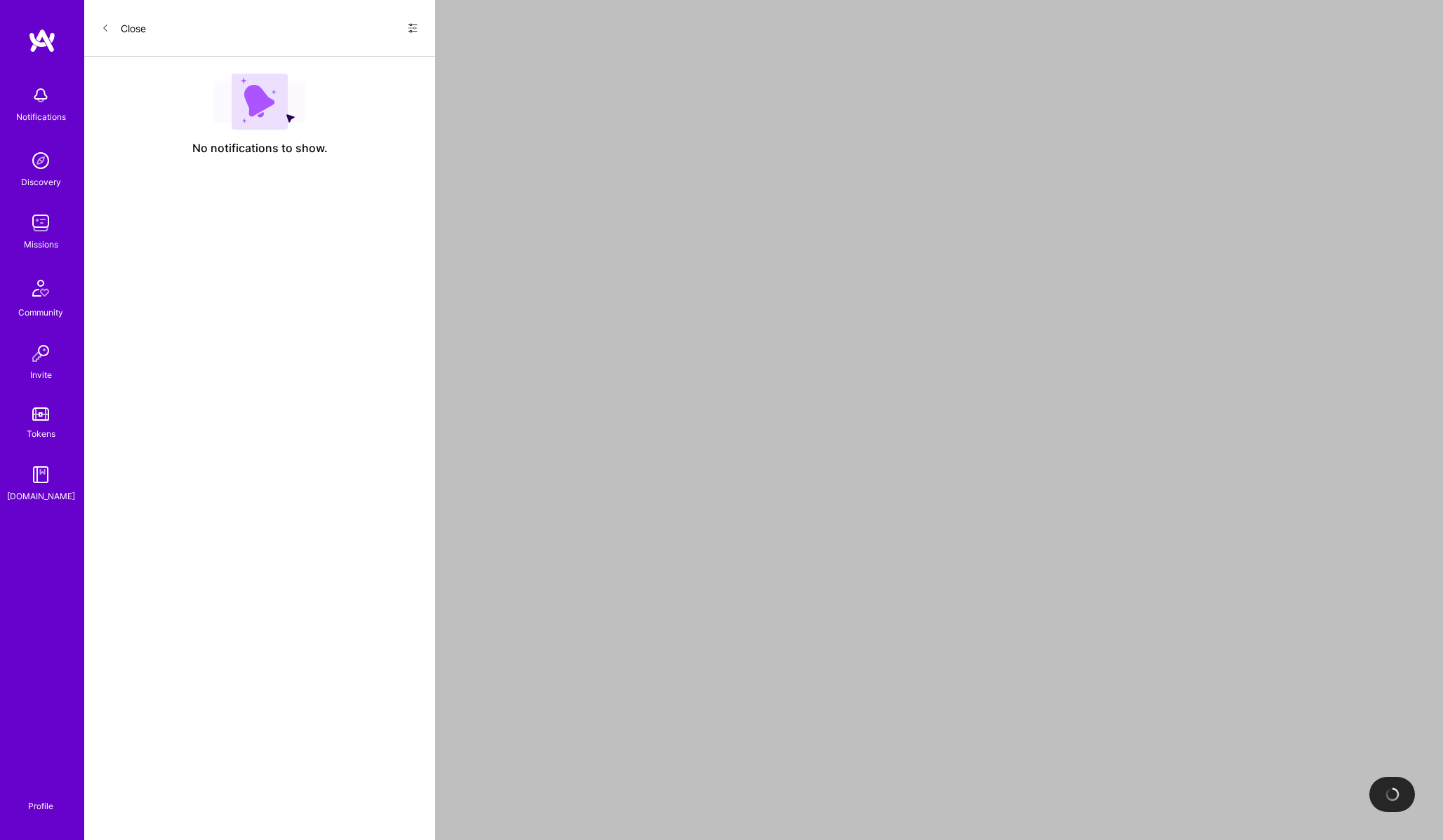
click at [593, 316] on div at bounding box center [921, 662] width 1043 height 1213
select select "CA"
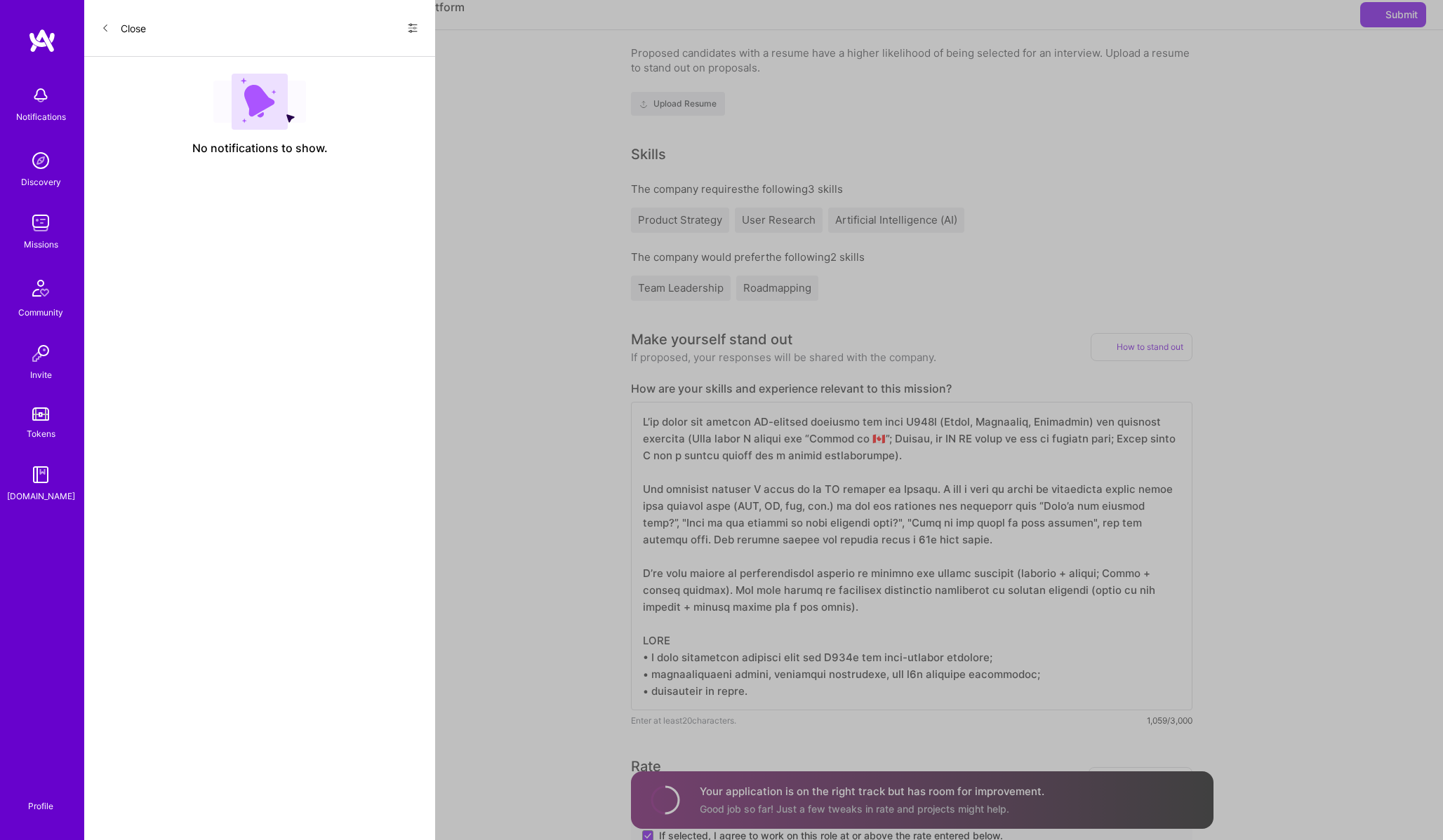
scroll to position [463, 0]
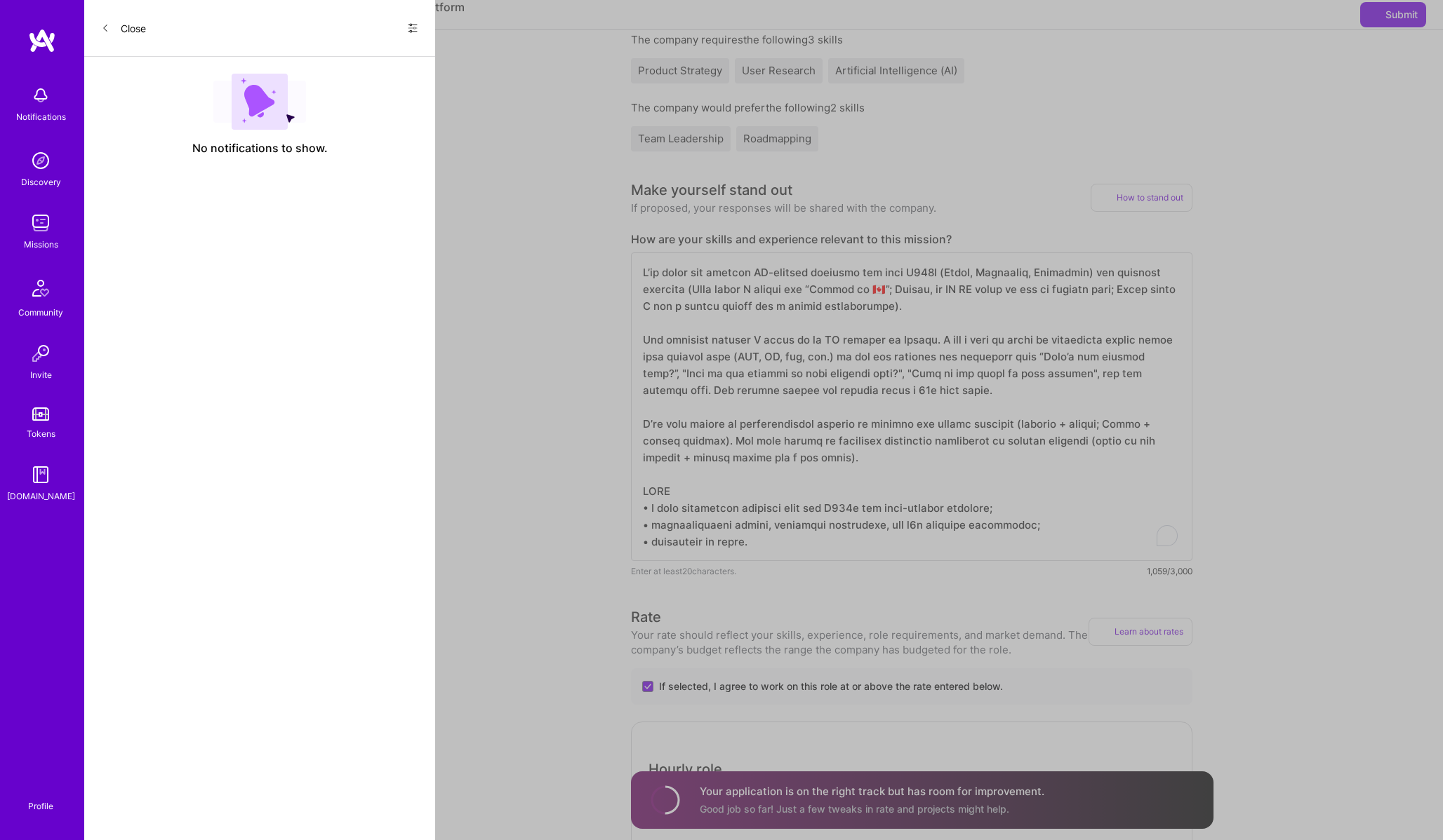
click at [764, 534] on textarea "To enrich screen reader interactions, please activate Accessibility in Grammarl…" at bounding box center [911, 407] width 561 height 308
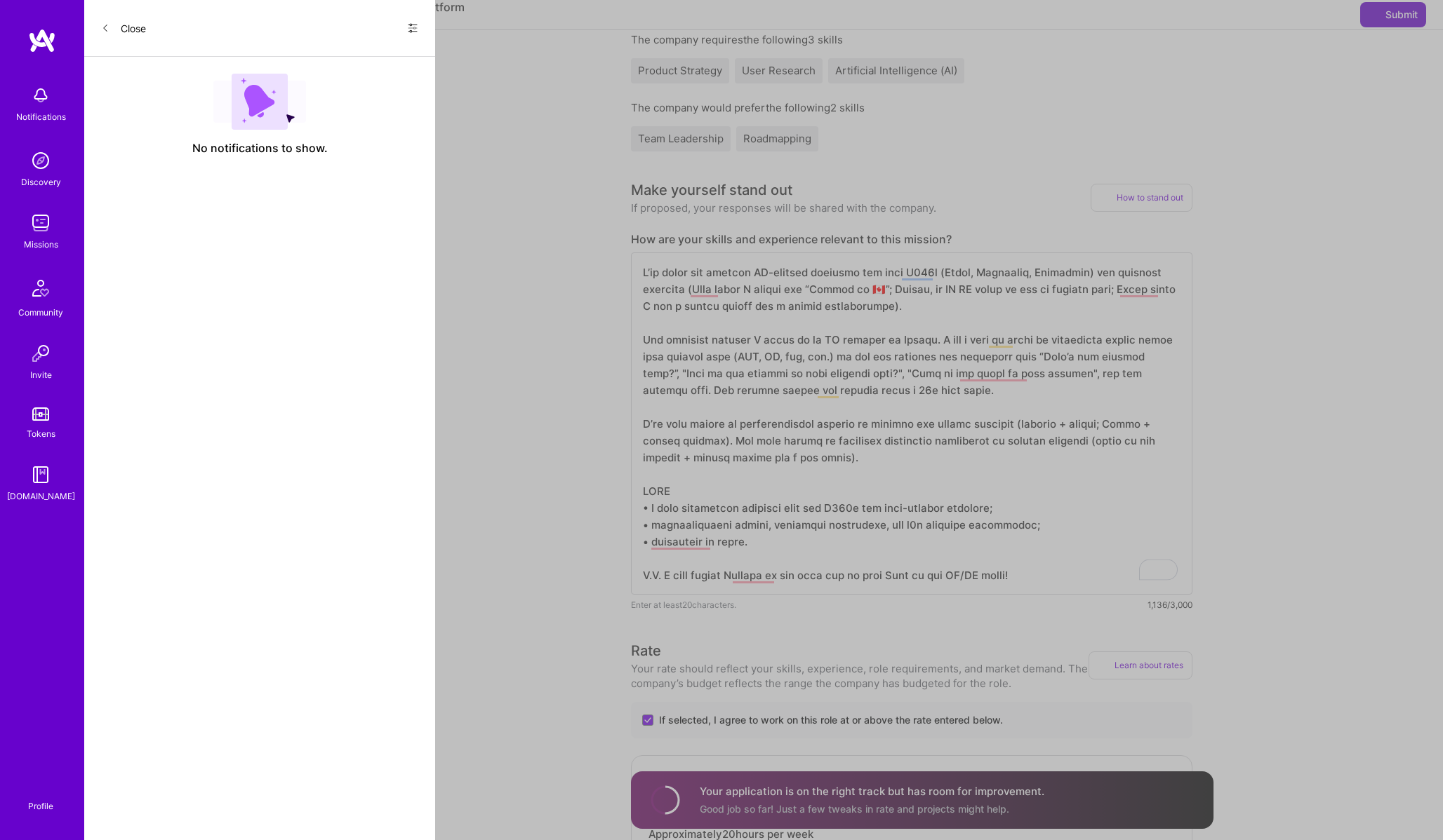
type textarea "I’ve built and shipped AI-powered products for both F500s (Apple, Bloomberg, Ac…"
click at [1388, 22] on span "Submit" at bounding box center [1392, 15] width 49 height 14
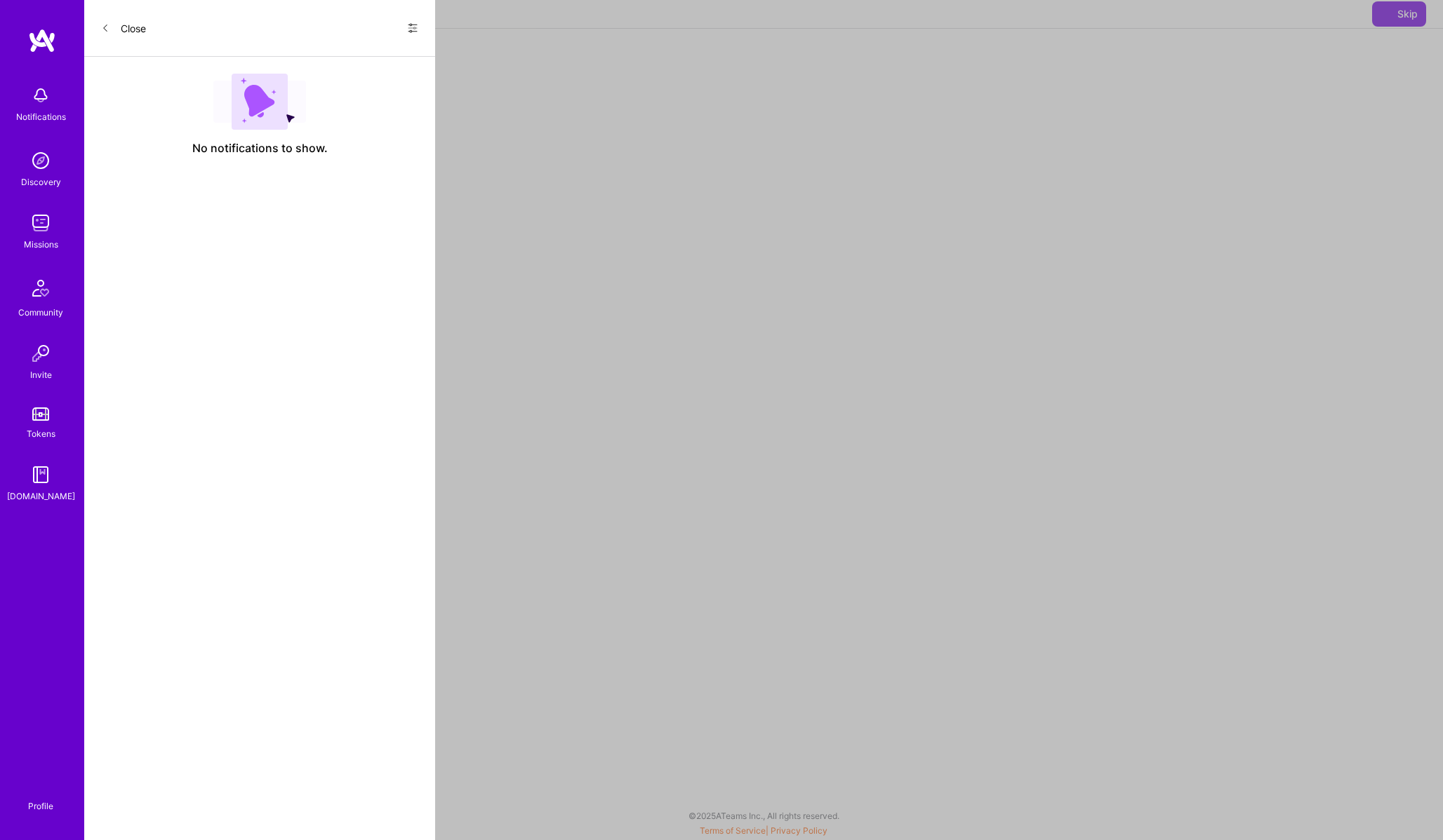
click at [187, 22] on button "Mission and Role details →" at bounding box center [202, 14] width 124 height 15
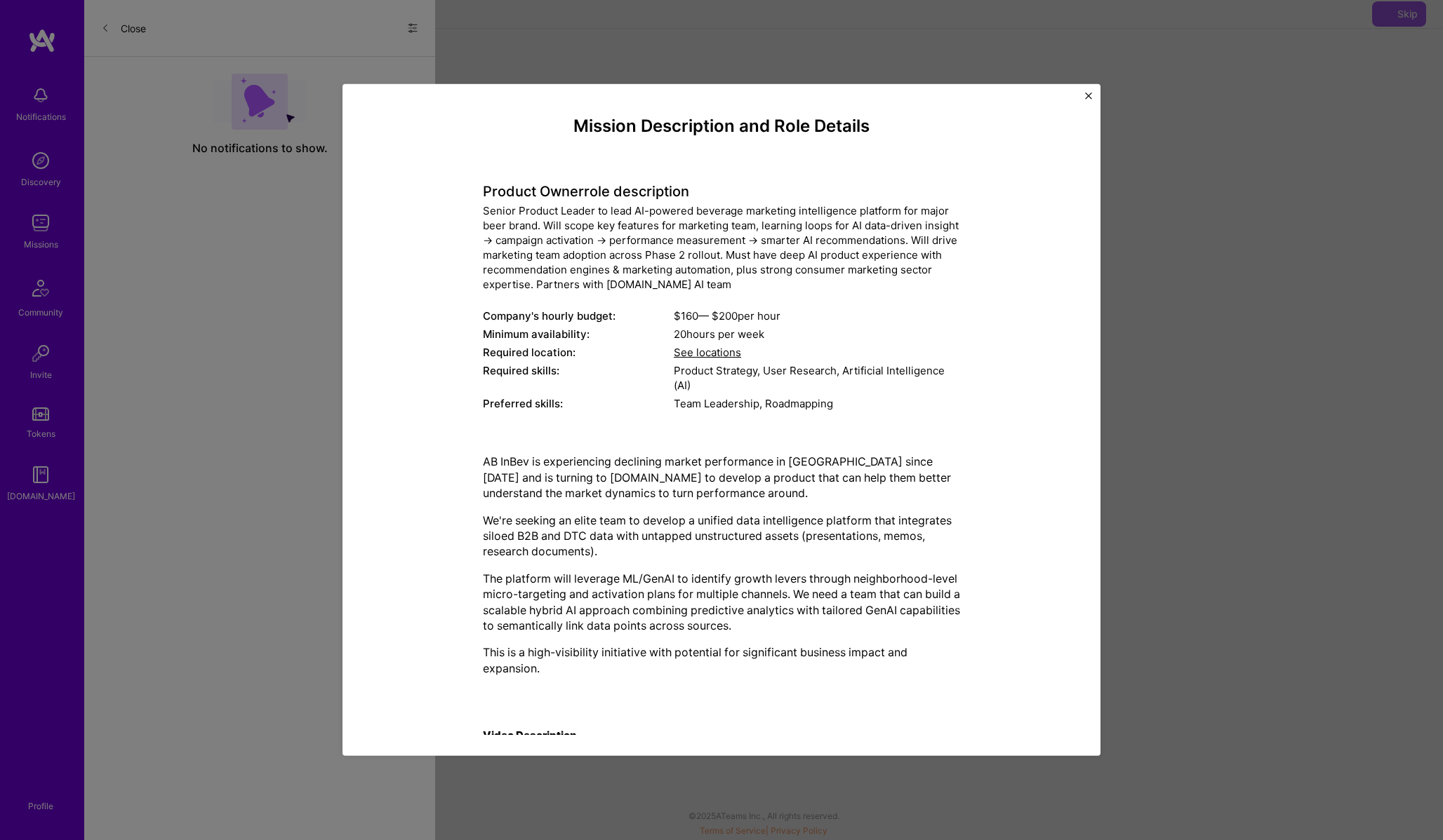
click at [184, 26] on div "Mission Description and Role Details Product Owner role description Senior Prod…" at bounding box center [721, 420] width 1443 height 840
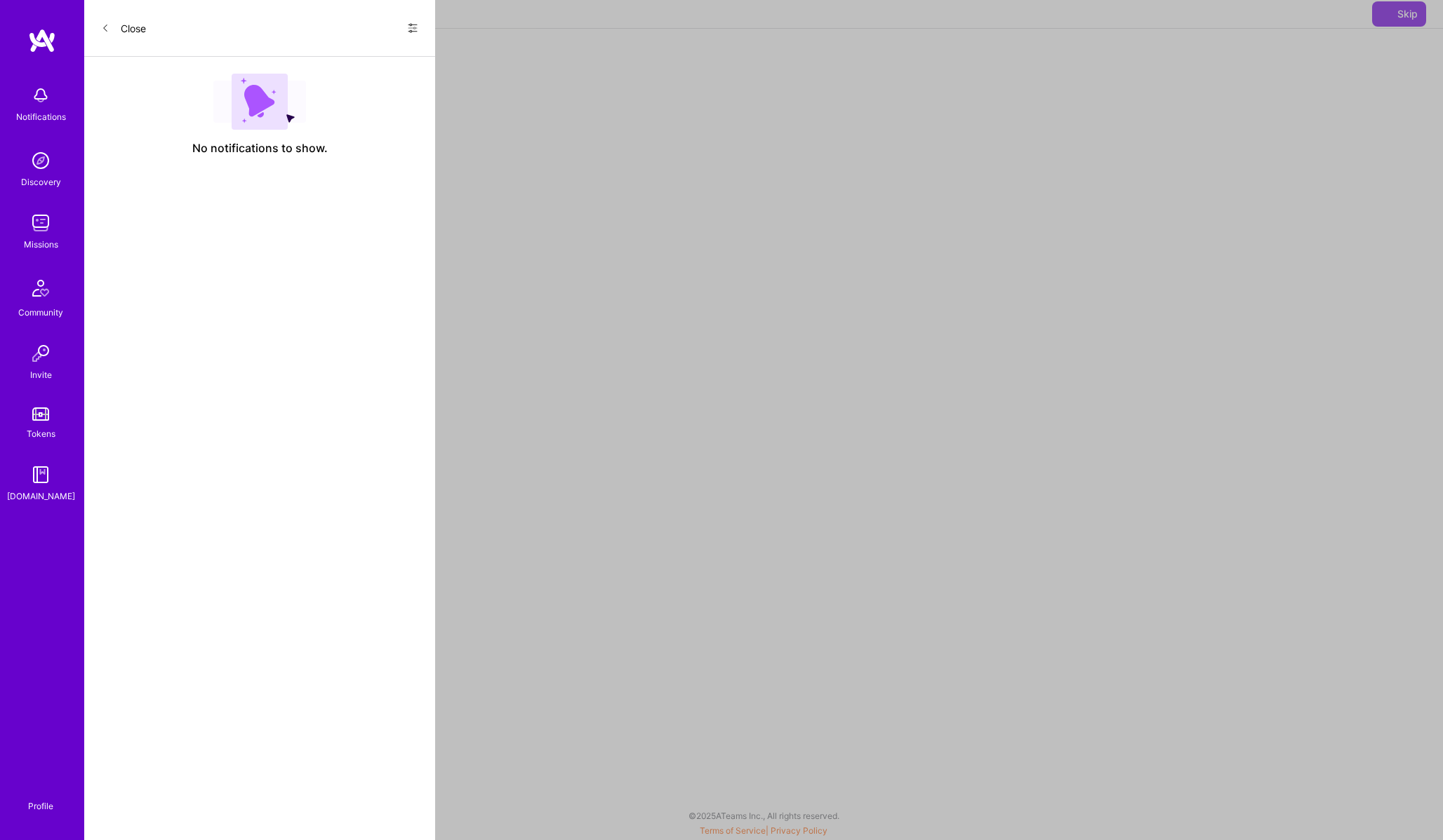
click at [183, 22] on button "Mission and Role details →" at bounding box center [202, 14] width 124 height 15
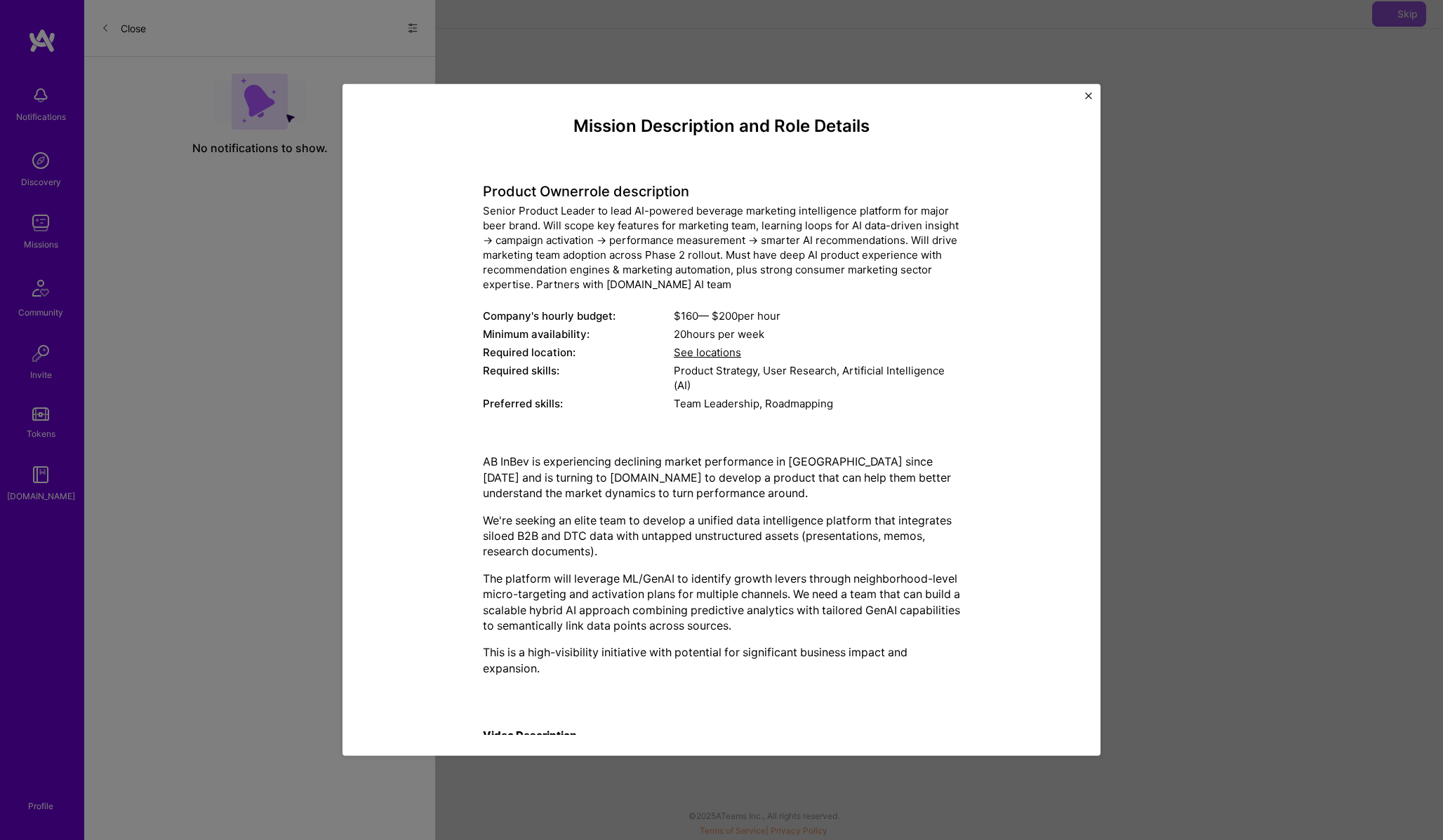
click at [269, 211] on div "Mission Description and Role Details Product Owner role description Senior Prod…" at bounding box center [721, 420] width 1443 height 840
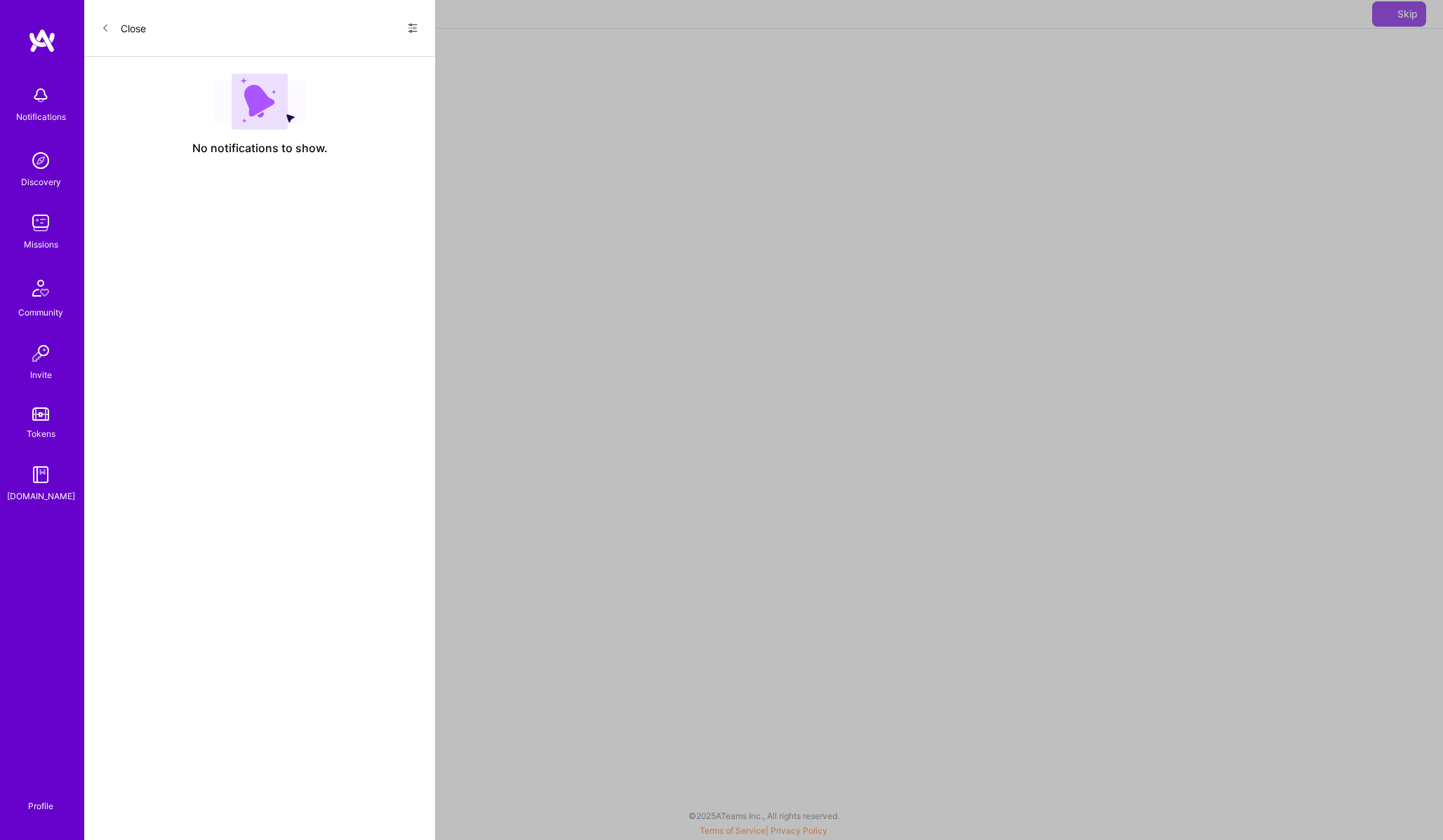
click at [115, 28] on img at bounding box center [115, 14] width 28 height 28
click at [37, 228] on img at bounding box center [41, 223] width 28 height 28
click at [292, 164] on link "All Missions" at bounding box center [278, 165] width 60 height 23
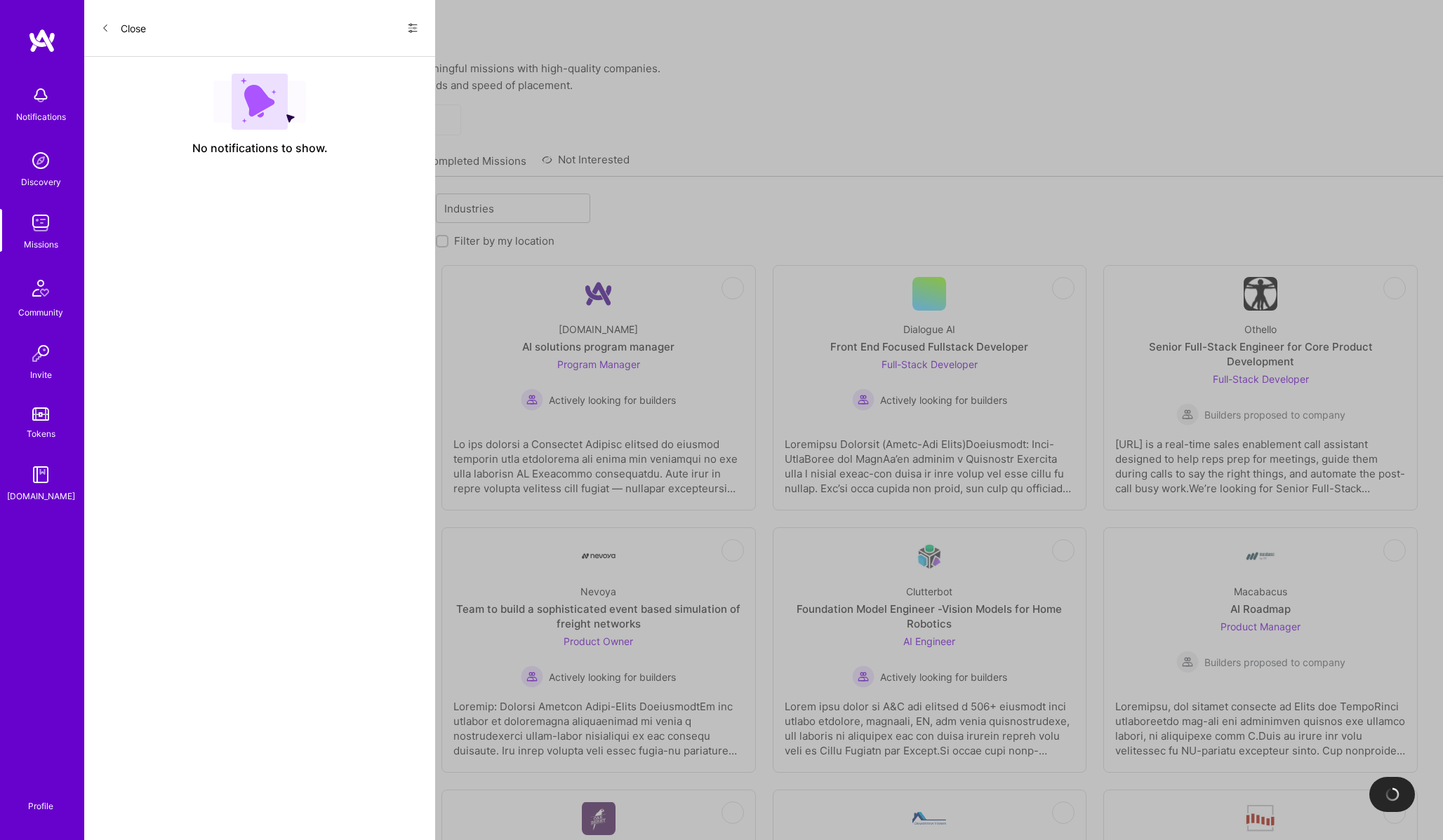
click at [332, 216] on div "Roles" at bounding box center [339, 208] width 131 height 28
click at [344, 246] on div "Product Manager" at bounding box center [350, 240] width 137 height 15
checkbox input "true"
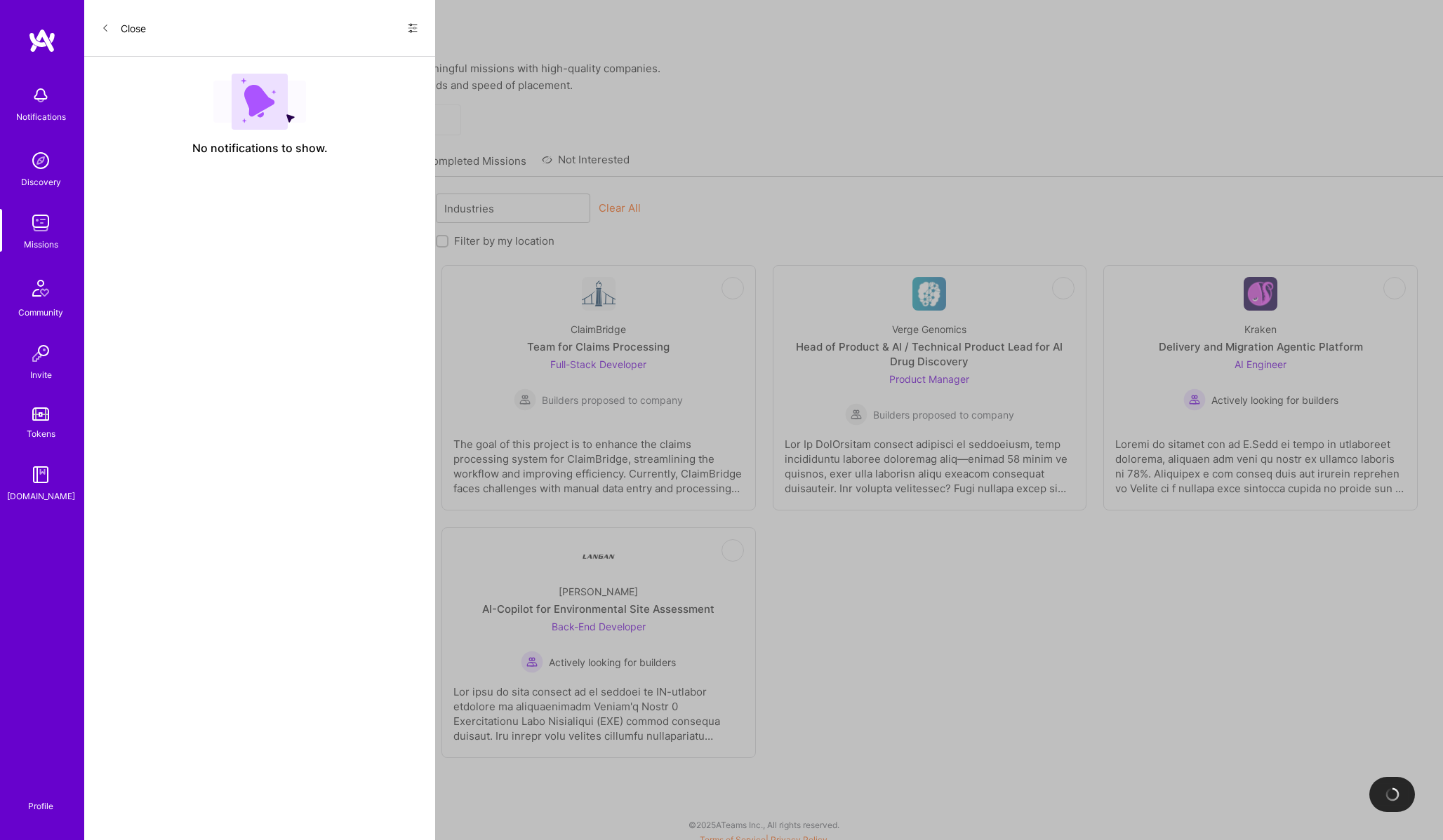
click at [332, 268] on div "Product Owner" at bounding box center [350, 265] width 137 height 15
checkbox input "true"
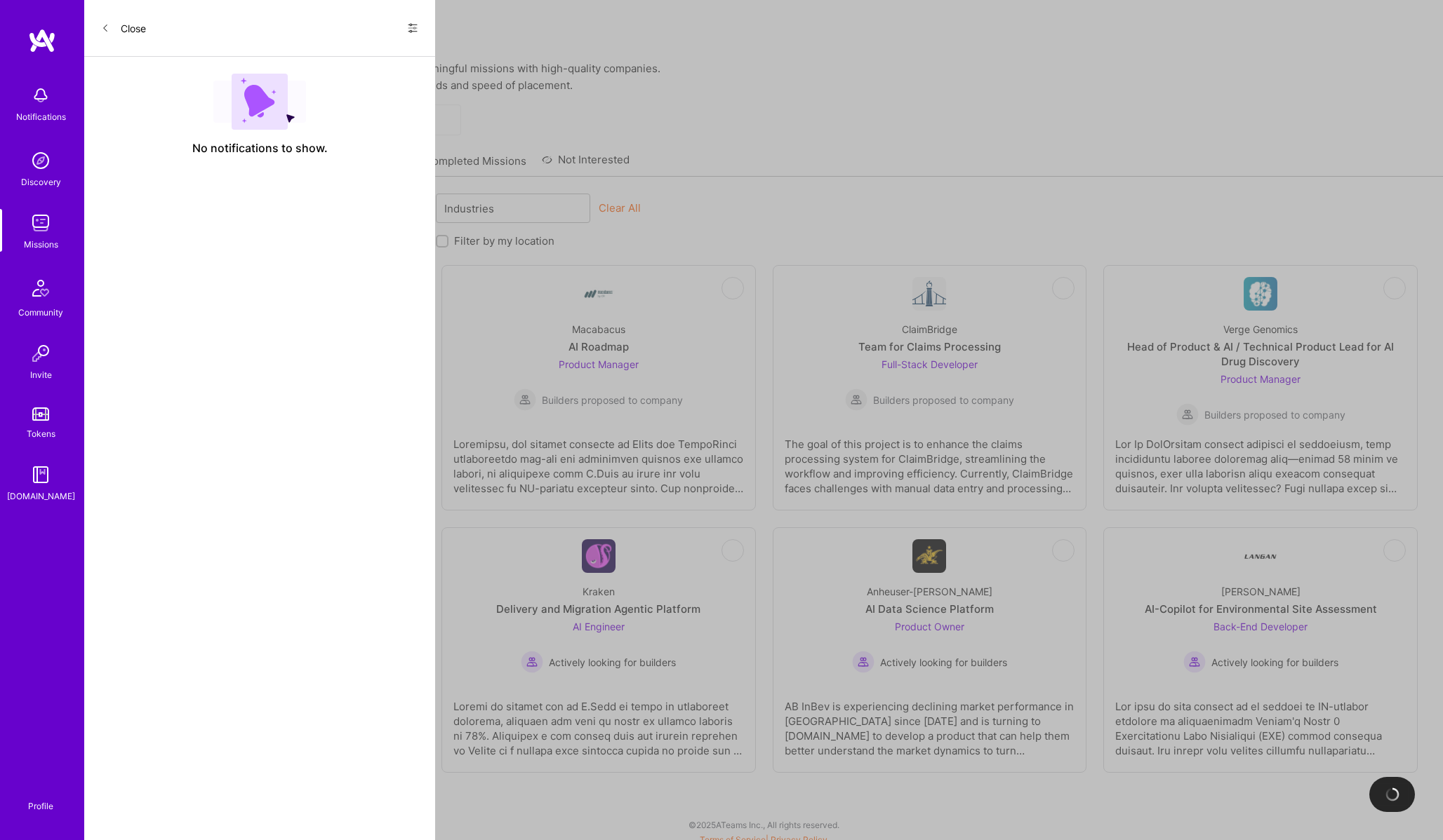
click at [343, 243] on div "Product Manager" at bounding box center [350, 240] width 137 height 15
checkbox input "false"
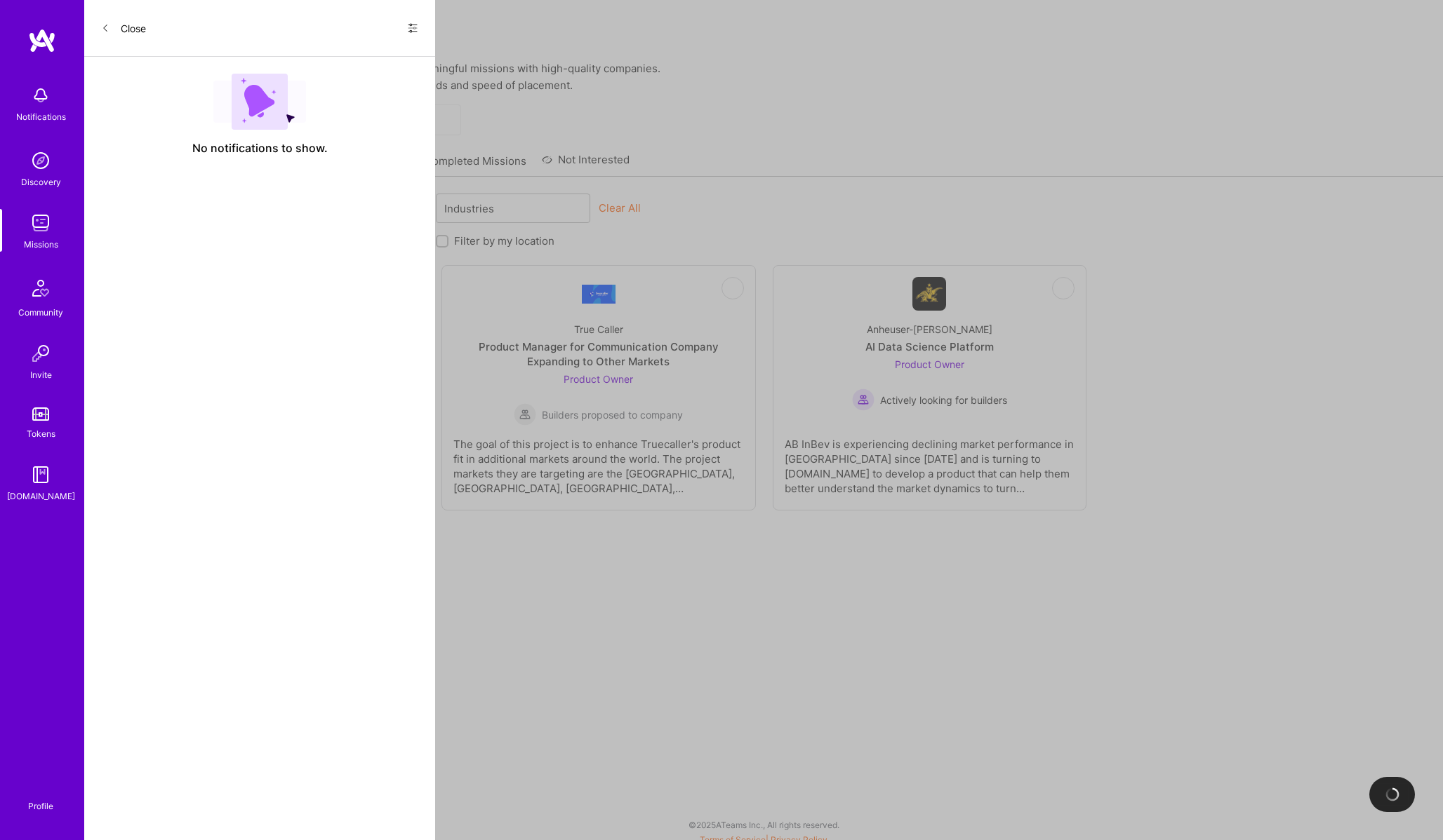
click at [326, 610] on div "Skills option Product Manager, deselected. option Solution Architect focused, 2…" at bounding box center [763, 513] width 1357 height 672
click at [953, 439] on div "AB InBev is experiencing declining market performance in Rio de Janeiro since 2…" at bounding box center [930, 460] width 290 height 71
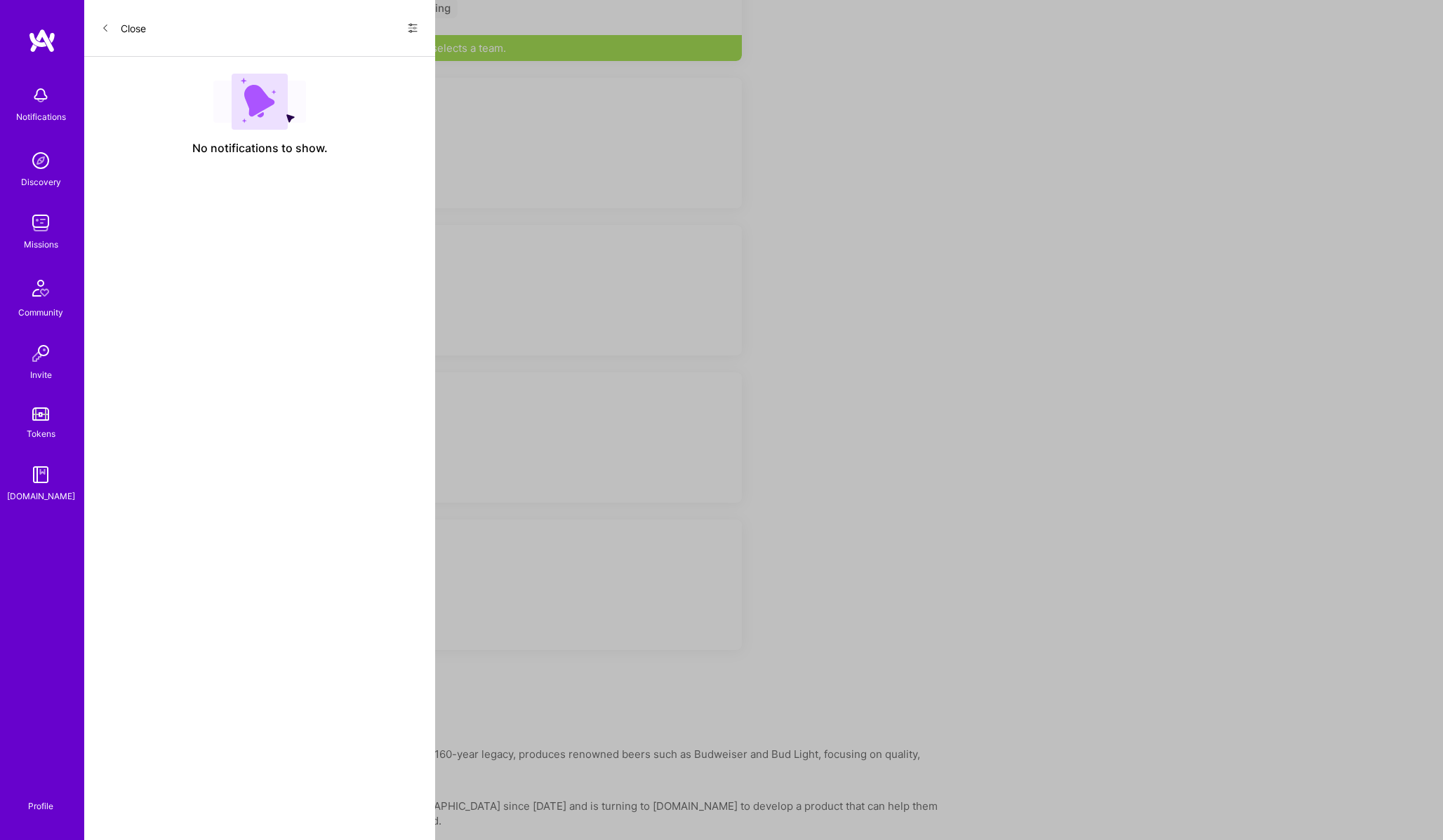
scroll to position [966, 0]
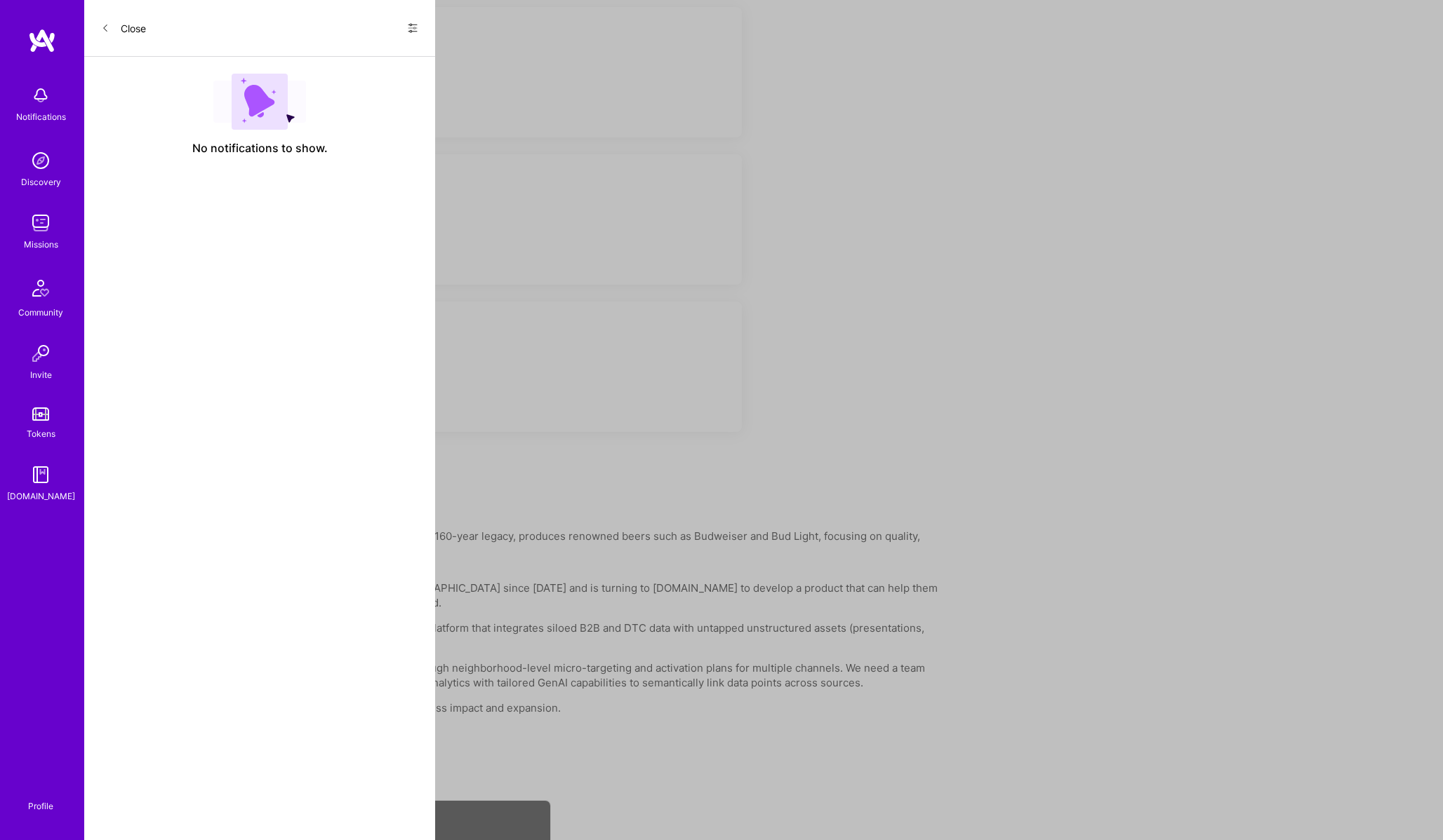
click at [138, 340] on img at bounding box center [139, 338] width 42 height 42
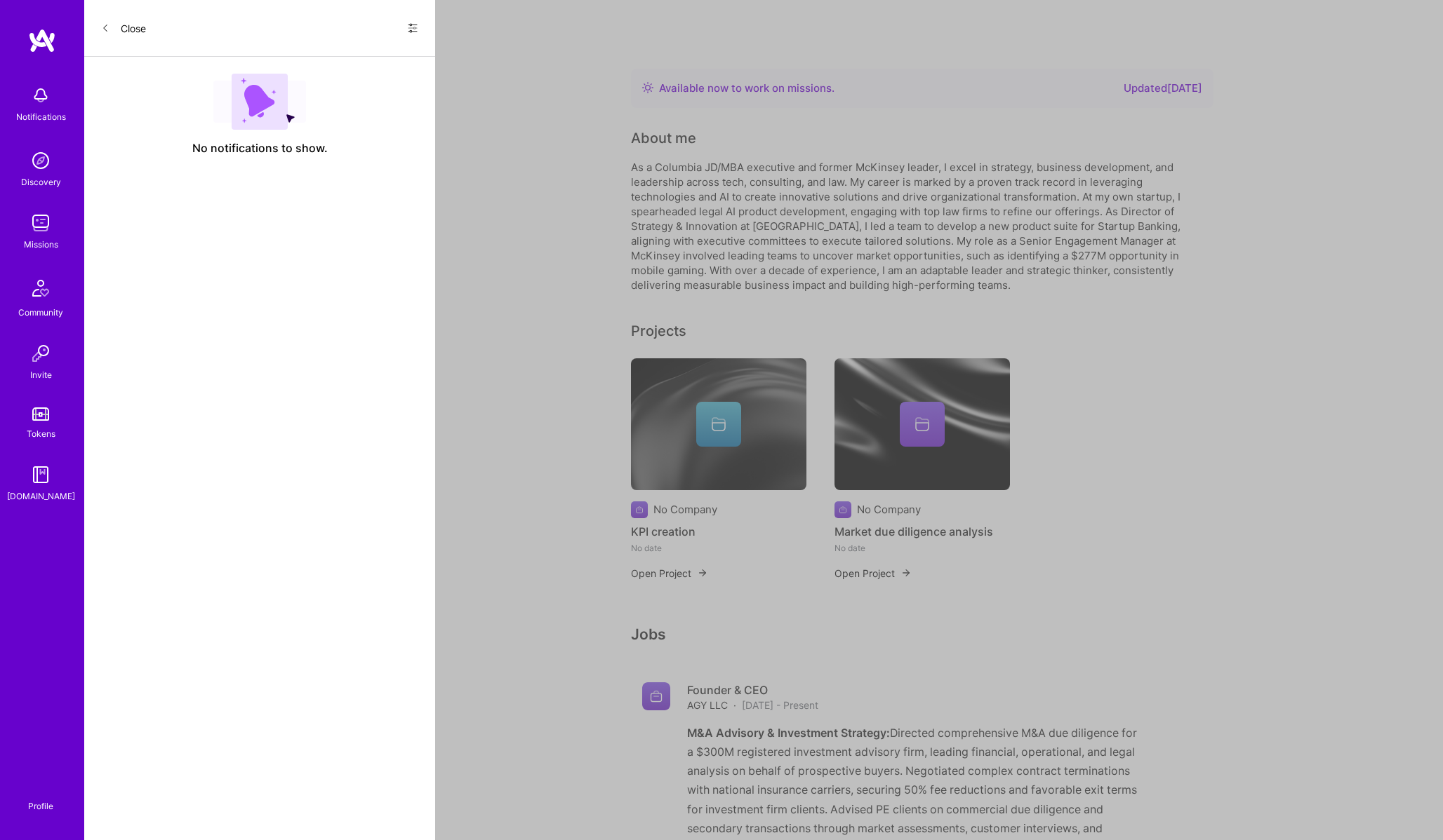
scroll to position [5, 0]
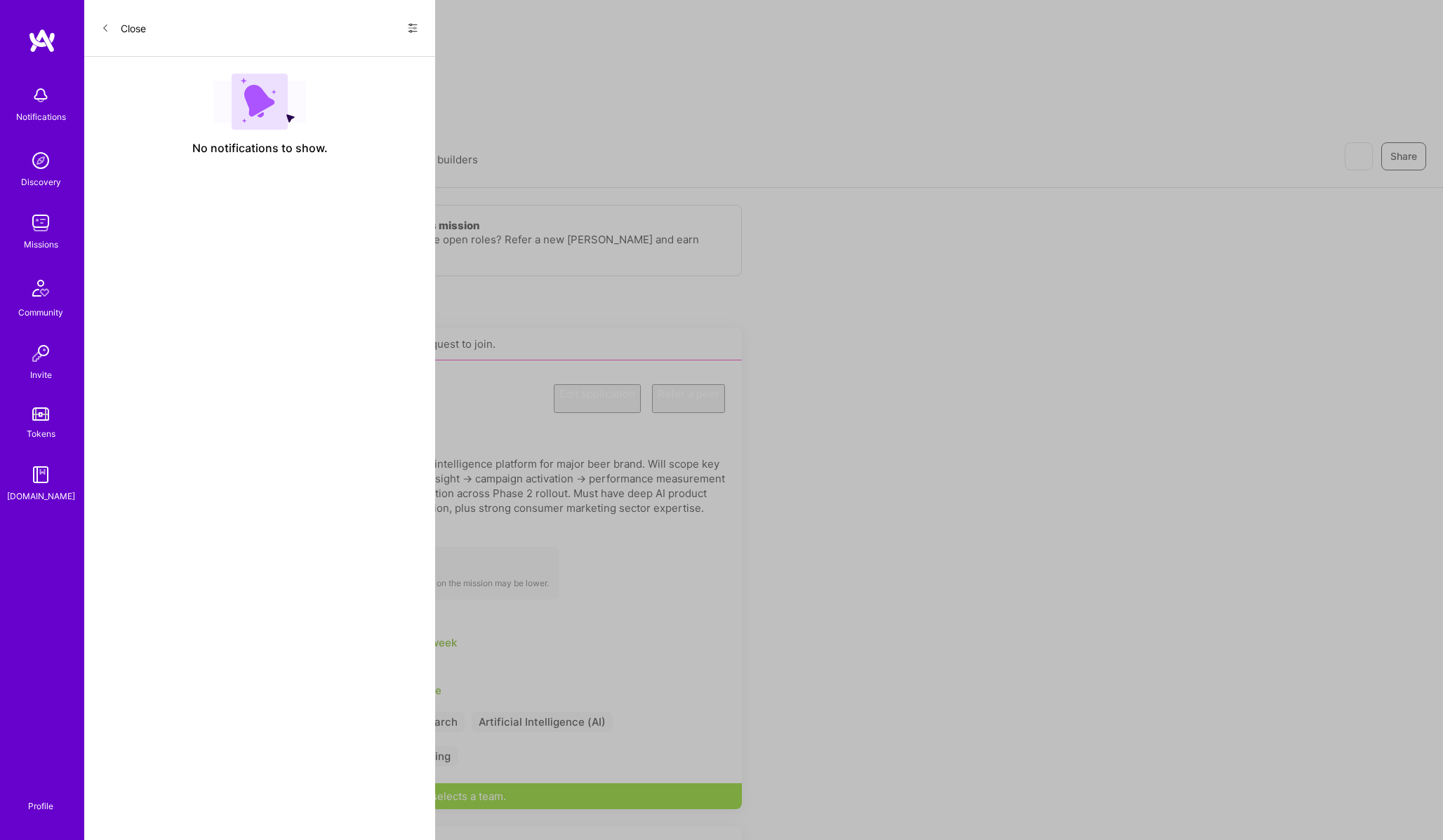
click at [41, 795] on img at bounding box center [41, 795] width 0 height 0
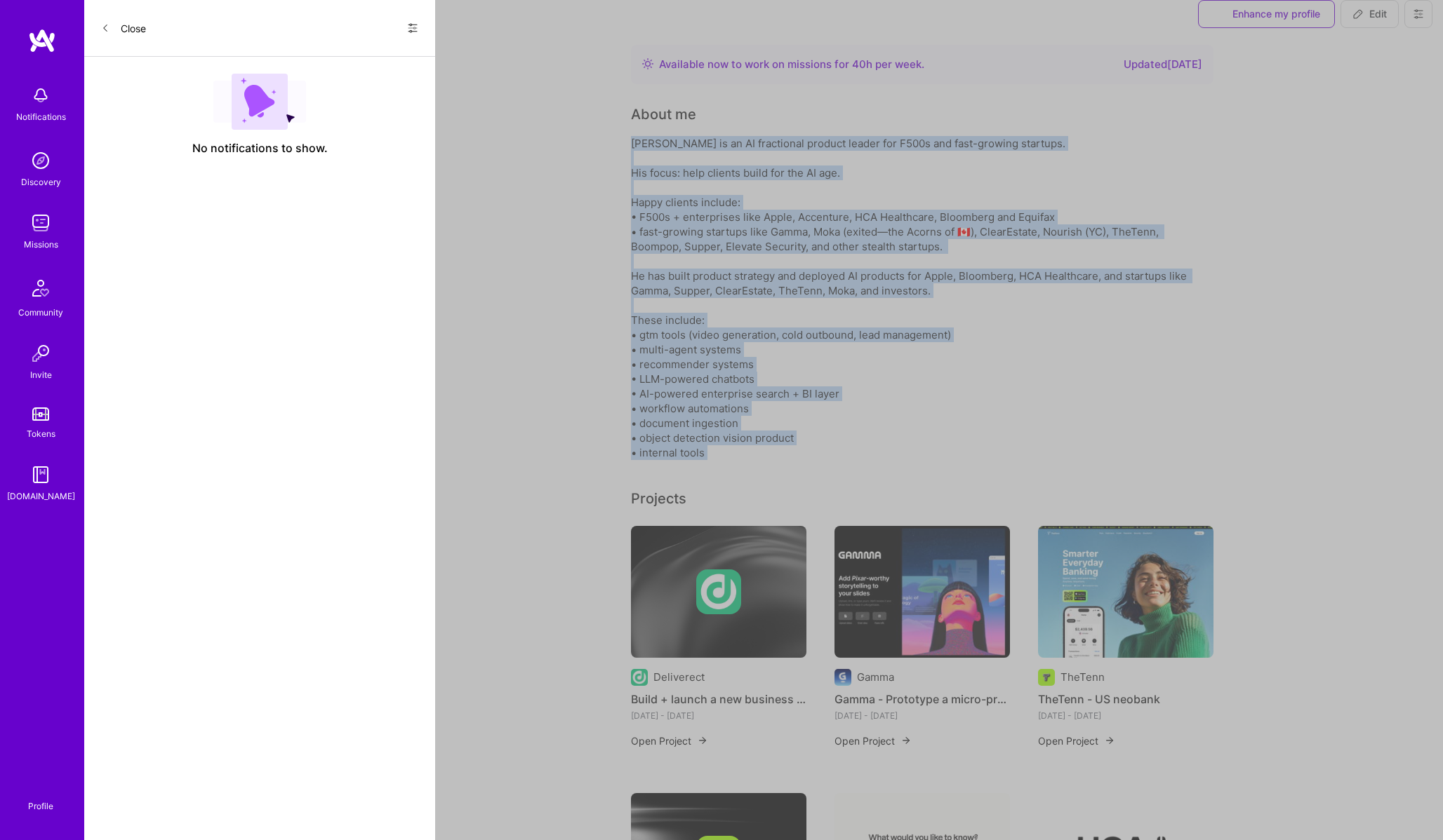
drag, startPoint x: 720, startPoint y: 488, endPoint x: 630, endPoint y: 162, distance: 338.2
copy div "Eric is an AI fractional product leader for F500s and fast-growing startups. Hi…"
click at [1373, 21] on span "Edit" at bounding box center [1369, 14] width 35 height 14
select select "CA"
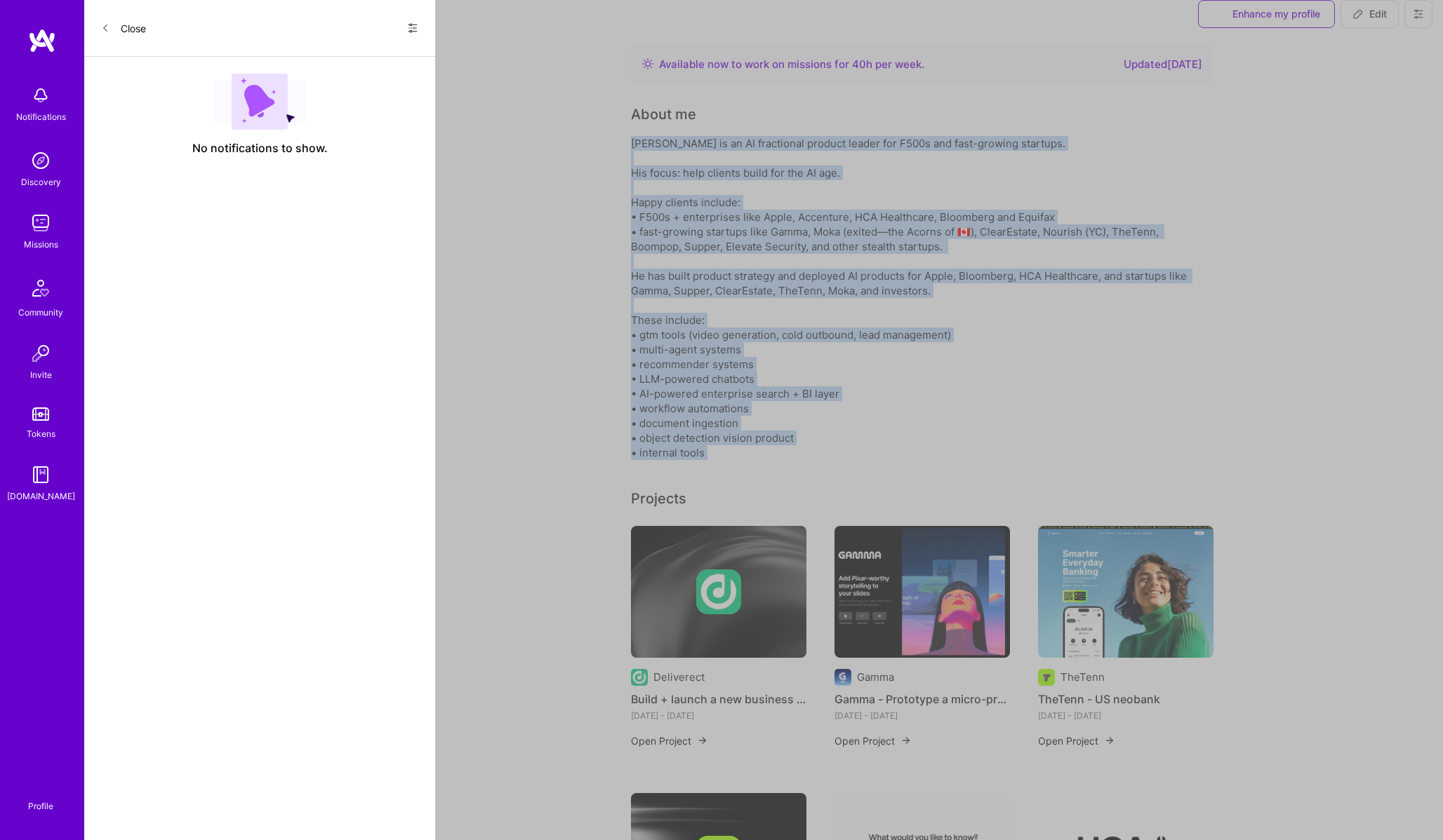
select select "Right Now"
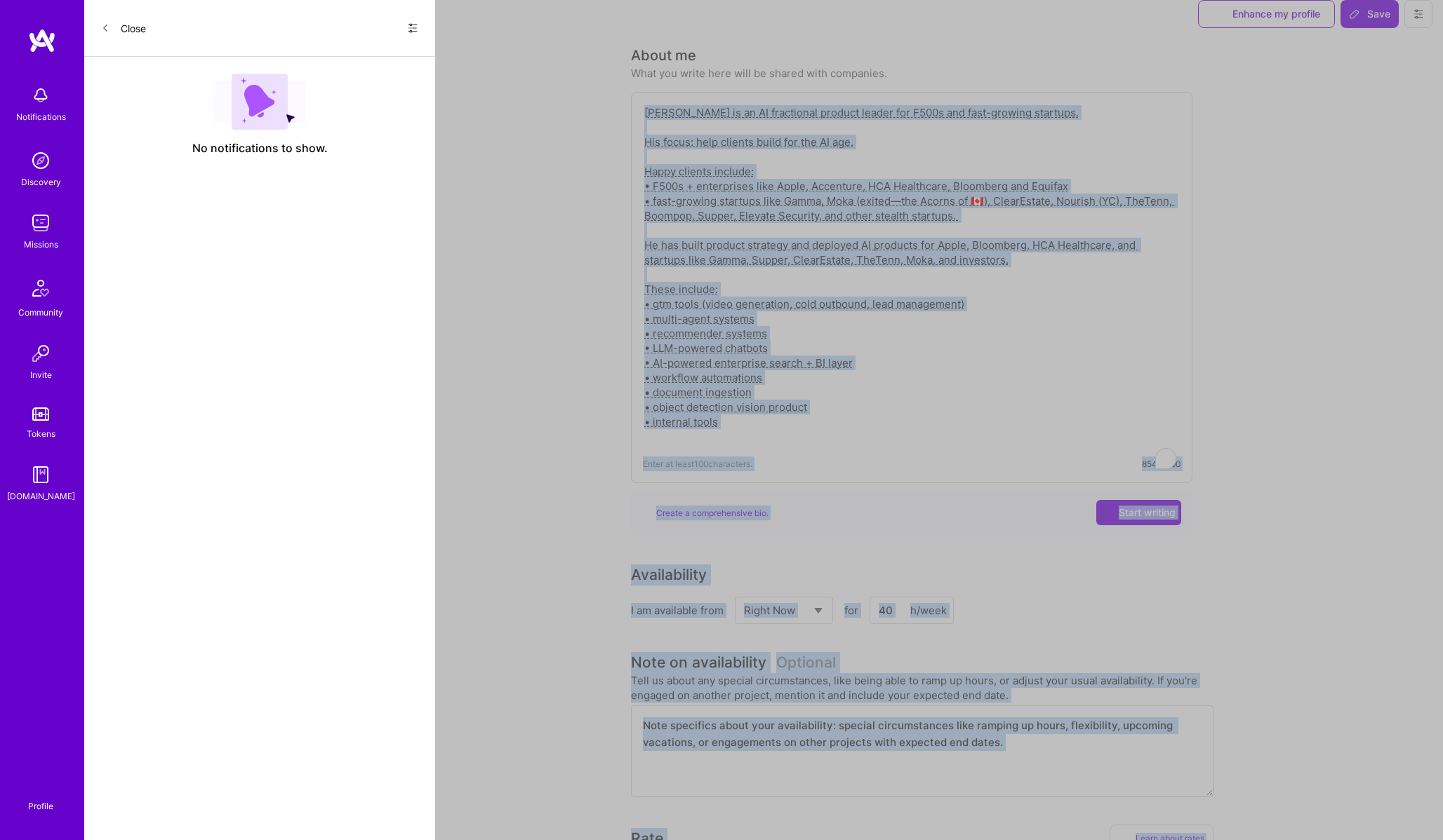
scroll to position [441, 0]
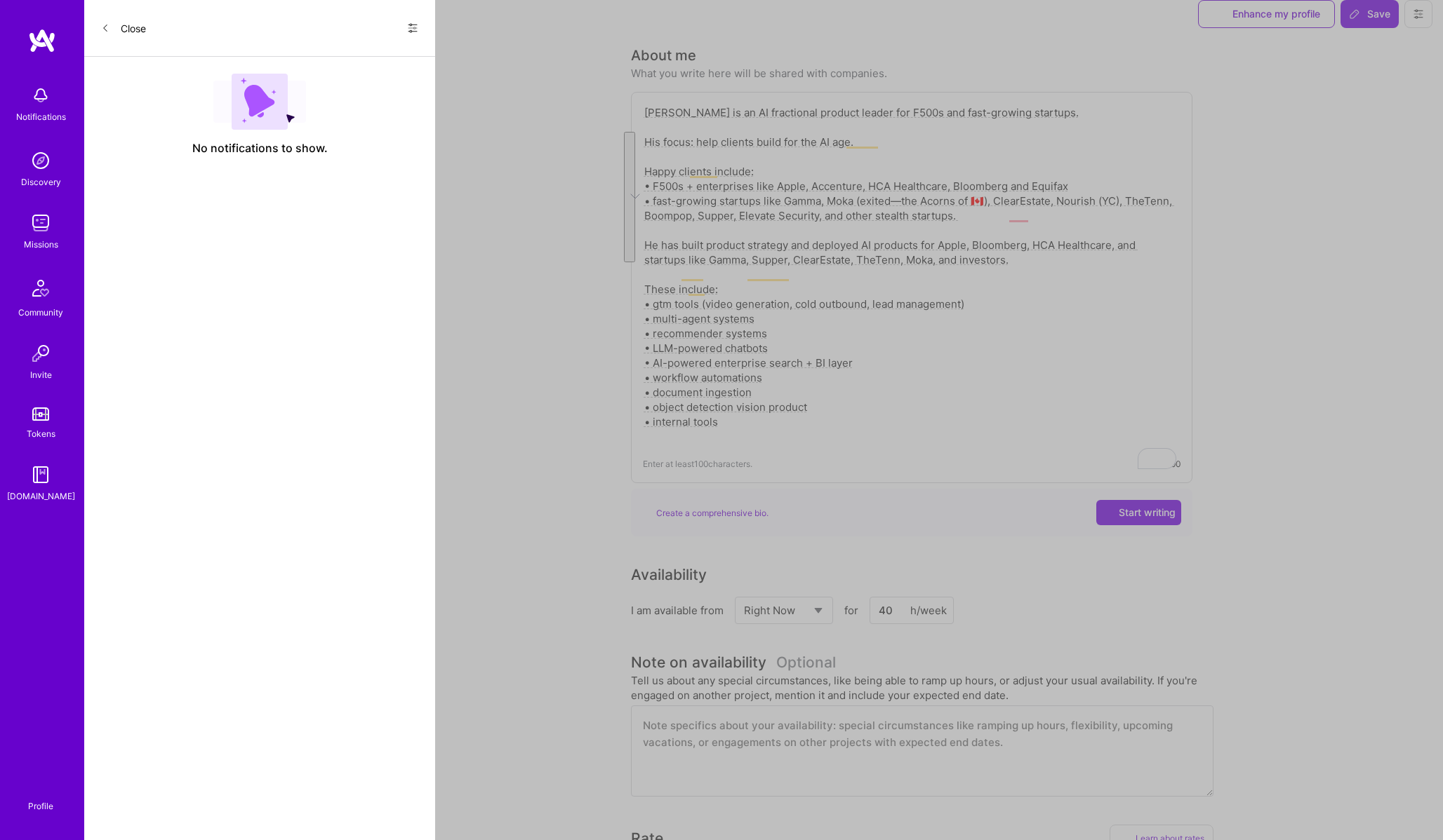
drag, startPoint x: 714, startPoint y: 414, endPoint x: 607, endPoint y: 329, distance: 136.7
click at [694, 142] on textarea "Eric is an AI fractional product leader for F500s and fast-growing startups. Hi…" at bounding box center [911, 274] width 537 height 342
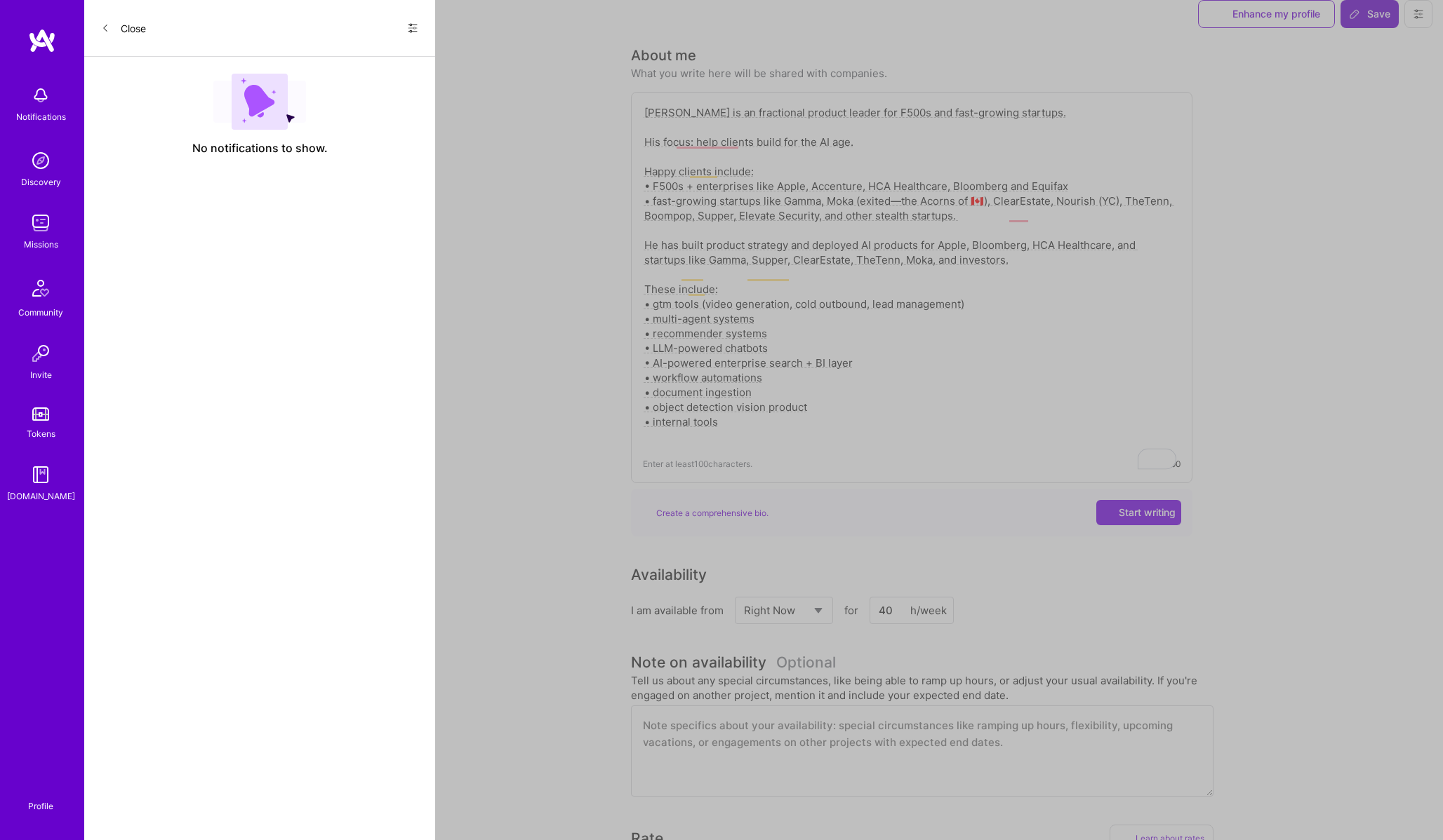
type textarea "Eric is an fractional product leader for F500s and fast-growing startups. His f…"
click at [1370, 21] on span "Save" at bounding box center [1369, 14] width 42 height 14
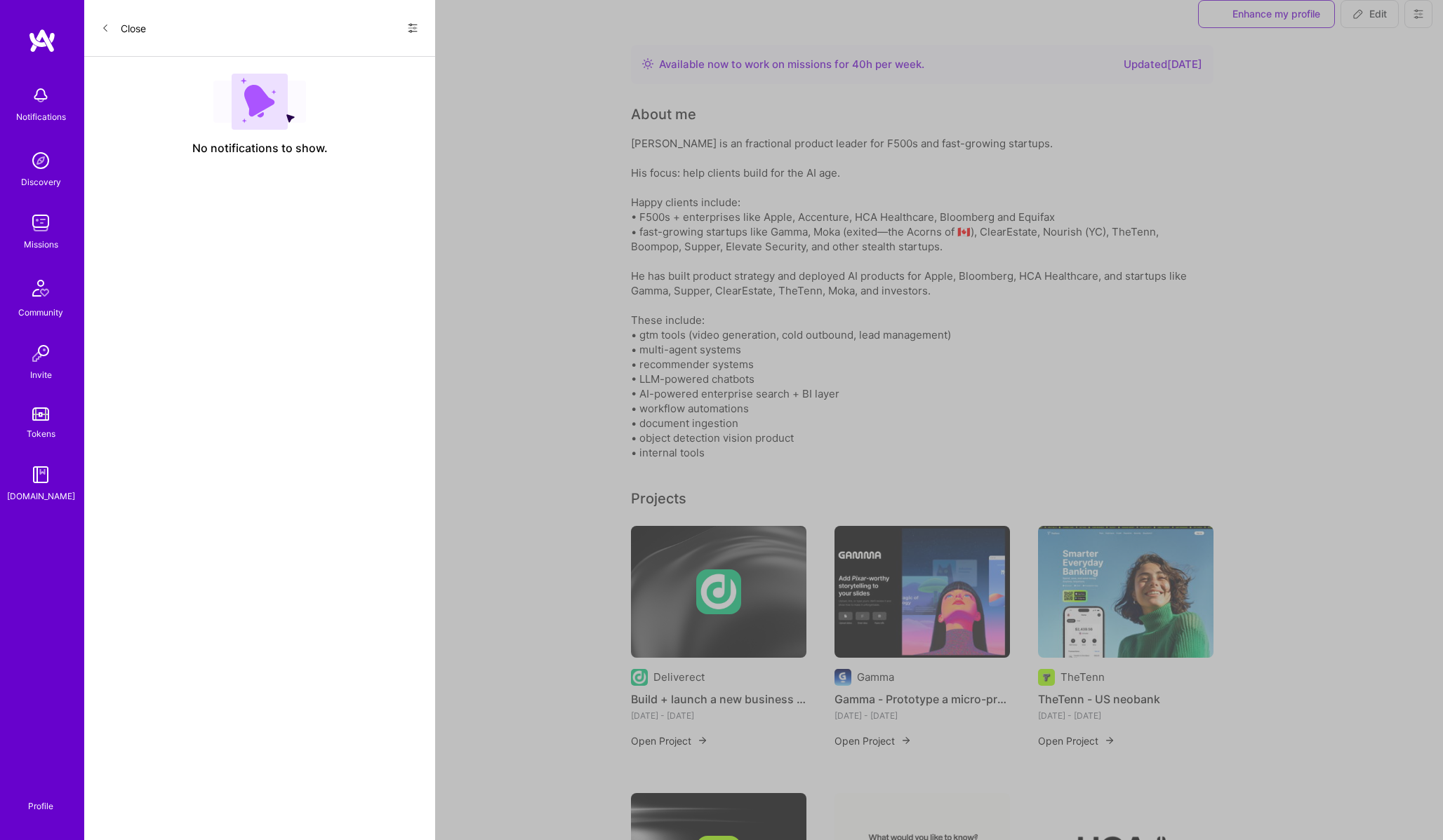
scroll to position [455, 0]
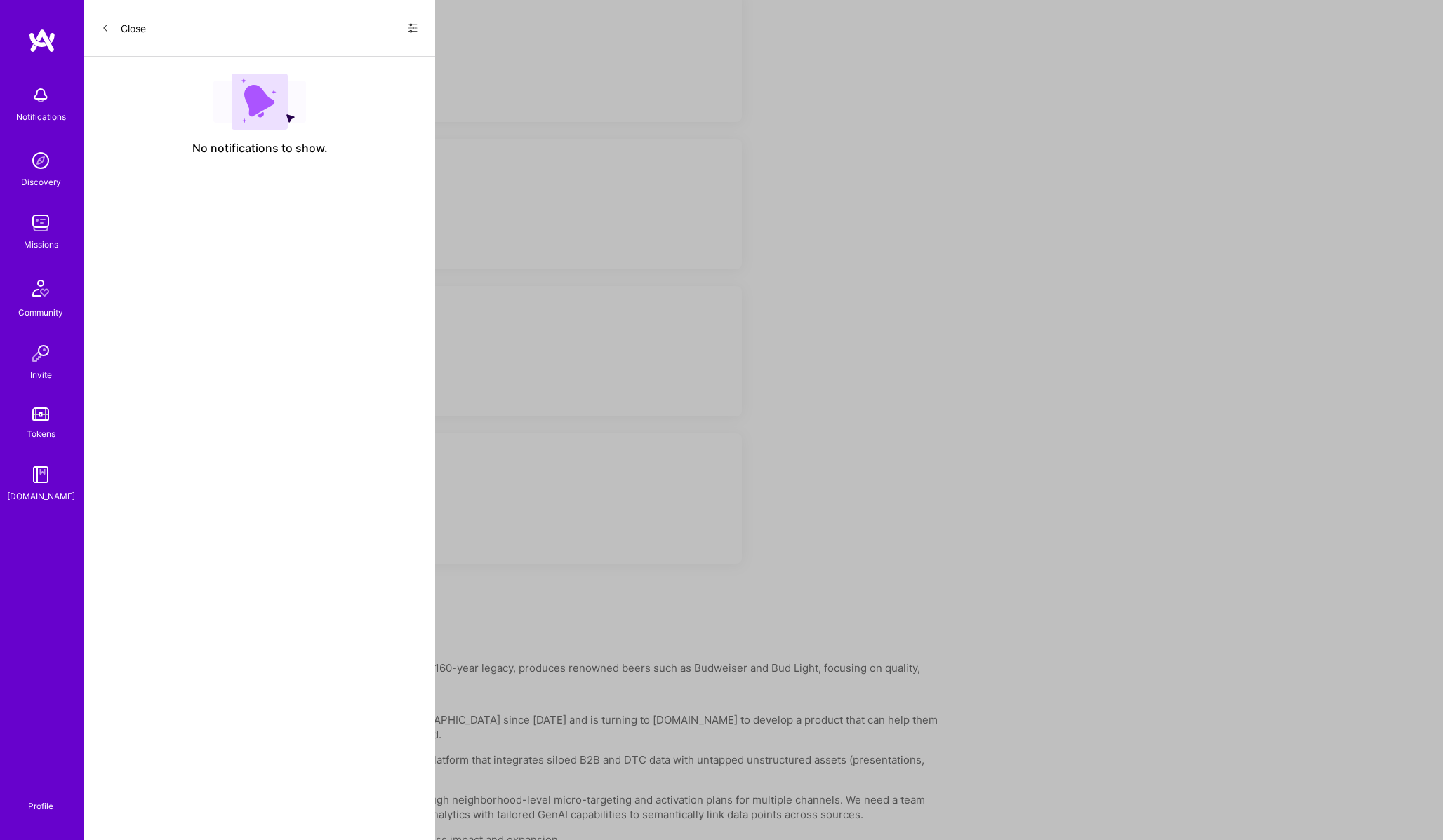
scroll to position [785, 0]
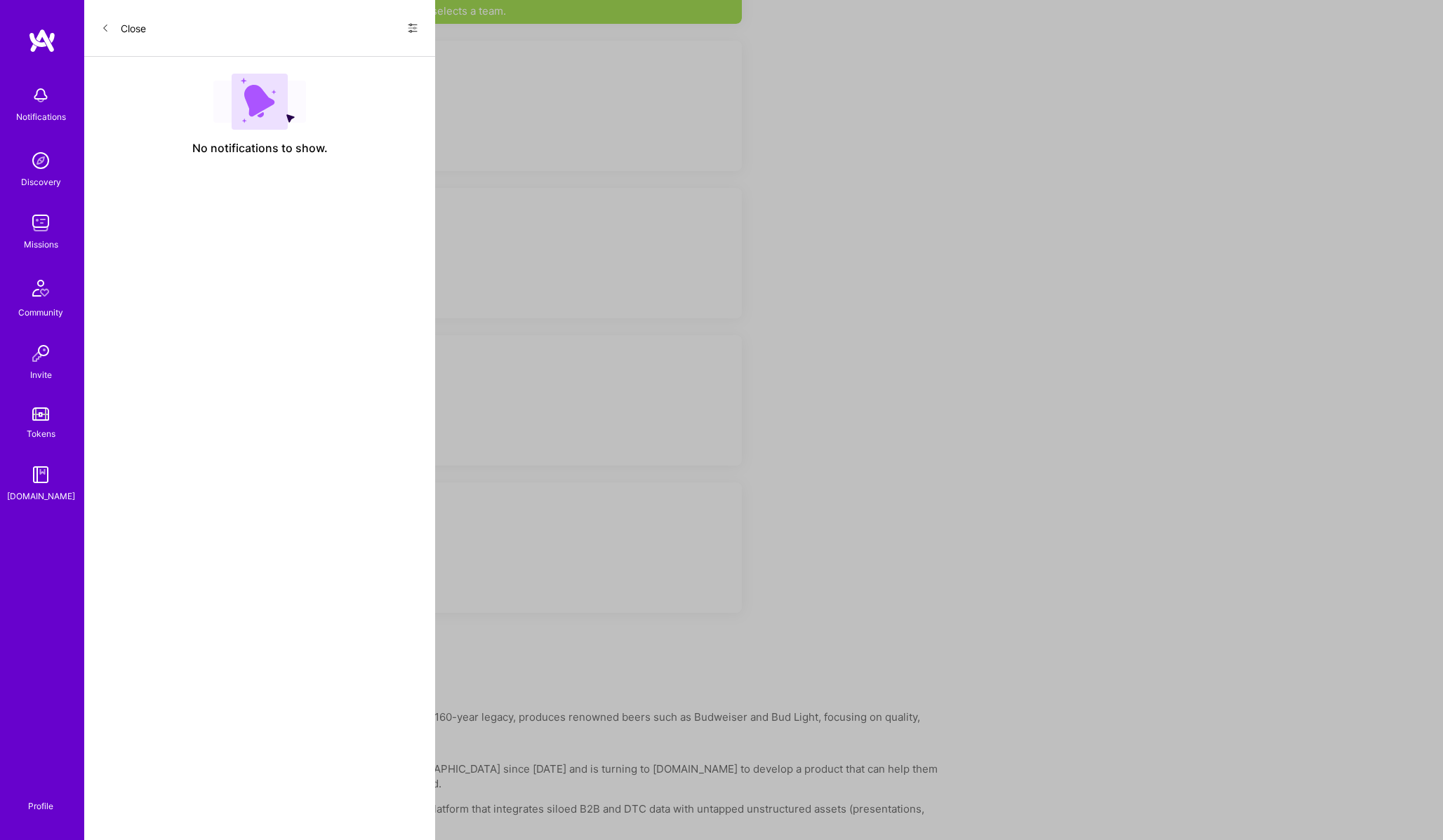
click at [137, 514] on img at bounding box center [139, 519] width 42 height 42
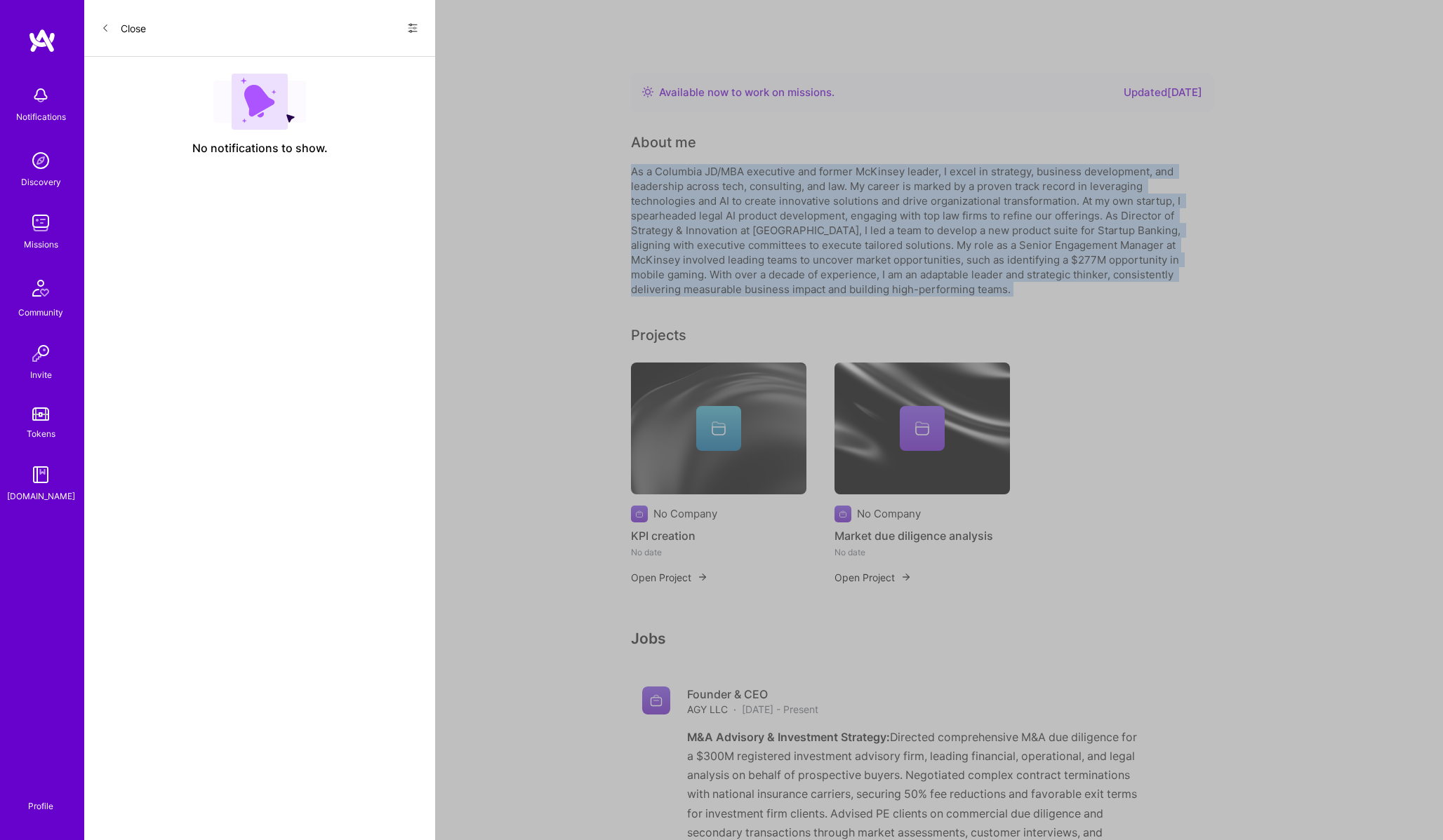
drag, startPoint x: 631, startPoint y: 115, endPoint x: 1116, endPoint y: 243, distance: 501.6
copy div "As a Columbia JD/MBA executive and former McKinsey leader, I excel in strategy,…"
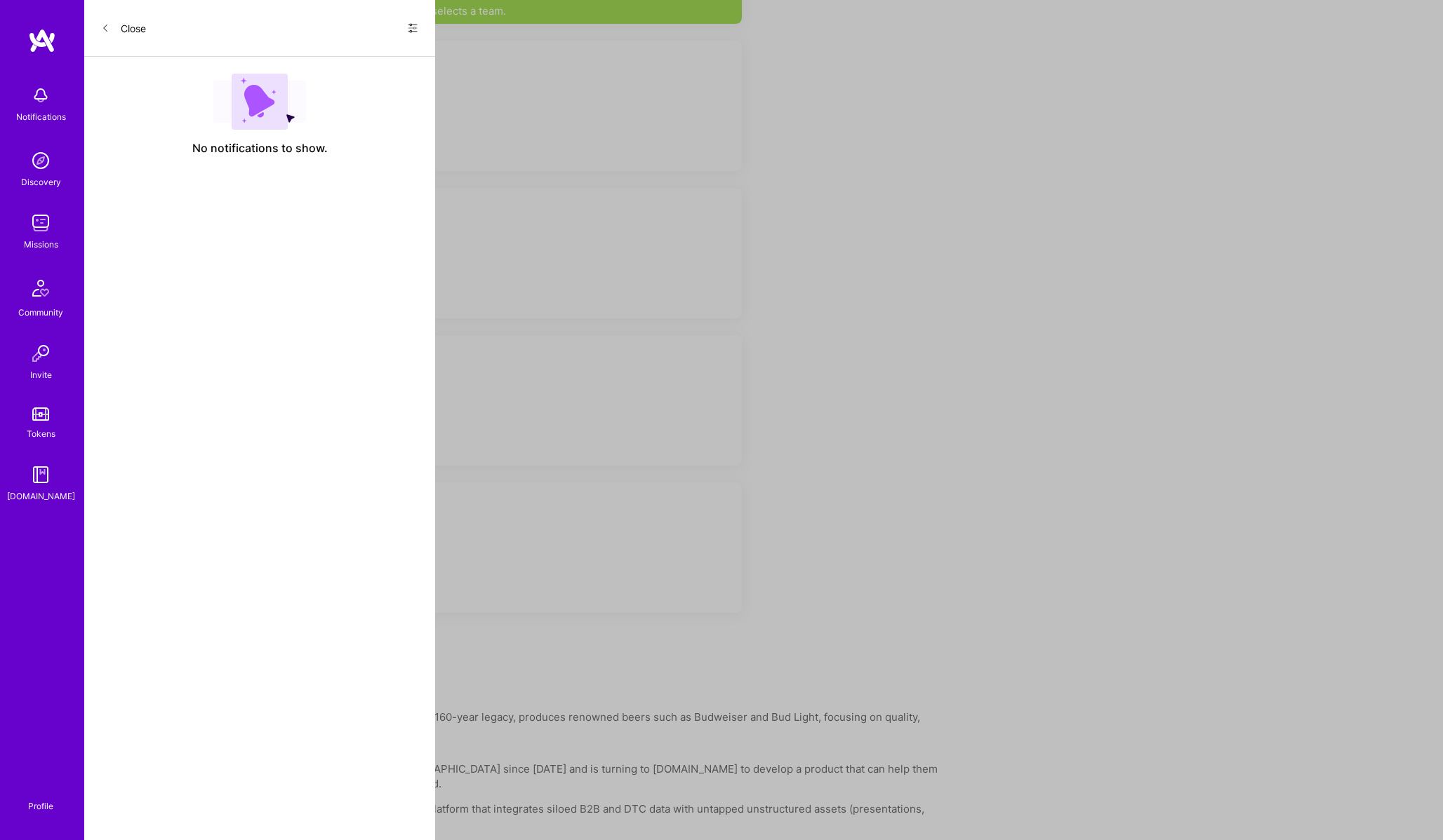
click at [187, 369] on div "Product Manager" at bounding box center [231, 366] width 118 height 15
click at [134, 371] on img at bounding box center [139, 372] width 42 height 42
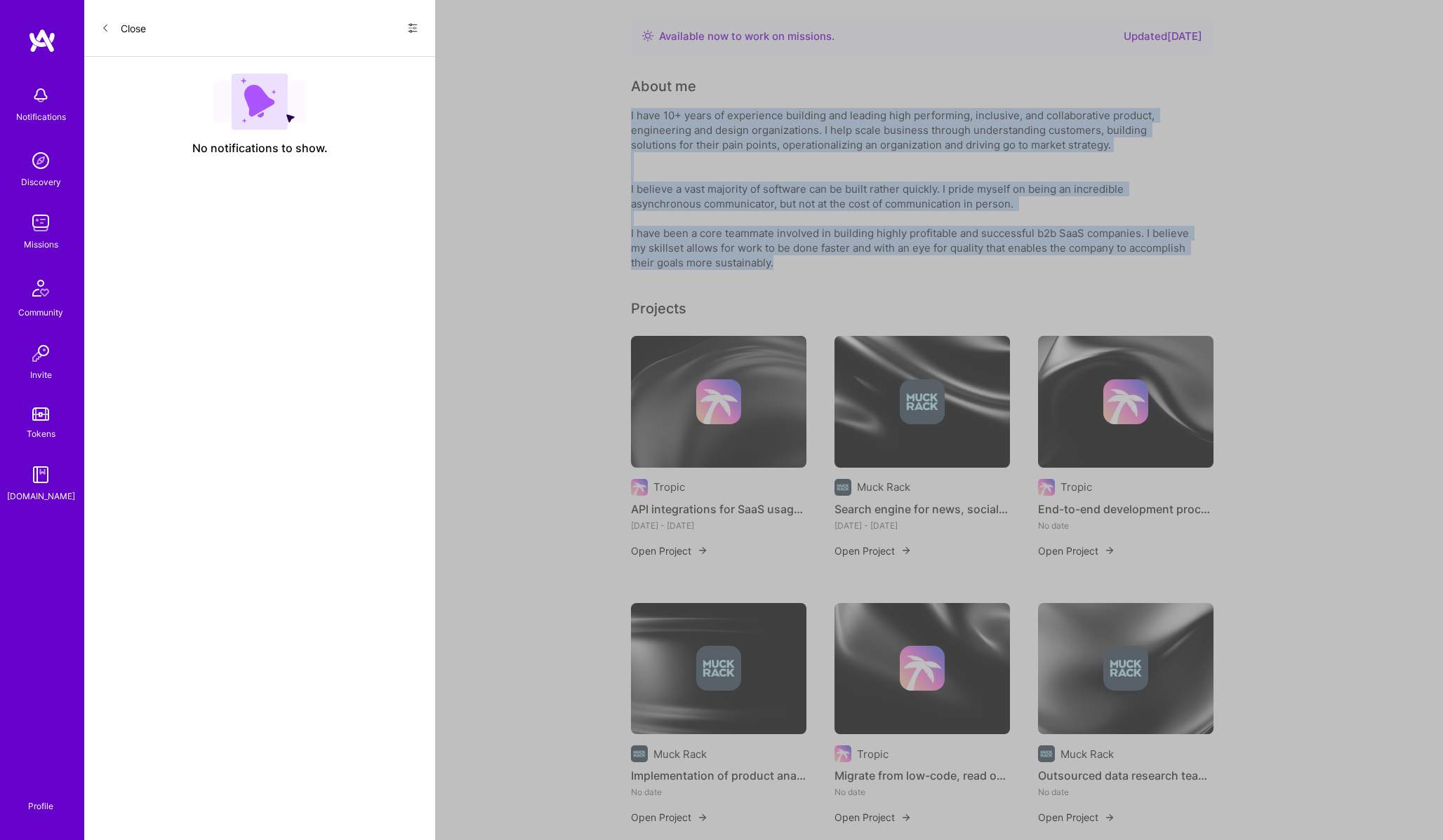
drag, startPoint x: 632, startPoint y: 101, endPoint x: 782, endPoint y: 267, distance: 223.7
click at [782, 267] on div "About me I have 10+ years of experience building and leading high performing, i…" at bounding box center [911, 172] width 561 height 194
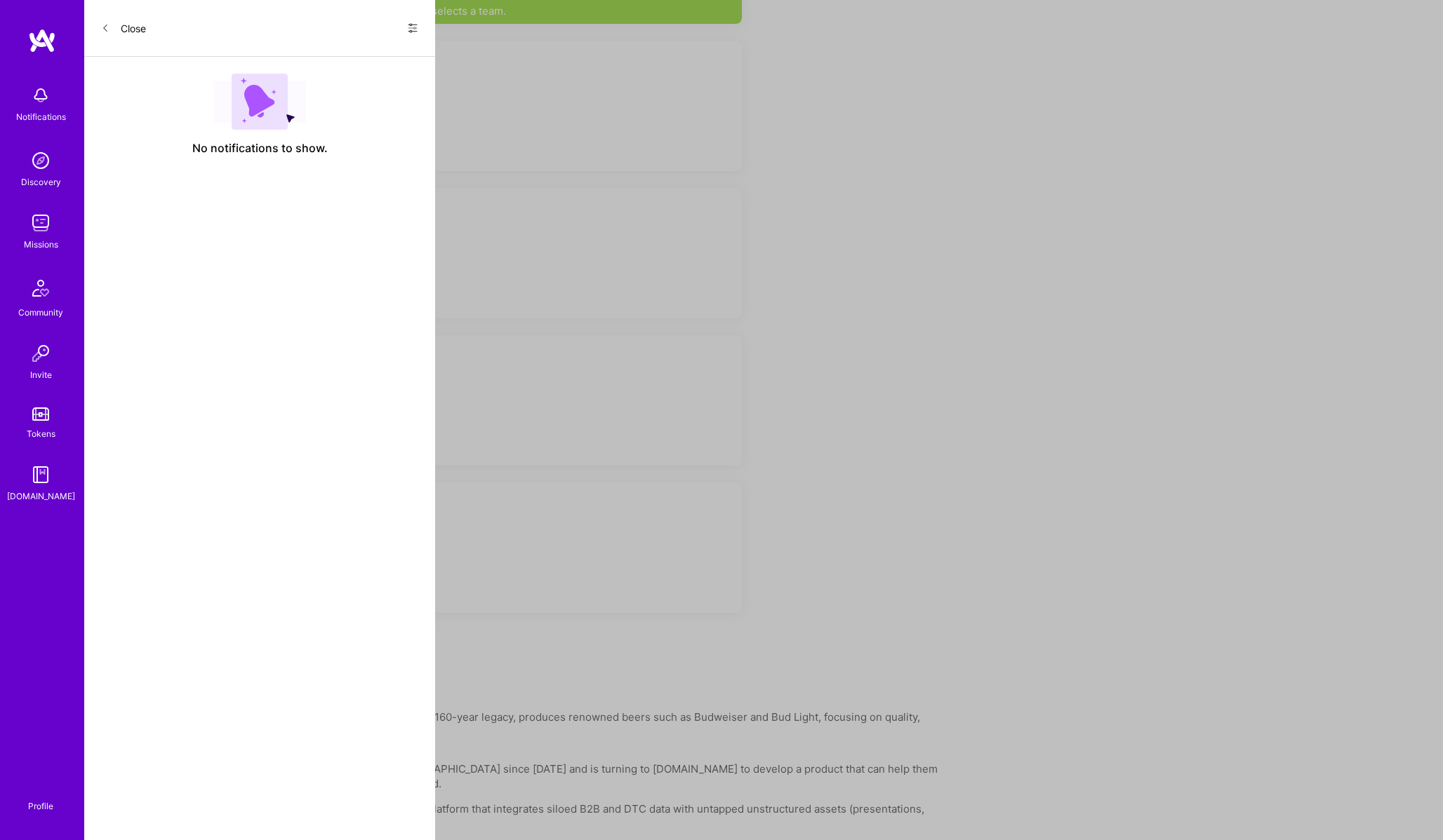
click at [24, 276] on img at bounding box center [41, 288] width 34 height 34
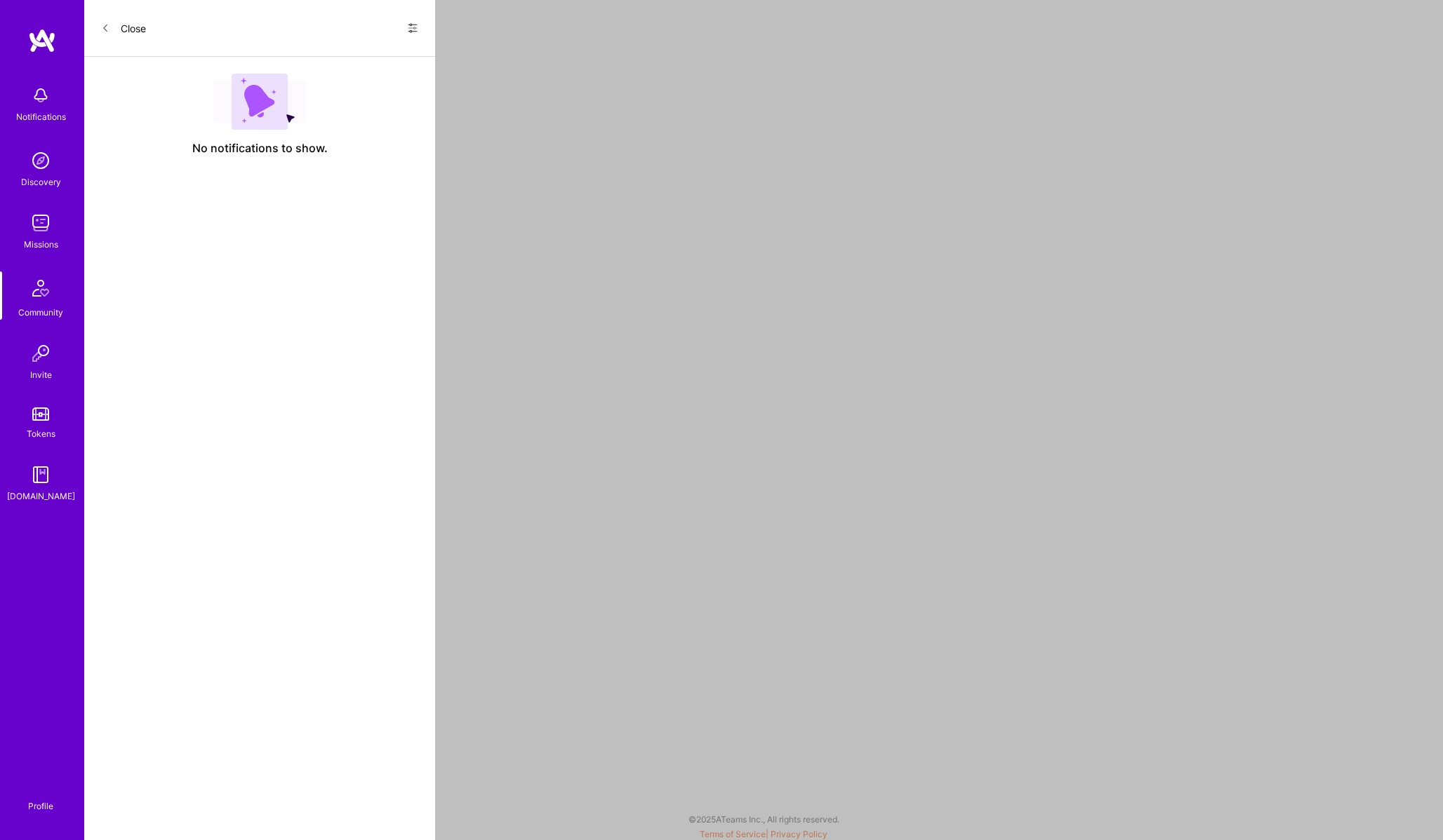
click at [52, 161] on img at bounding box center [41, 160] width 28 height 28
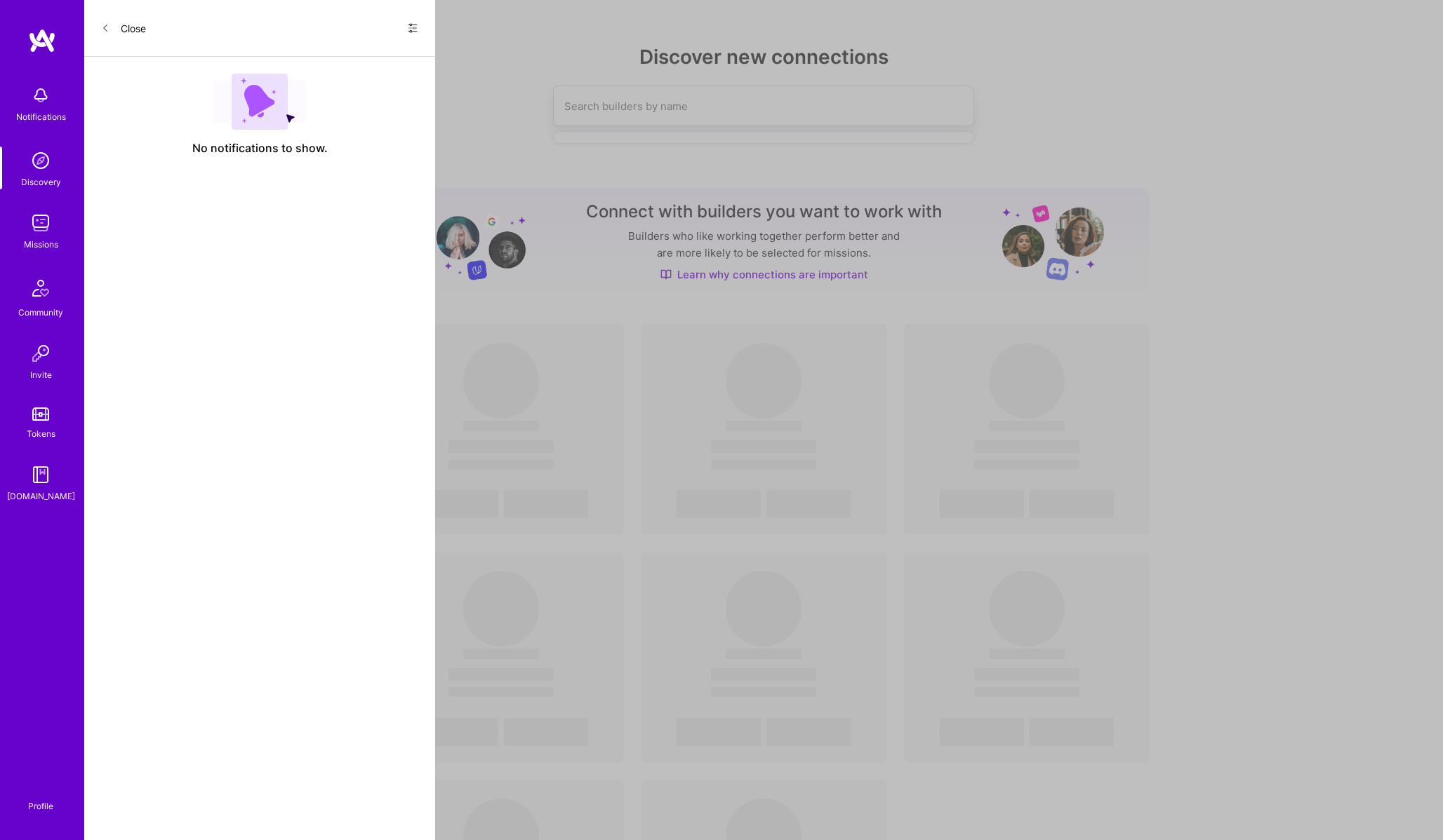
click at [637, 116] on input at bounding box center [735, 106] width 342 height 36
type input "product"
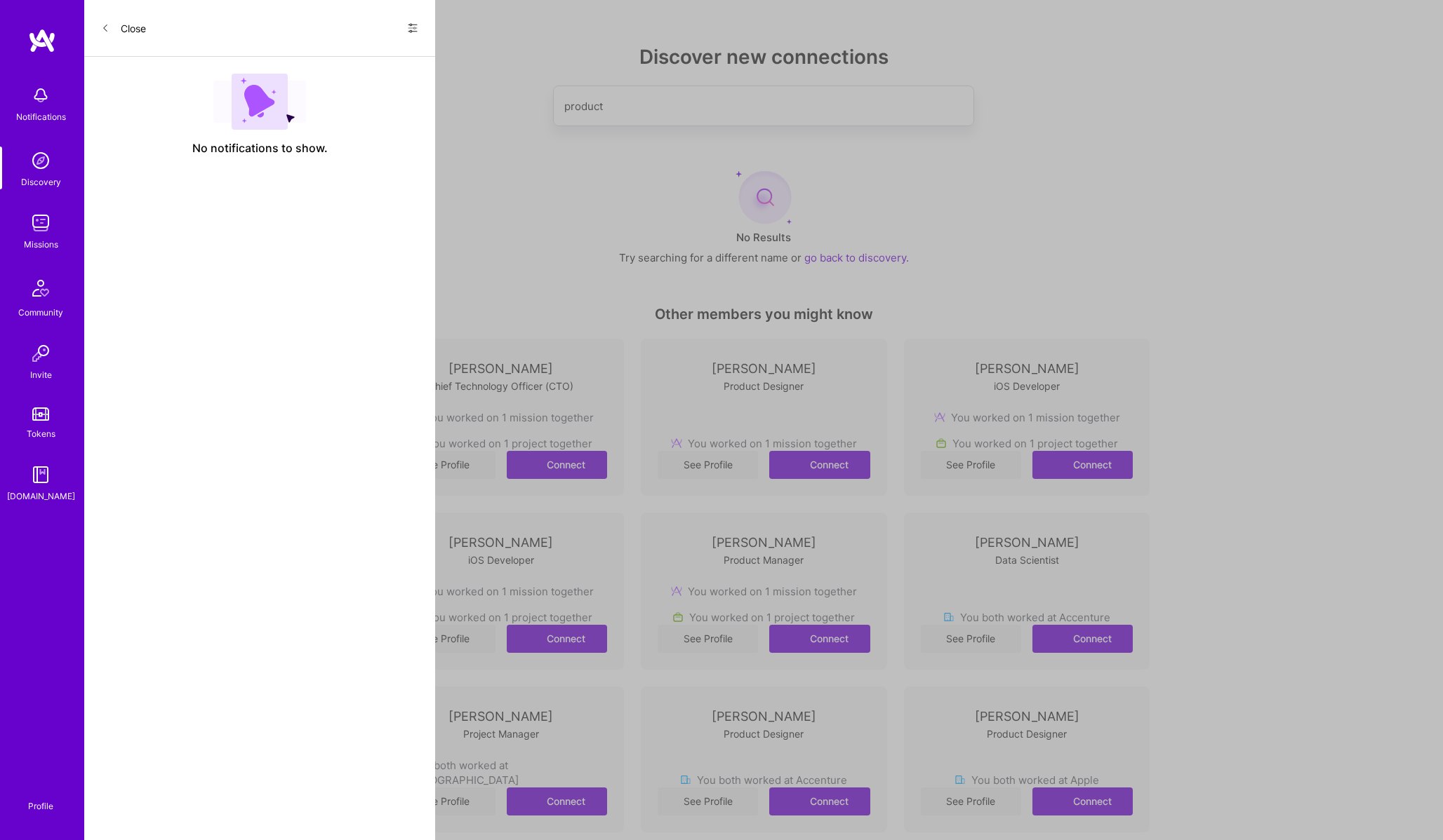
click at [764, 530] on img at bounding box center [764, 530] width 0 height 0
click at [722, 653] on link "See Profile" at bounding box center [707, 639] width 100 height 28
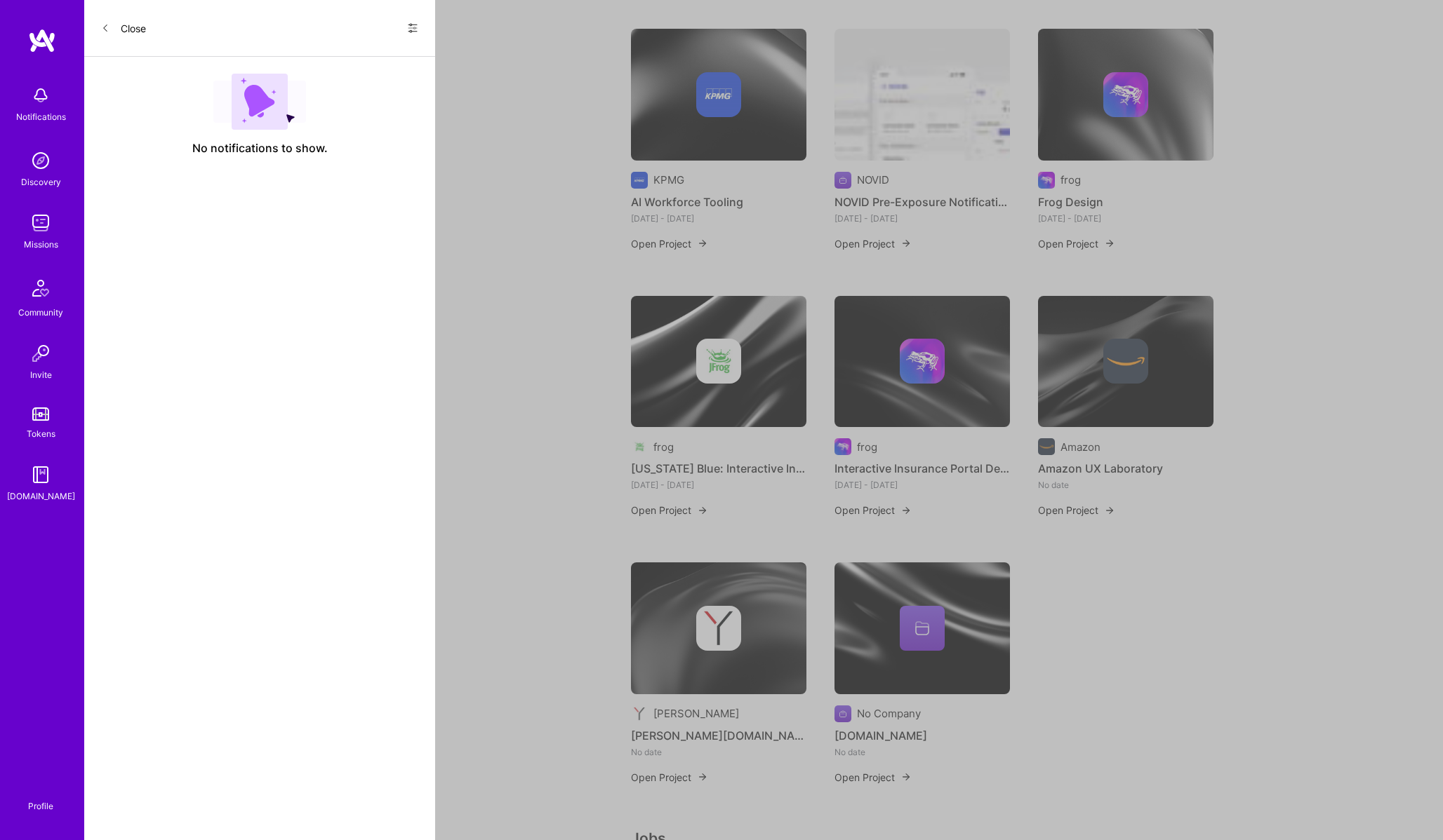
scroll to position [1008, 0]
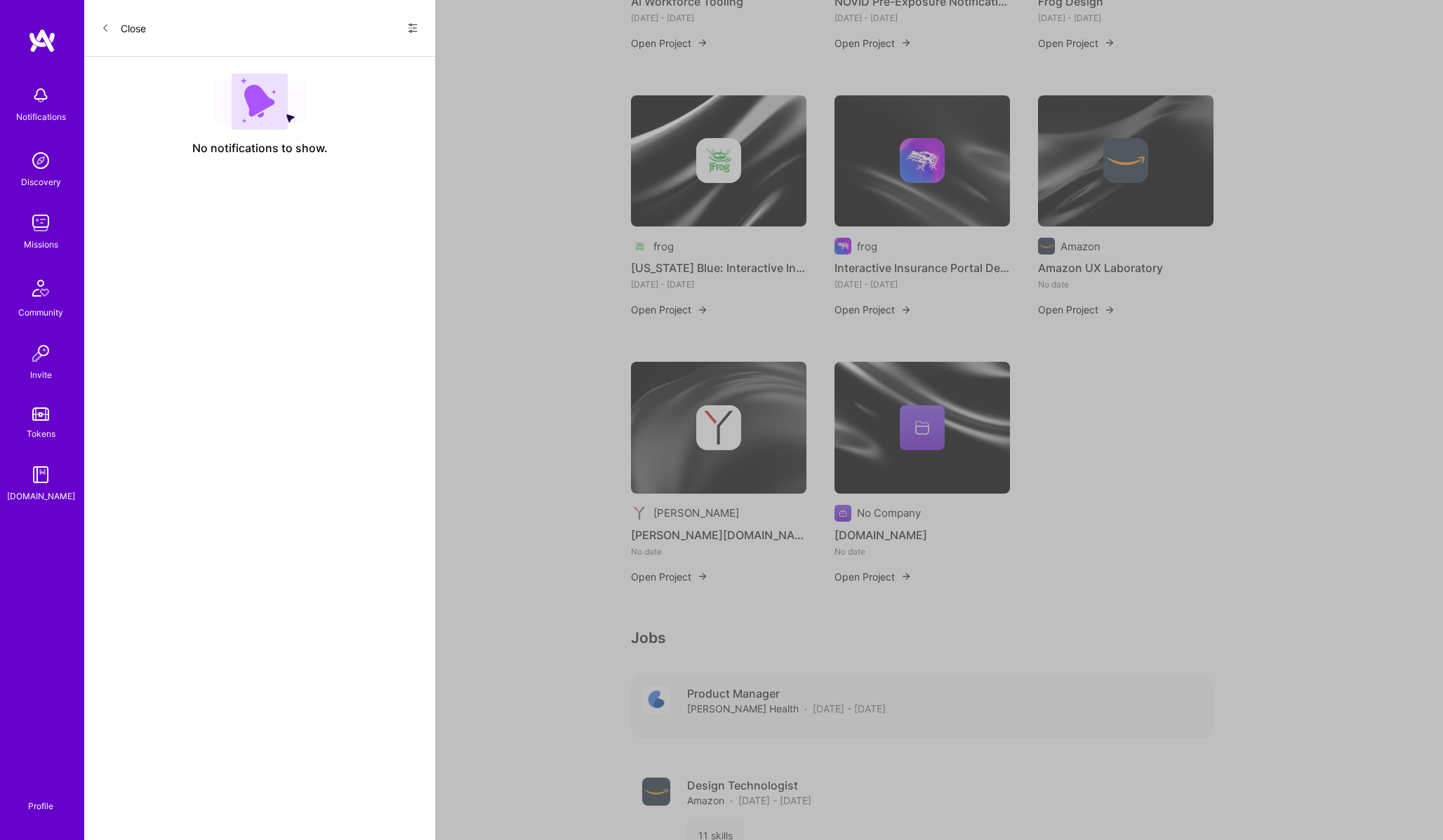
click at [663, 686] on img at bounding box center [656, 700] width 28 height 28
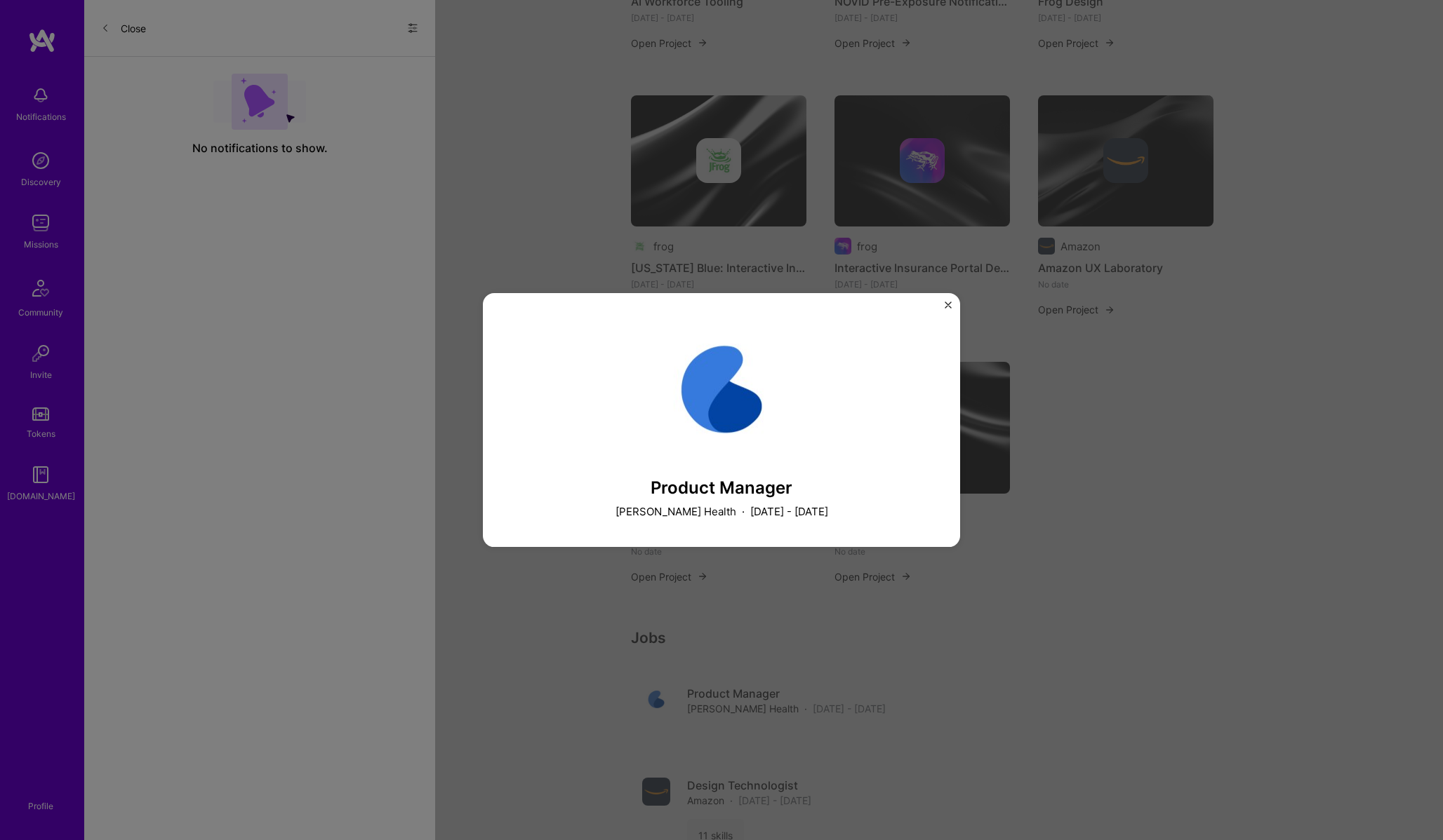
click at [564, 621] on div "Product Manager Carda Health · May 2022 - December 2022" at bounding box center [721, 420] width 1443 height 840
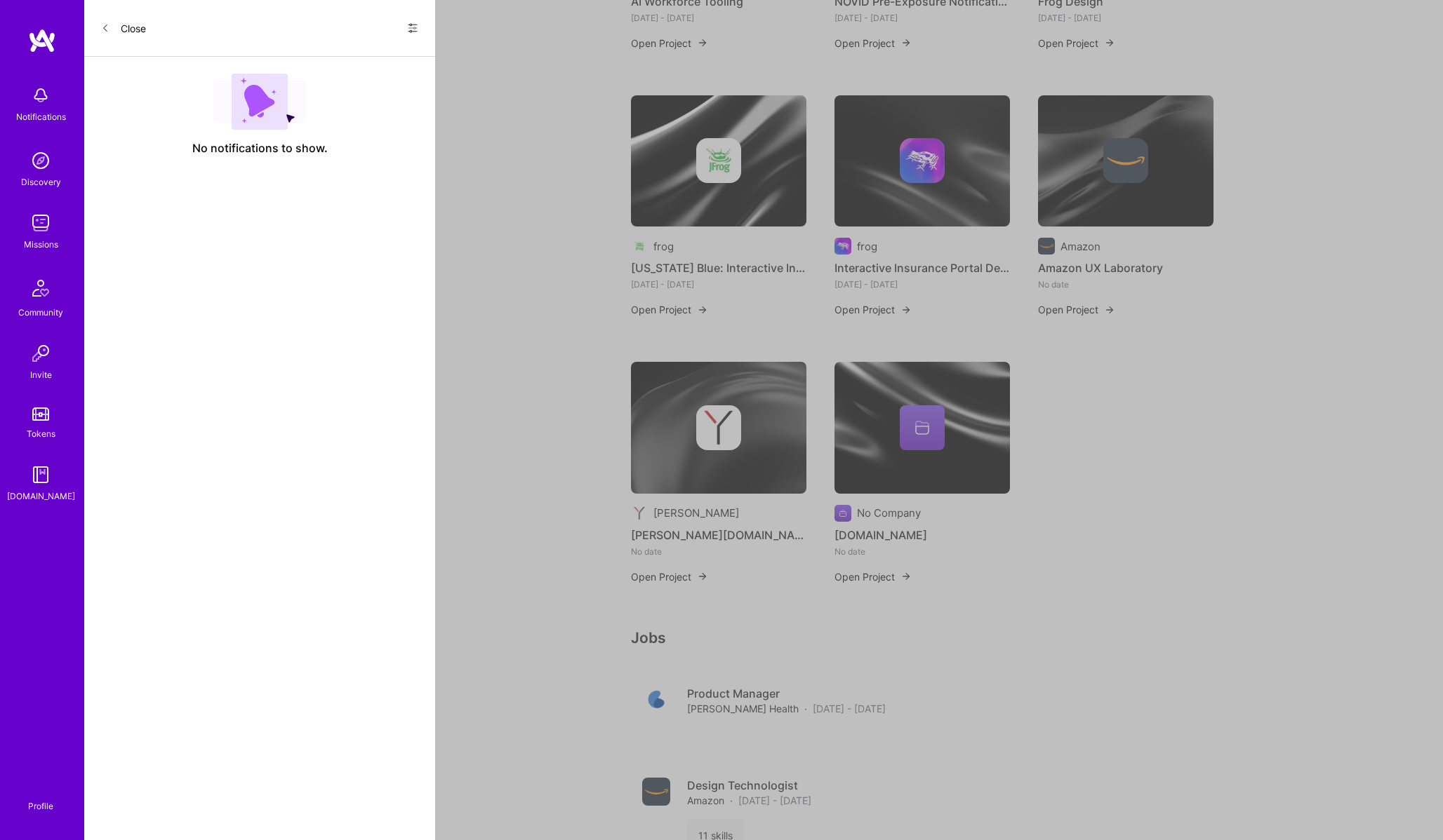
click at [166, 487] on button "https://fssn.co/" at bounding box center [178, 480] width 131 height 15
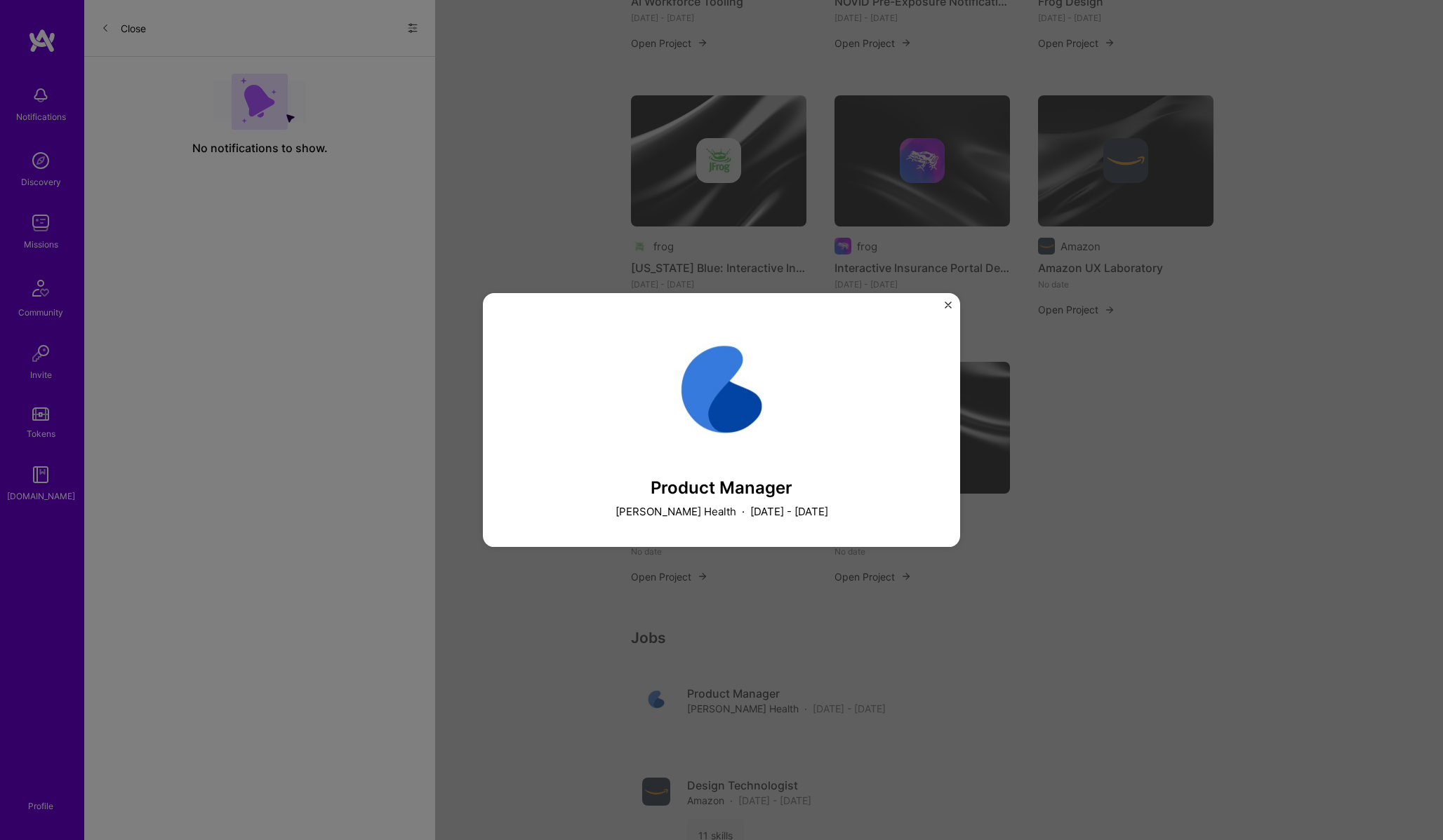
click at [478, 199] on div "Product Manager Carda Health · May 2022 - December 2022" at bounding box center [721, 420] width 1443 height 840
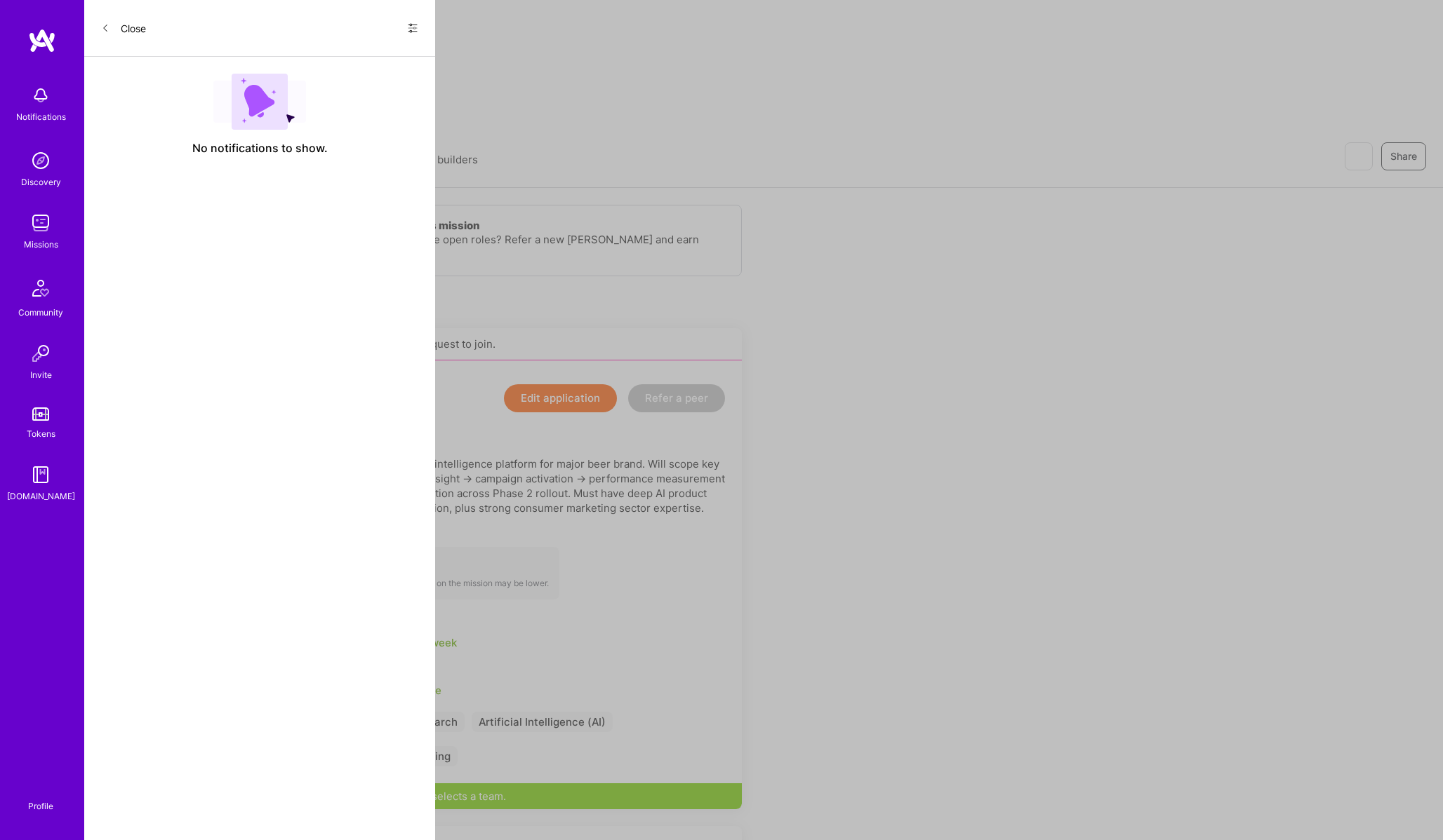
click at [41, 795] on img at bounding box center [41, 795] width 0 height 0
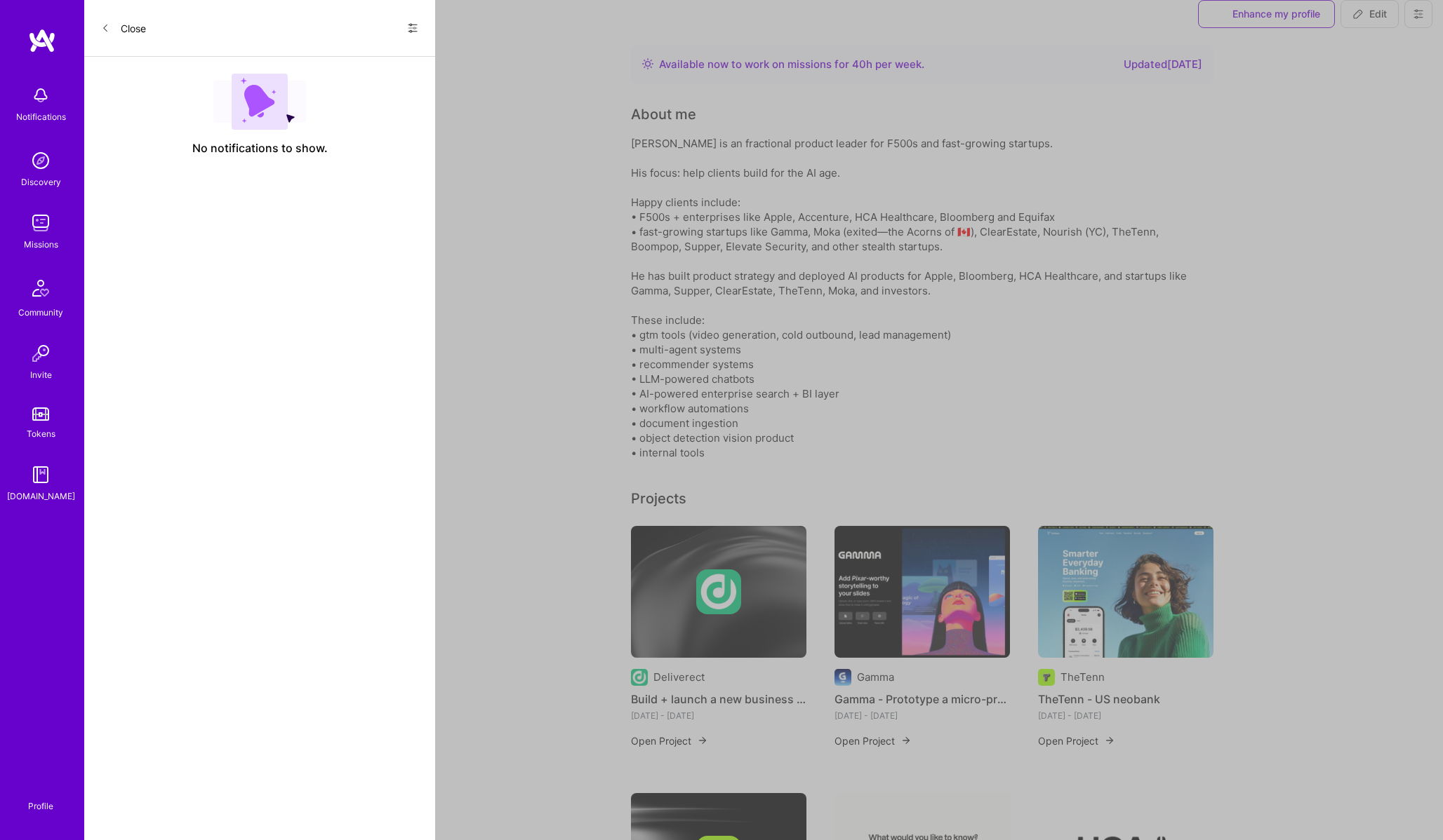
click at [1383, 21] on span "Edit" at bounding box center [1369, 14] width 35 height 14
select select "CA"
select select "Right Now"
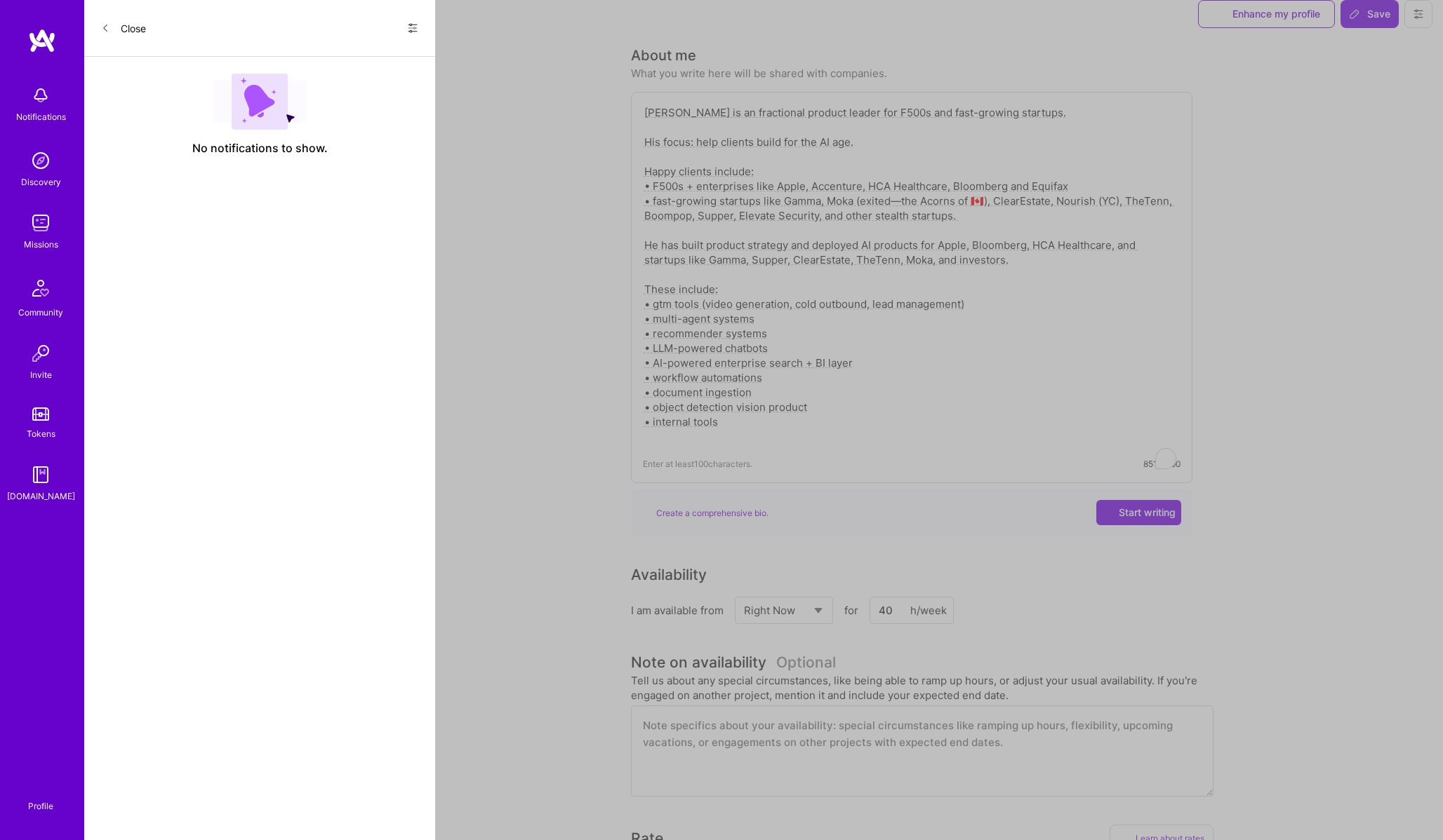
scroll to position [441, 0]
click at [859, 363] on textarea "Eric is an fractional product leader for F500s and fast-growing startups. His f…" at bounding box center [911, 274] width 537 height 342
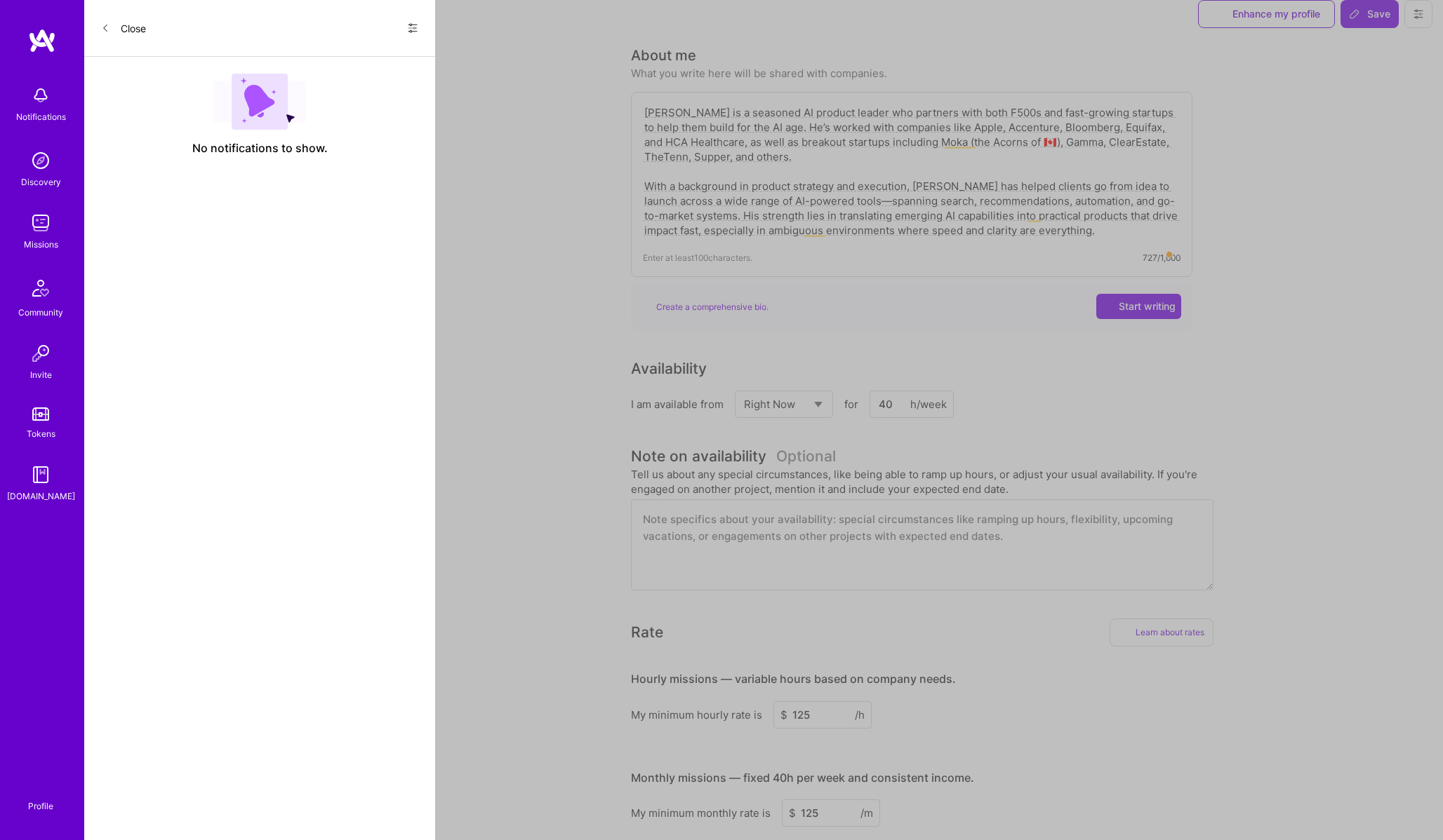
click at [894, 168] on textarea "Eric is a seasoned AI product leader who partners with both F500s and fast-grow…" at bounding box center [911, 171] width 537 height 135
click at [927, 170] on textarea "Eric is a seasoned AI product leader who partners with both F500s and fast-grow…" at bounding box center [911, 171] width 537 height 135
type textarea "Eric is a seasoned AI product leader who partners with both F500s and fast-grow…"
click at [1359, 20] on icon at bounding box center [1353, 13] width 11 height 11
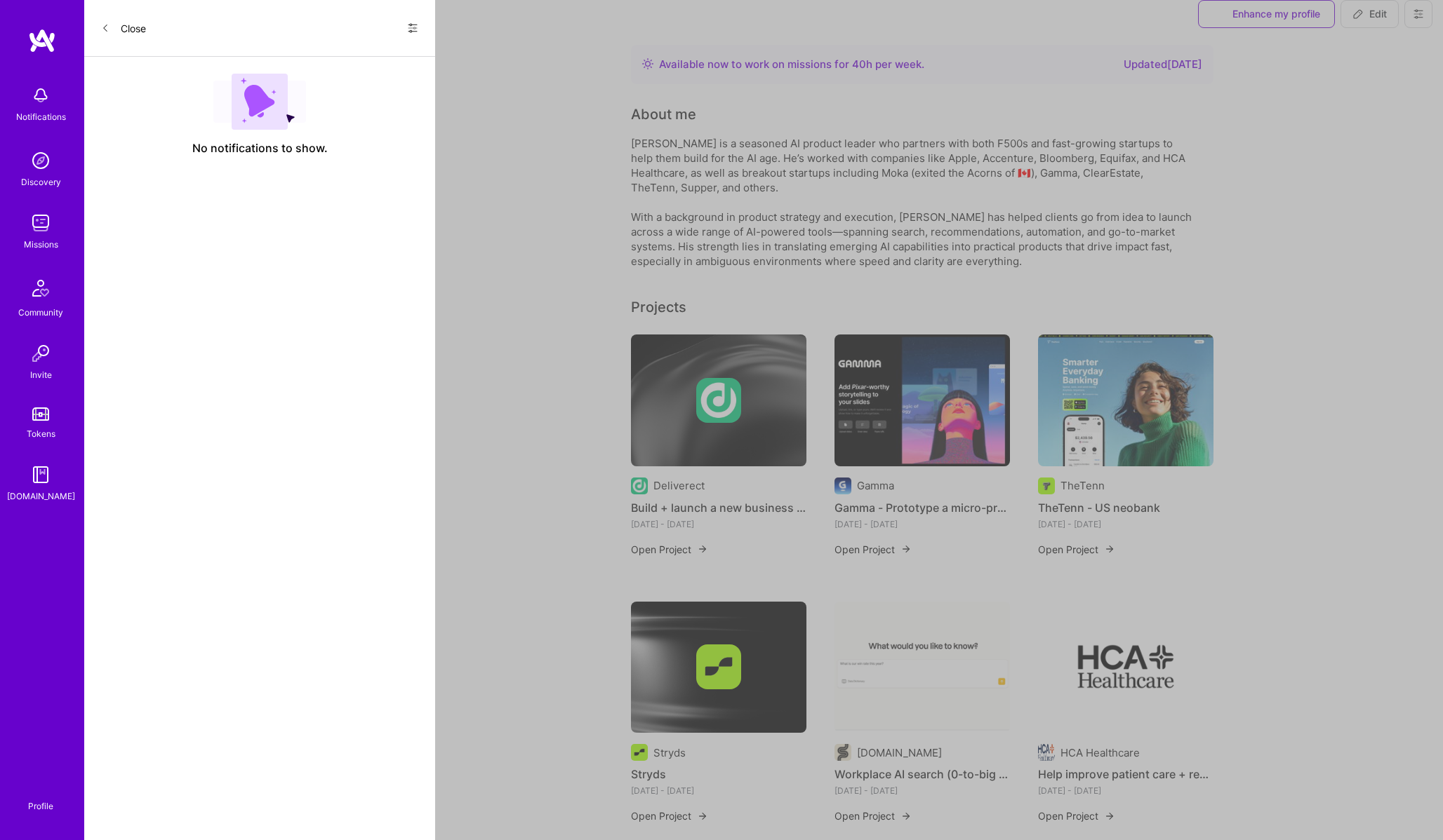
scroll to position [455, 0]
click at [1378, 21] on span "Edit" at bounding box center [1369, 14] width 35 height 14
select select "CA"
select select "Right Now"
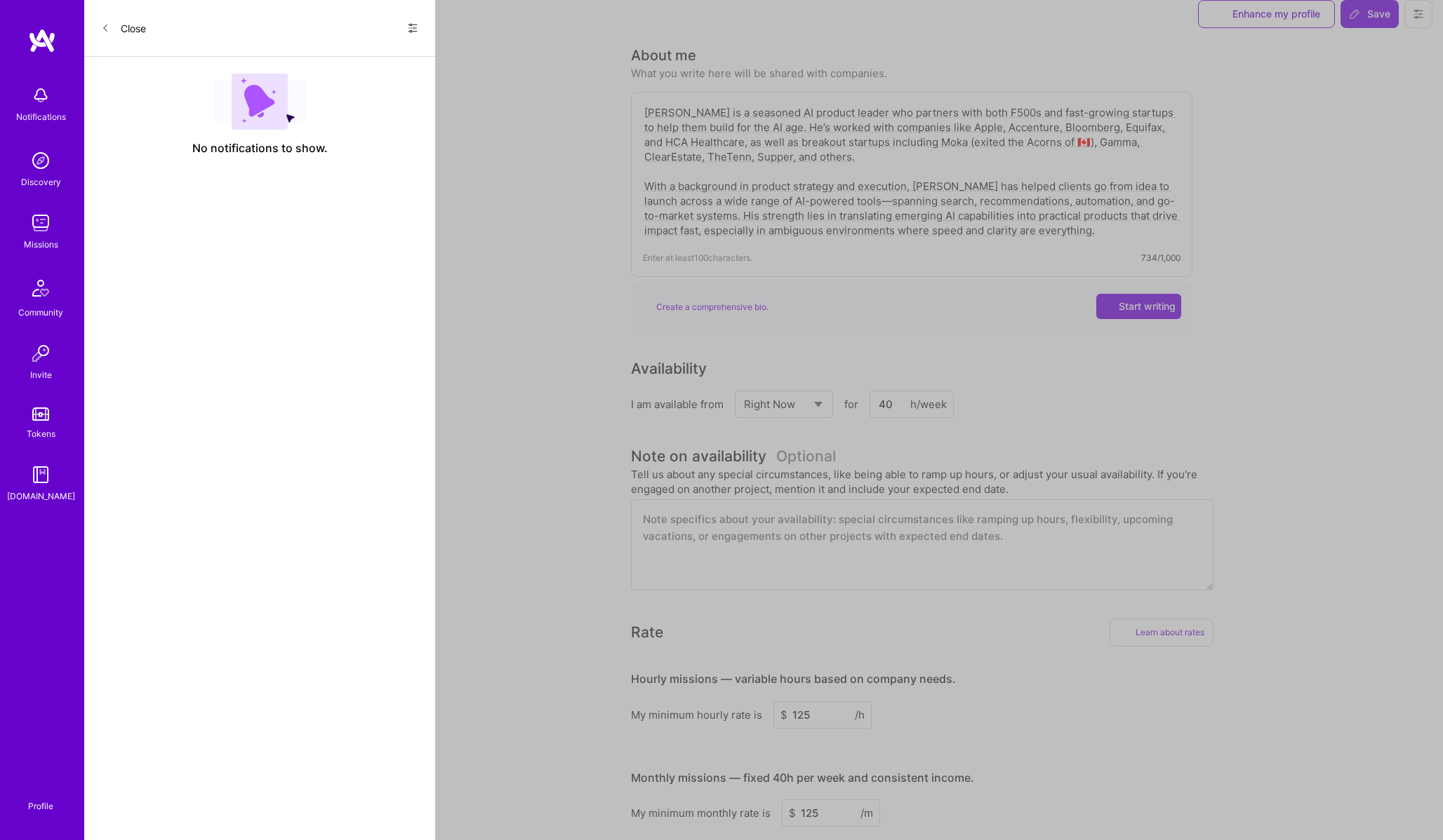
scroll to position [441, 0]
click at [734, 185] on textarea "Eric is a seasoned AI product leader who partners with both F500s and fast-grow…" at bounding box center [911, 171] width 537 height 135
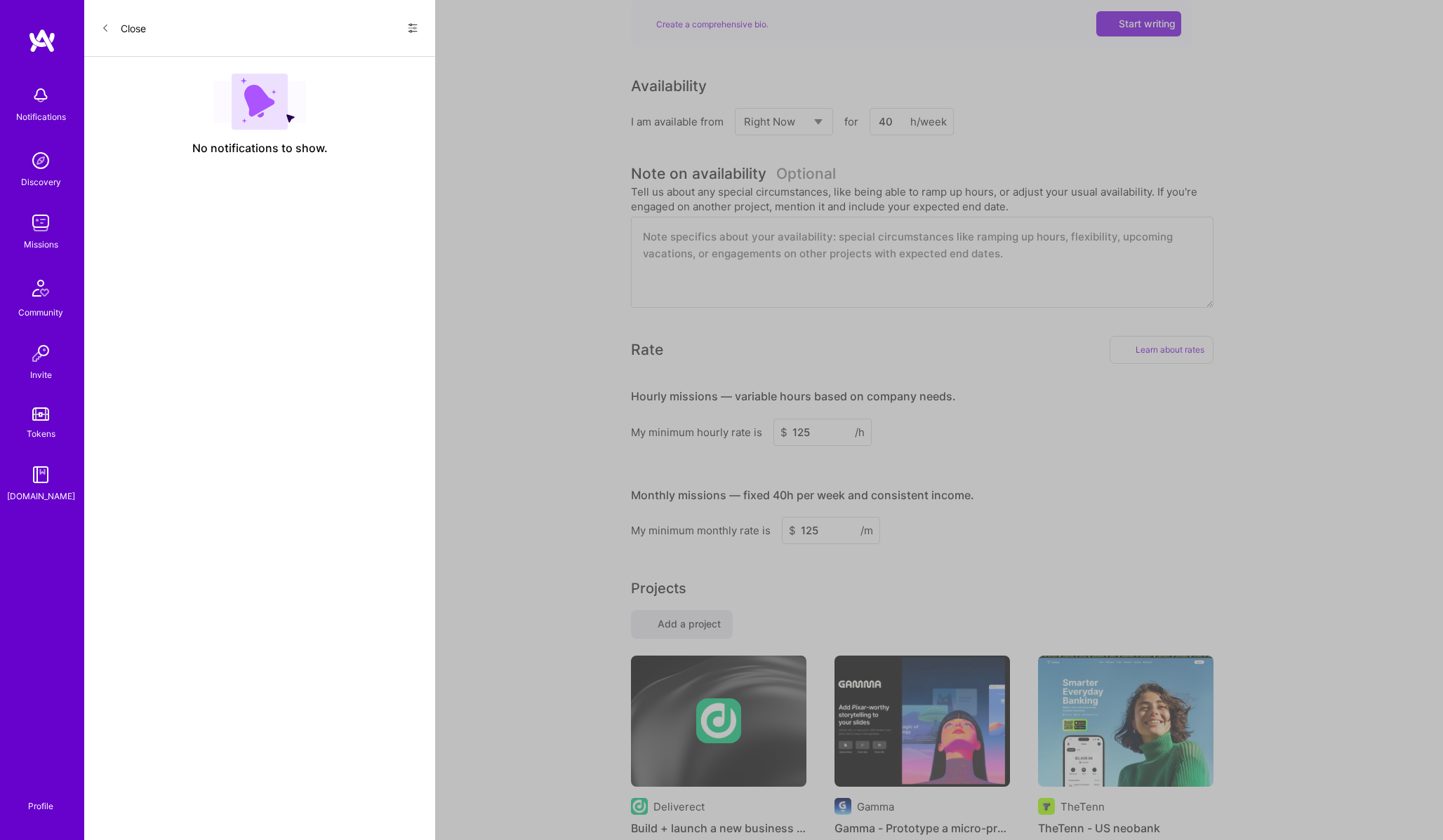
scroll to position [0, 0]
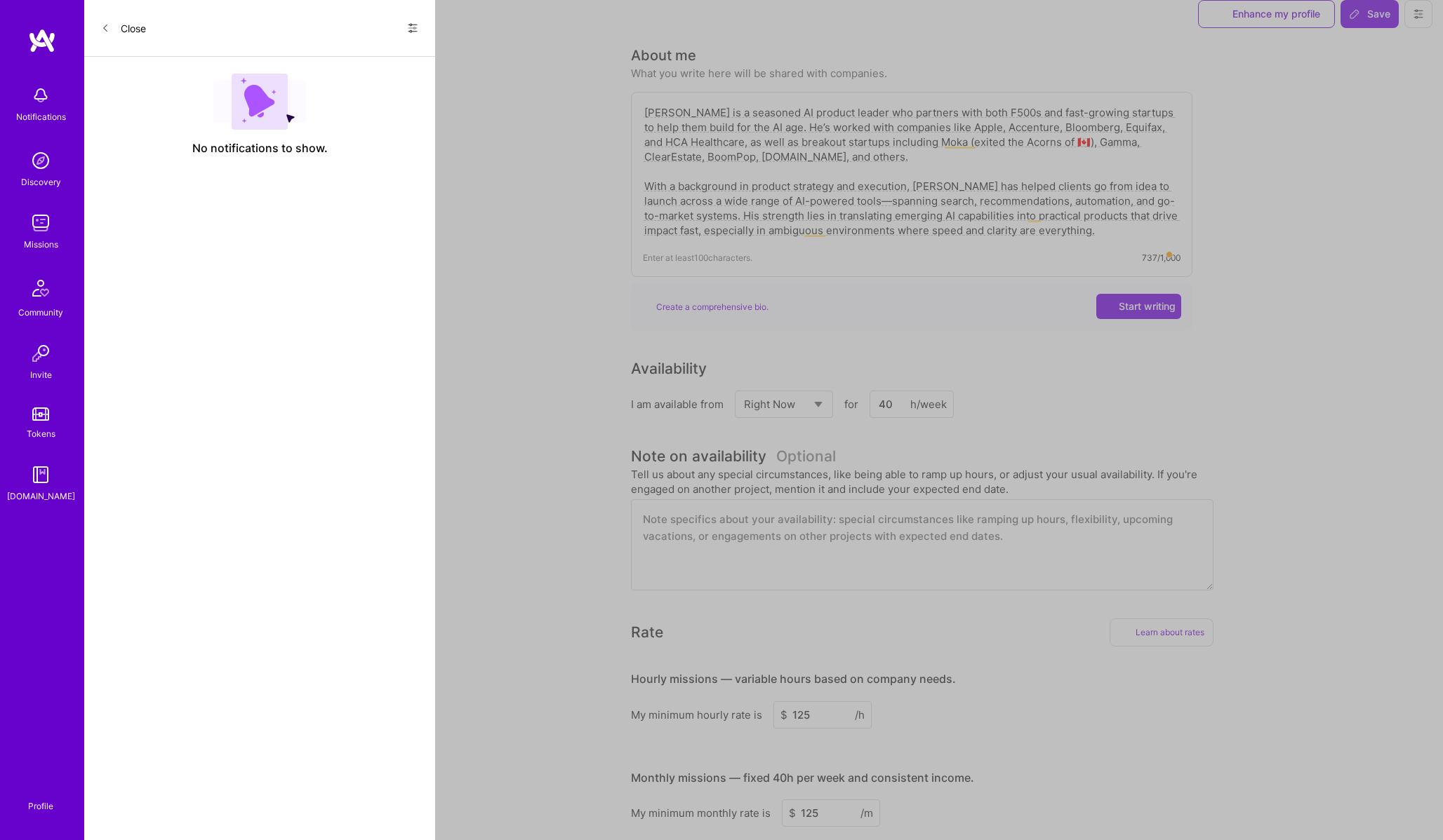
click at [754, 185] on textarea "Eric is a seasoned AI product leader who partners with both F500s and fast-grow…" at bounding box center [911, 171] width 537 height 135
type textarea "Eric is a seasoned AI product leader who partners with both F500s and fast-grow…"
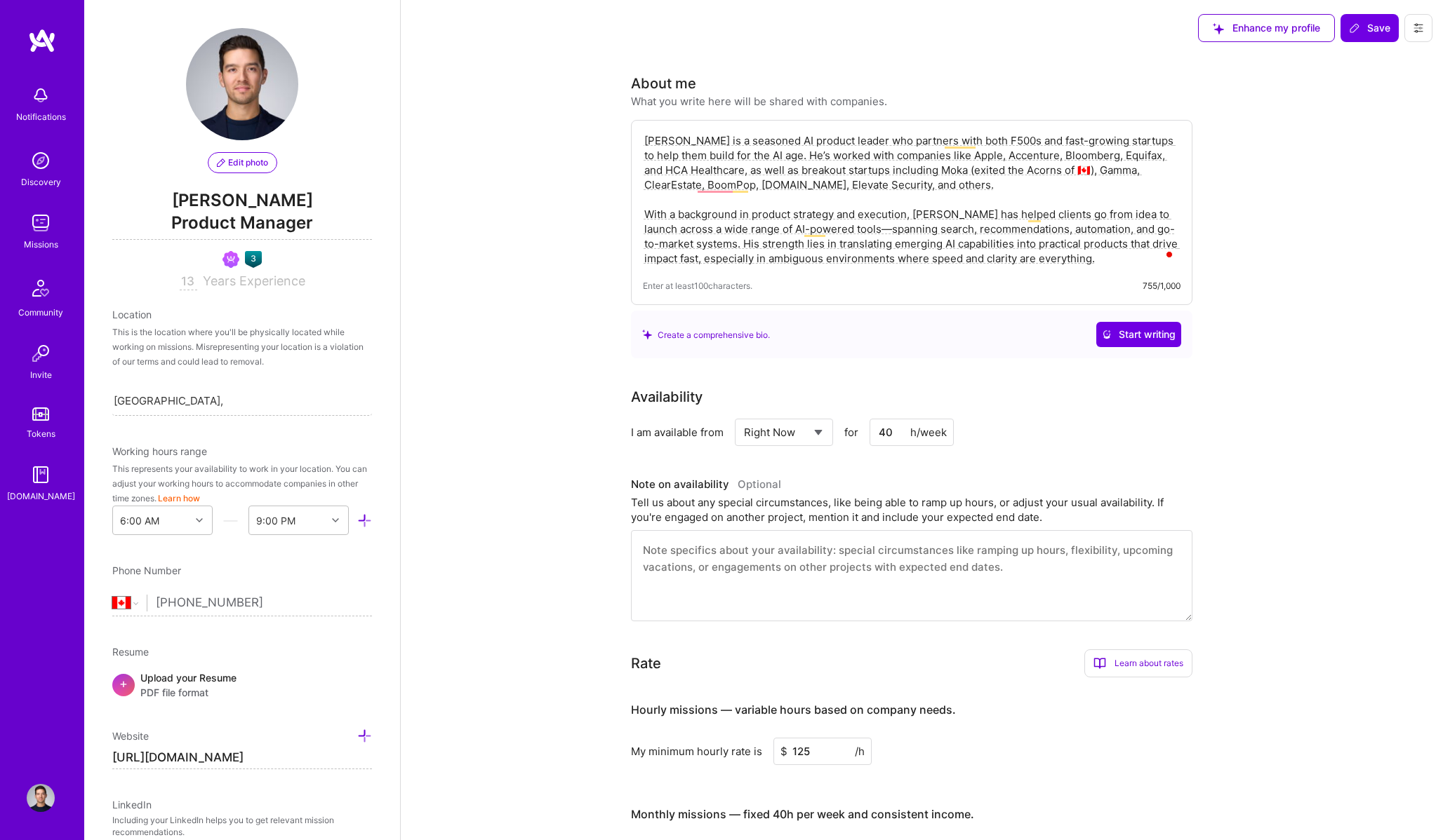
select select "CA"
select select "Right Now"
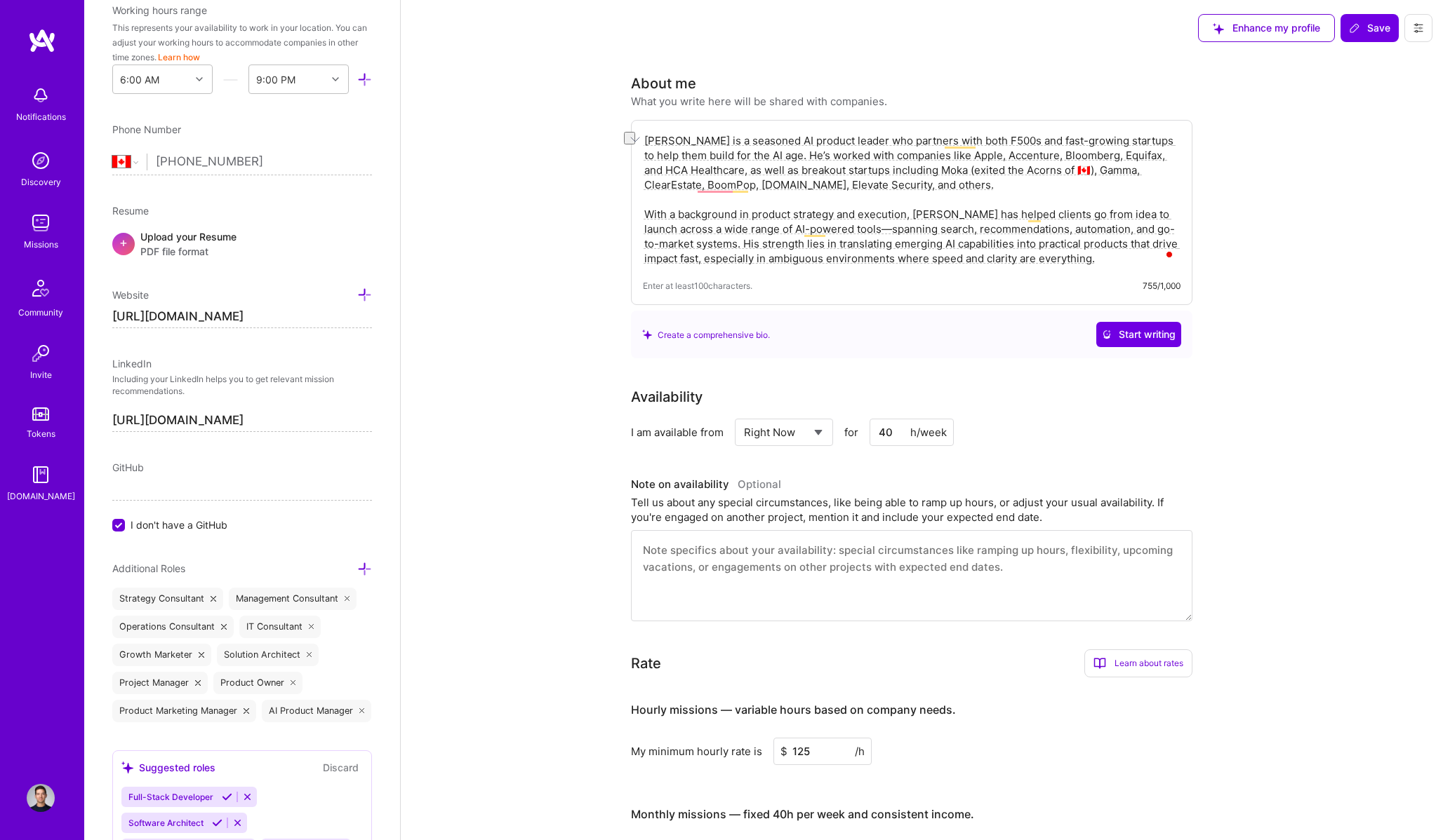
drag, startPoint x: 906, startPoint y: 215, endPoint x: 735, endPoint y: 214, distance: 171.0
click at [735, 214] on textarea "[PERSON_NAME] is a seasoned AI product leader who partners with both F500s and …" at bounding box center [911, 200] width 537 height 135
drag, startPoint x: 738, startPoint y: 215, endPoint x: 651, endPoint y: 215, distance: 87.0
click at [651, 215] on textarea "[PERSON_NAME] is a seasoned AI product leader who partners with both F500s and …" at bounding box center [911, 200] width 537 height 135
click at [996, 229] on textarea "[PERSON_NAME] is a seasoned AI product leader who partners with both F500s and …" at bounding box center [911, 200] width 537 height 135
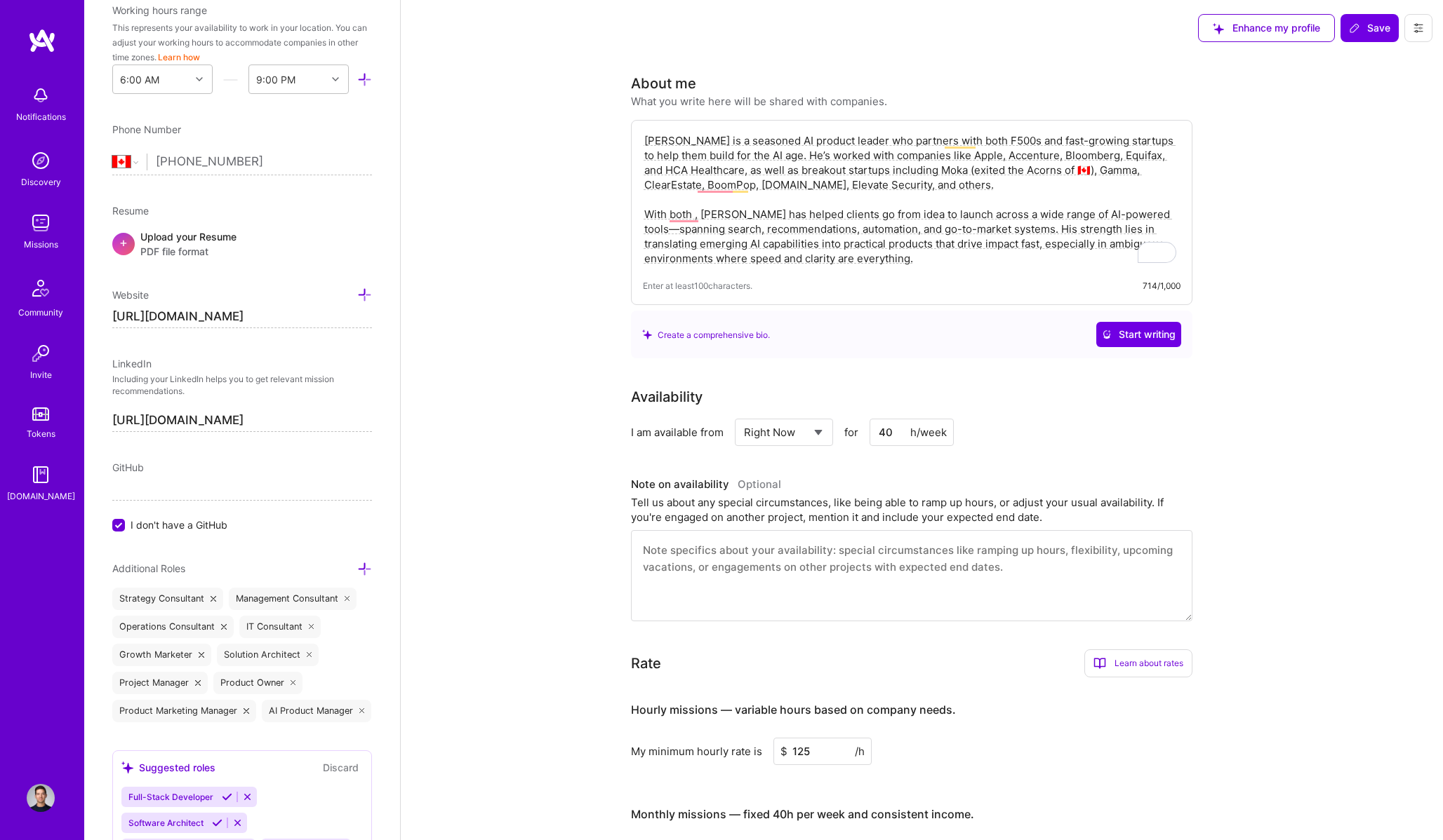
click at [996, 229] on textarea "[PERSON_NAME] is a seasoned AI product leader who partners with both F500s and …" at bounding box center [911, 200] width 537 height 135
click at [1146, 214] on textarea "[PERSON_NAME] is a seasoned AI product leader who partners with both F500s and …" at bounding box center [911, 200] width 537 height 135
click at [690, 231] on textarea "[PERSON_NAME] is a seasoned AI product leader who partners with both F500s and …" at bounding box center [911, 200] width 537 height 135
click at [833, 224] on textarea "[PERSON_NAME] is a seasoned AI product leader who partners with both F500s and …" at bounding box center [911, 200] width 537 height 135
click at [934, 228] on textarea "[PERSON_NAME] is a seasoned AI product leader who partners with both F500s and …" at bounding box center [911, 200] width 537 height 135
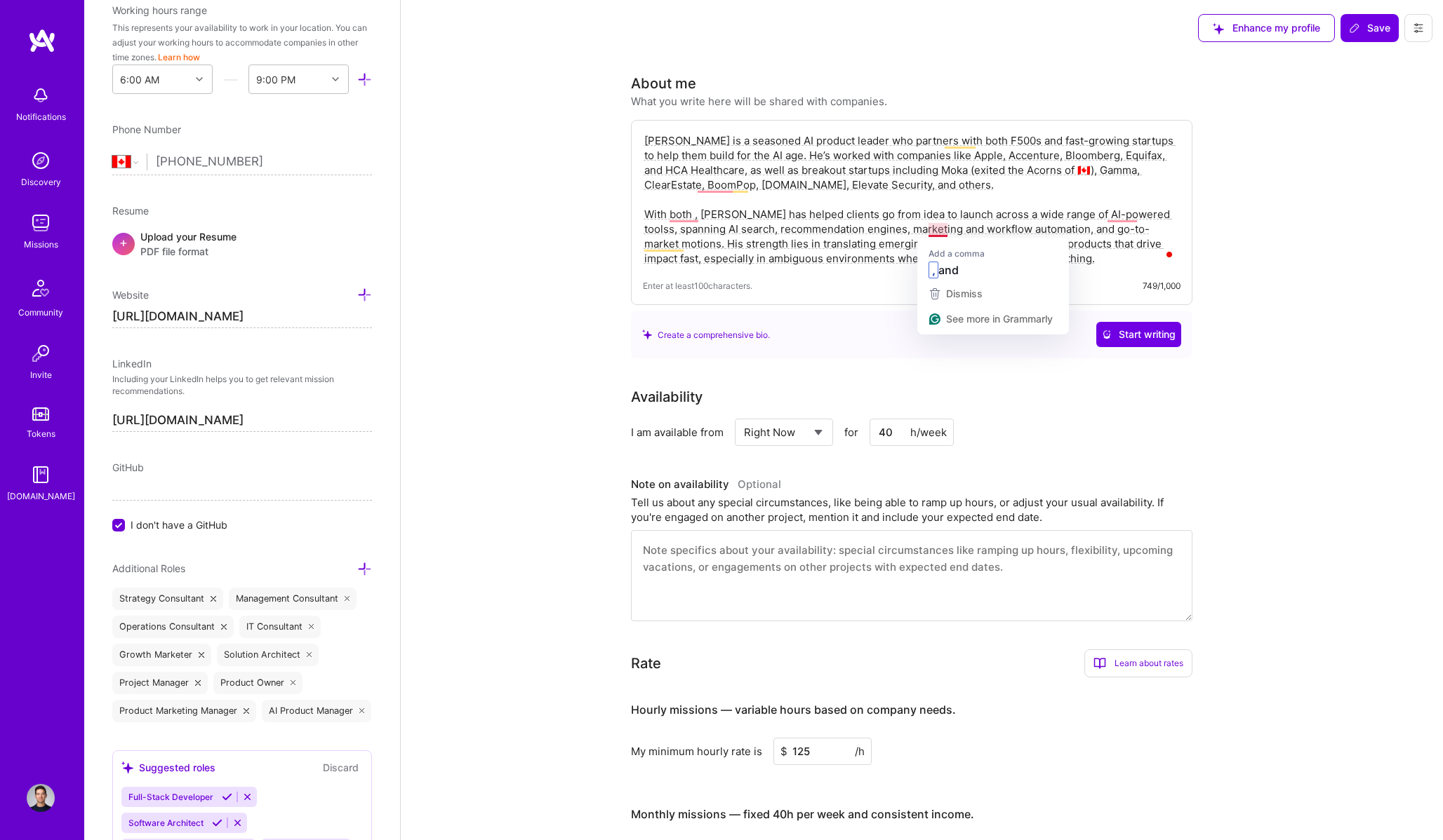
click at [934, 228] on textarea "[PERSON_NAME] is a seasoned AI product leader who partners with both F500s and …" at bounding box center [911, 200] width 537 height 135
drag, startPoint x: 1071, startPoint y: 233, endPoint x: 1126, endPoint y: 233, distance: 55.0
click at [1126, 233] on textarea "[PERSON_NAME] is a seasoned AI product leader who partners with both F500s and …" at bounding box center [911, 200] width 537 height 135
click at [664, 241] on textarea "[PERSON_NAME] is a seasoned AI product leader who partners with both F500s and …" at bounding box center [911, 200] width 537 height 135
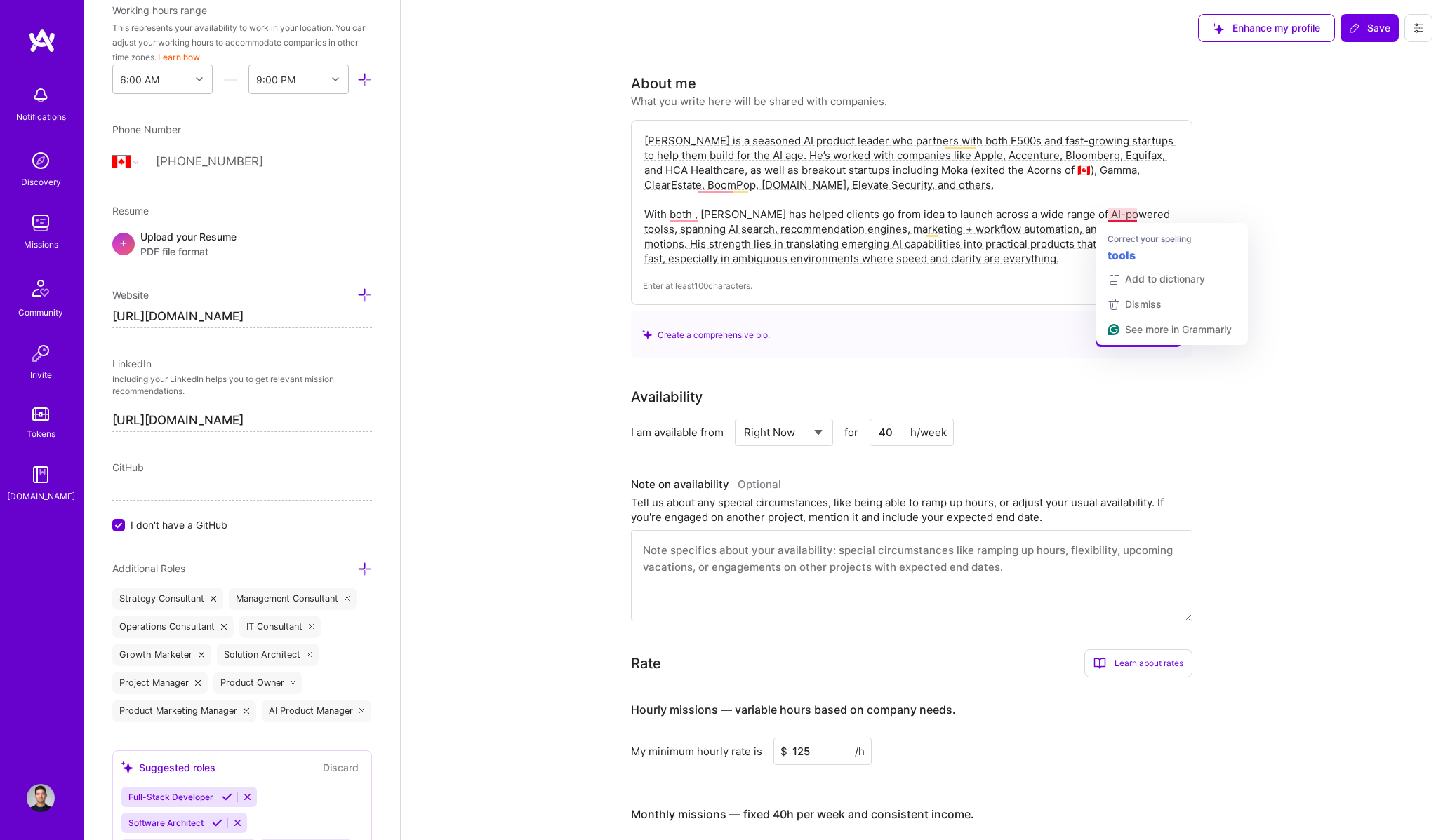
click at [1131, 211] on textarea "[PERSON_NAME] is a seasoned AI product leader who partners with both F500s and …" at bounding box center [911, 200] width 537 height 135
click at [1119, 216] on textarea "[PERSON_NAME] is a seasoned AI product leader who partners with both F500s and …" at bounding box center [911, 200] width 537 height 135
drag, startPoint x: 717, startPoint y: 215, endPoint x: 630, endPoint y: 214, distance: 87.0
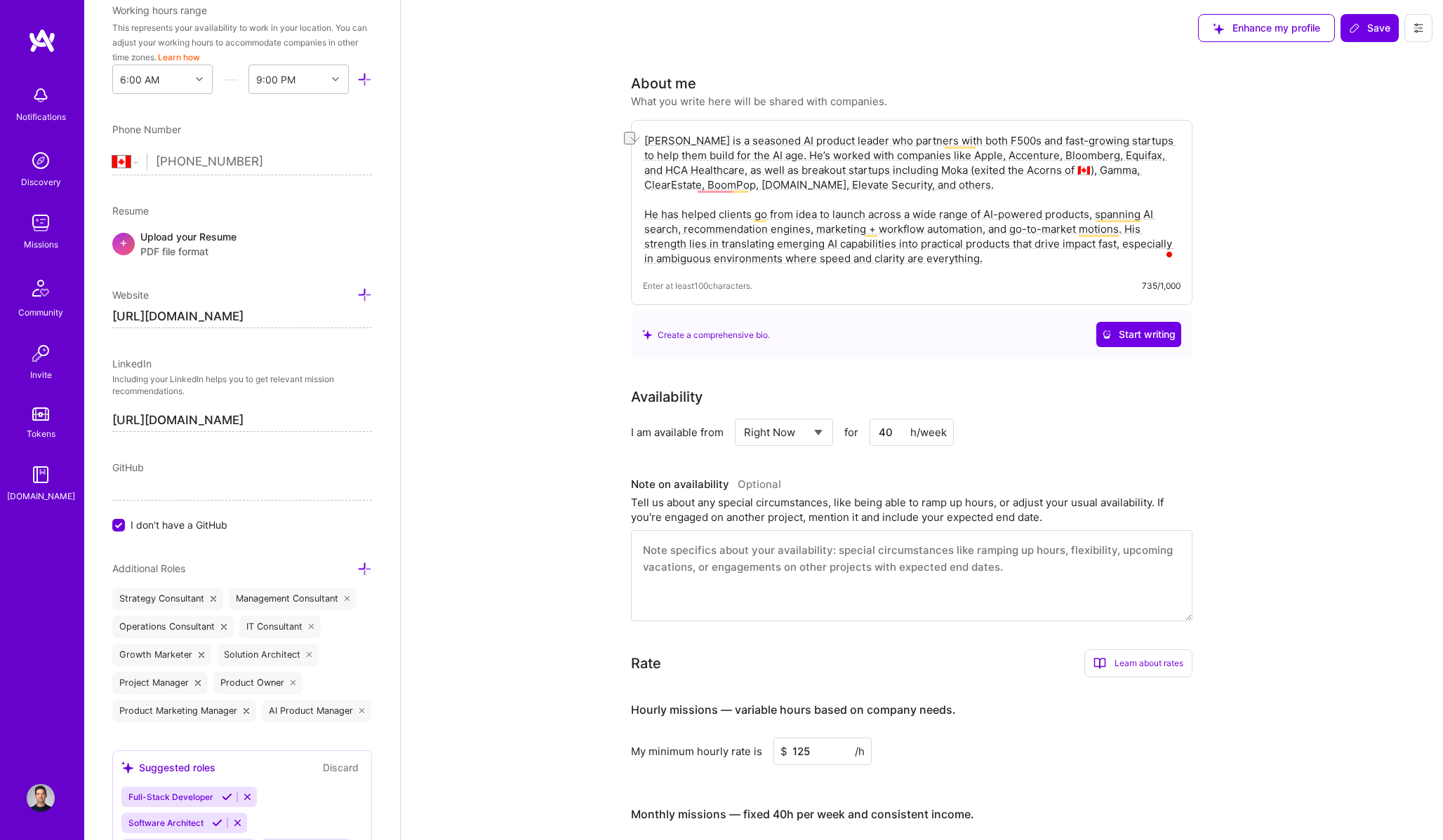
drag, startPoint x: 795, startPoint y: 217, endPoint x: 859, endPoint y: 217, distance: 64.0
click at [859, 217] on textarea "[PERSON_NAME] is a seasoned AI product leader who partners with both F500s and …" at bounding box center [911, 200] width 537 height 135
click at [869, 216] on textarea "[PERSON_NAME] is a seasoned AI product leader who partners with both F500s and …" at bounding box center [911, 200] width 537 height 135
drag, startPoint x: 867, startPoint y: 213, endPoint x: 782, endPoint y: 211, distance: 85.0
click at [782, 211] on textarea "[PERSON_NAME] is a seasoned AI product leader who partners with both F500s and …" at bounding box center [911, 200] width 537 height 135
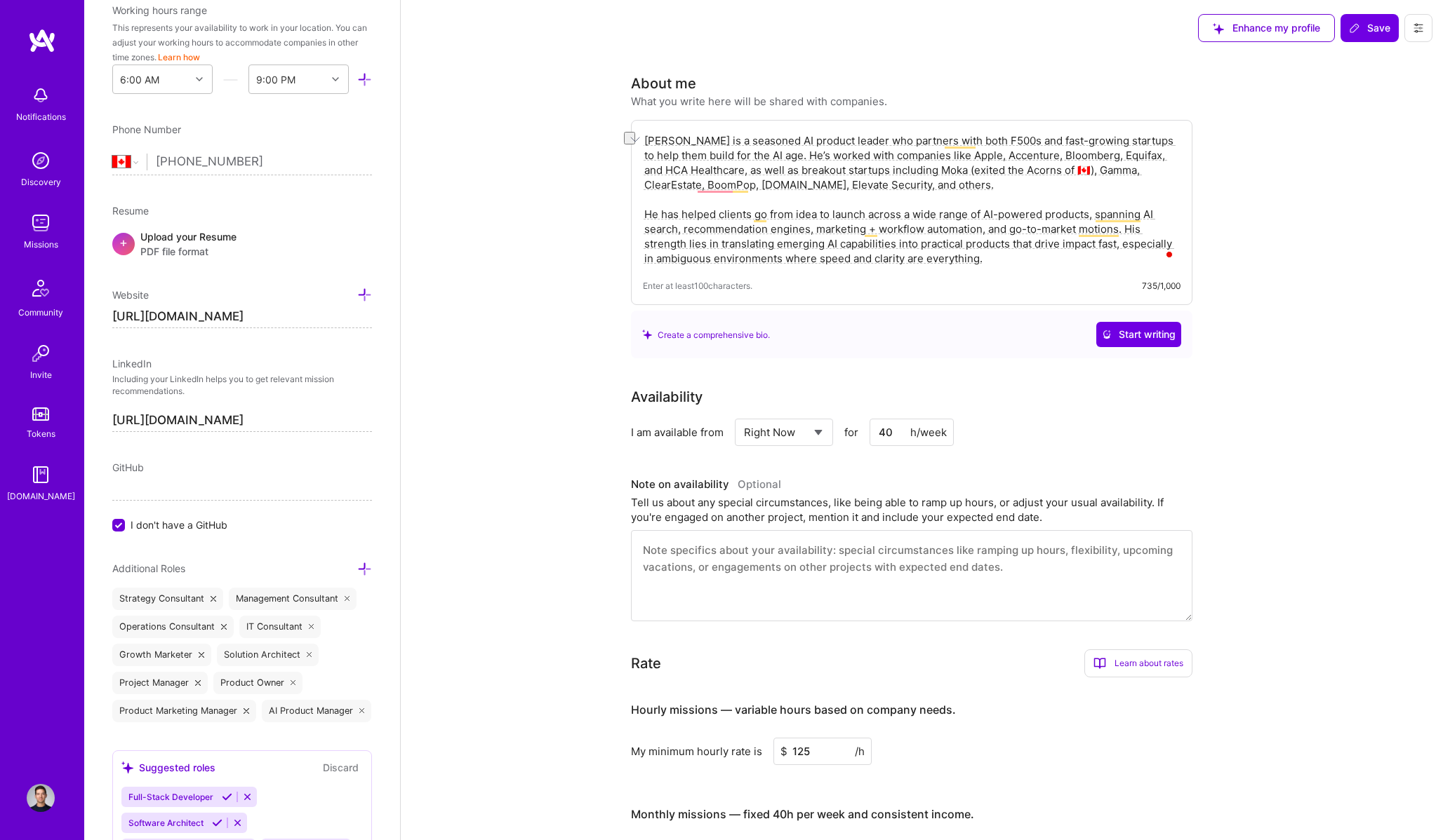
click at [1115, 246] on textarea "[PERSON_NAME] is a seasoned AI product leader who partners with both F500s and …" at bounding box center [911, 200] width 537 height 135
click at [1072, 258] on textarea "[PERSON_NAME] is a seasoned AI product leader who partners with both F500s and …" at bounding box center [911, 200] width 537 height 135
click at [885, 257] on textarea "[PERSON_NAME] is a seasoned AI product leader who partners with both F500s and …" at bounding box center [911, 200] width 537 height 135
click at [994, 265] on textarea "[PERSON_NAME] is a seasoned AI product leader who partners with both F500s and …" at bounding box center [911, 200] width 537 height 135
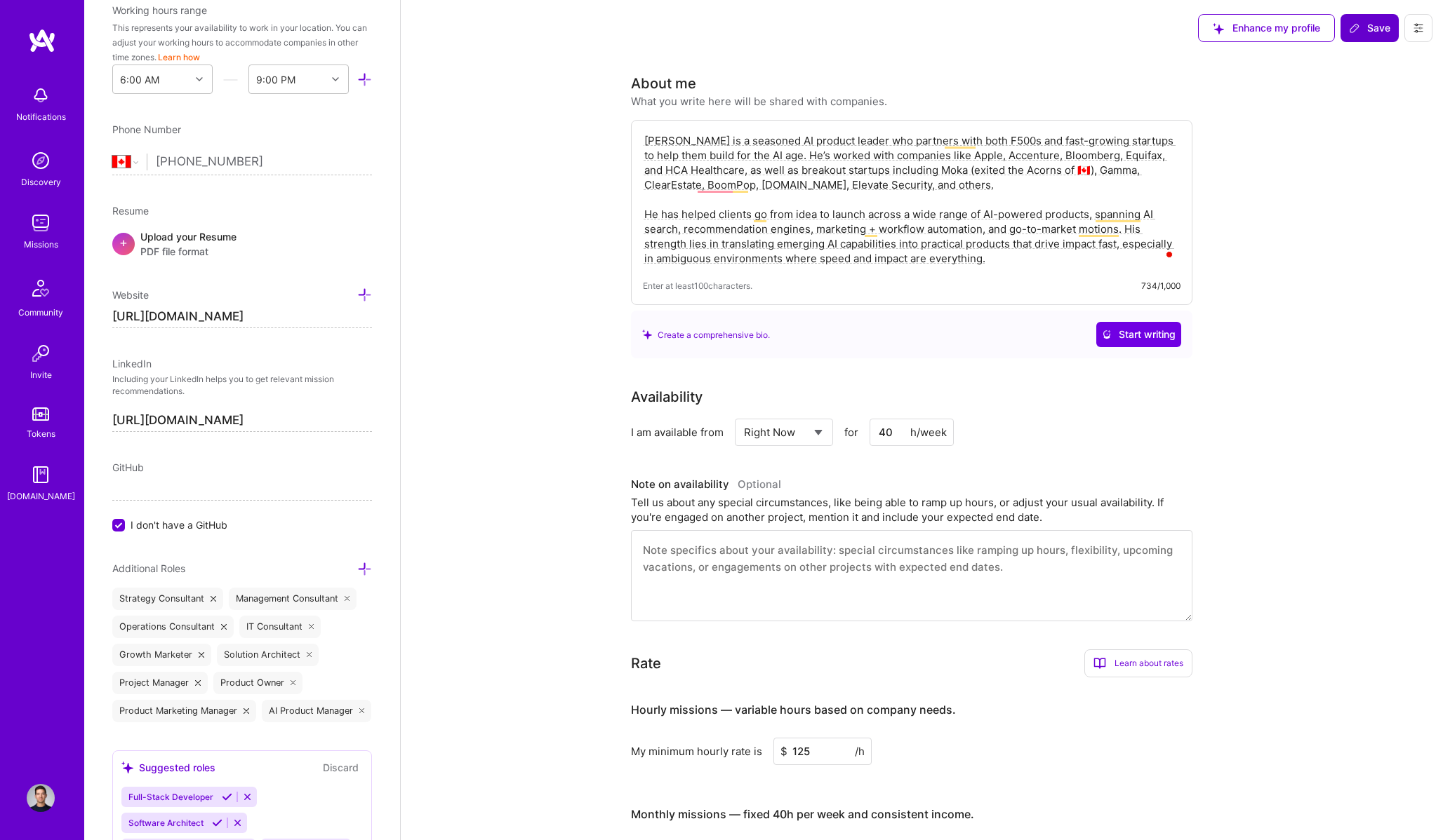
type textarea "[PERSON_NAME] is a seasoned AI product leader who partners with both F500s and …"
click at [1372, 37] on button "Save" at bounding box center [1369, 28] width 59 height 28
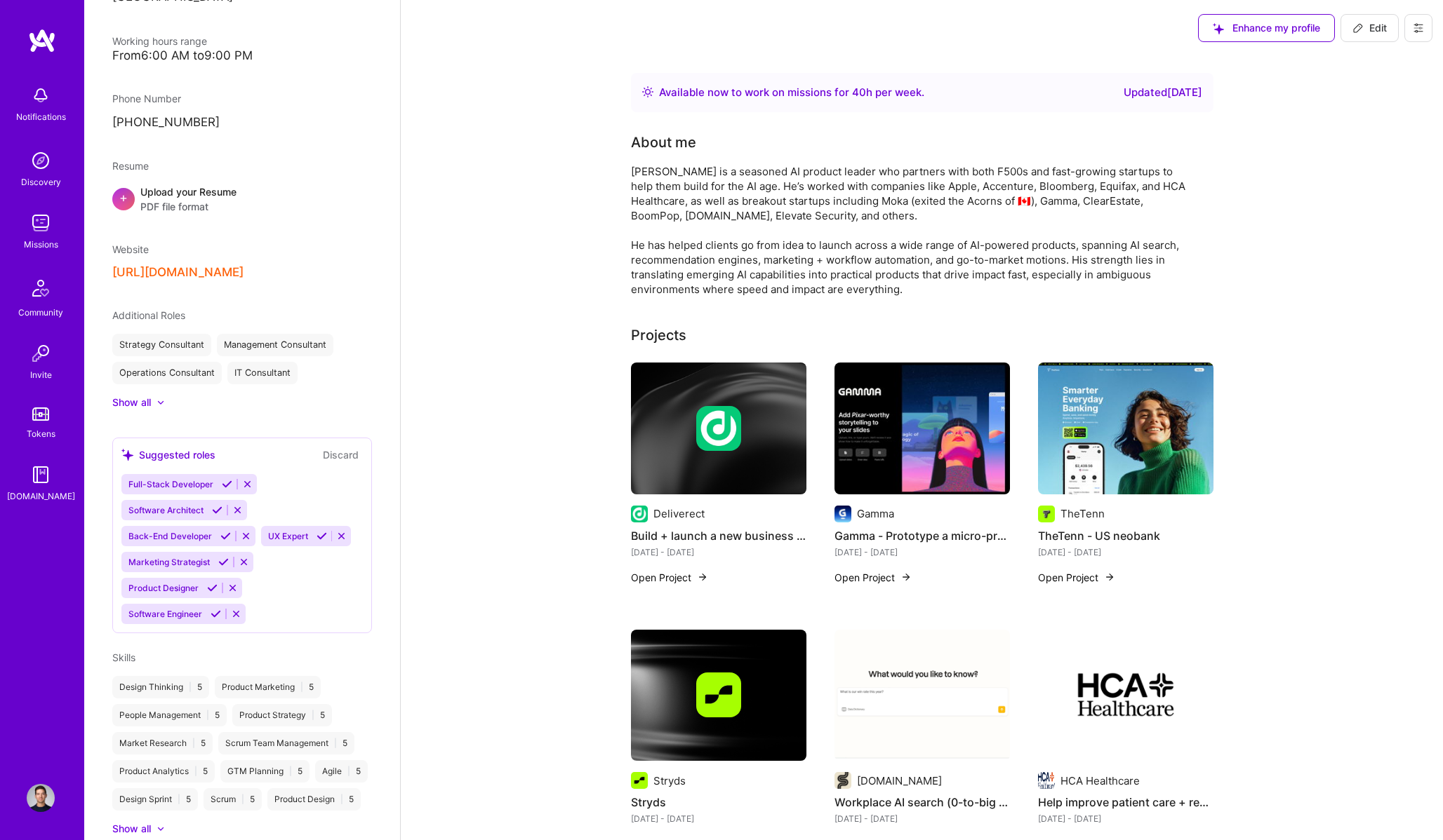
scroll to position [455, 0]
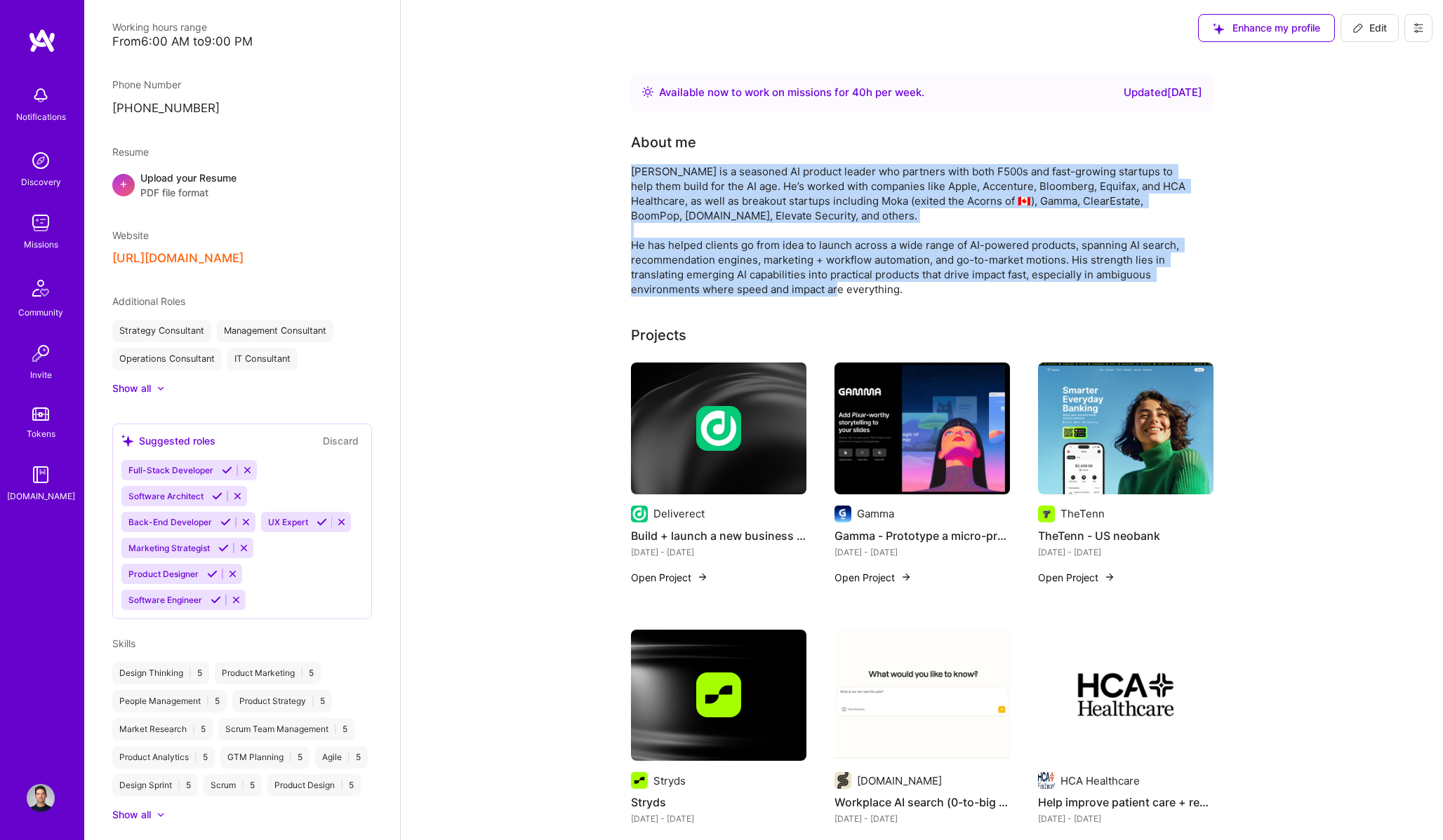
drag, startPoint x: 935, startPoint y: 294, endPoint x: 630, endPoint y: 173, distance: 328.1
copy div "[PERSON_NAME] is a seasoned AI product leader who partners with both F500s and …"
click at [1353, 38] on button "Edit" at bounding box center [1369, 28] width 59 height 28
select select "CA"
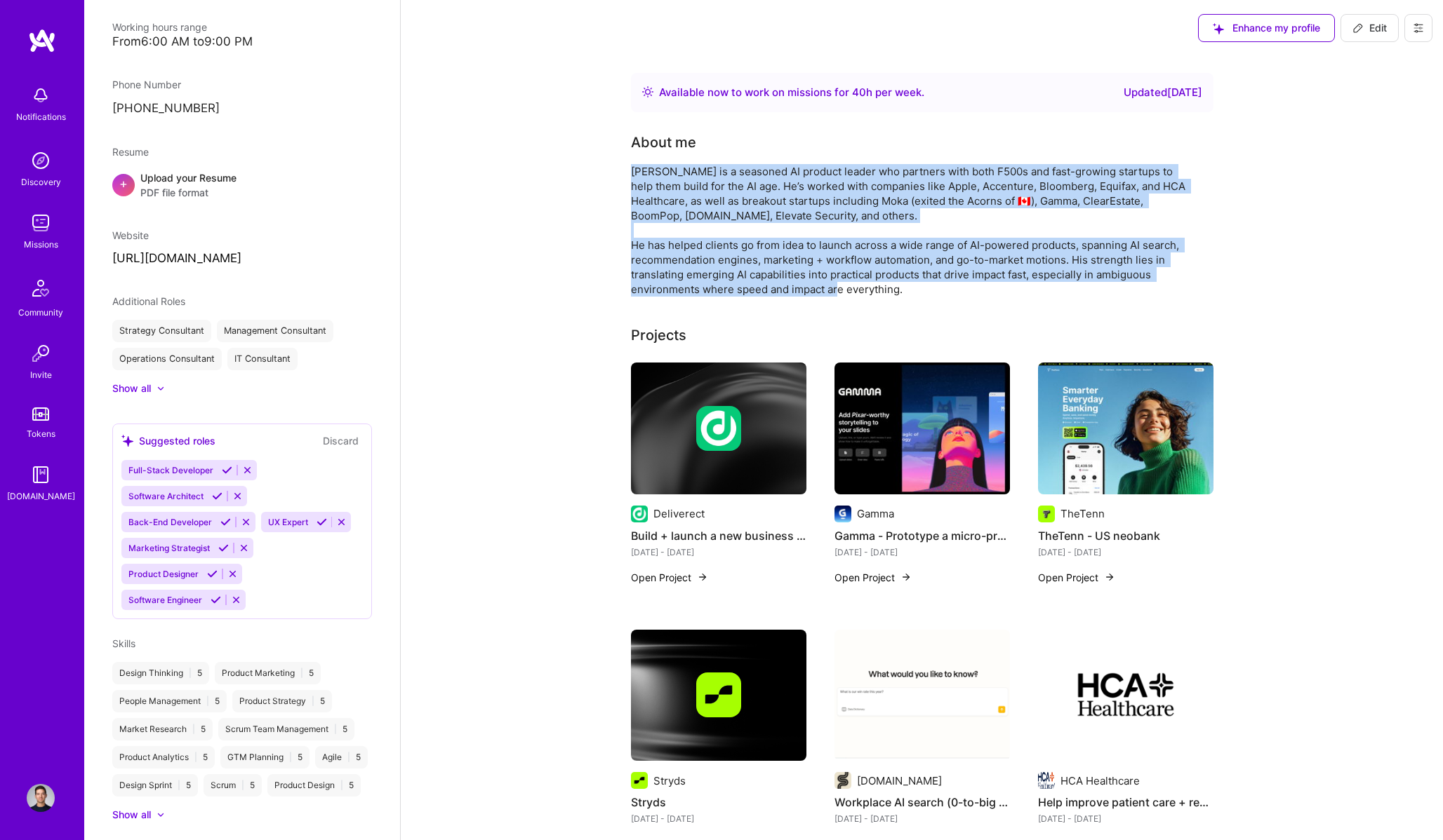
select select "Right Now"
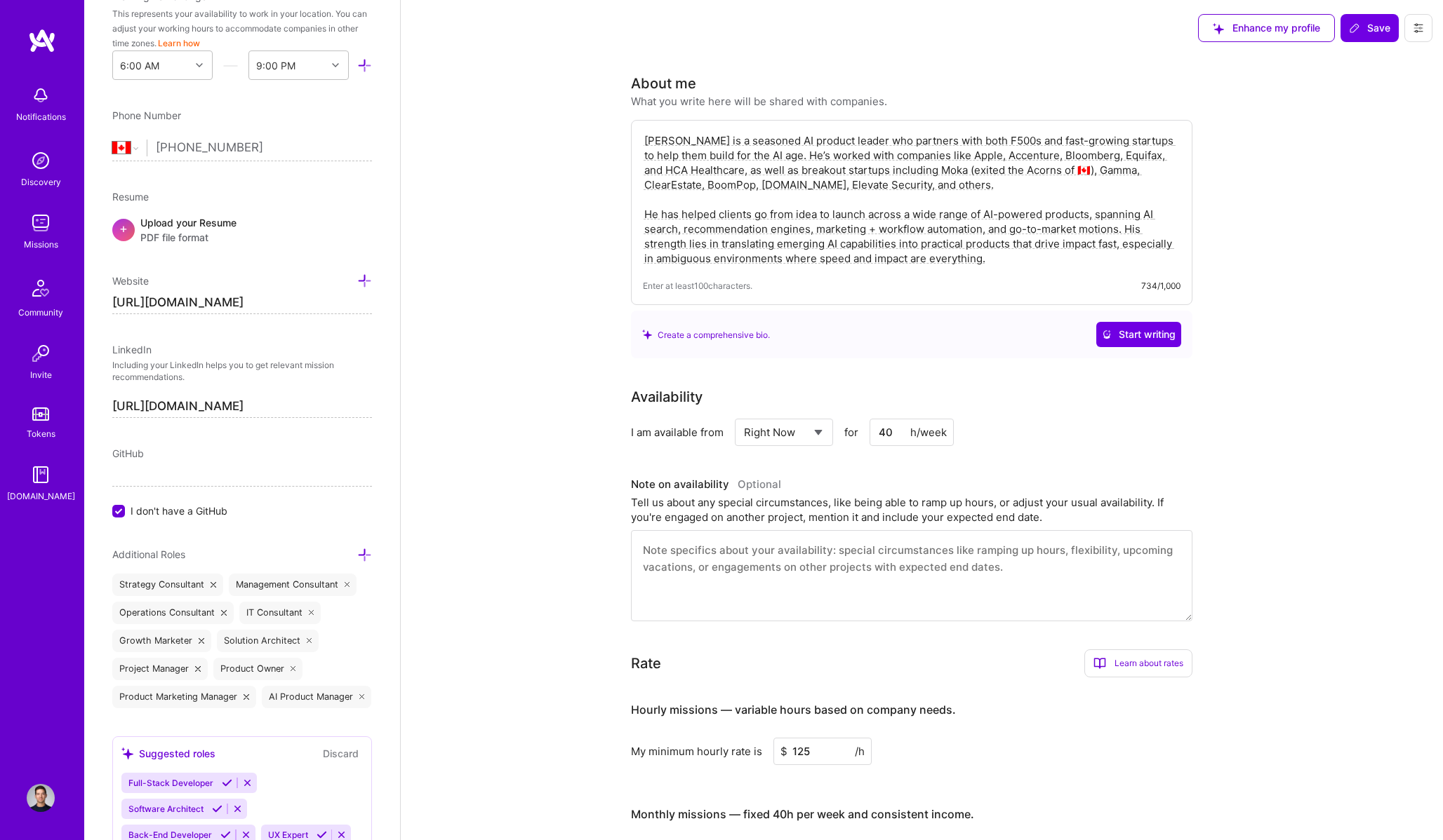
scroll to position [441, 0]
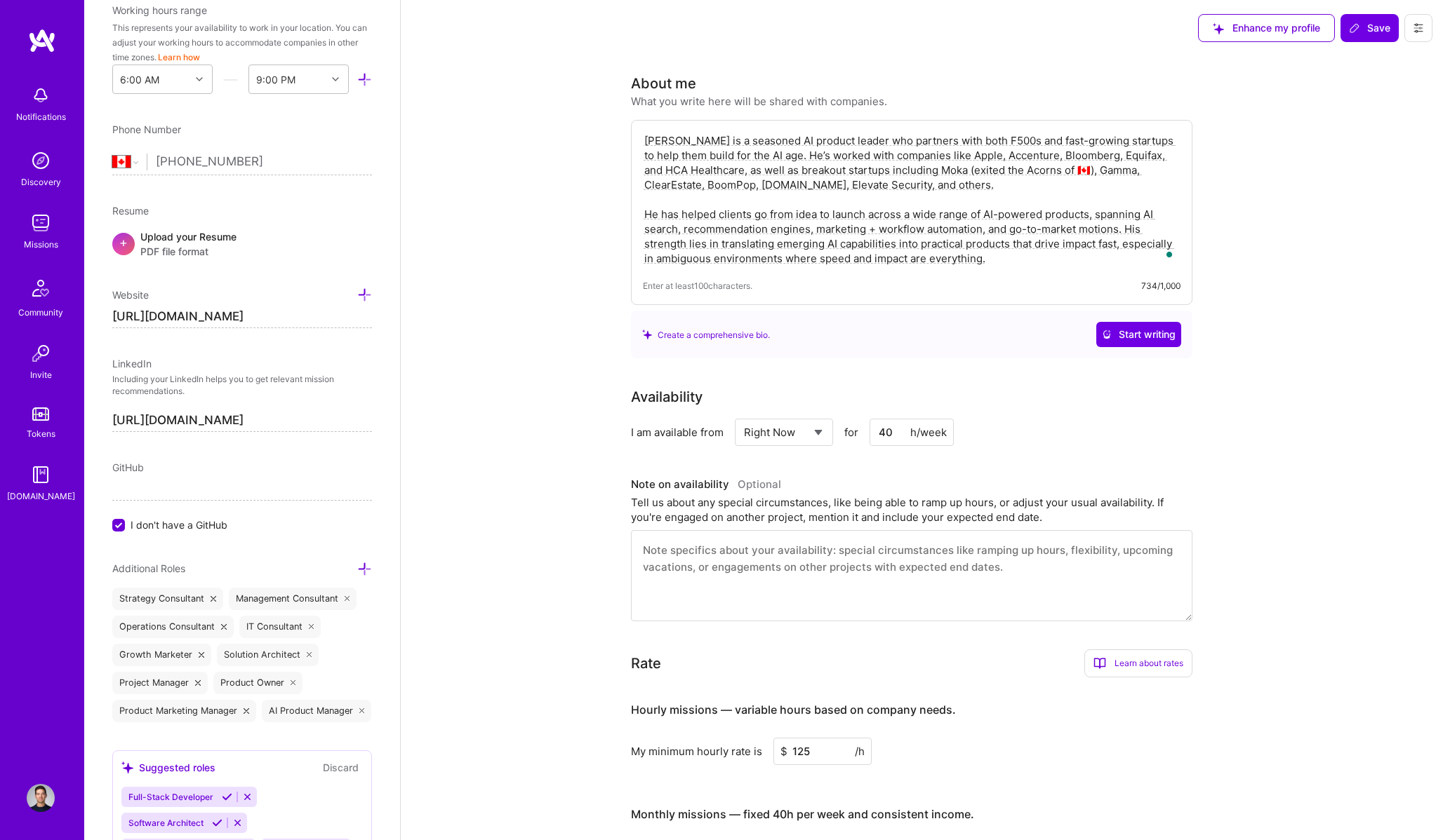
click at [1045, 247] on textarea "[PERSON_NAME] is a seasoned AI product leader who partners with both F500s and …" at bounding box center [911, 200] width 537 height 135
click at [1006, 244] on textarea "[PERSON_NAME] is a seasoned AI product leader who partners with both F500s and …" at bounding box center [911, 200] width 537 height 135
click at [830, 257] on textarea "[PERSON_NAME] is a seasoned AI product leader who partners with both F500s and …" at bounding box center [911, 200] width 537 height 135
drag, startPoint x: 1120, startPoint y: 245, endPoint x: 674, endPoint y: 262, distance: 446.3
click at [674, 262] on textarea "[PERSON_NAME] is a seasoned AI product leader who partners with both F500s and …" at bounding box center [911, 200] width 537 height 135
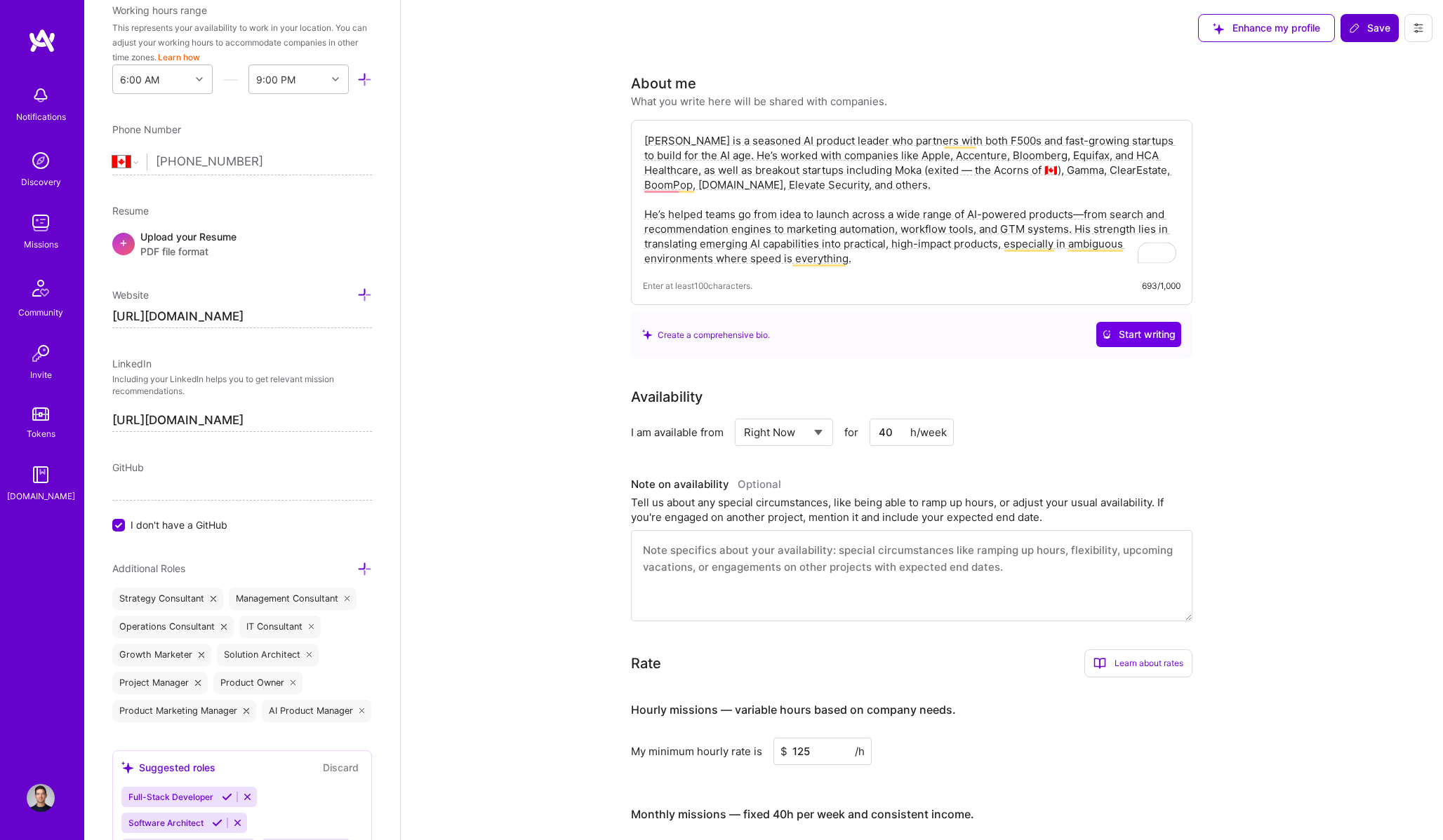
type textarea "[PERSON_NAME] is a seasoned AI product leader who partners with both F500s and …"
click at [1372, 30] on span "Save" at bounding box center [1369, 28] width 42 height 14
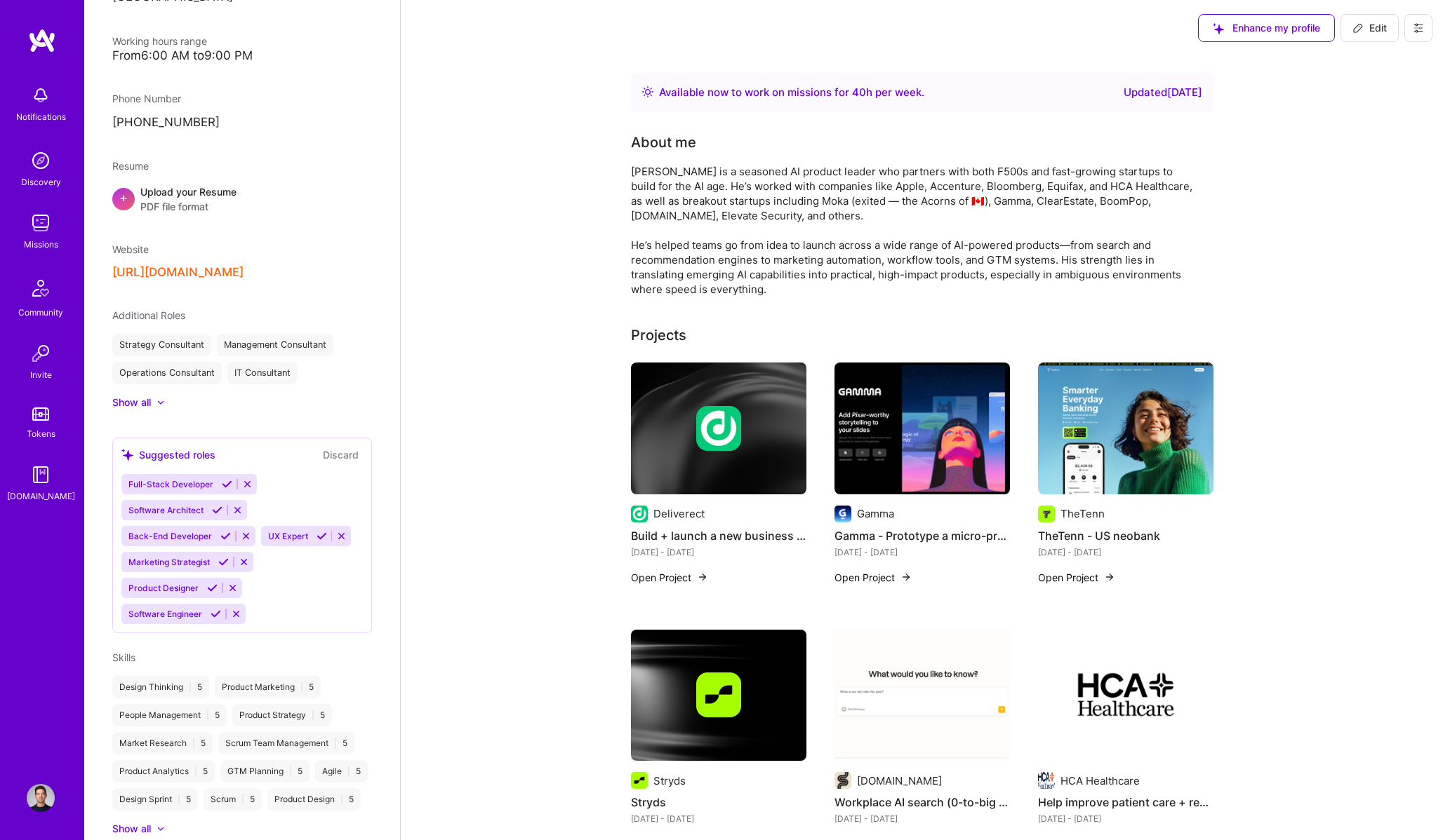
scroll to position [455, 0]
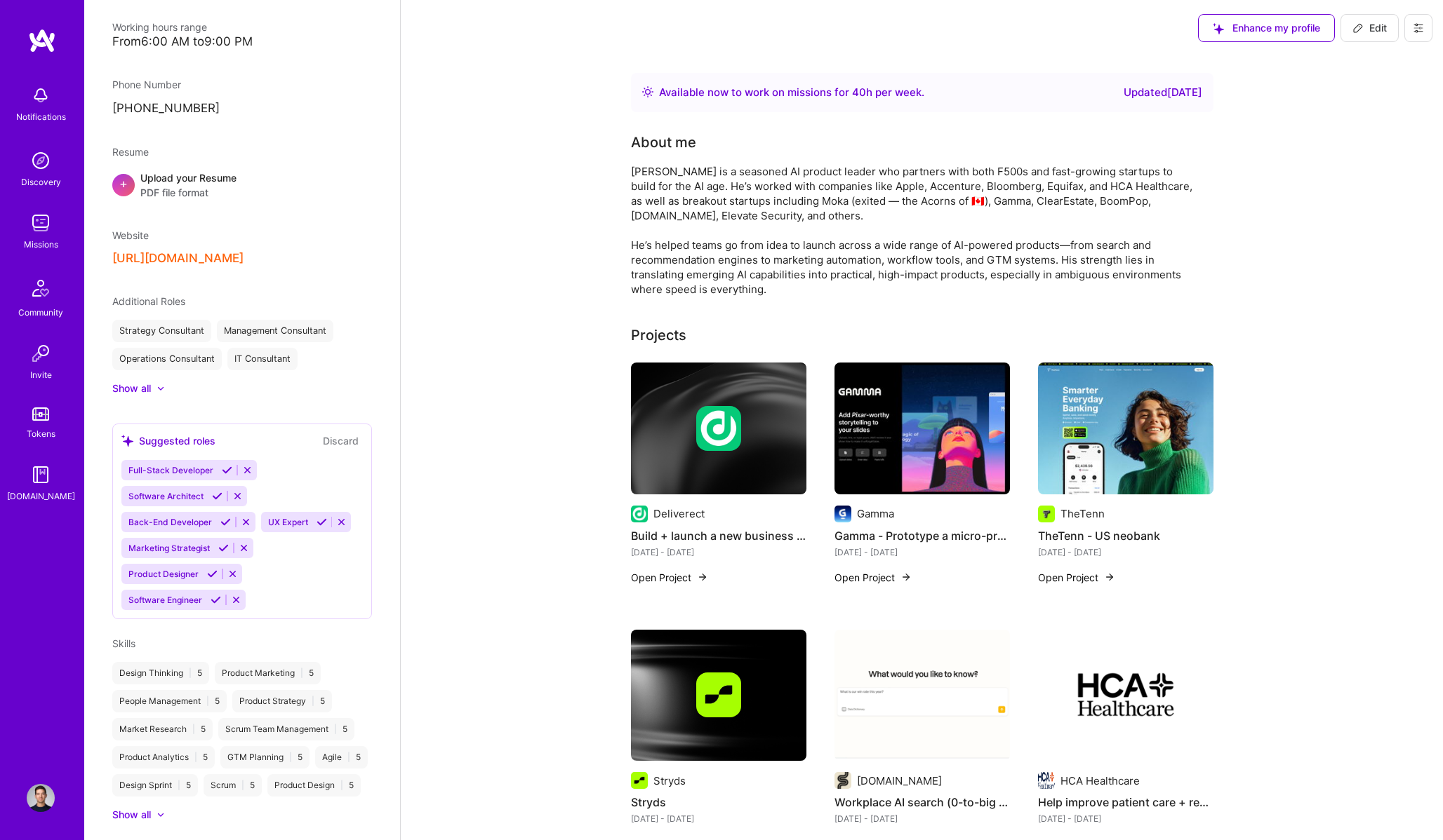
click at [1376, 29] on span "Edit" at bounding box center [1369, 28] width 35 height 14
select select "CA"
select select "Right Now"
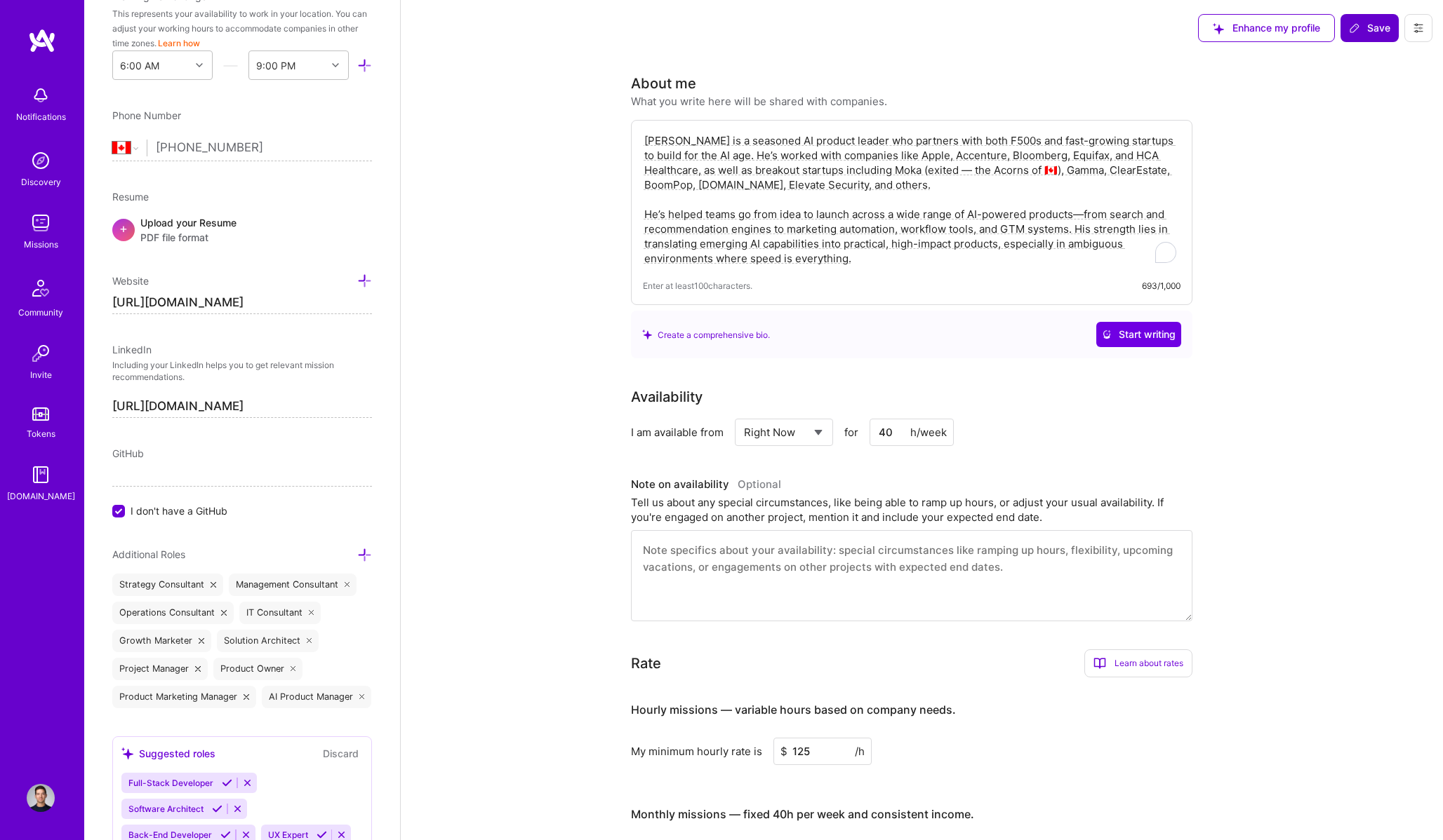
scroll to position [441, 0]
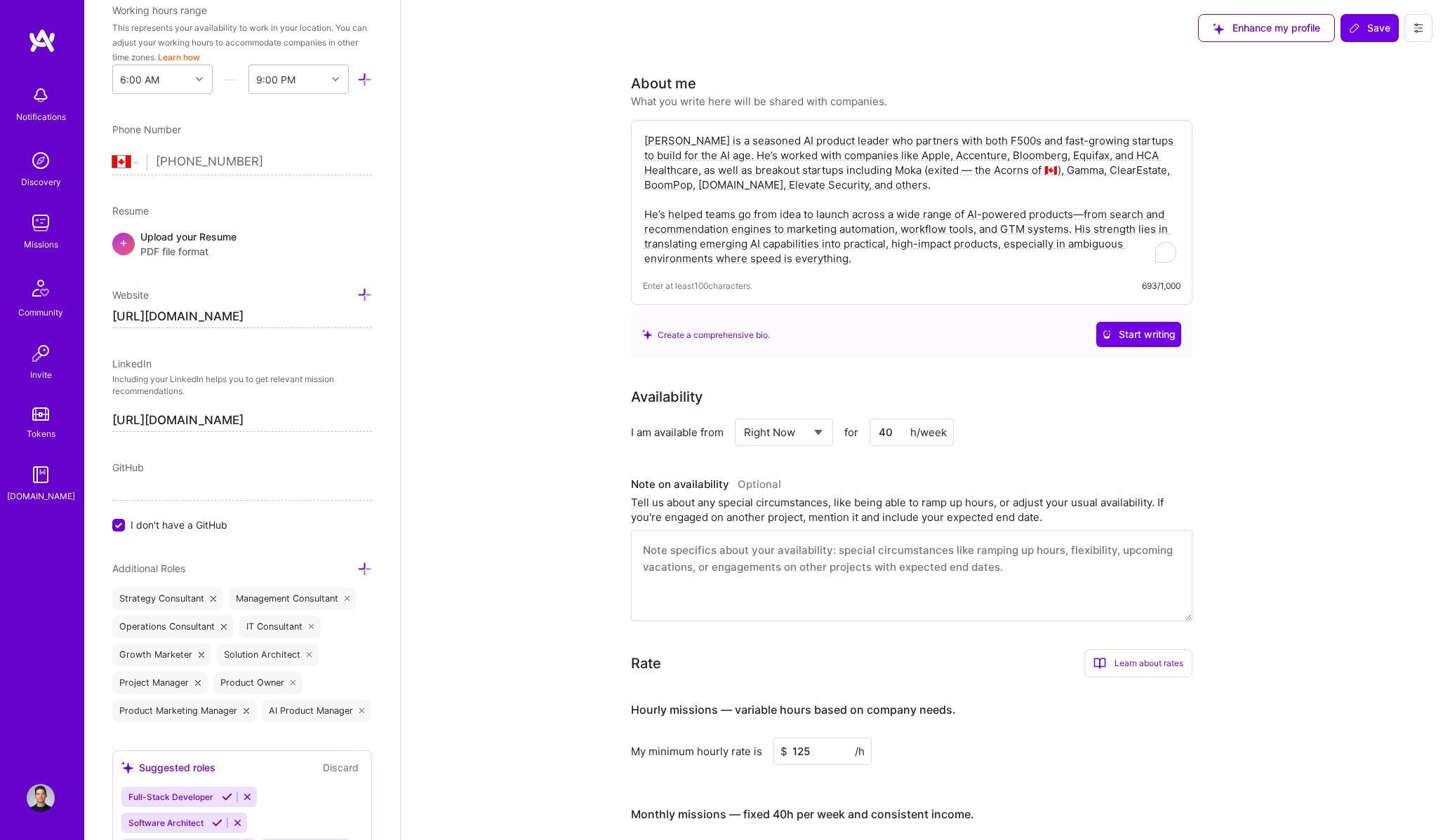
click at [1086, 216] on textarea "[PERSON_NAME] is a seasoned AI product leader who partners with both F500s and …" at bounding box center [911, 200] width 537 height 135
click at [786, 228] on textarea "[PERSON_NAME] is a seasoned AI product leader who partners with both F500s and …" at bounding box center [911, 200] width 537 height 135
click at [957, 230] on textarea "[PERSON_NAME] is a seasoned AI product leader who partners with both F500s and …" at bounding box center [911, 200] width 537 height 135
click at [800, 232] on textarea "[PERSON_NAME] is a seasoned AI product leader who partners with both F500s and …" at bounding box center [911, 200] width 537 height 135
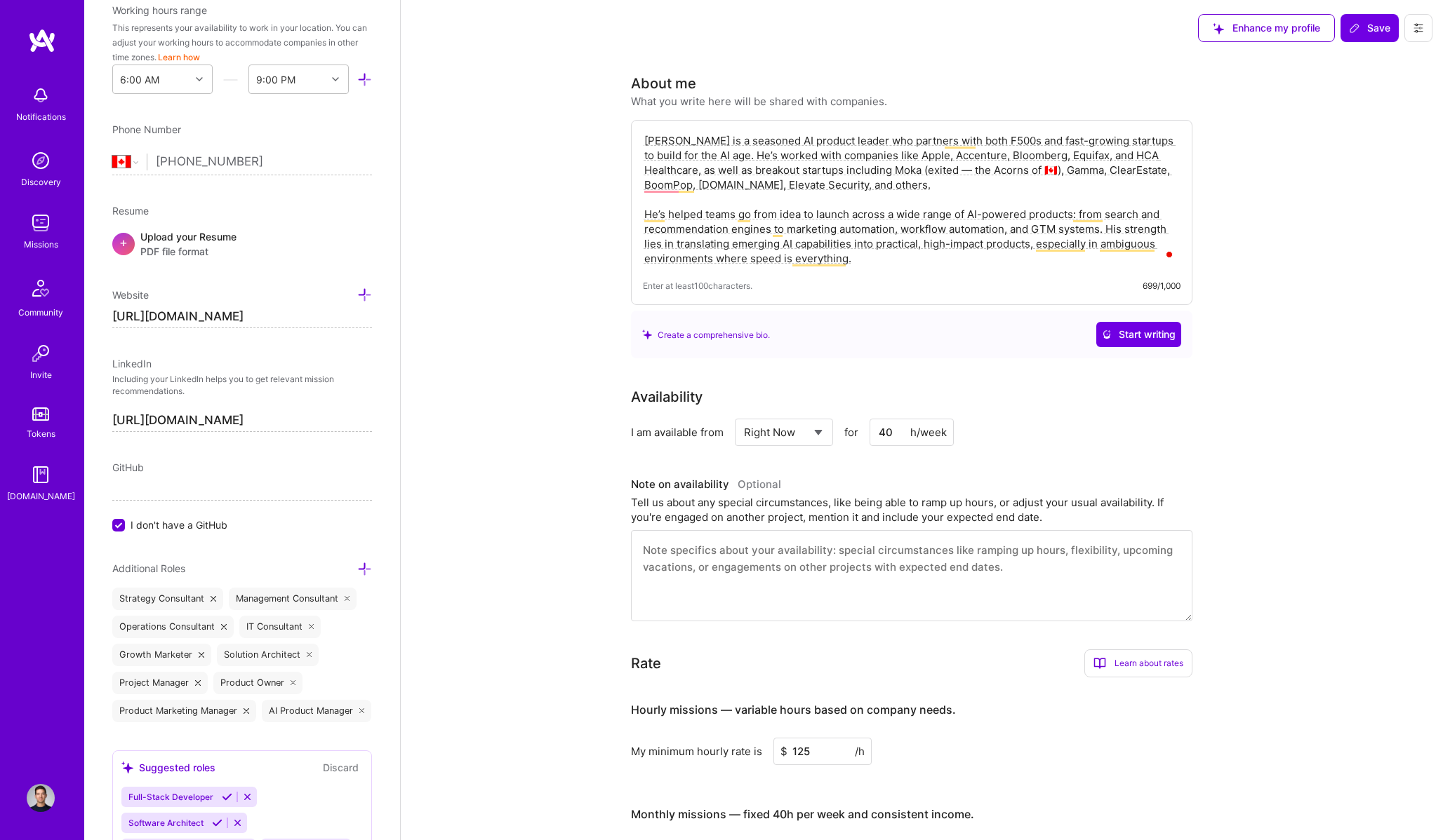
click at [800, 232] on textarea "[PERSON_NAME] is a seasoned AI product leader who partners with both F500s and …" at bounding box center [911, 200] width 537 height 135
click at [930, 228] on textarea "[PERSON_NAME] is a seasoned AI product leader who partners with both F500s and …" at bounding box center [911, 200] width 537 height 135
type textarea "[PERSON_NAME] is a seasoned AI product leader who partners with both F500s and …"
click at [1374, 32] on span "Save" at bounding box center [1369, 28] width 42 height 14
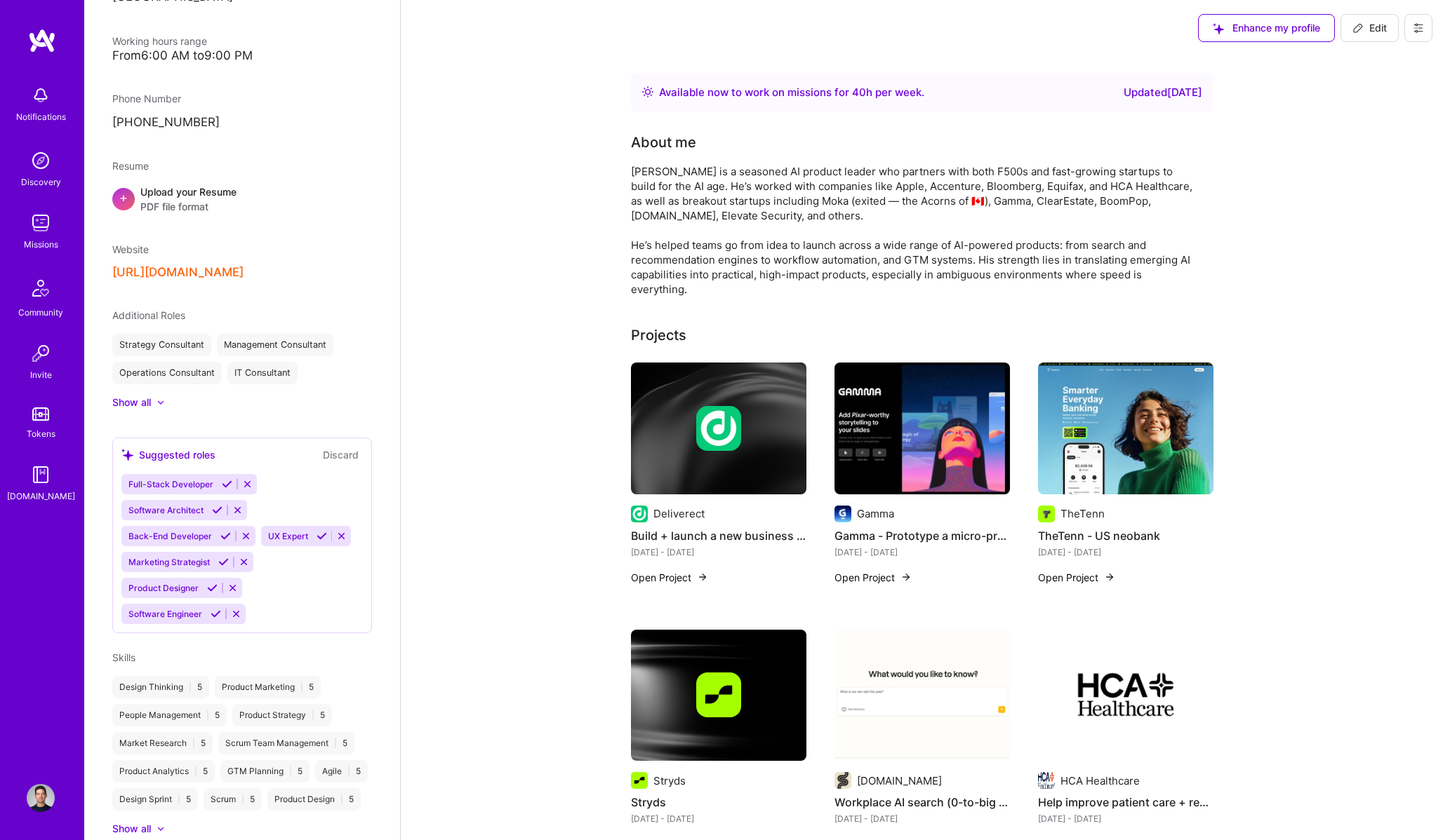
scroll to position [455, 0]
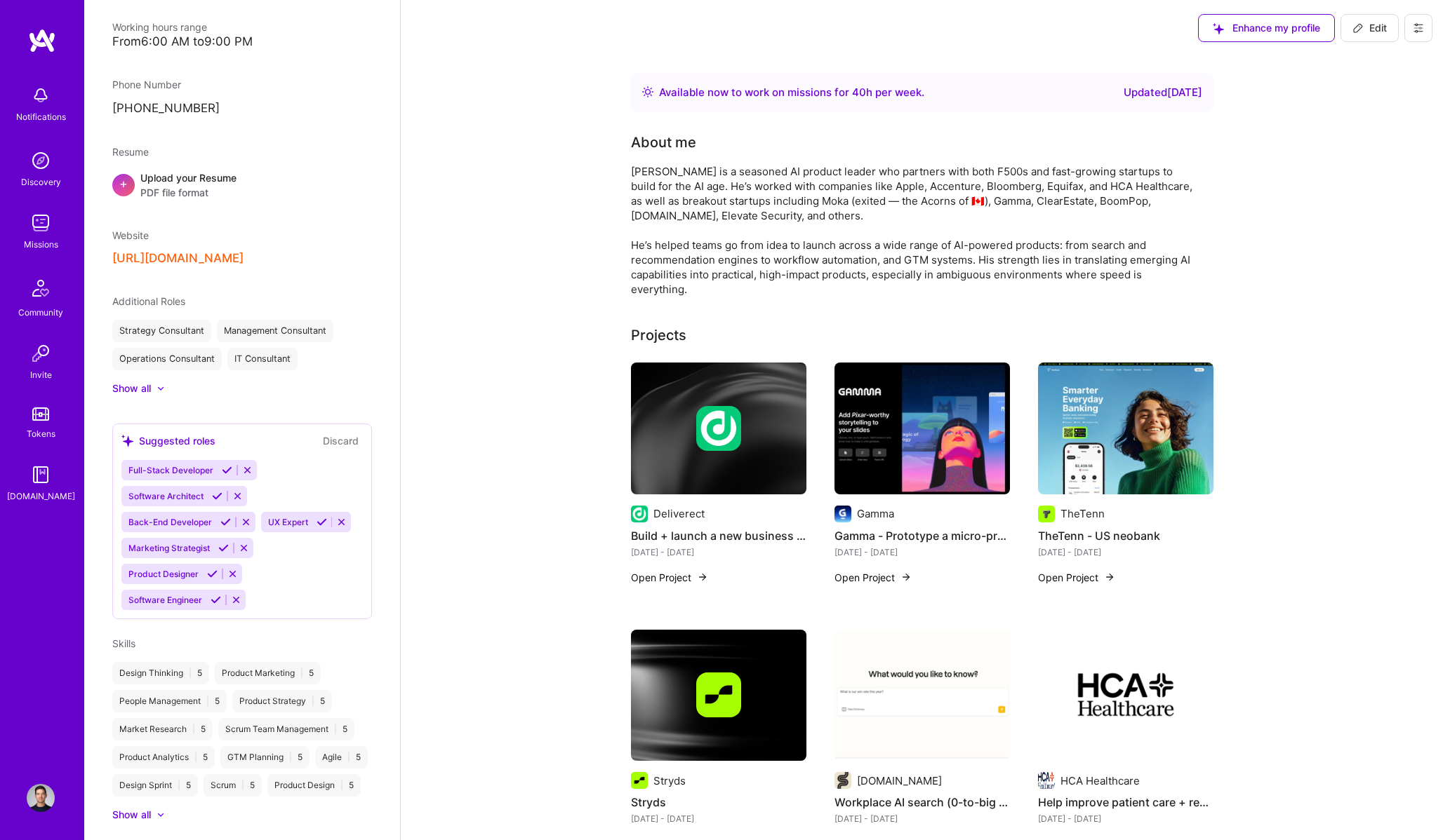
click at [1368, 35] on span "Edit" at bounding box center [1369, 28] width 35 height 14
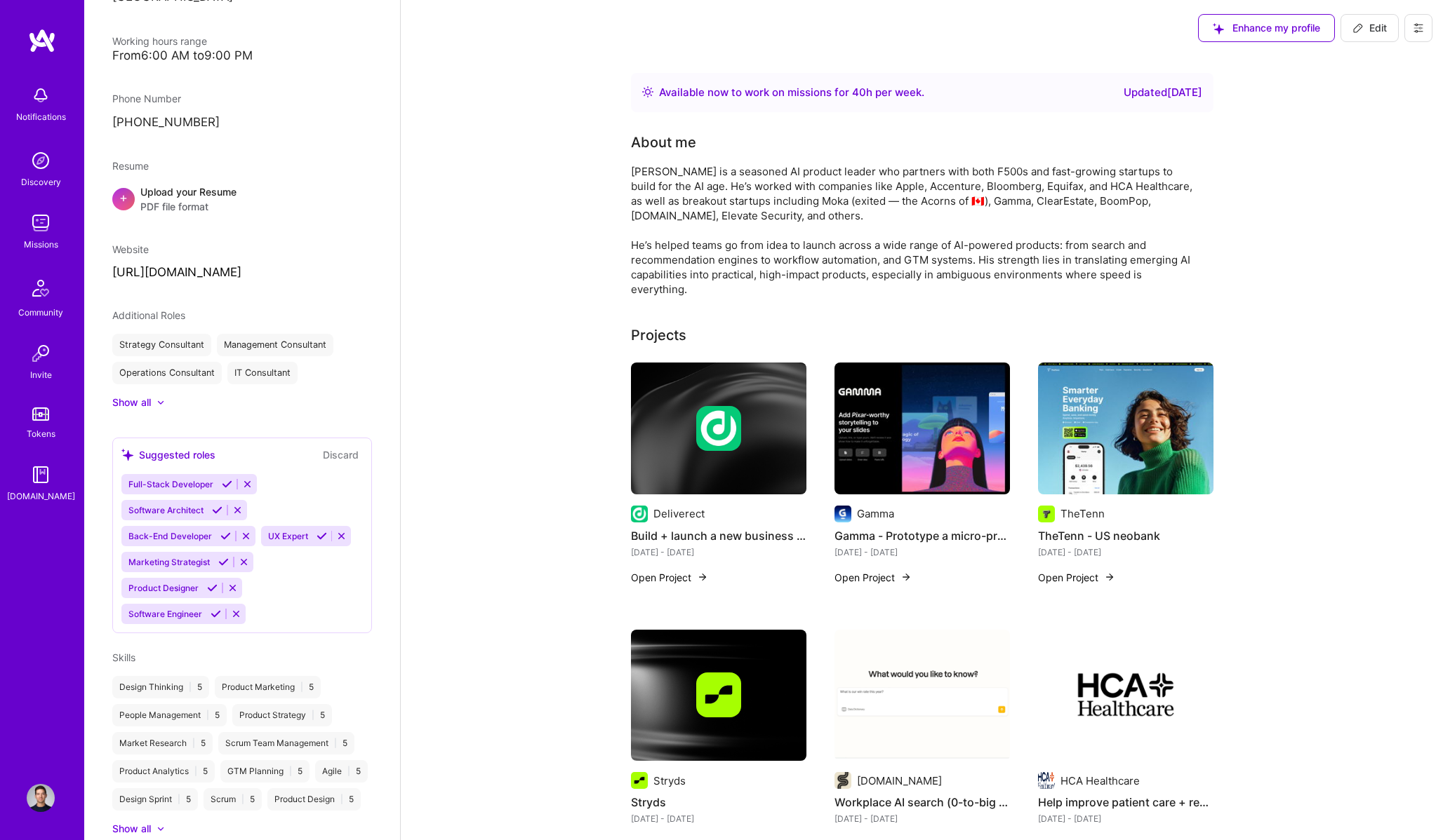
select select "CA"
select select "Right Now"
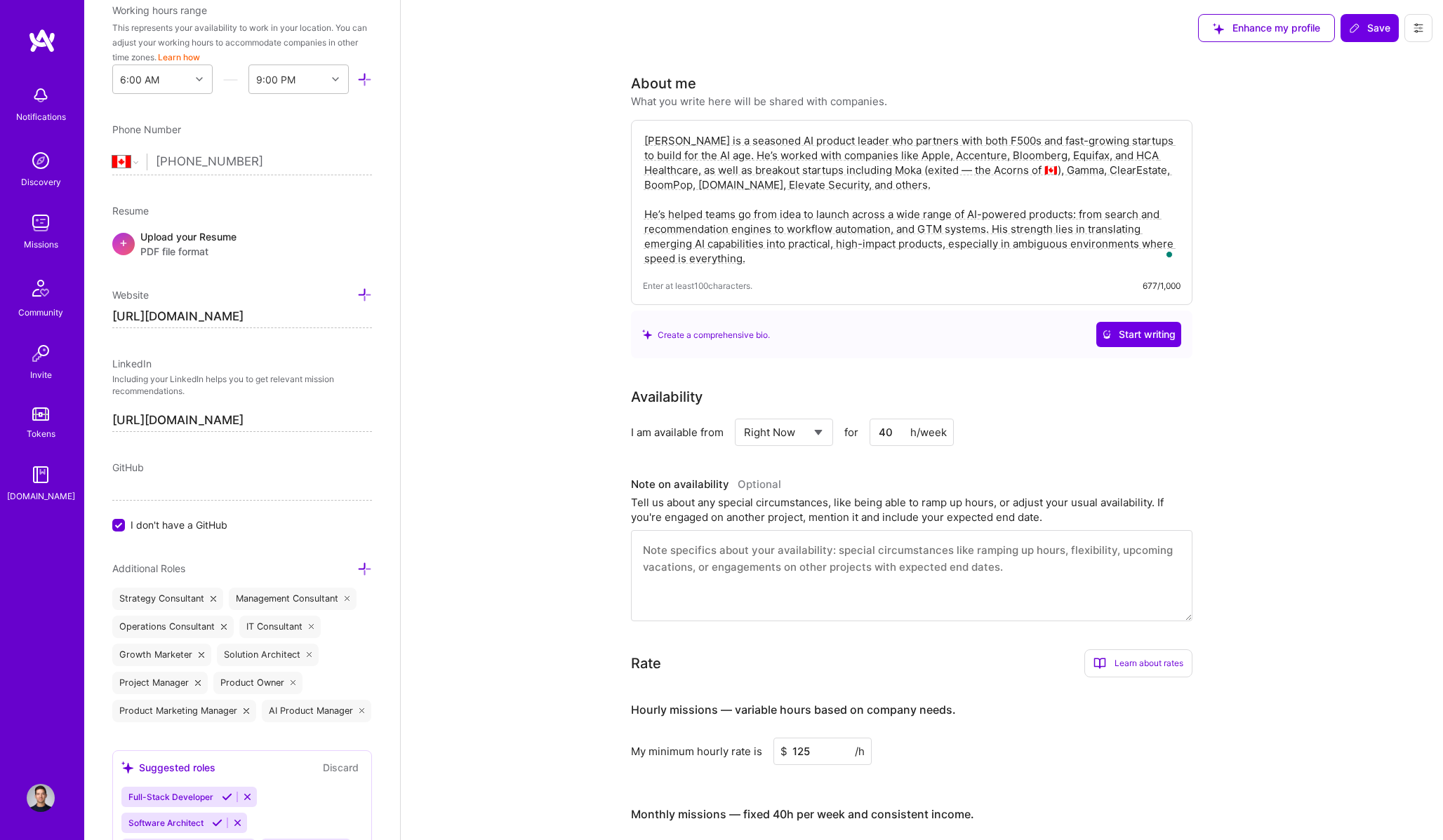
click at [1030, 230] on textarea "[PERSON_NAME] is a seasoned AI product leader who partners with both F500s and …" at bounding box center [911, 200] width 537 height 135
type textarea "[PERSON_NAME] is a seasoned AI product leader who partners with both F500s and …"
click at [1376, 28] on span "Save" at bounding box center [1369, 28] width 42 height 14
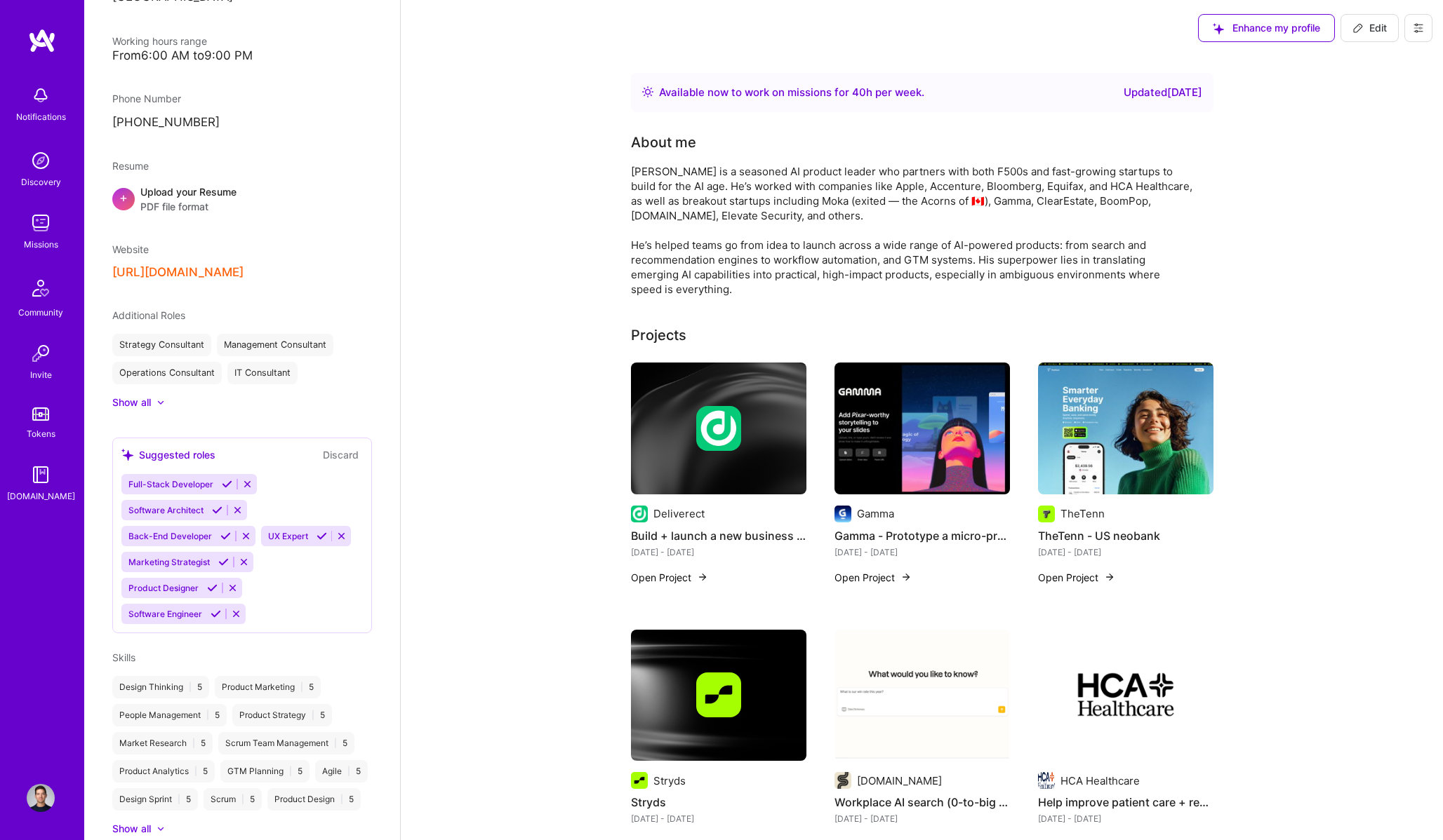
scroll to position [455, 0]
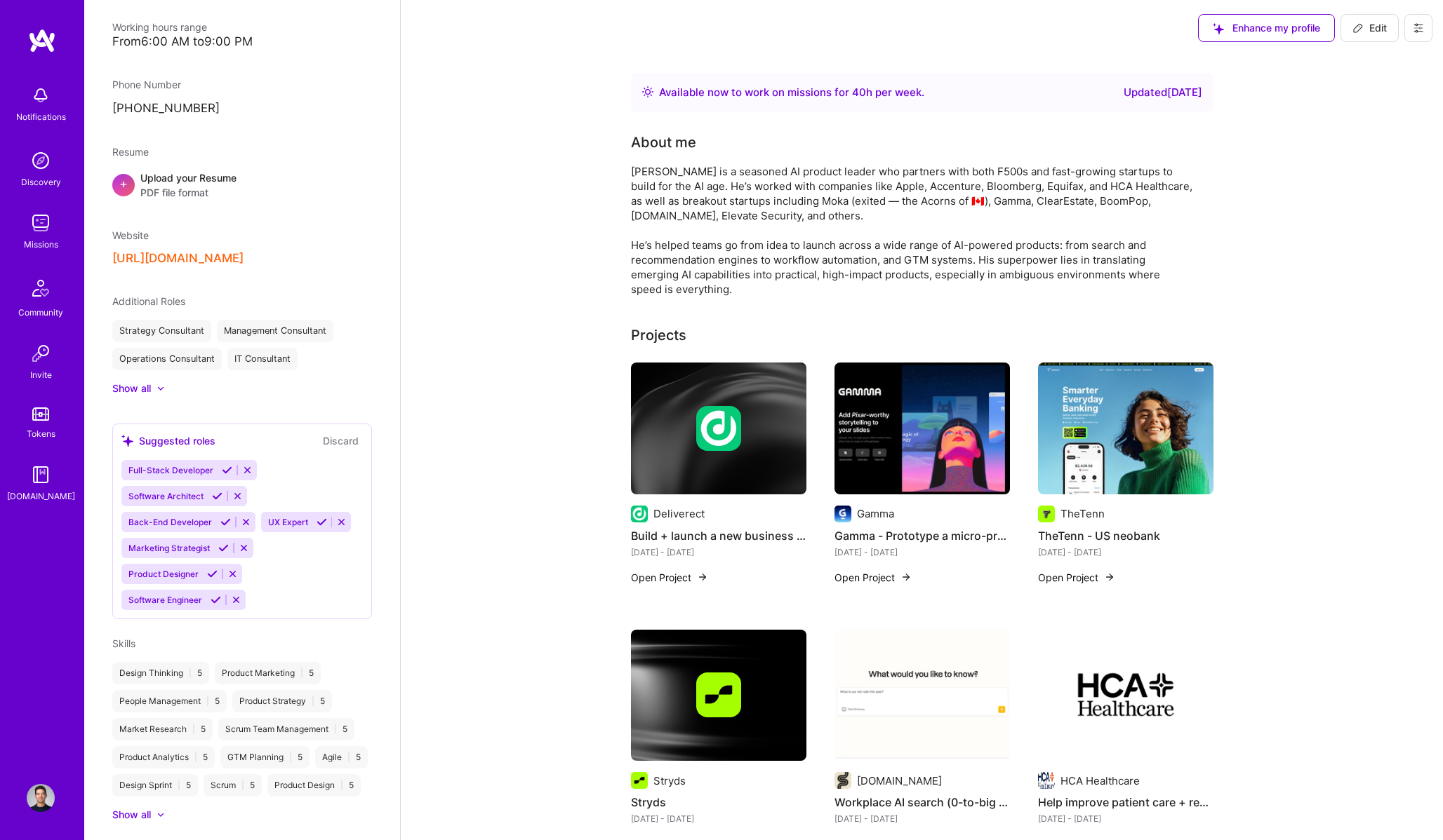
click at [1374, 25] on span "Edit" at bounding box center [1369, 28] width 35 height 14
select select "CA"
select select "Right Now"
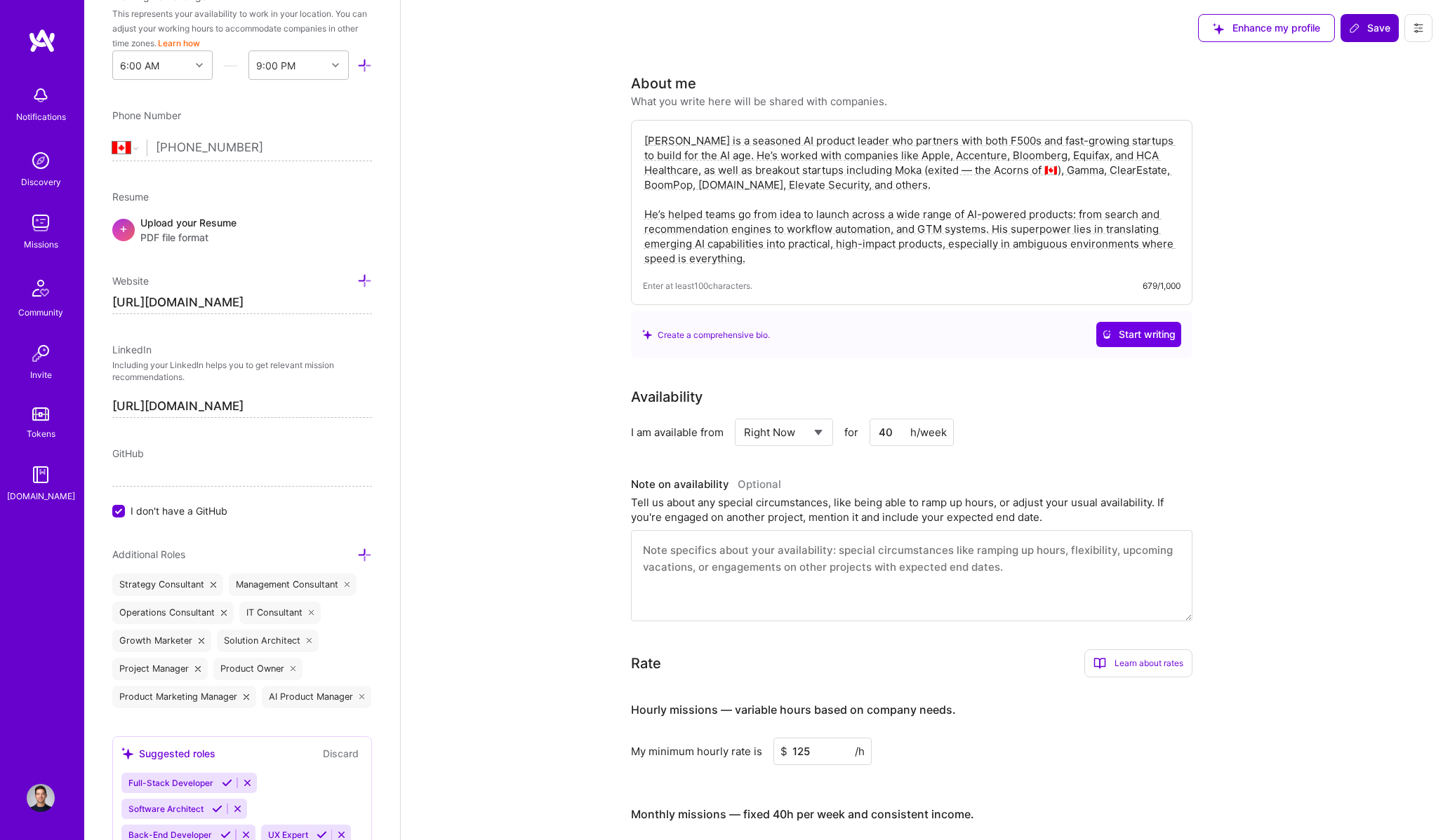
scroll to position [441, 0]
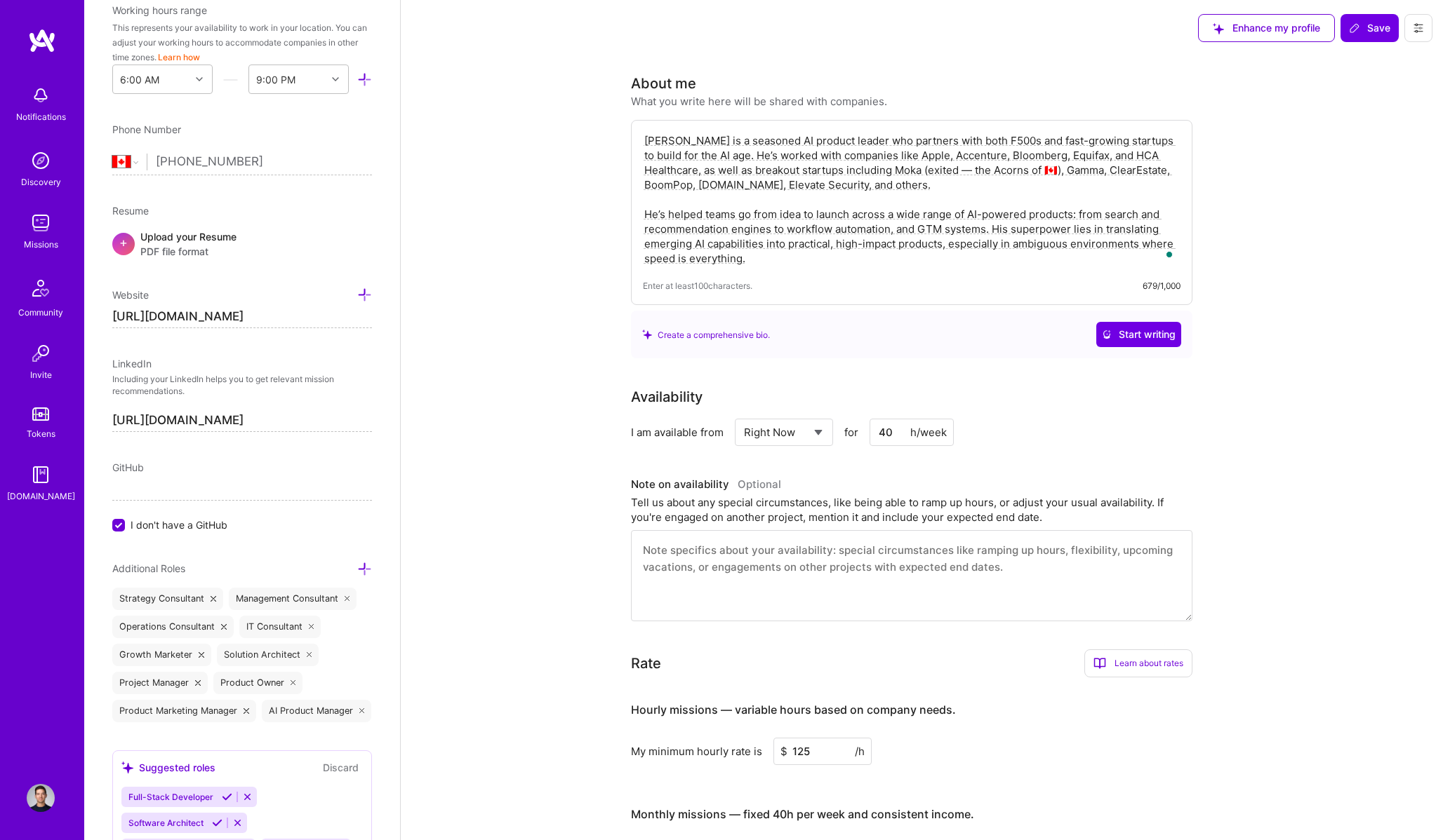
click at [902, 246] on textarea "[PERSON_NAME] is a seasoned AI product leader who partners with both F500s and …" at bounding box center [911, 200] width 537 height 135
click at [845, 254] on textarea "[PERSON_NAME] is a seasoned AI product leader who partners with both F500s and …" at bounding box center [911, 200] width 537 height 135
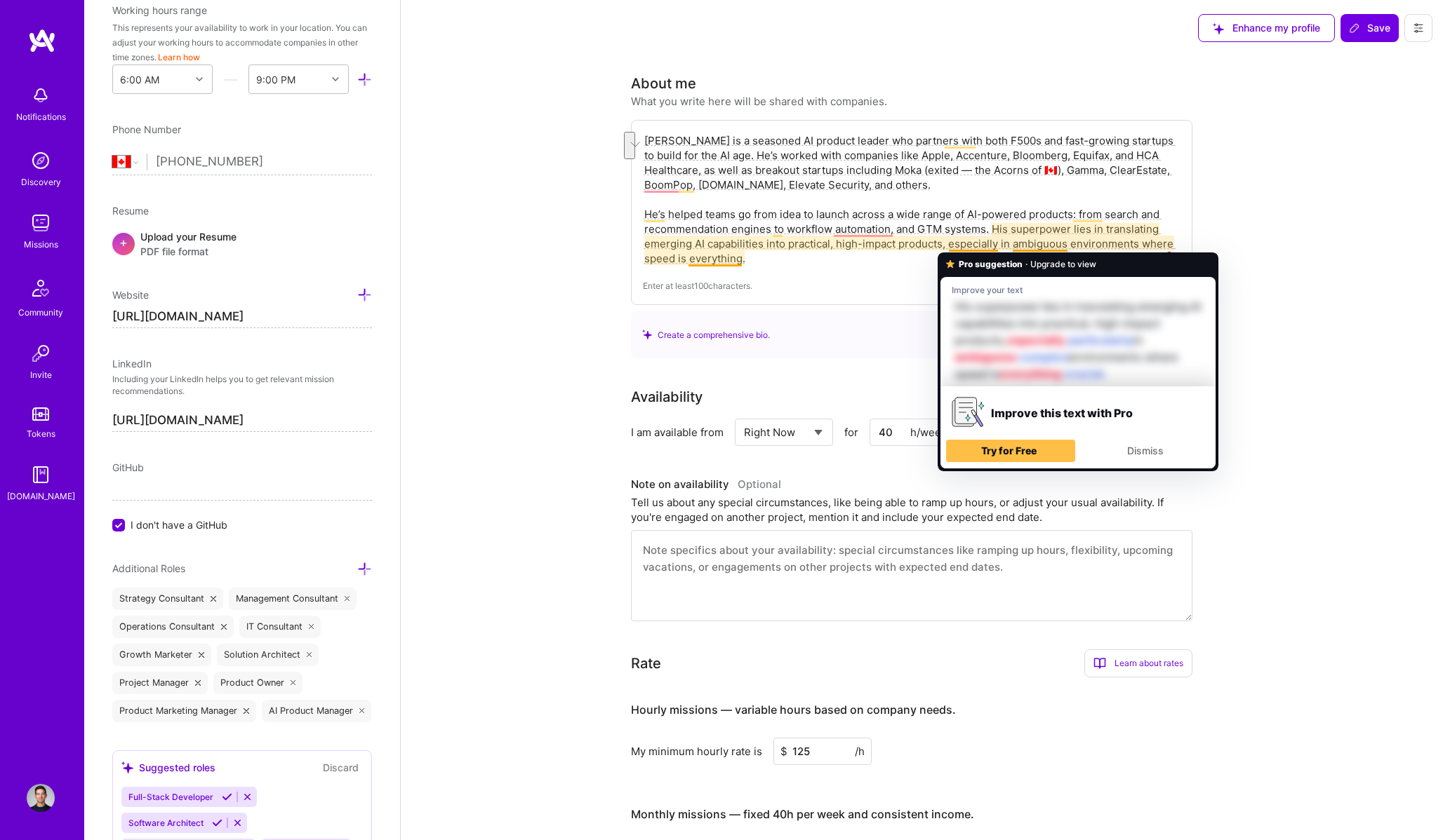
drag, startPoint x: 1073, startPoint y: 230, endPoint x: 997, endPoint y: 247, distance: 77.9
click at [997, 247] on textarea "[PERSON_NAME] is a seasoned AI product leader who partners with both F500s and …" at bounding box center [911, 200] width 537 height 135
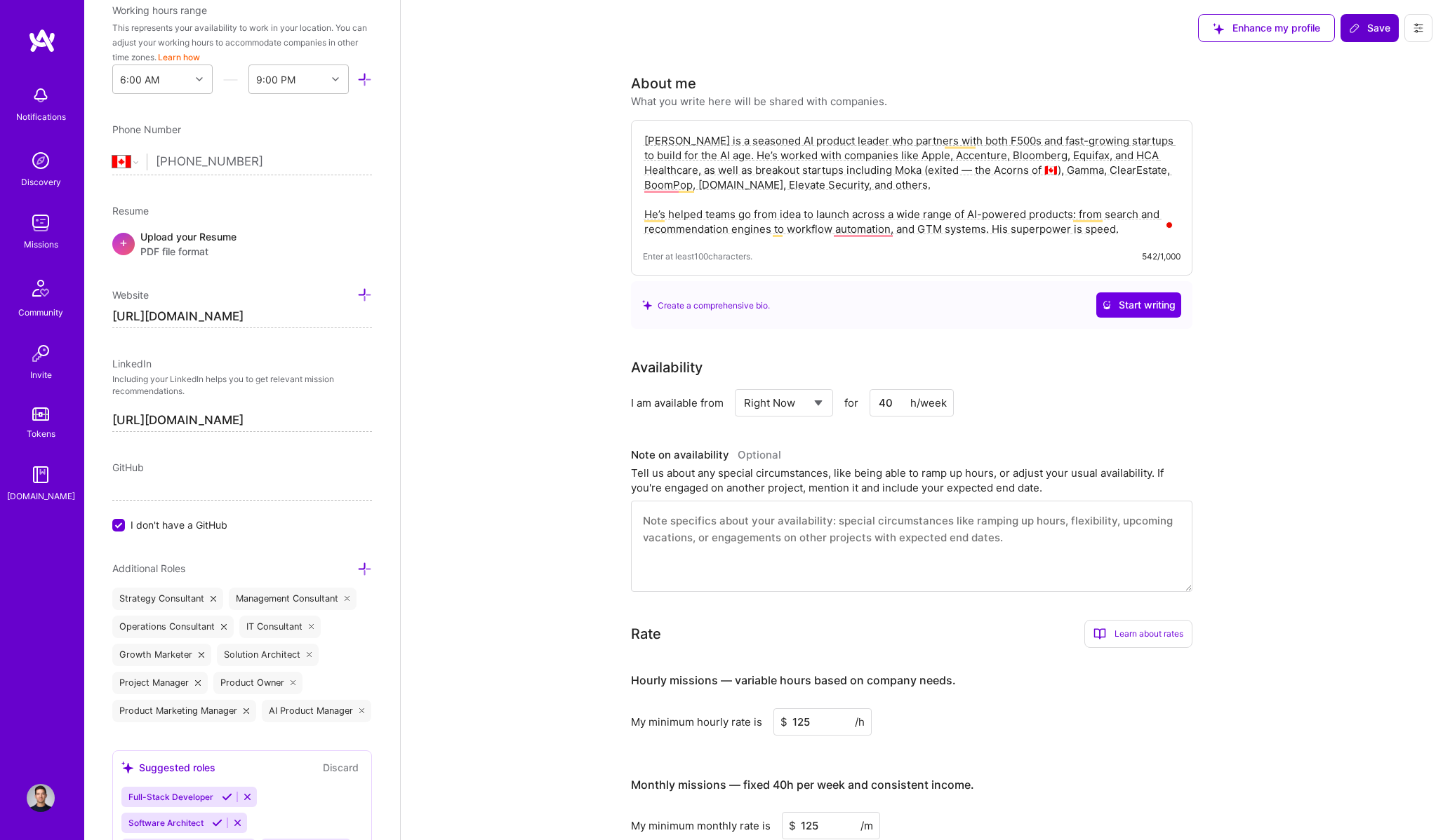
type textarea "[PERSON_NAME] is a seasoned AI product leader who partners with both F500s and …"
click at [1369, 28] on span "Save" at bounding box center [1369, 28] width 42 height 14
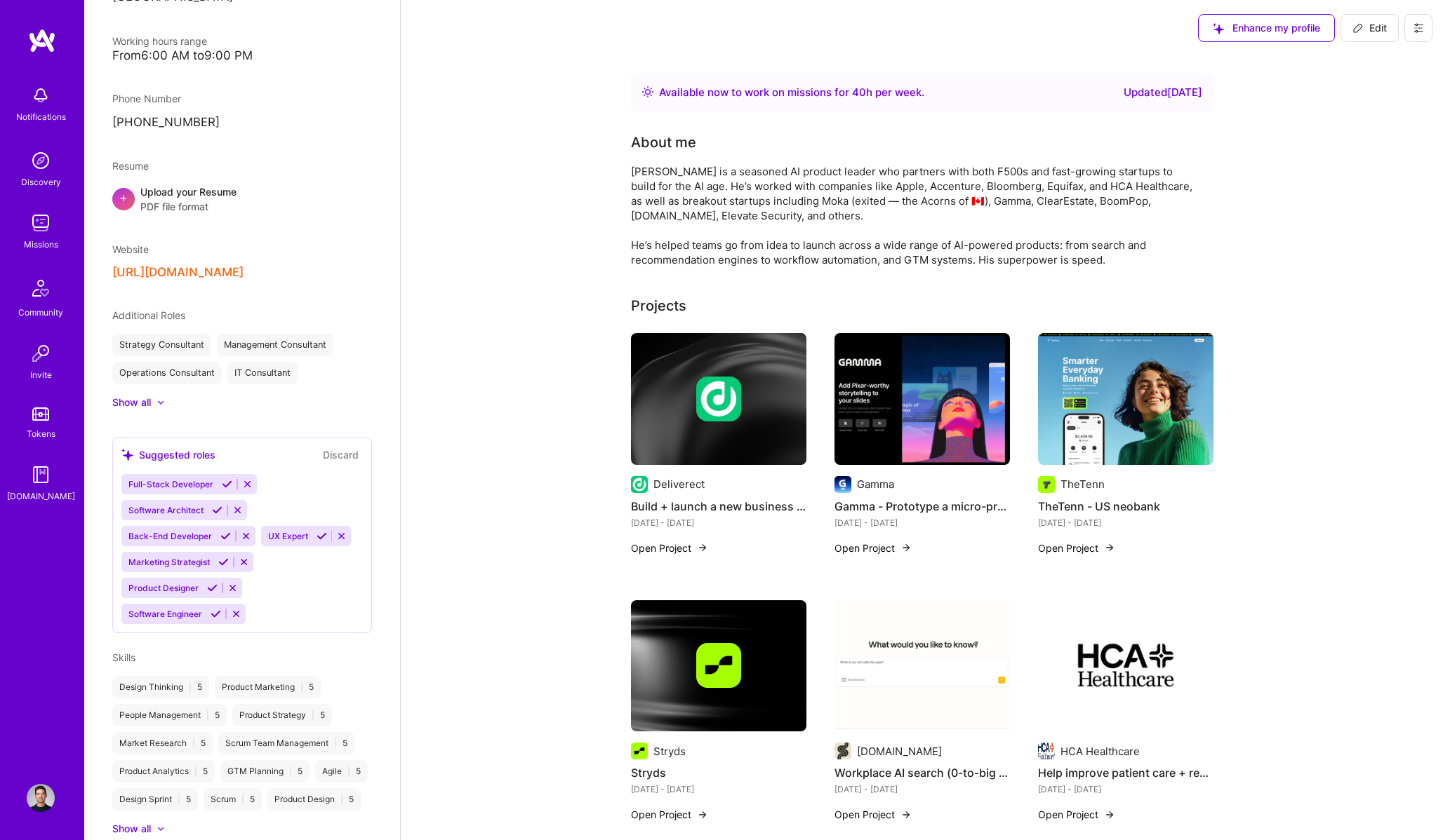
scroll to position [455, 0]
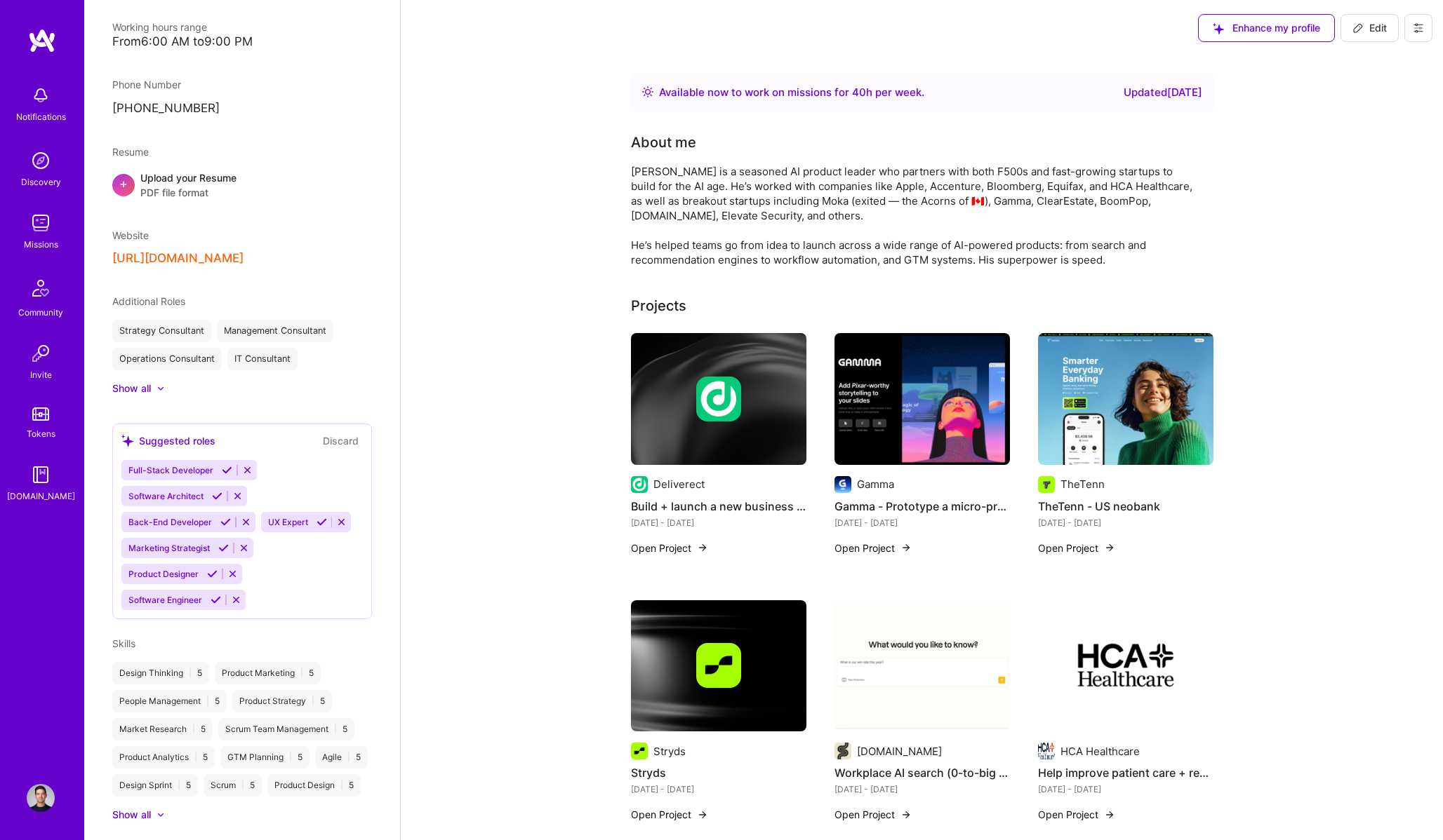
click at [1376, 30] on span "Edit" at bounding box center [1369, 28] width 35 height 14
select select "CA"
select select "Right Now"
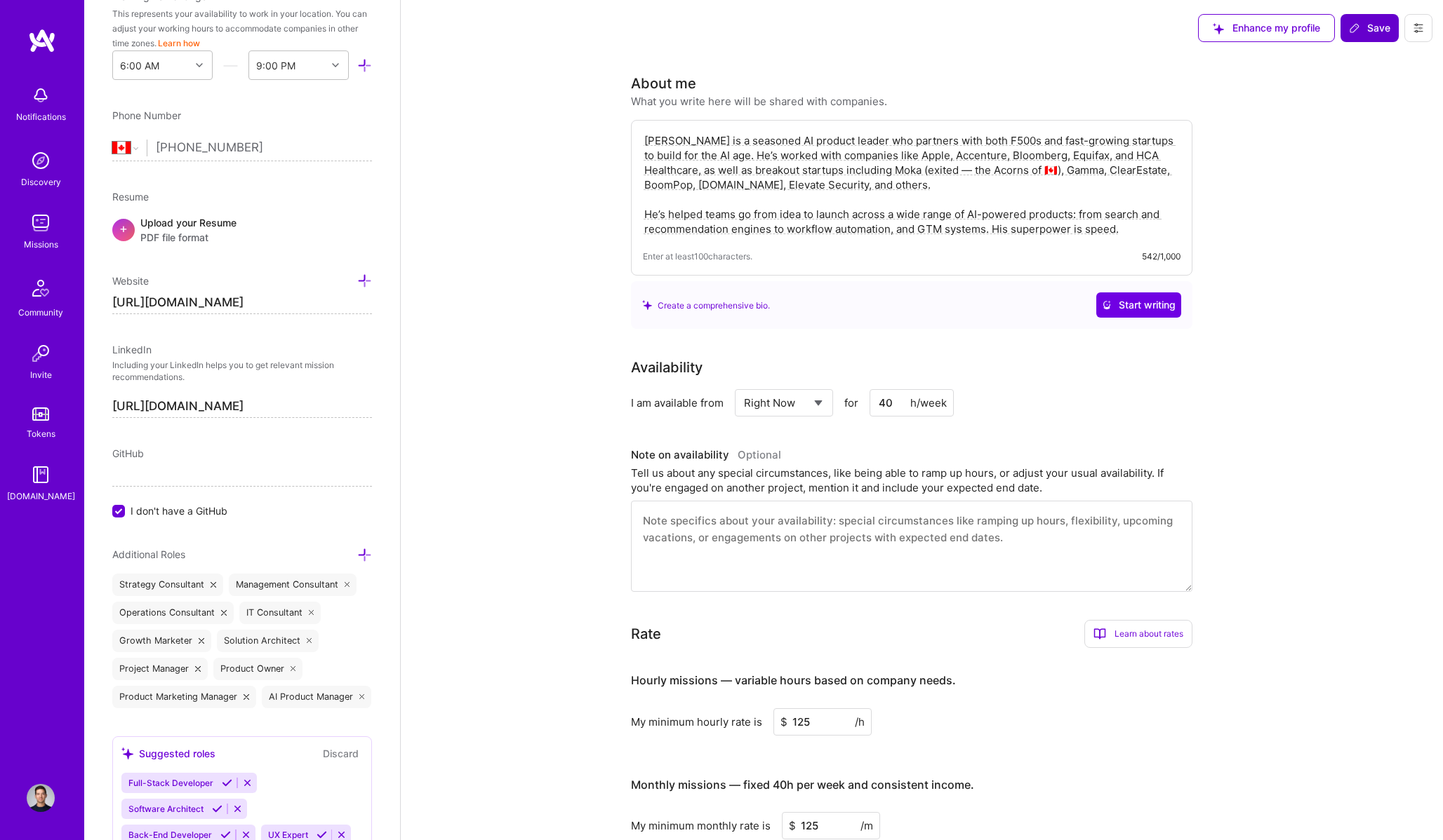
scroll to position [441, 0]
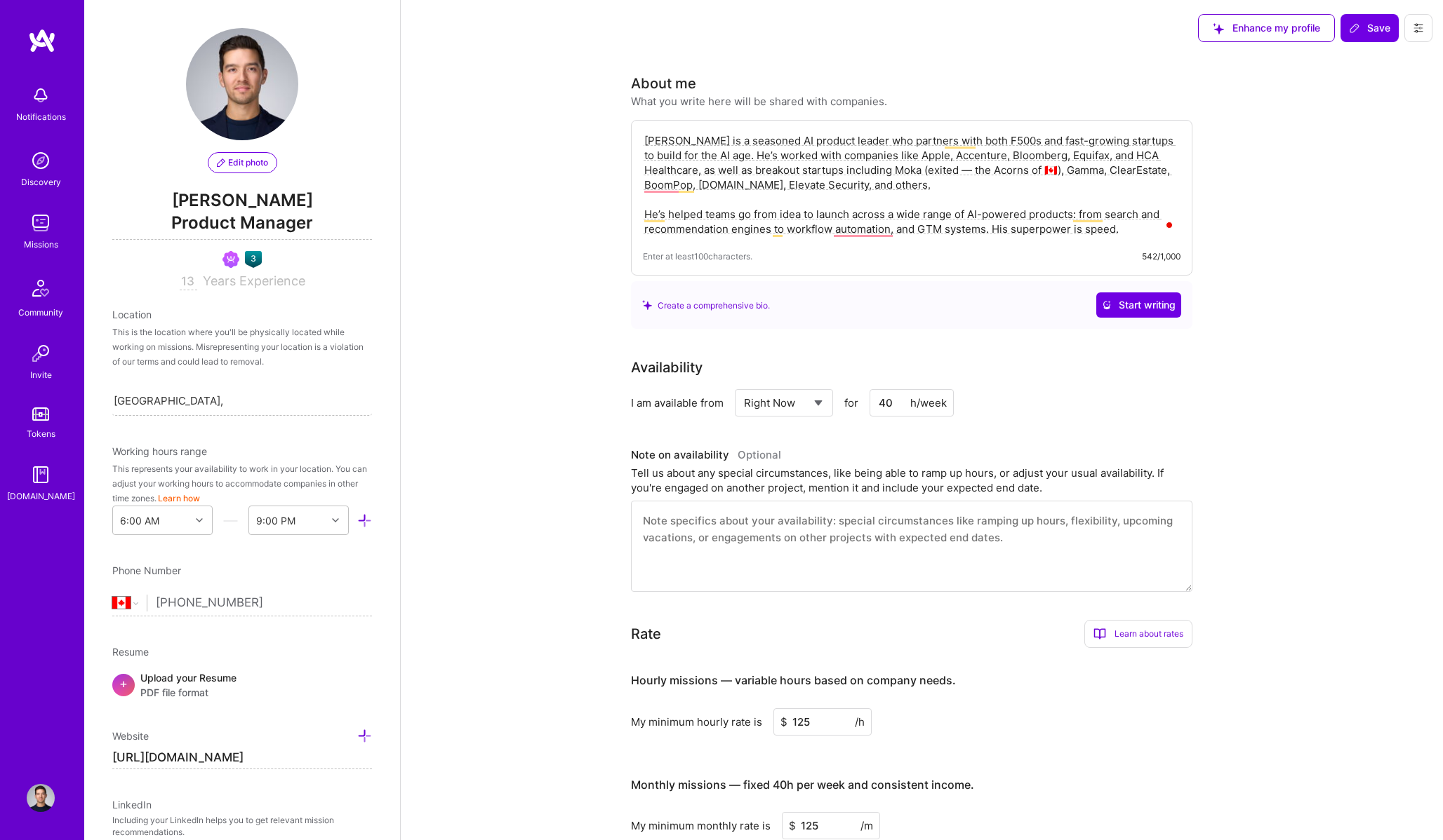
select select "CA"
select select "Right Now"
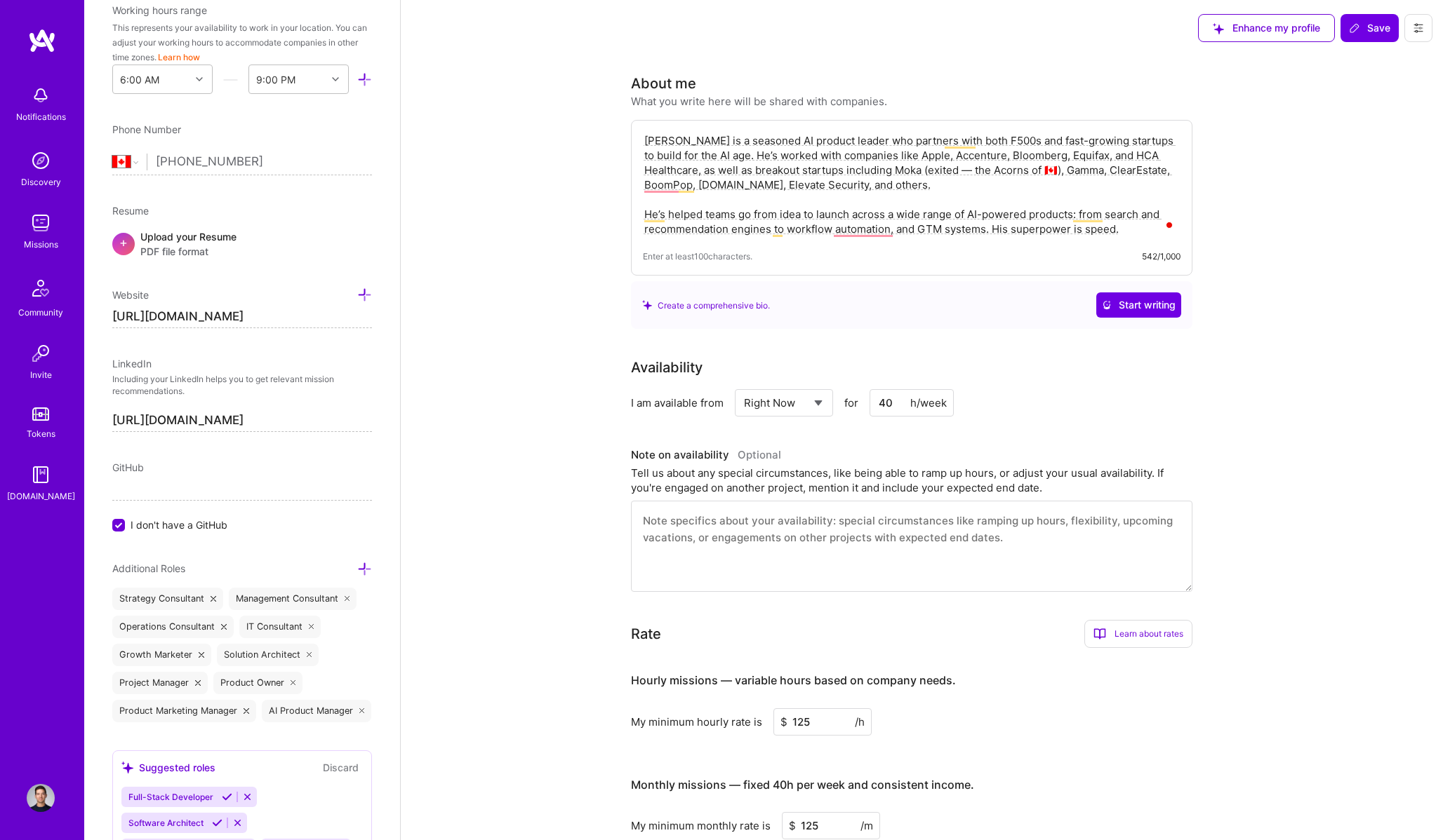
click at [788, 230] on textarea "[PERSON_NAME] is a seasoned AI product leader who partners with both F500s and …" at bounding box center [911, 185] width 537 height 106
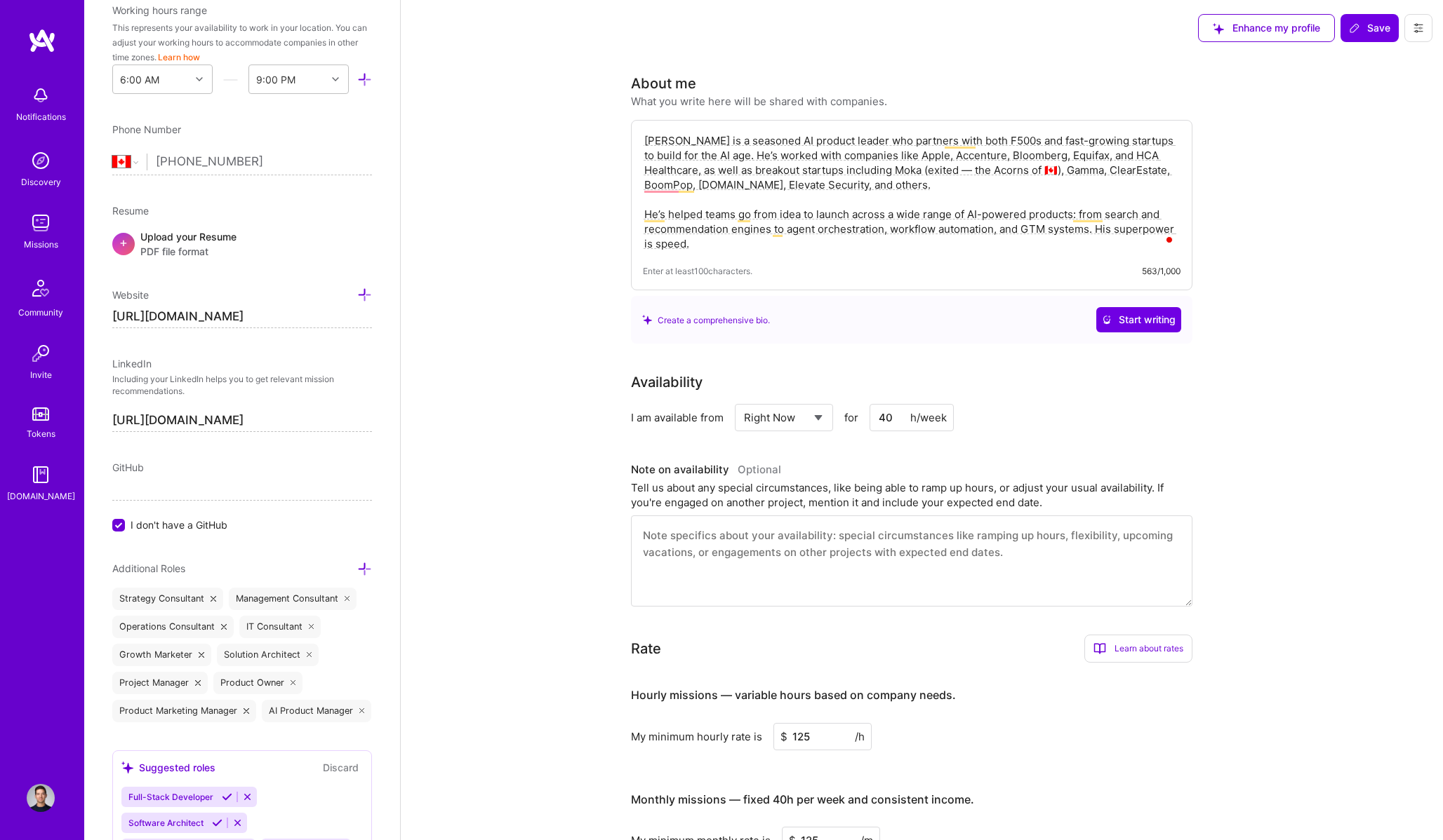
click at [1099, 230] on textarea "[PERSON_NAME] is a seasoned AI product leader who partners with both F500s and …" at bounding box center [911, 192] width 537 height 120
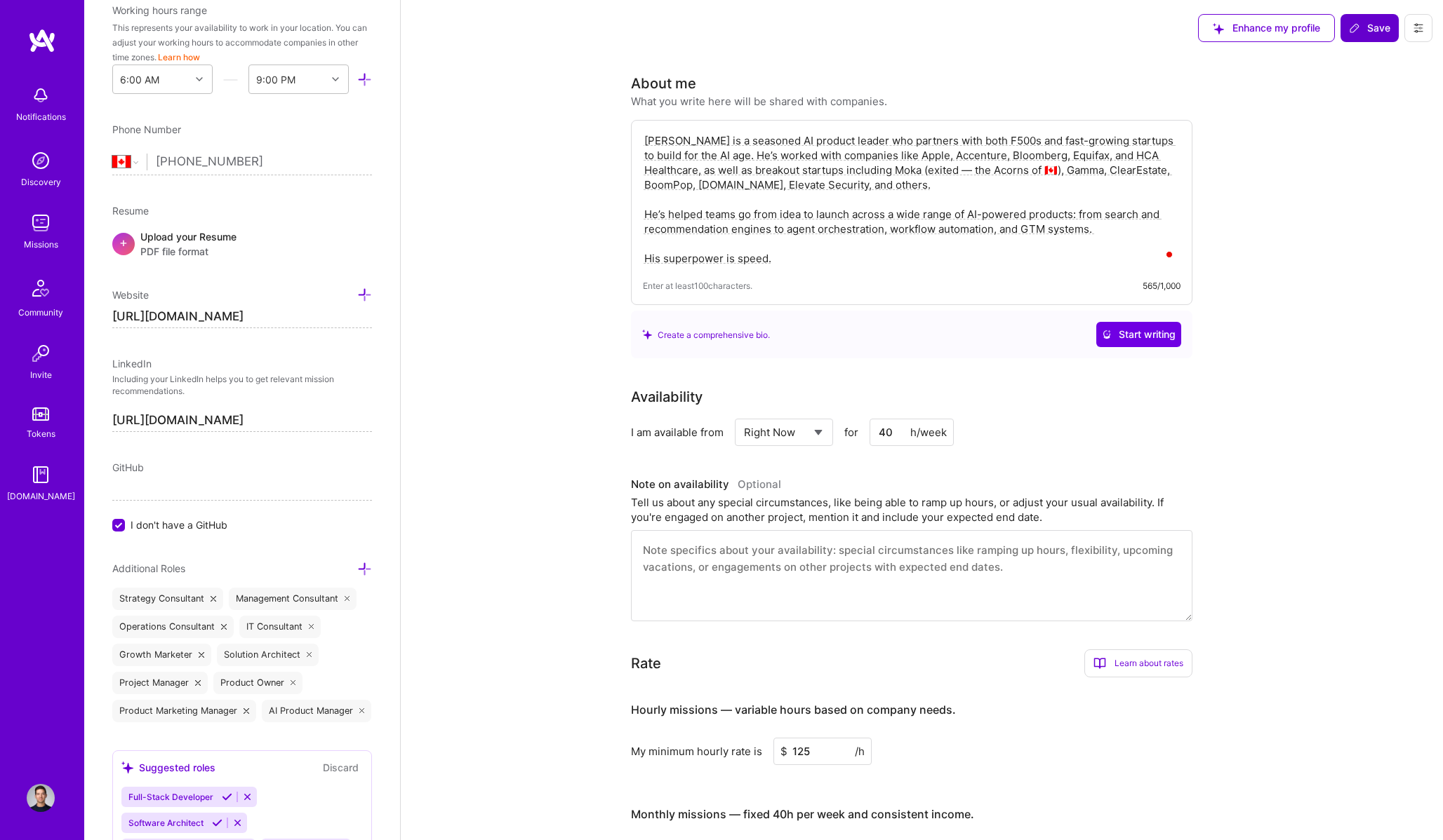
type textarea "[PERSON_NAME] is a seasoned AI product leader who partners with both F500s and …"
click at [1355, 38] on button "Save" at bounding box center [1369, 28] width 59 height 28
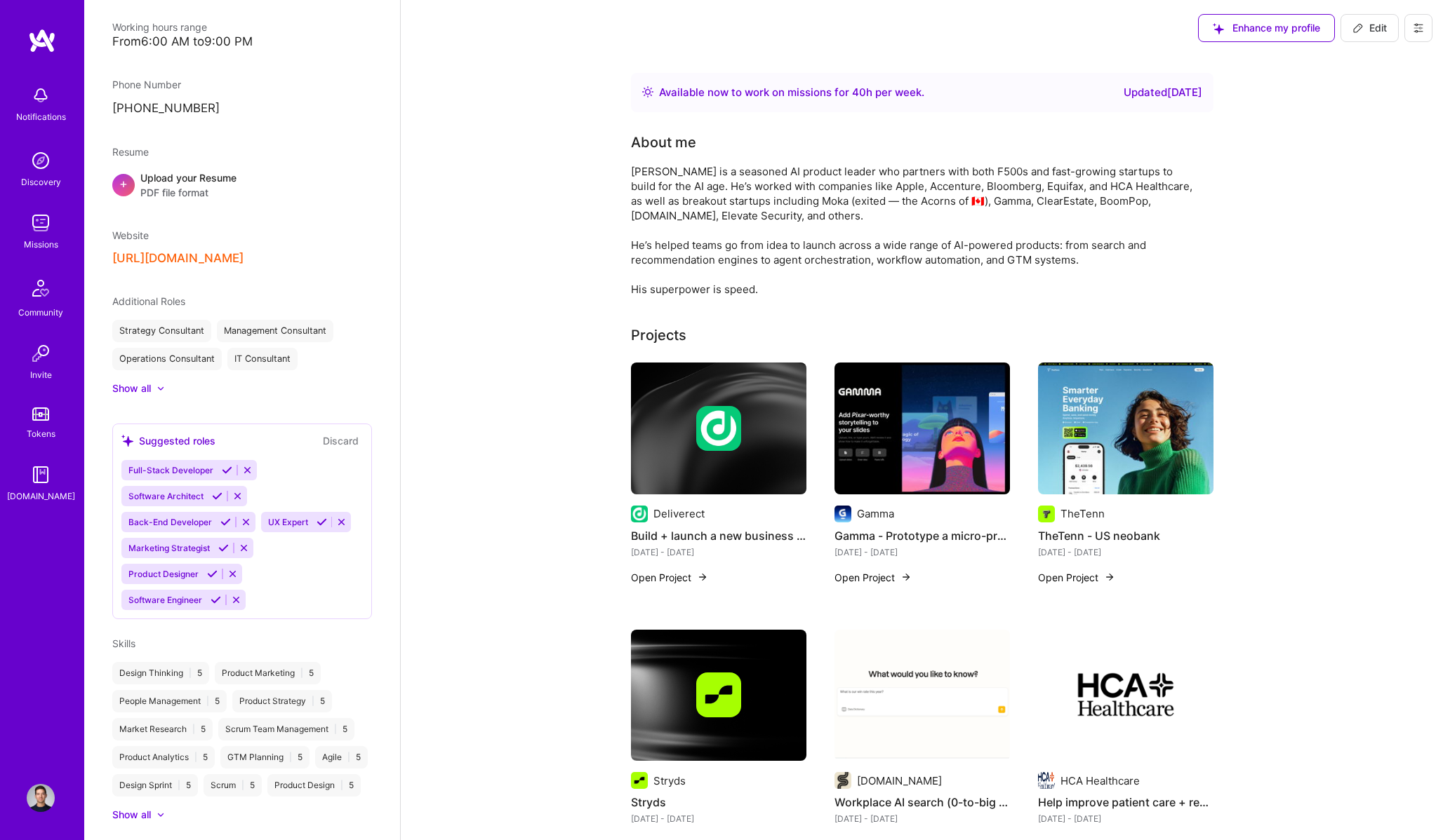
scroll to position [0, 0]
